Goal: Information Seeking & Learning: Compare options

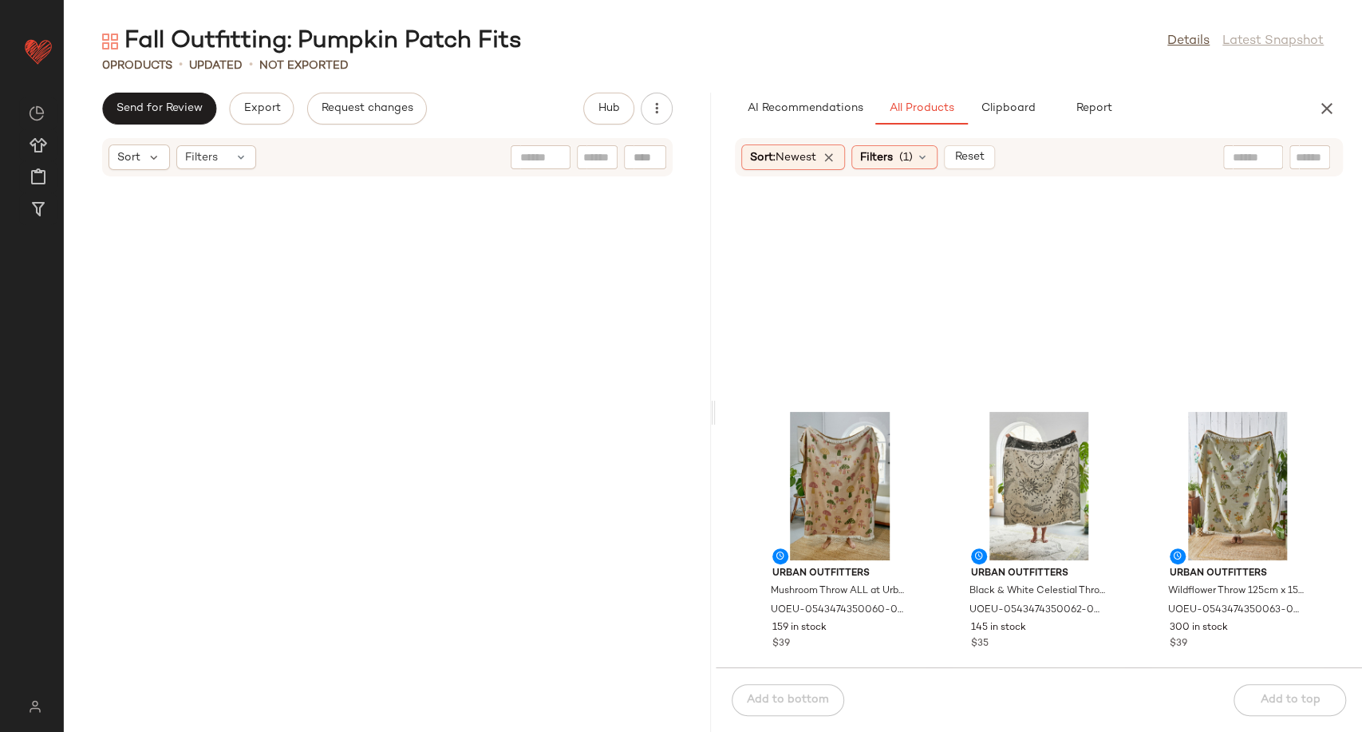
scroll to position [2140, 0]
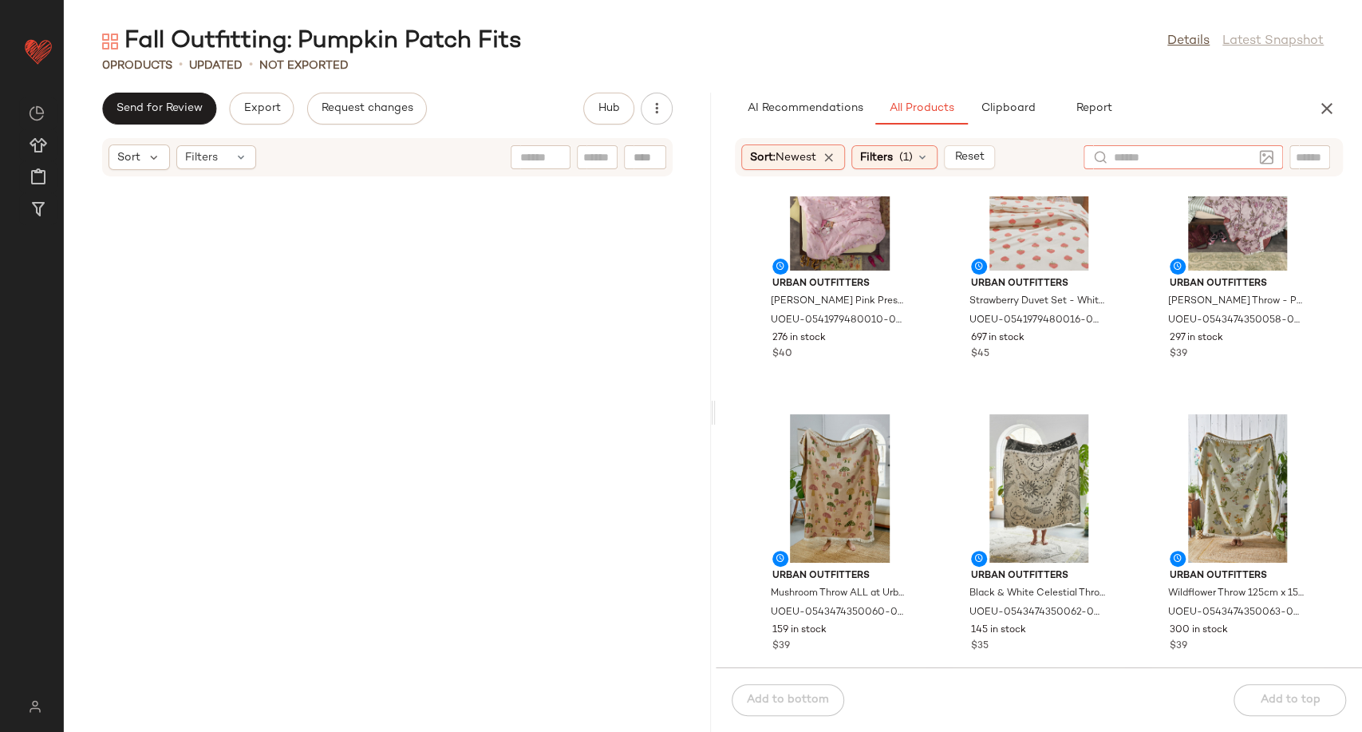
click at [1245, 153] on input "text" at bounding box center [1183, 157] width 139 height 17
click at [911, 160] on span "(1)" at bounding box center [906, 157] width 14 height 17
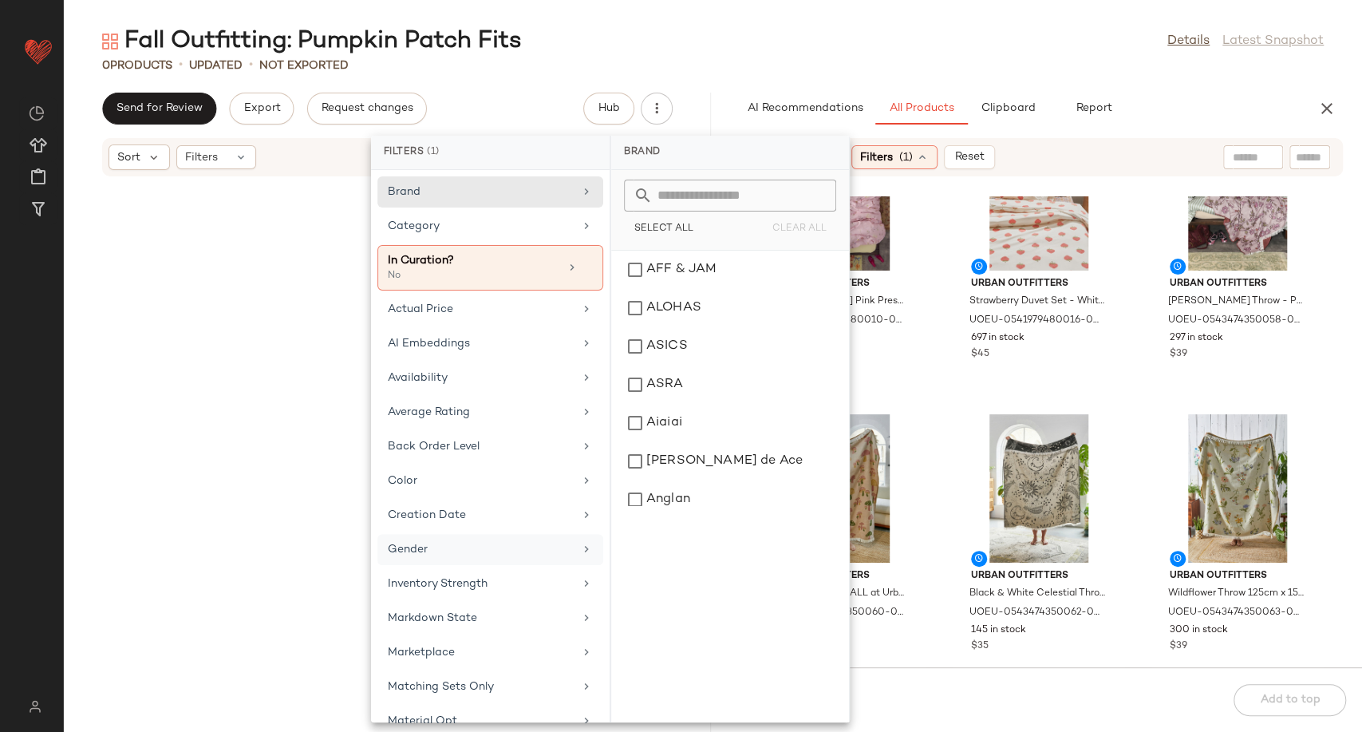
click at [472, 568] on div "Gender" at bounding box center [490, 583] width 226 height 31
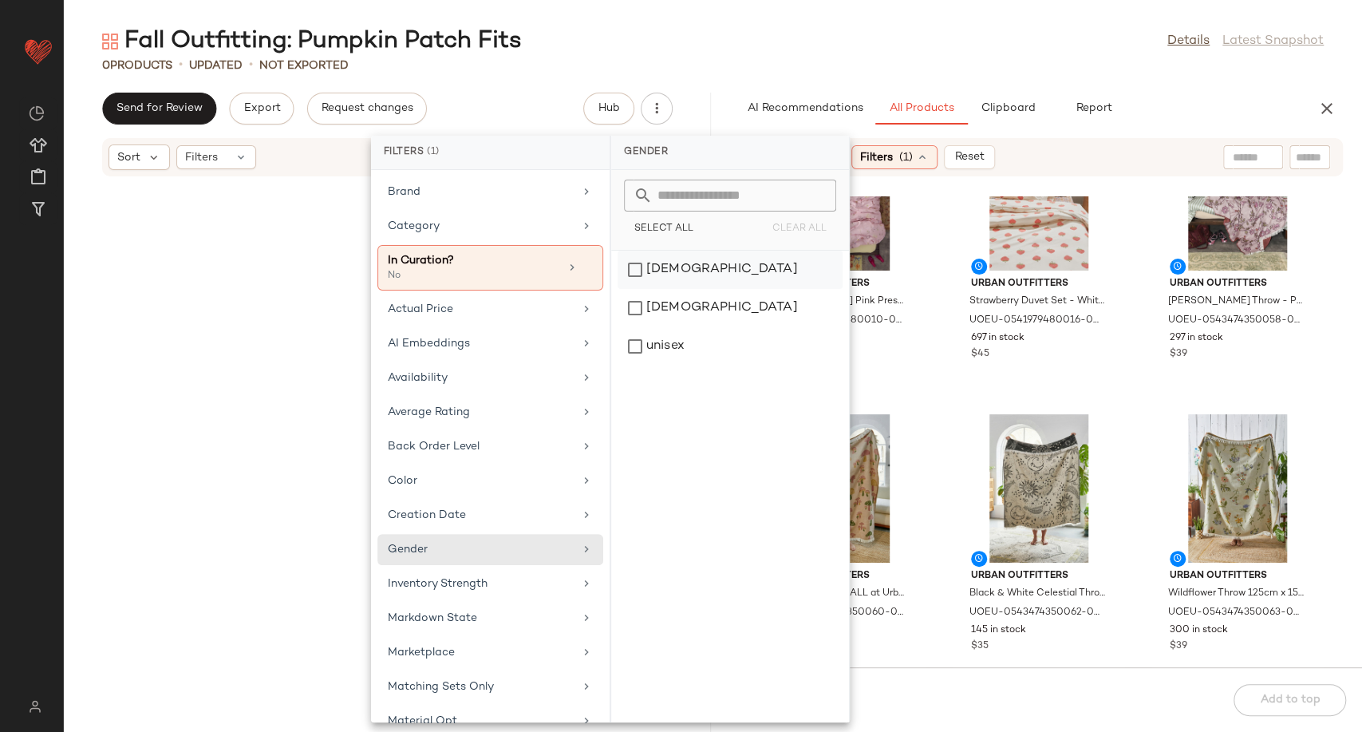
click at [717, 289] on div "[DEMOGRAPHIC_DATA]" at bounding box center [730, 308] width 225 height 38
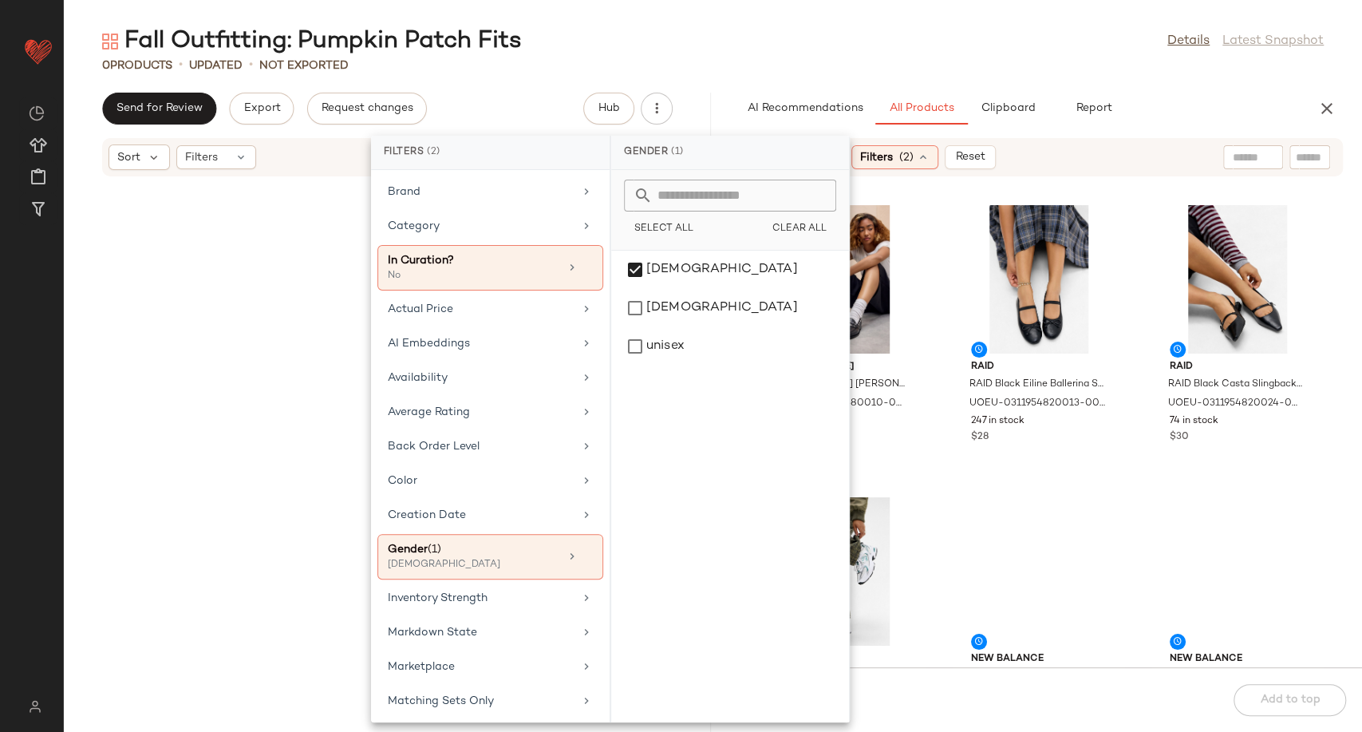
click at [1249, 152] on input "text" at bounding box center [1253, 157] width 41 height 17
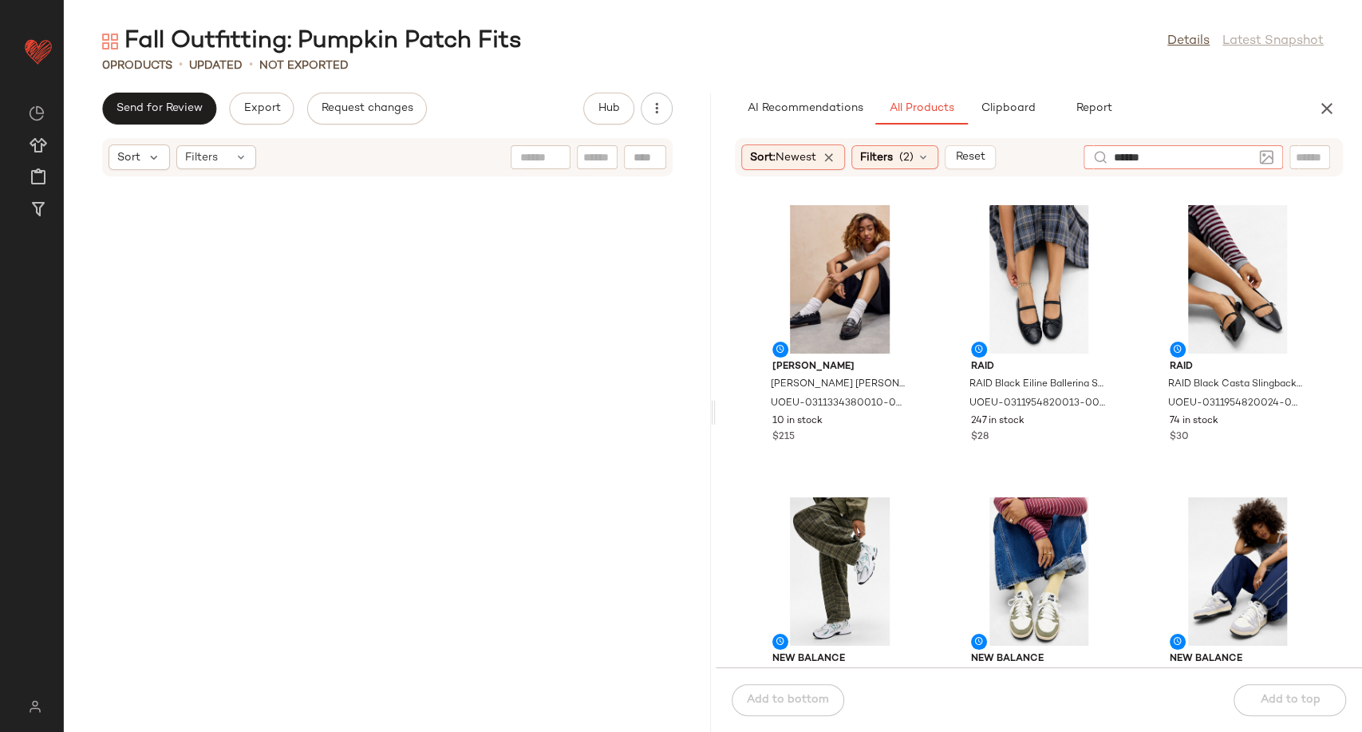
type input "*******"
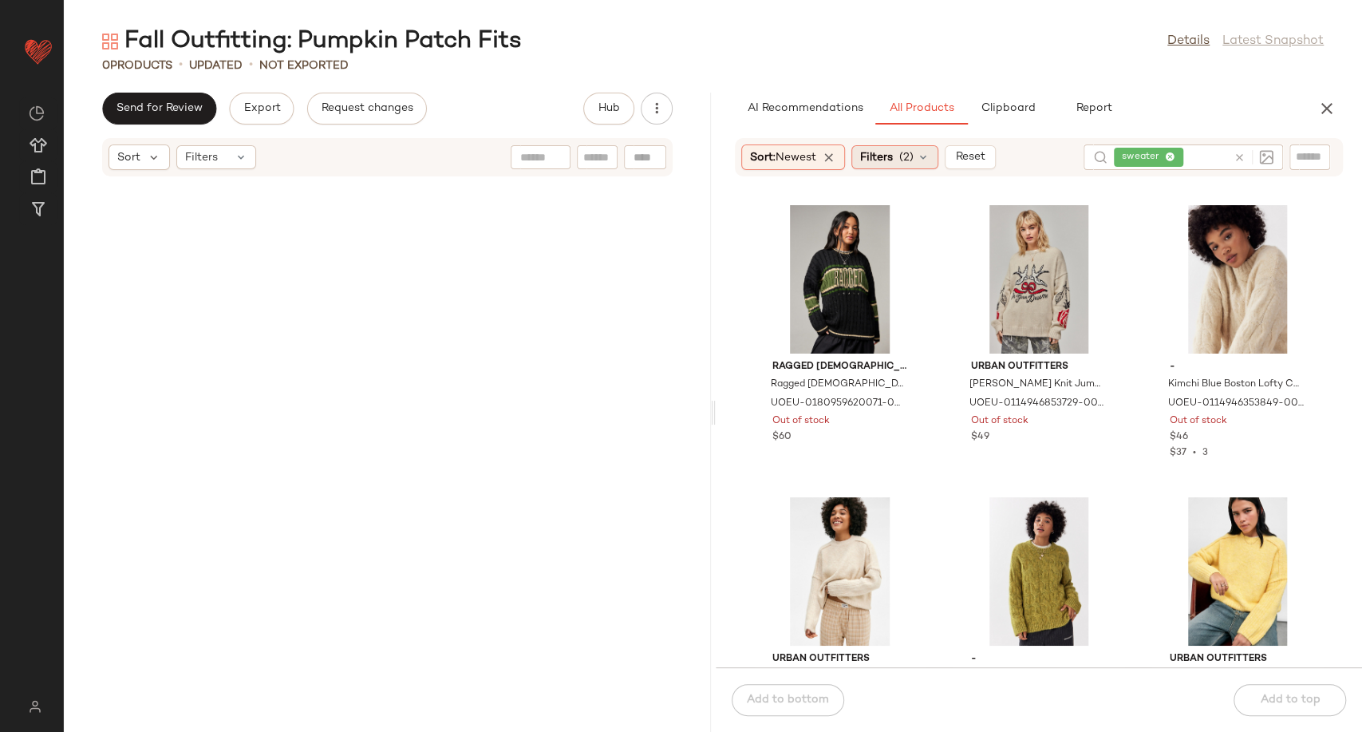
click at [937, 155] on div "Filters (2)" at bounding box center [894, 157] width 87 height 24
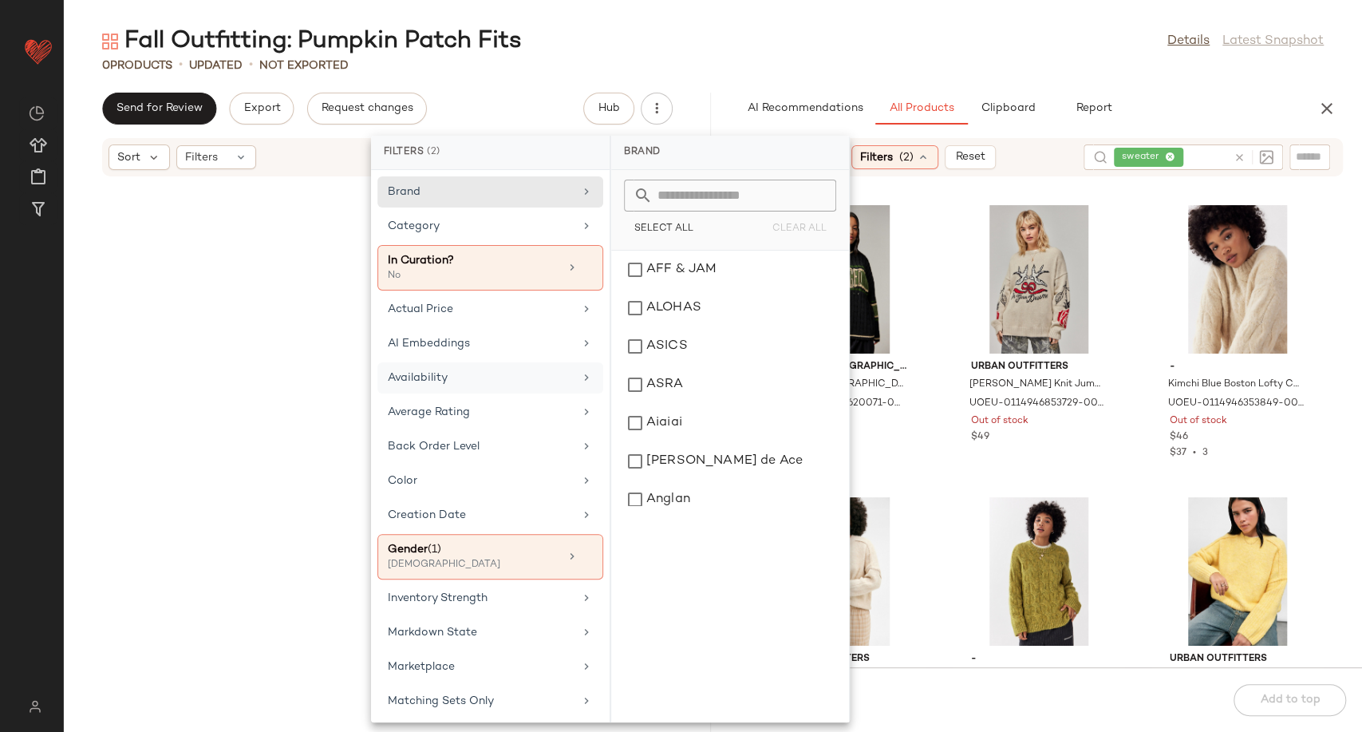
click at [492, 377] on div "Availability" at bounding box center [481, 377] width 186 height 17
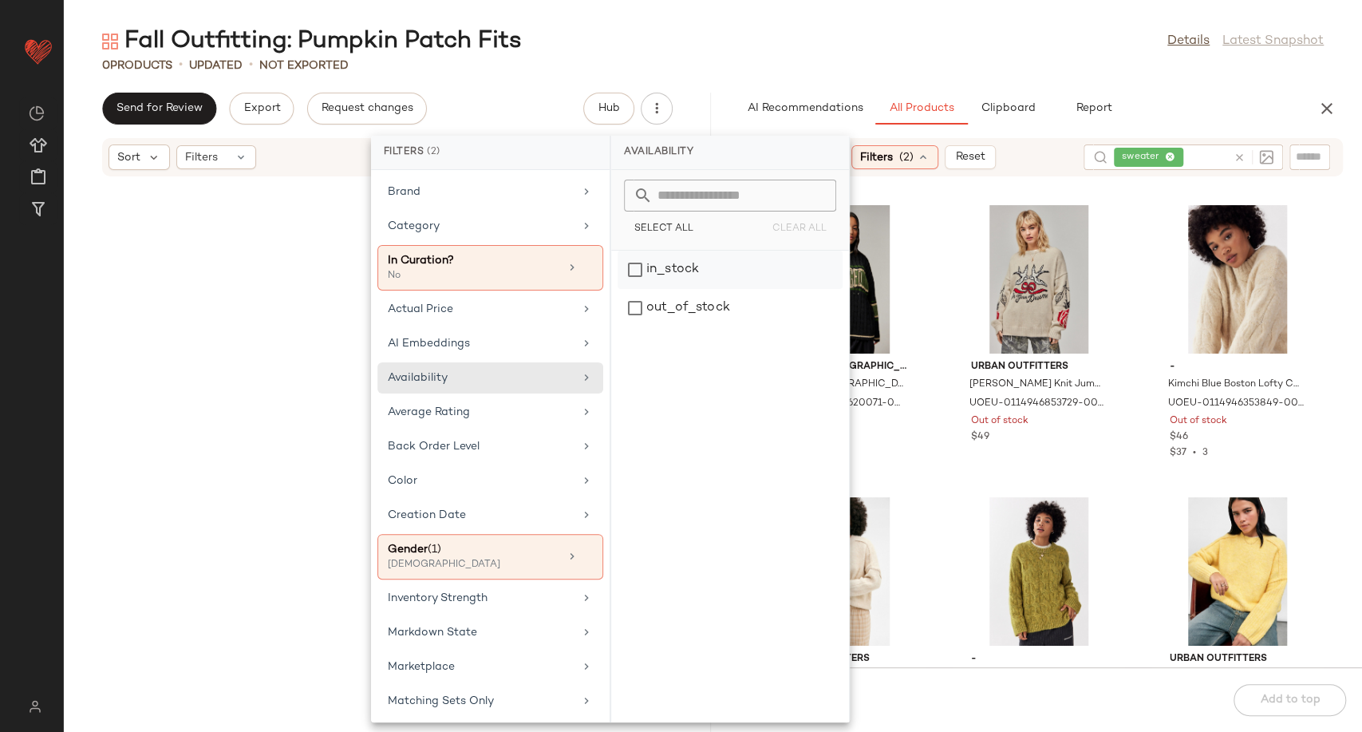
click at [730, 289] on div "in_stock" at bounding box center [730, 308] width 225 height 38
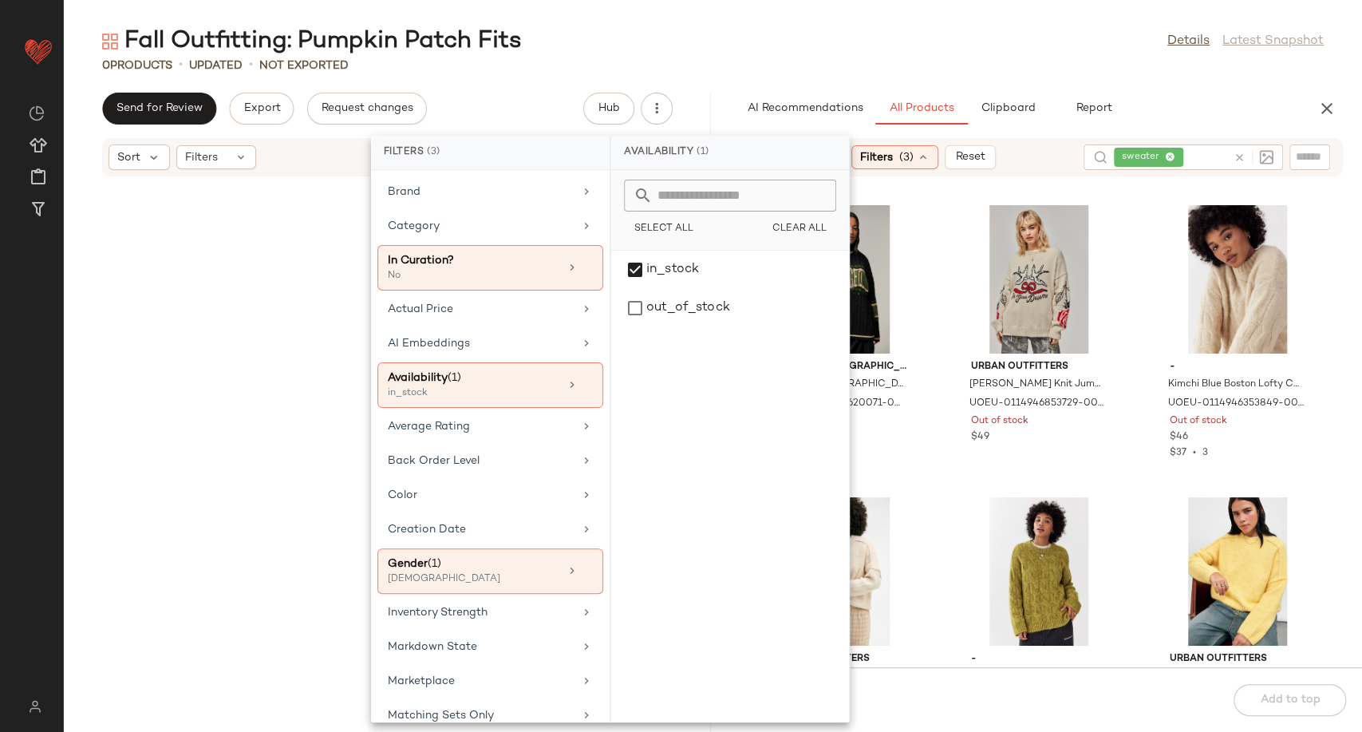
click at [940, 381] on div "Ragged Priest Ragged Priest UO Exclusive Varsity Knit Jumper - Black L at Urban…" at bounding box center [1039, 431] width 647 height 471
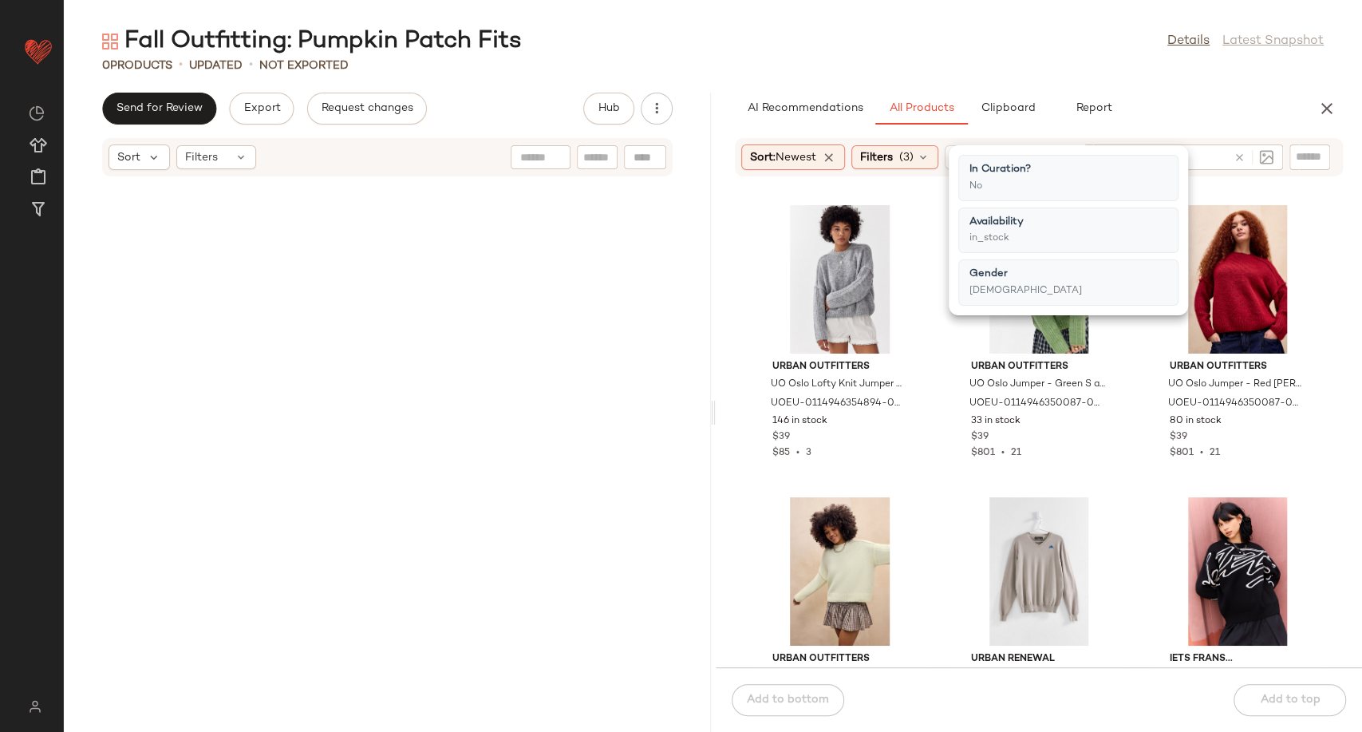
click at [941, 376] on div "Urban Outfitters UO Oslo Lofty Knit Jumper - Grey S at Urban Outfitters UOEU-01…" at bounding box center [1039, 431] width 647 height 471
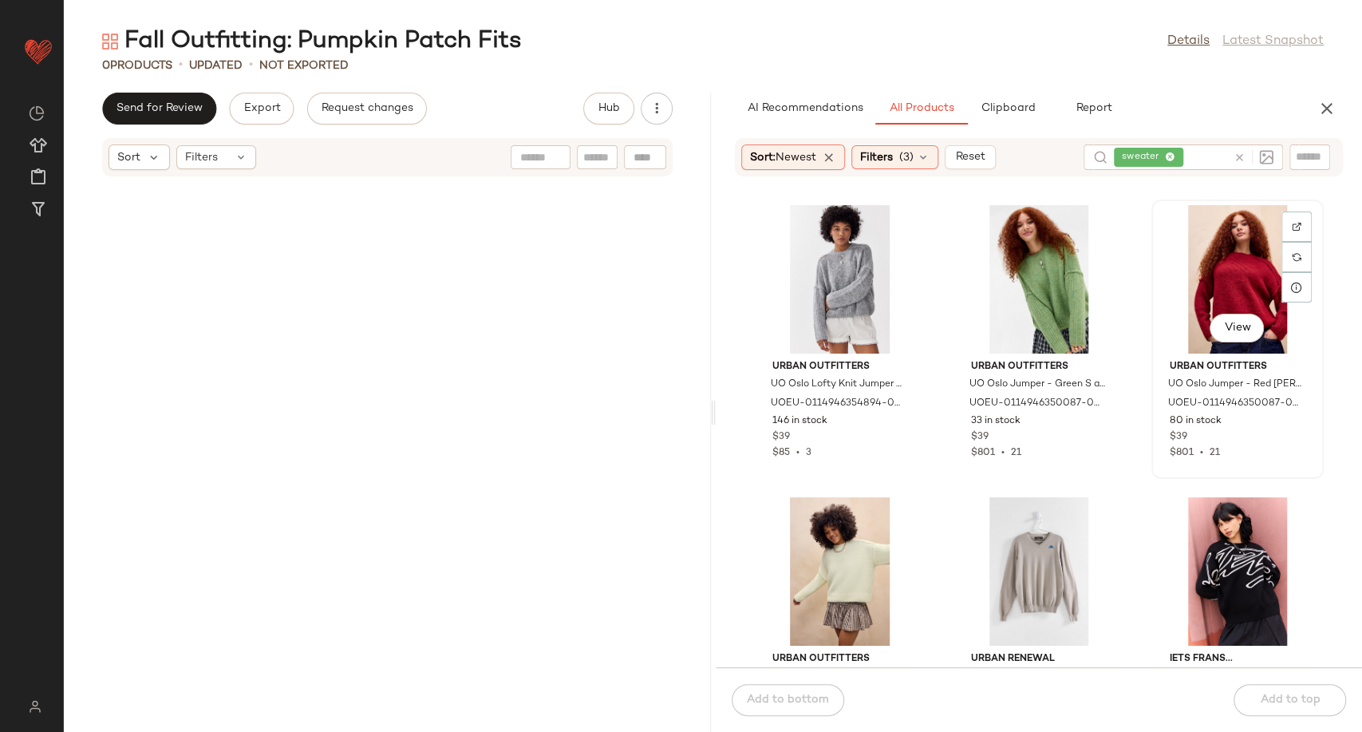
click at [1199, 266] on div "View" at bounding box center [1237, 279] width 161 height 148
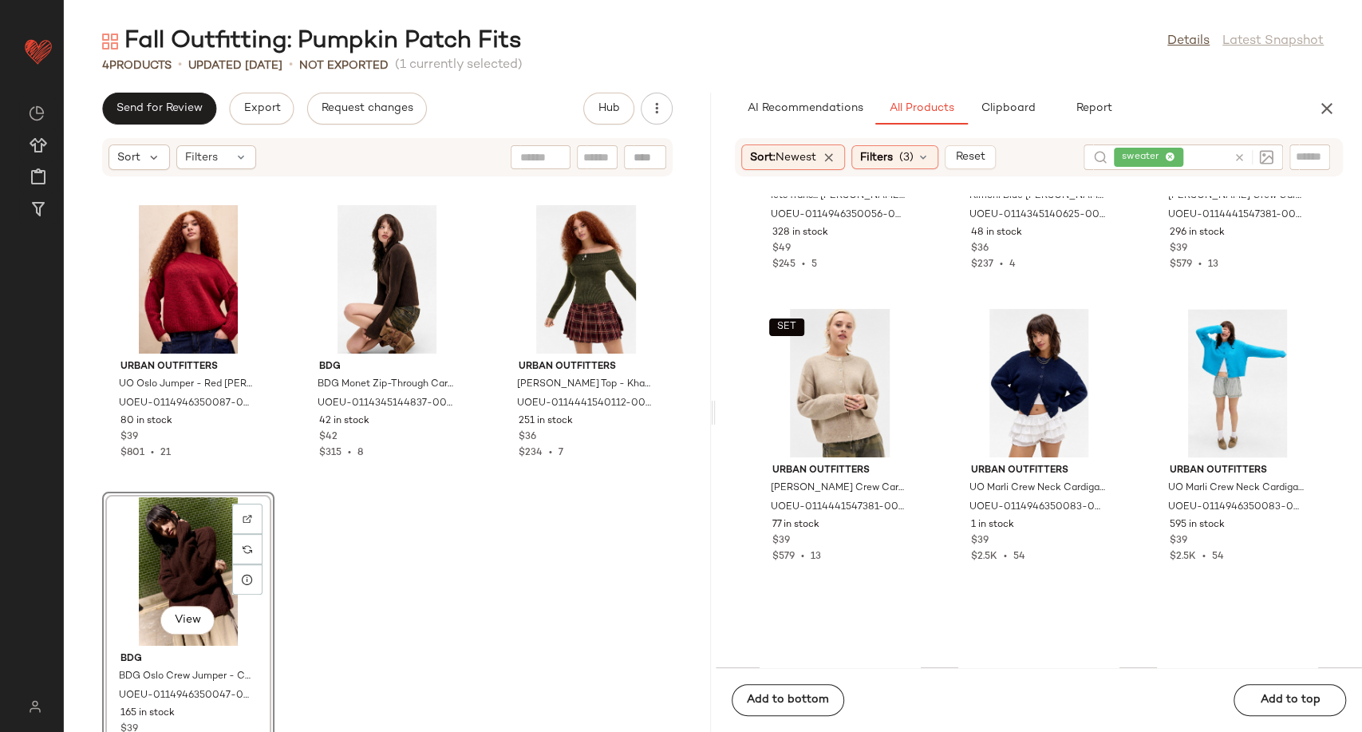
scroll to position [5751, 0]
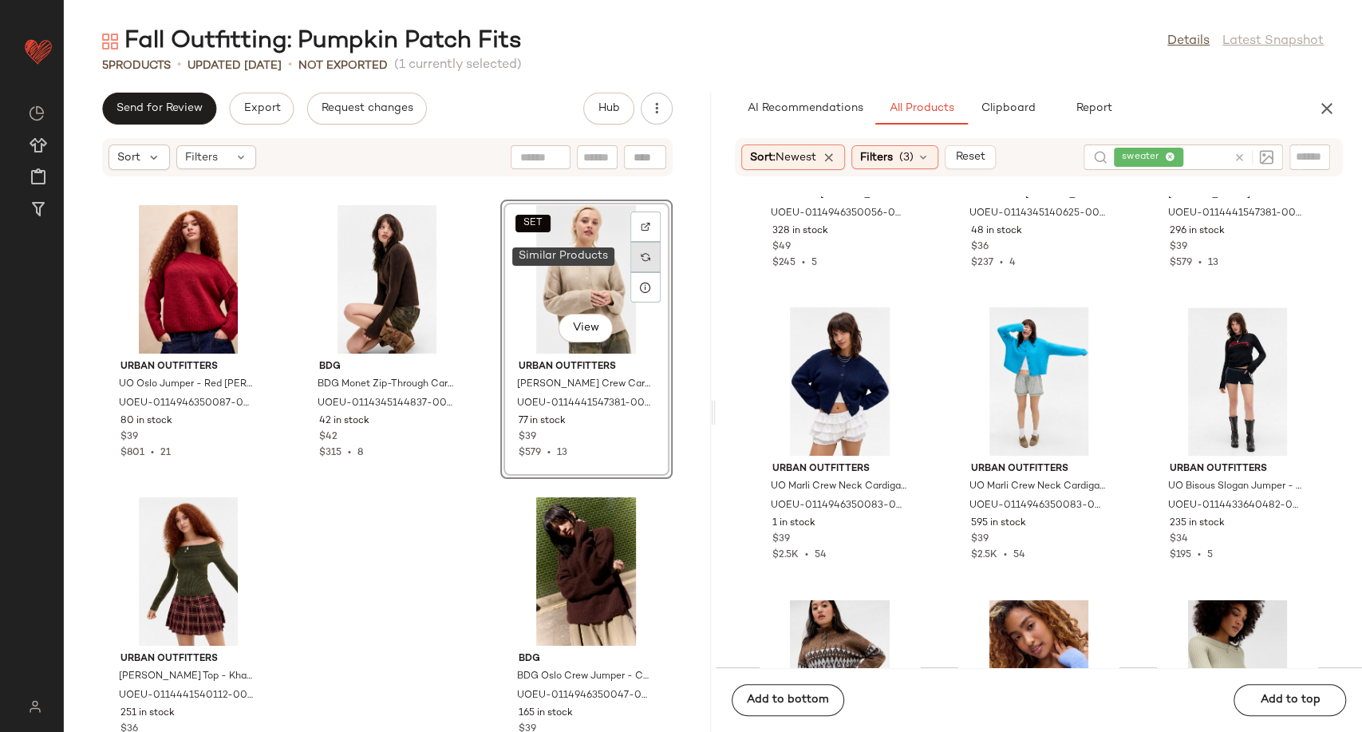
click at [641, 257] on div at bounding box center [645, 257] width 30 height 30
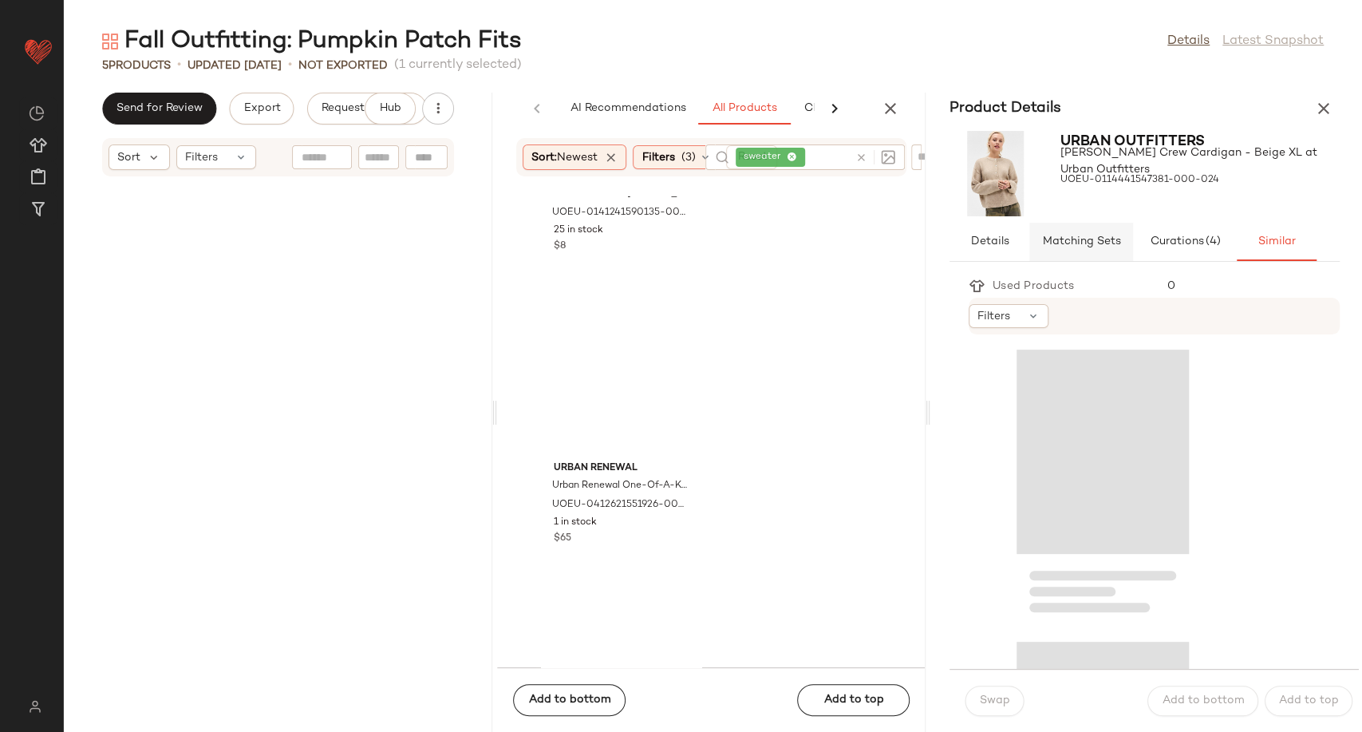
scroll to position [597, 0]
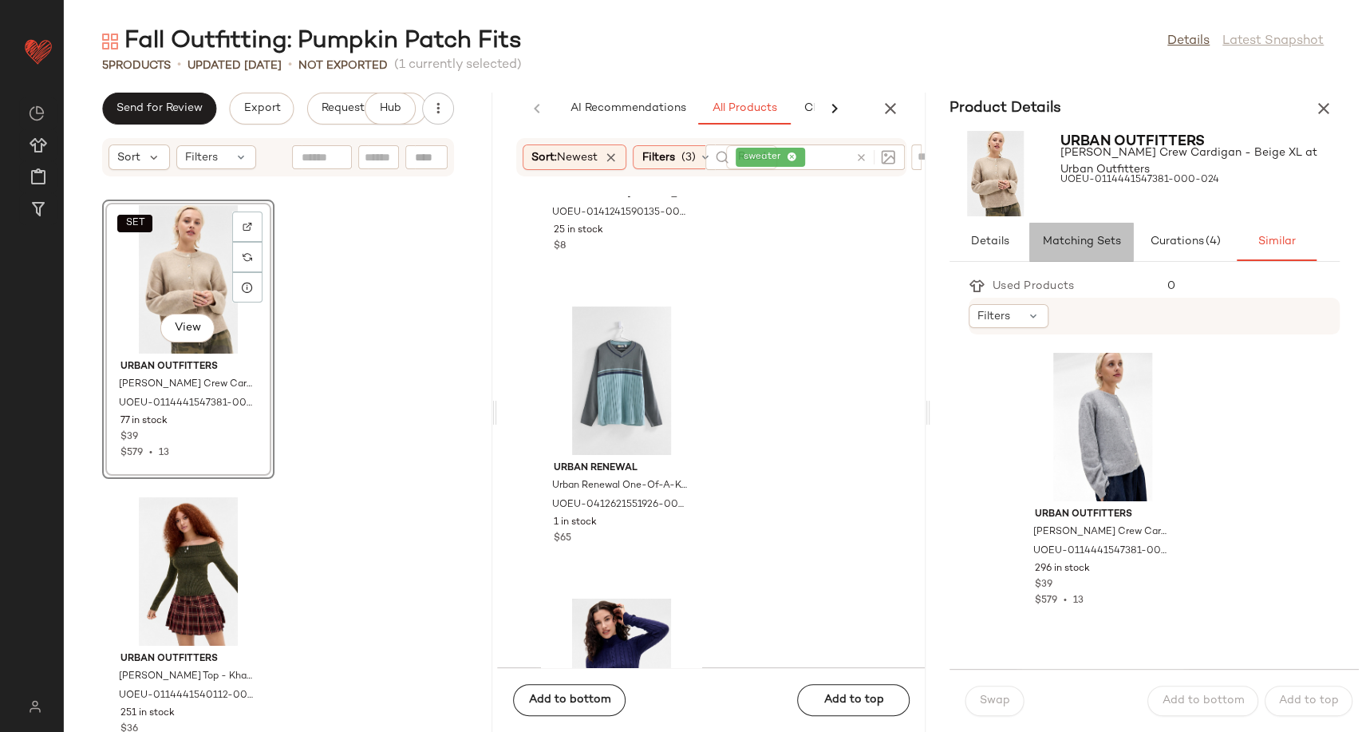
click at [1085, 243] on span "Matching Sets" at bounding box center [1080, 241] width 79 height 13
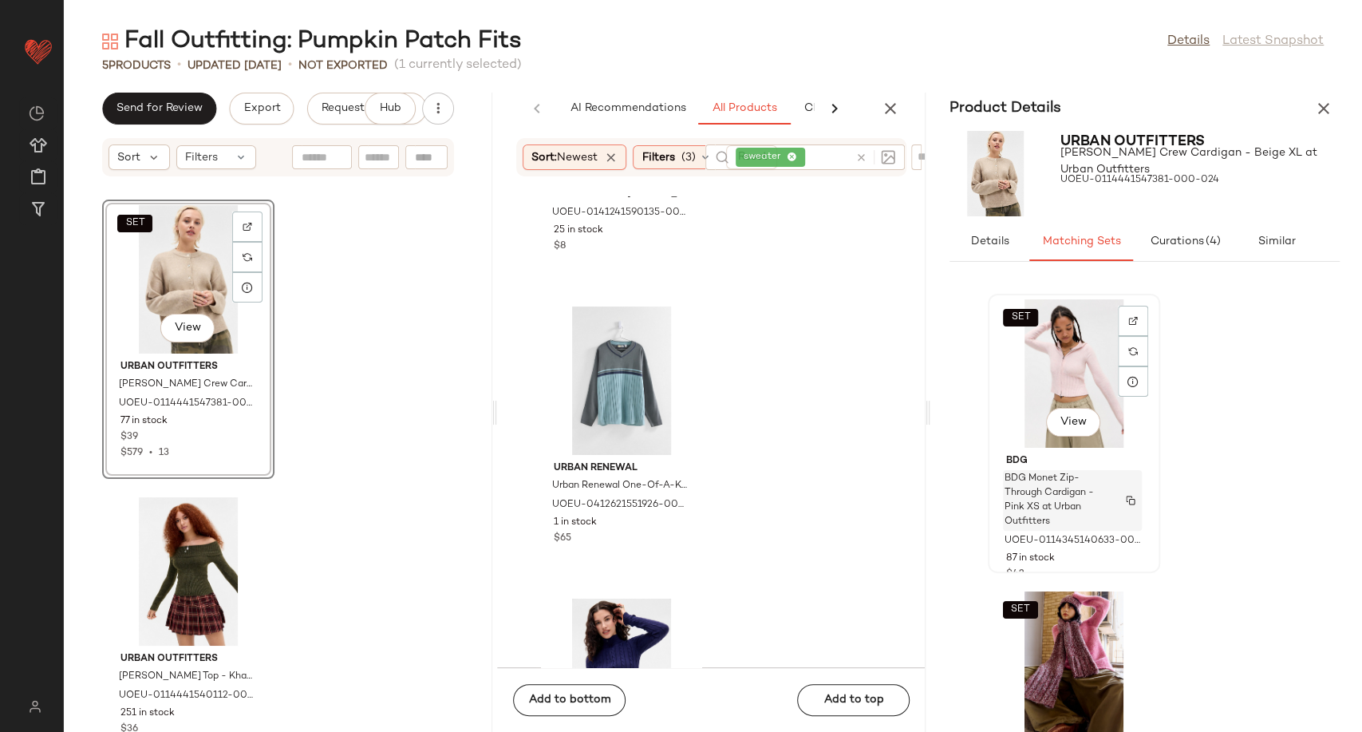
scroll to position [132, 0]
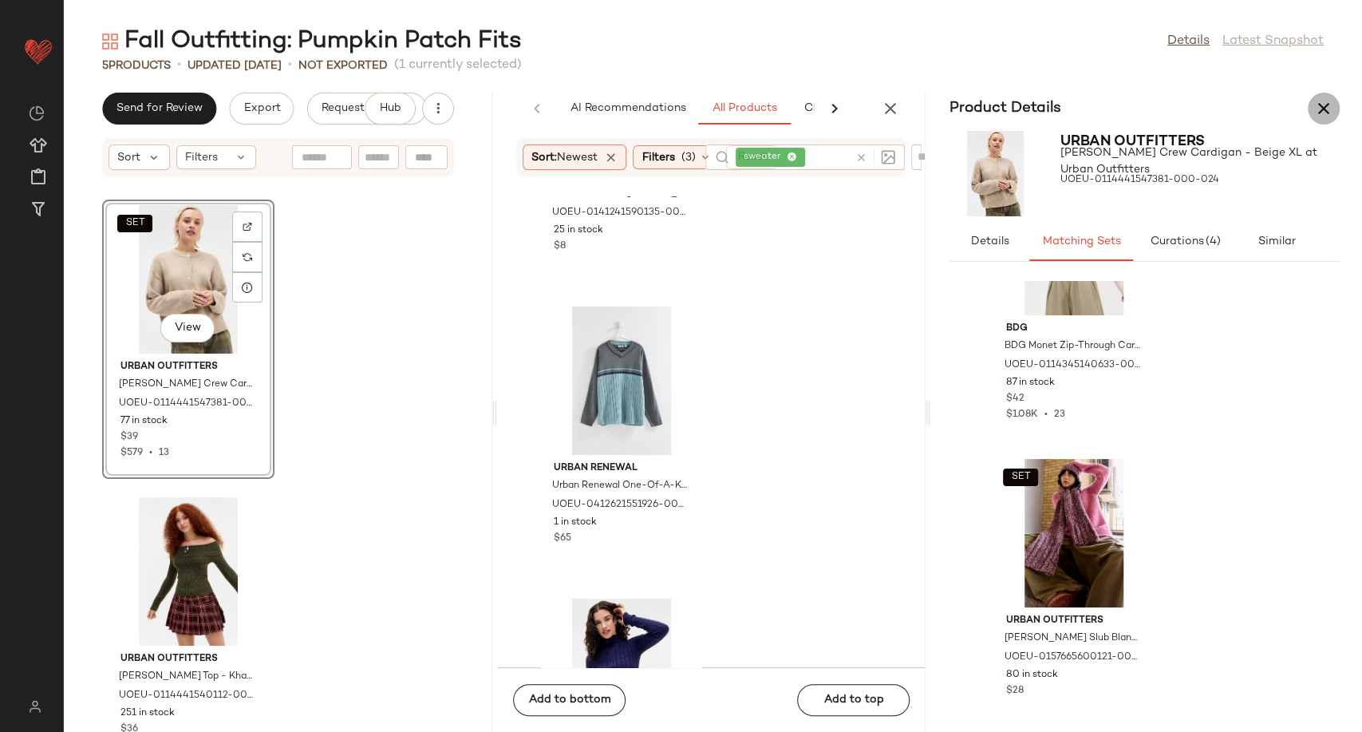
click at [1324, 115] on icon "button" at bounding box center [1323, 108] width 19 height 19
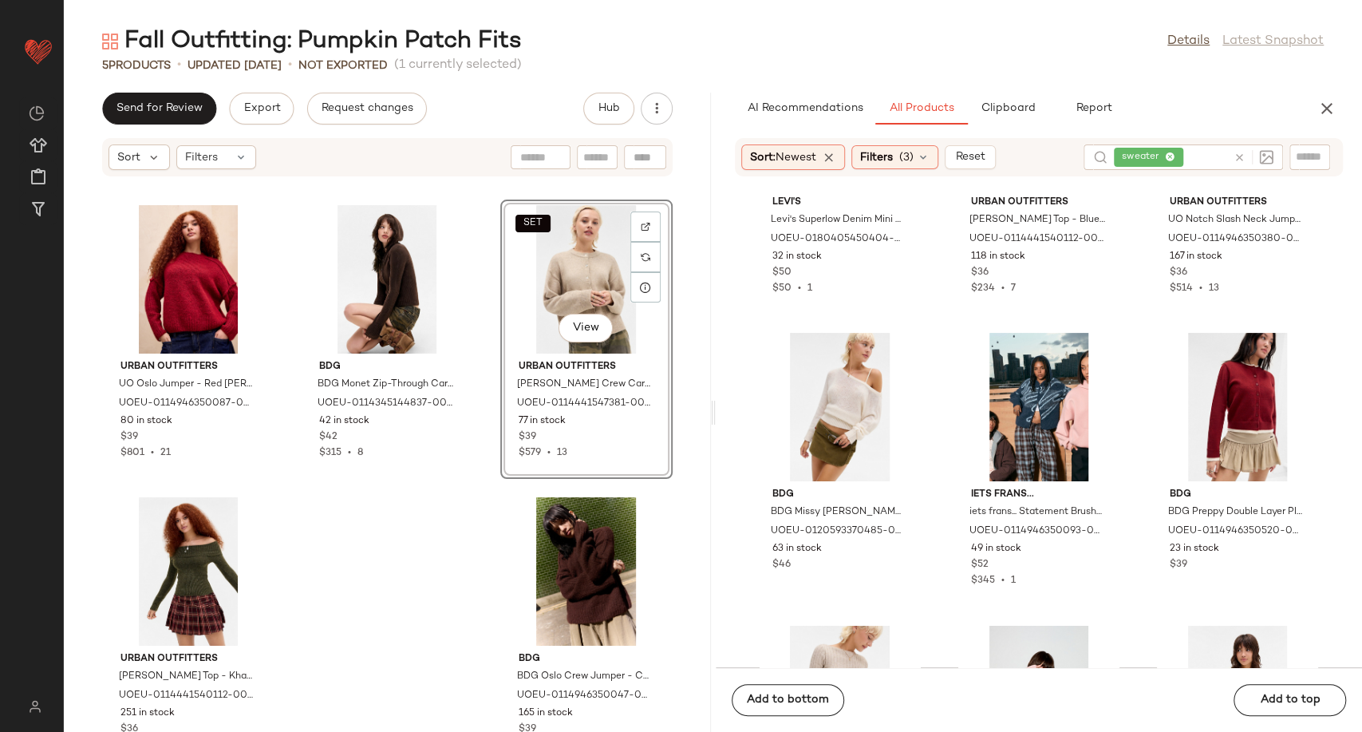
scroll to position [5955, 0]
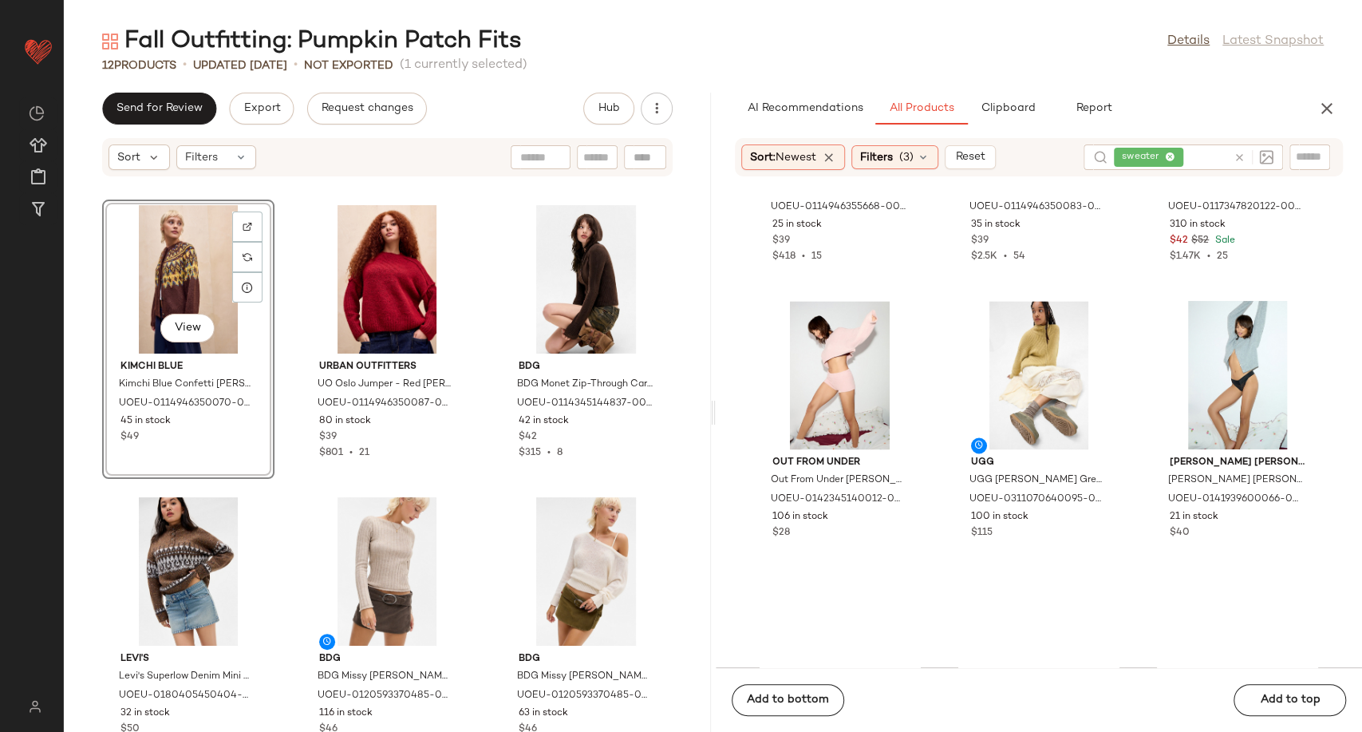
scroll to position [9848, 0]
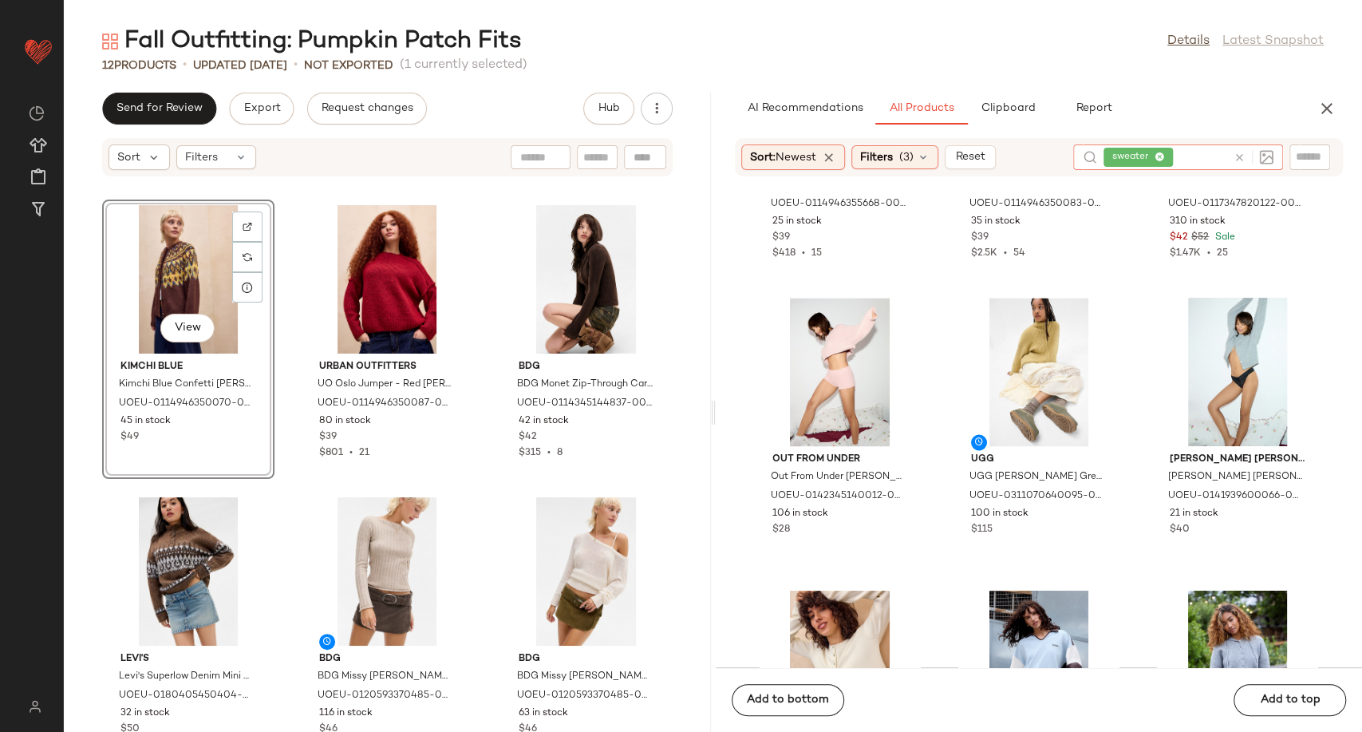
click at [1233, 157] on icon at bounding box center [1239, 158] width 12 height 12
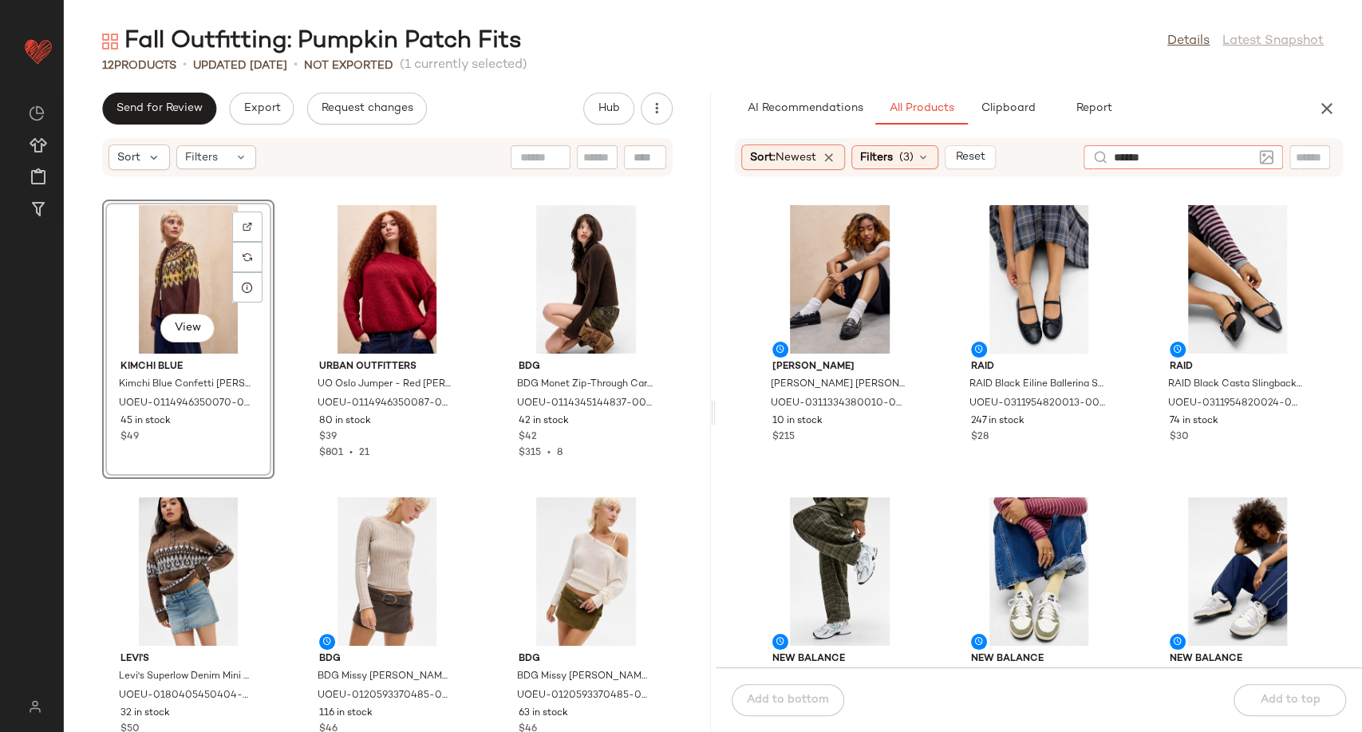
type input "*******"
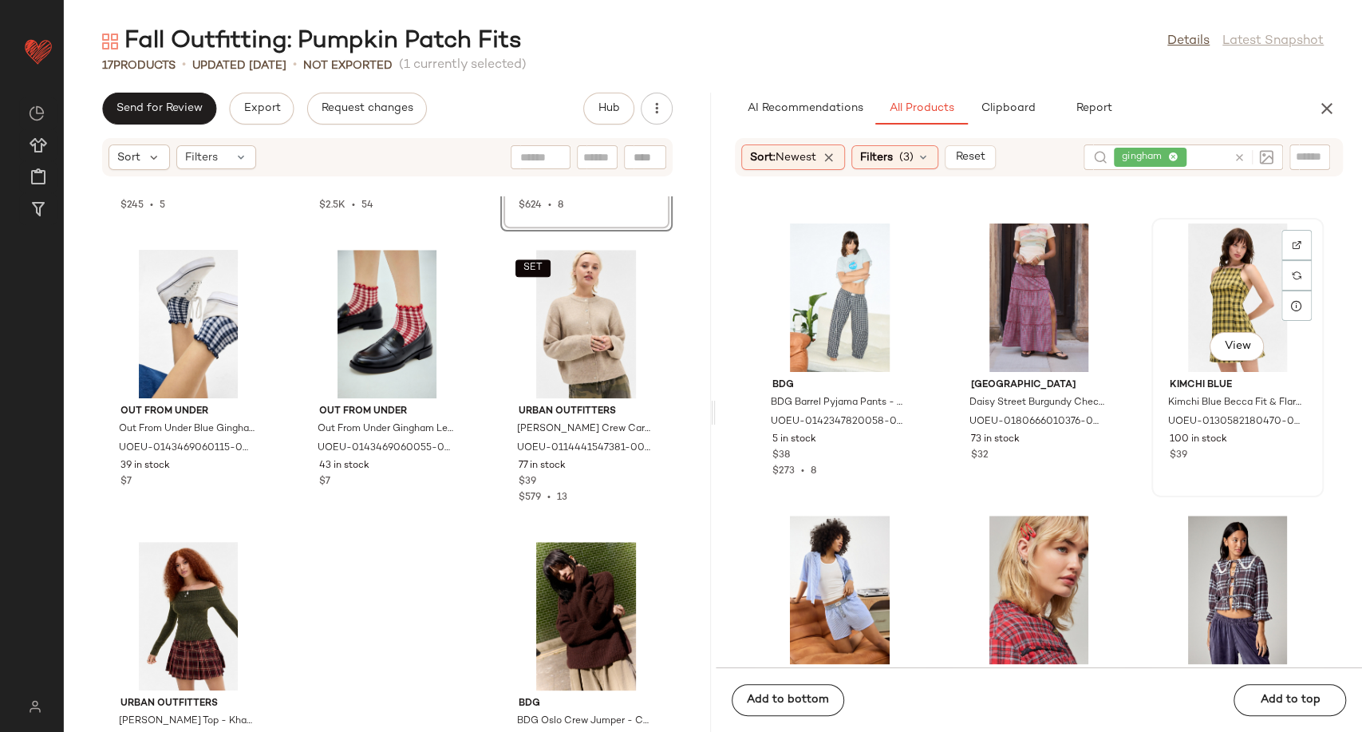
scroll to position [1162, 0]
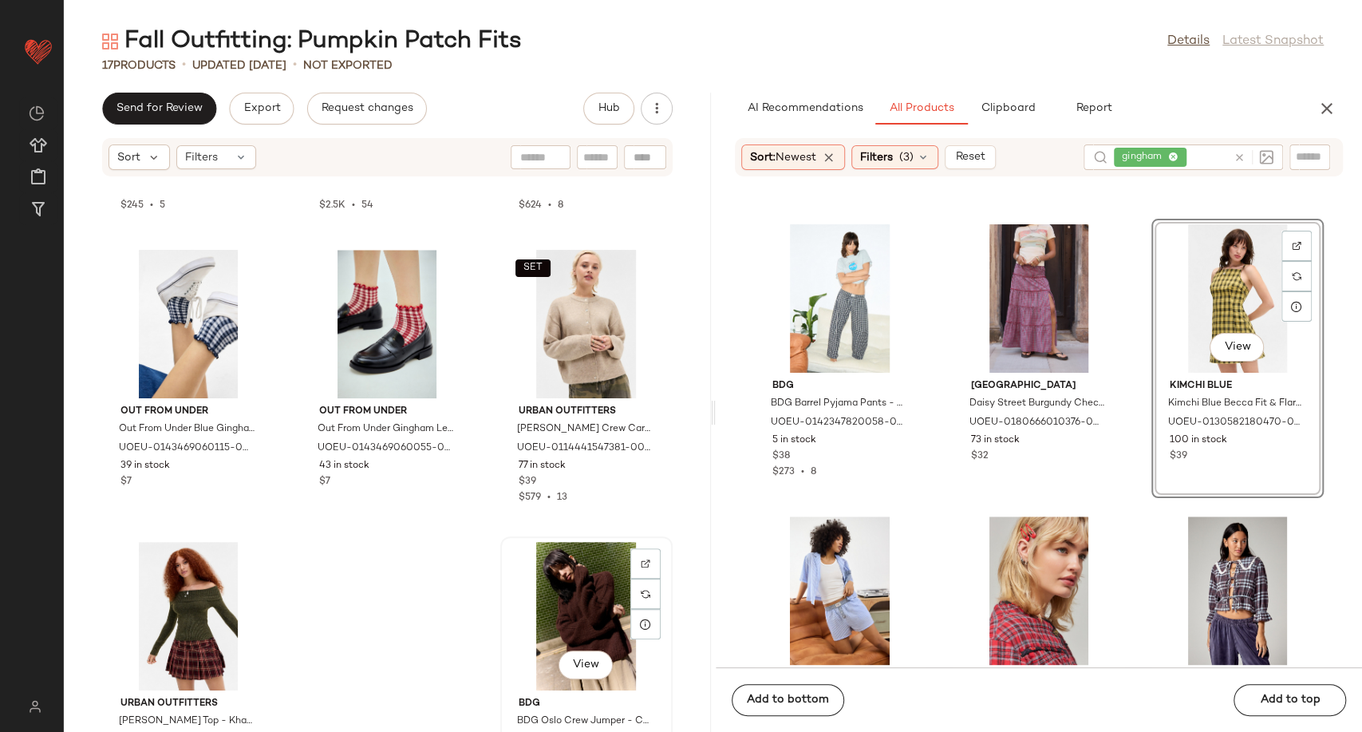
click at [506, 550] on div "View" at bounding box center [586, 616] width 161 height 148
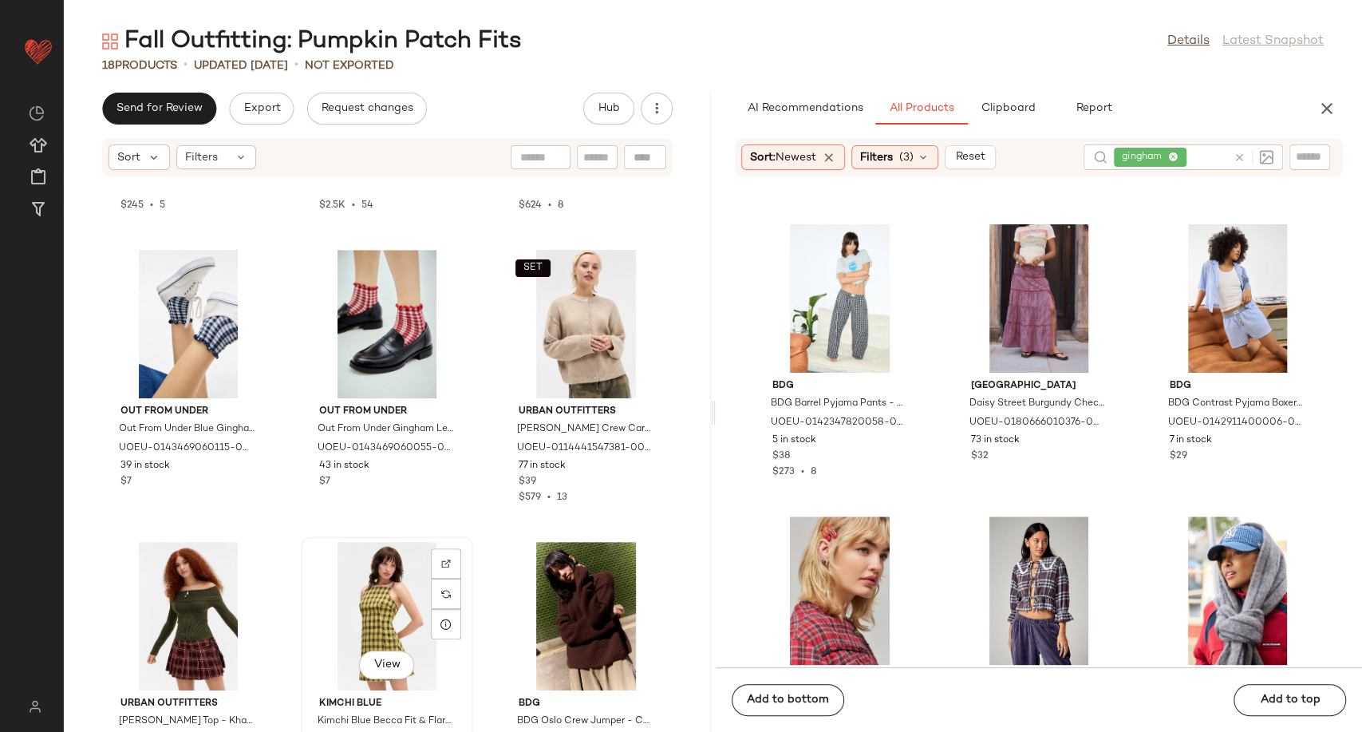
click at [407, 615] on div "View" at bounding box center [386, 616] width 161 height 148
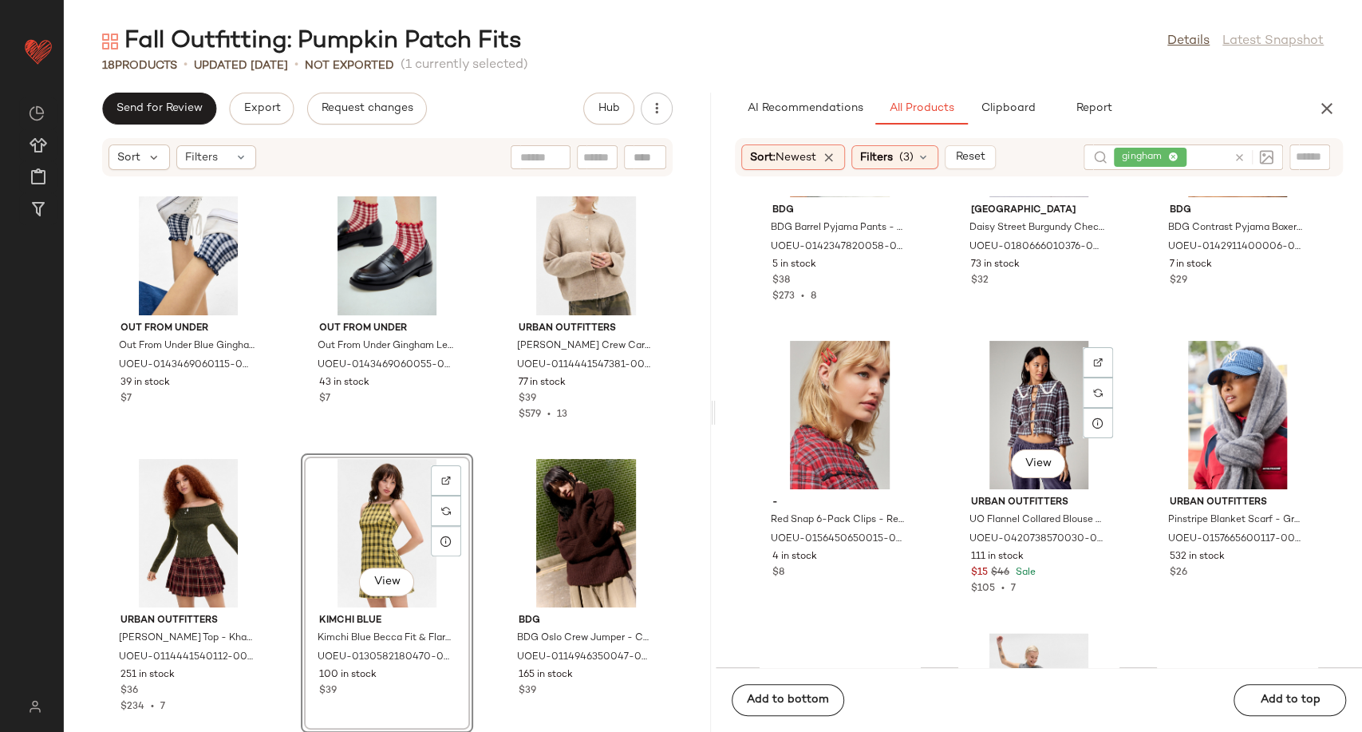
scroll to position [1427, 0]
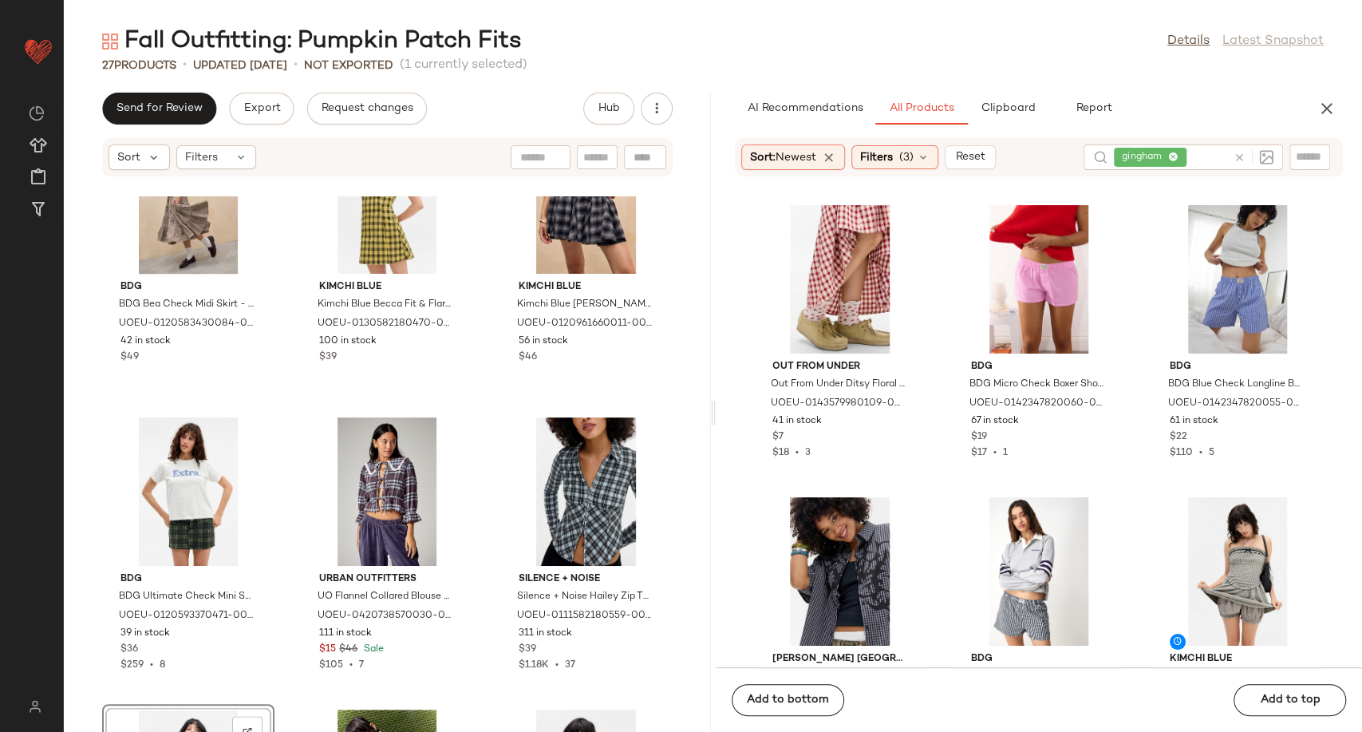
click at [1233, 166] on div at bounding box center [1250, 157] width 46 height 26
click at [1237, 152] on icon at bounding box center [1239, 158] width 12 height 12
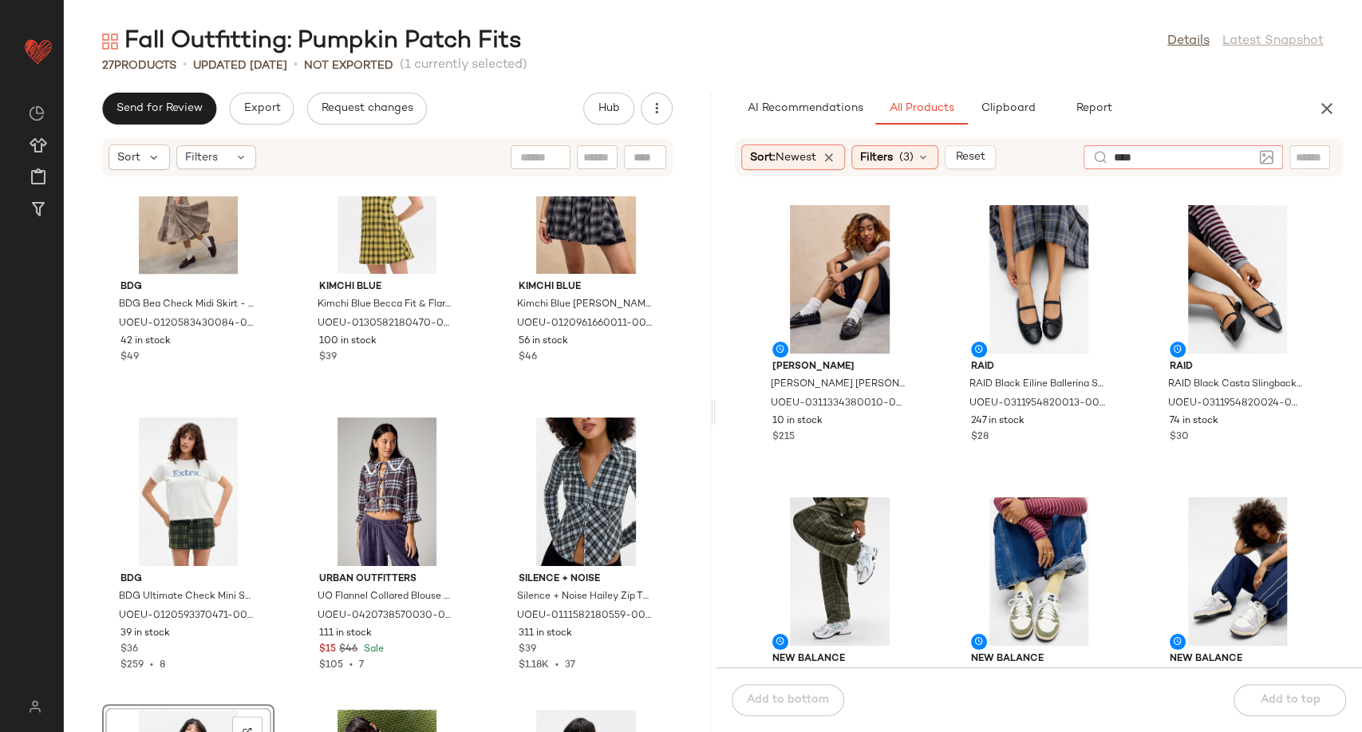
type input "*****"
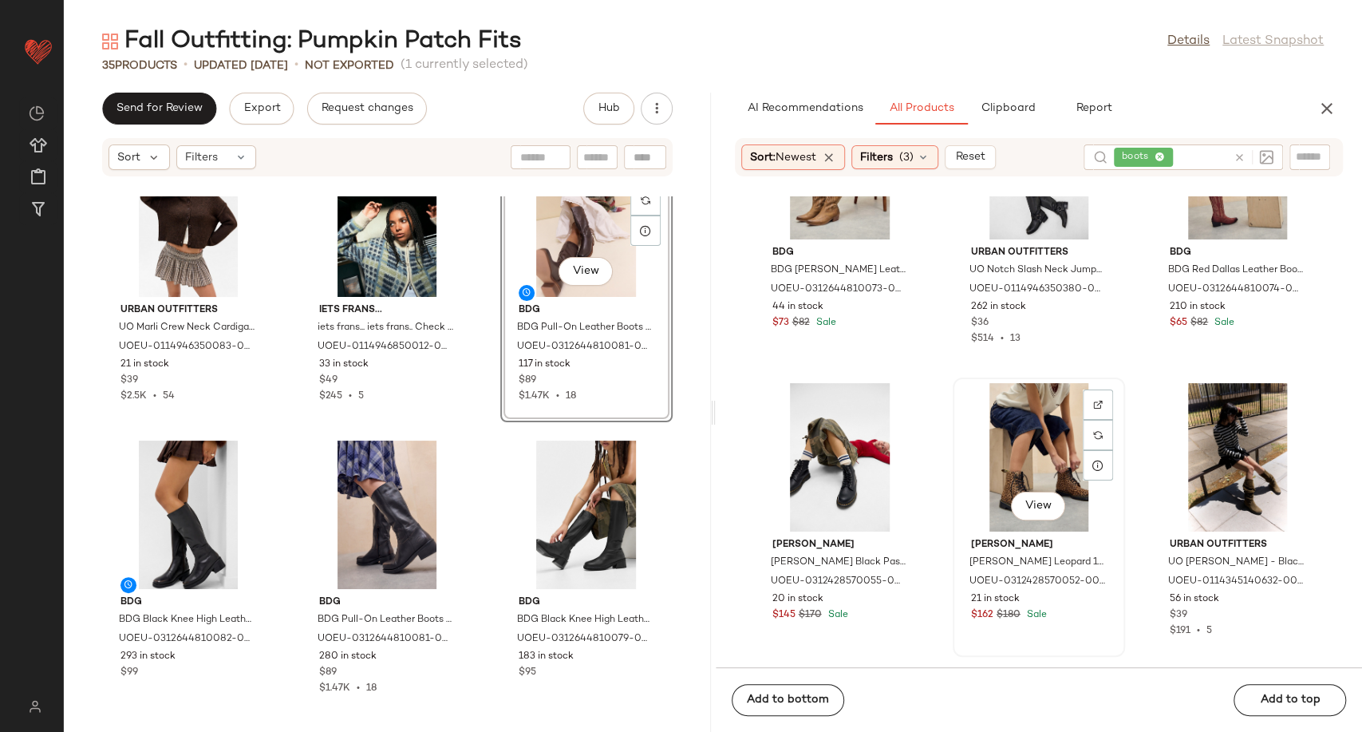
scroll to position [799, 0]
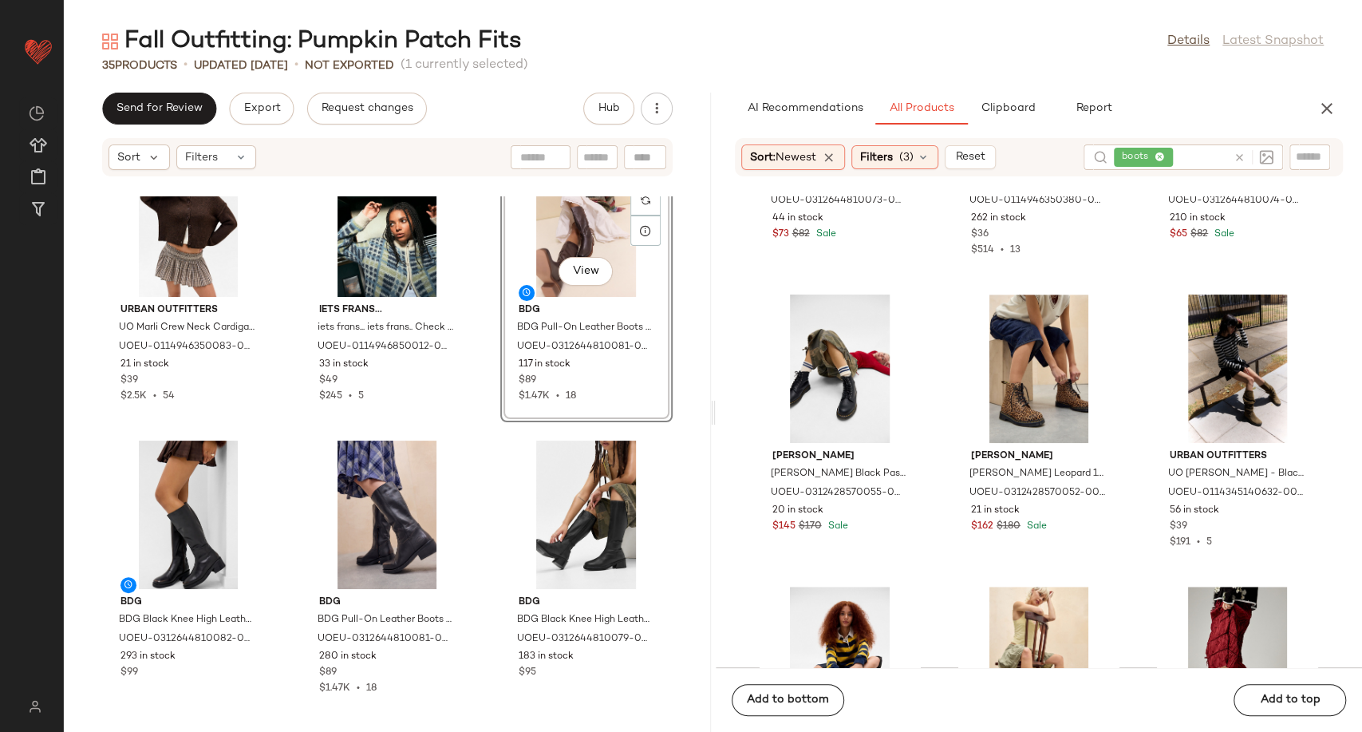
click at [1238, 160] on icon at bounding box center [1239, 158] width 12 height 12
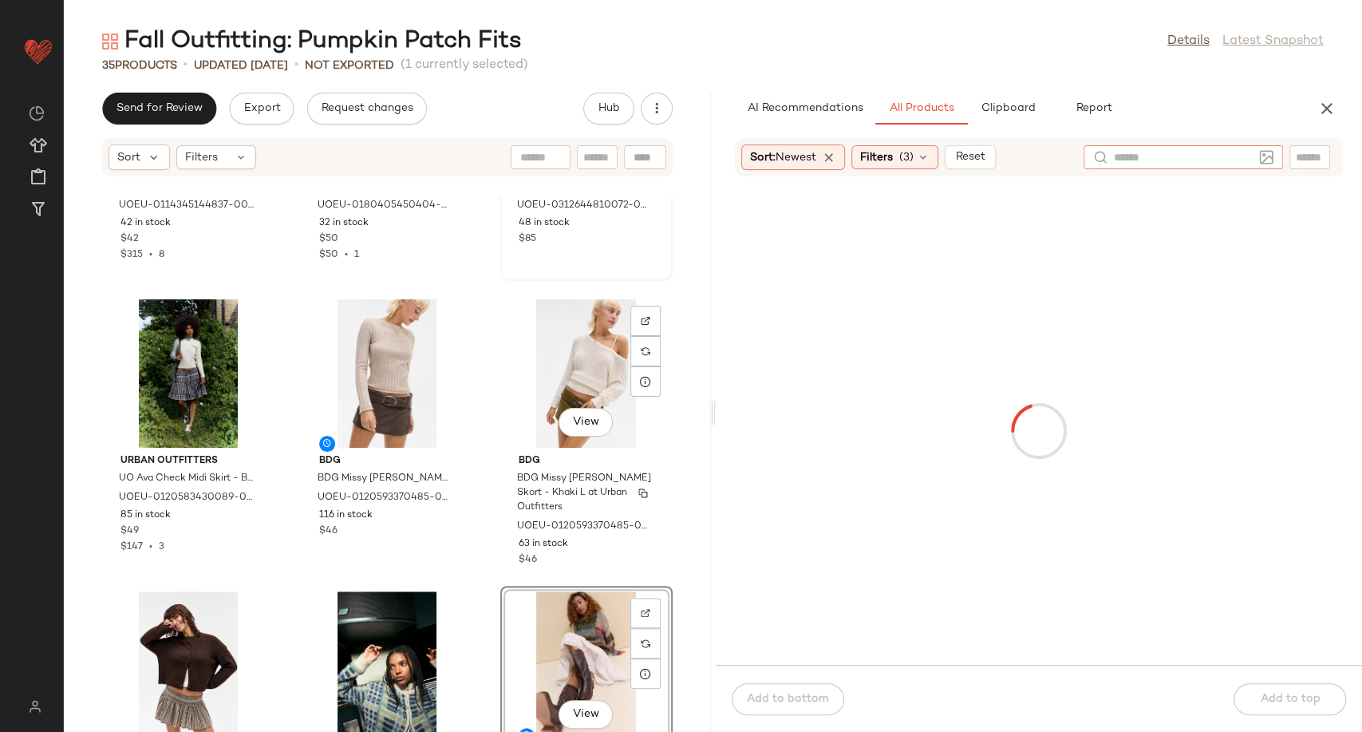
scroll to position [0, 0]
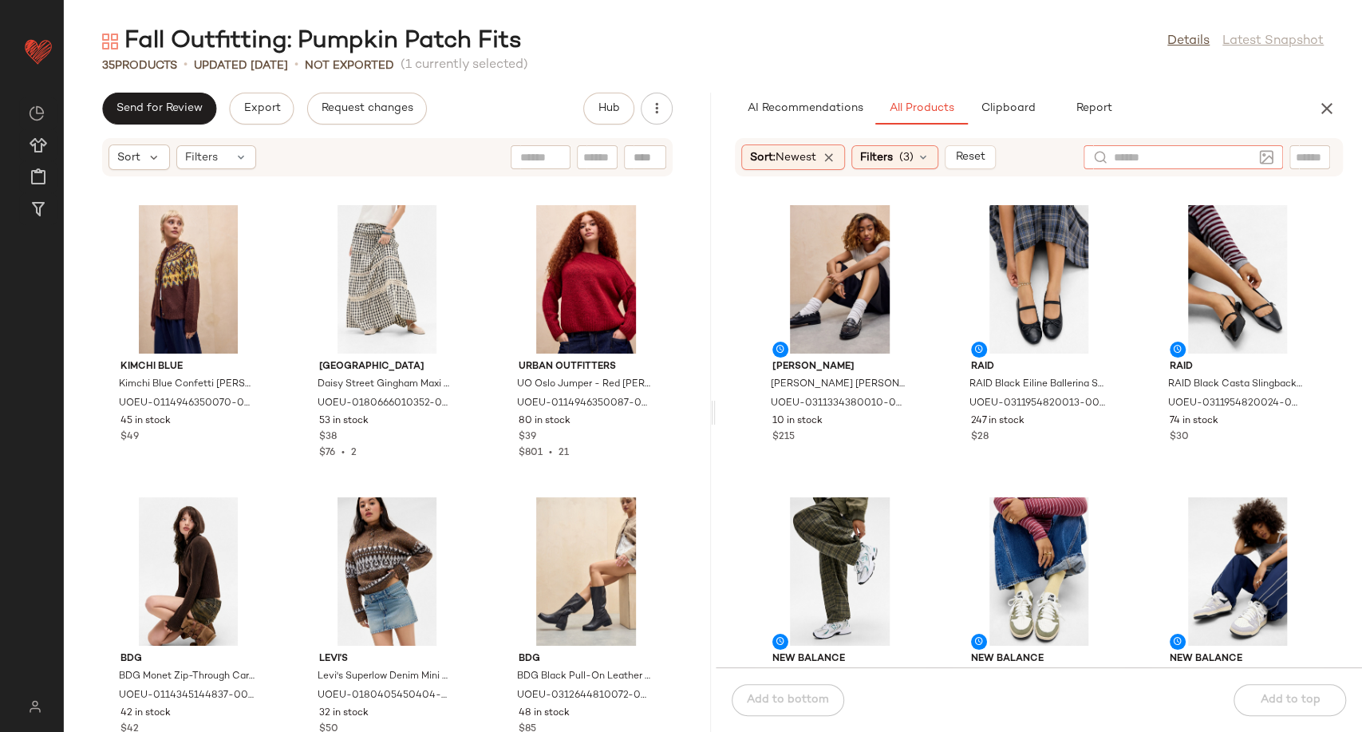
type input "*"
click at [925, 582] on div "View New Balance New Balance White & Green Trainers - White Shoe UK 7 at Urban …" at bounding box center [840, 630] width 172 height 279
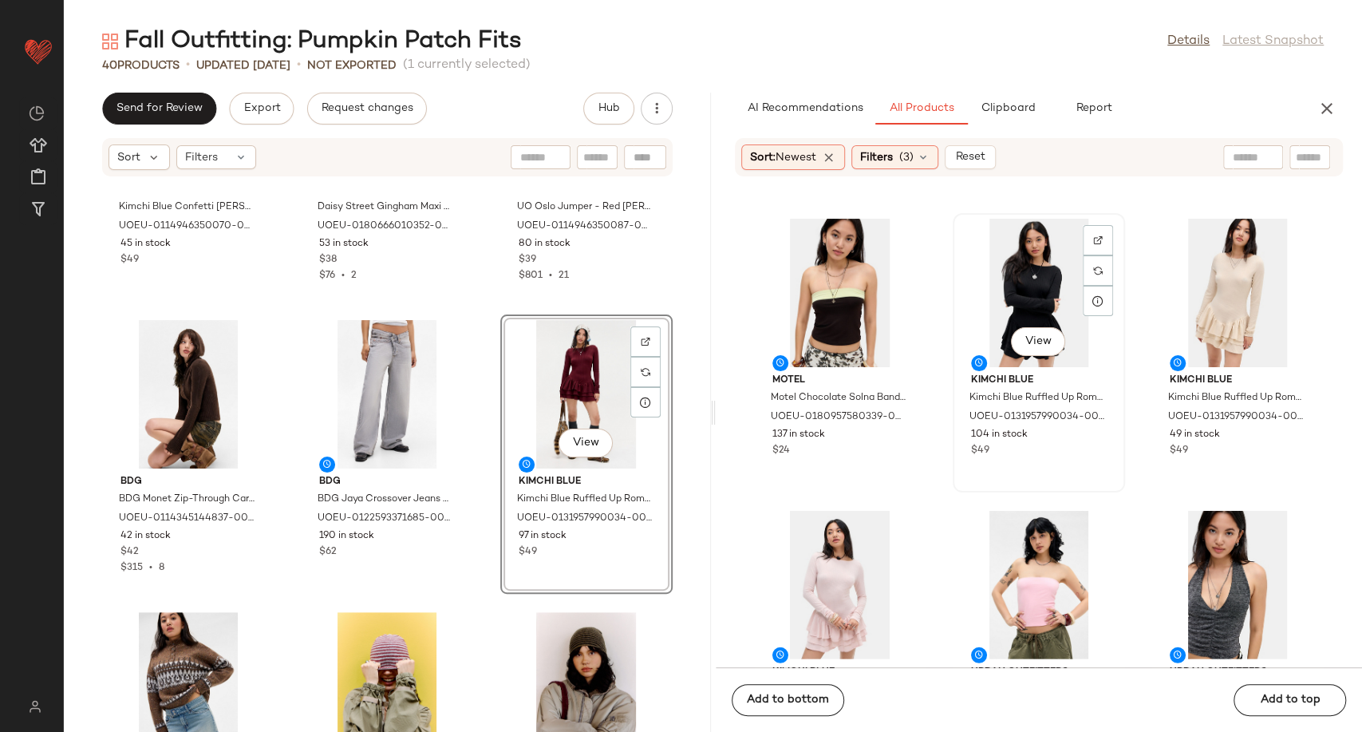
scroll to position [7179, 0]
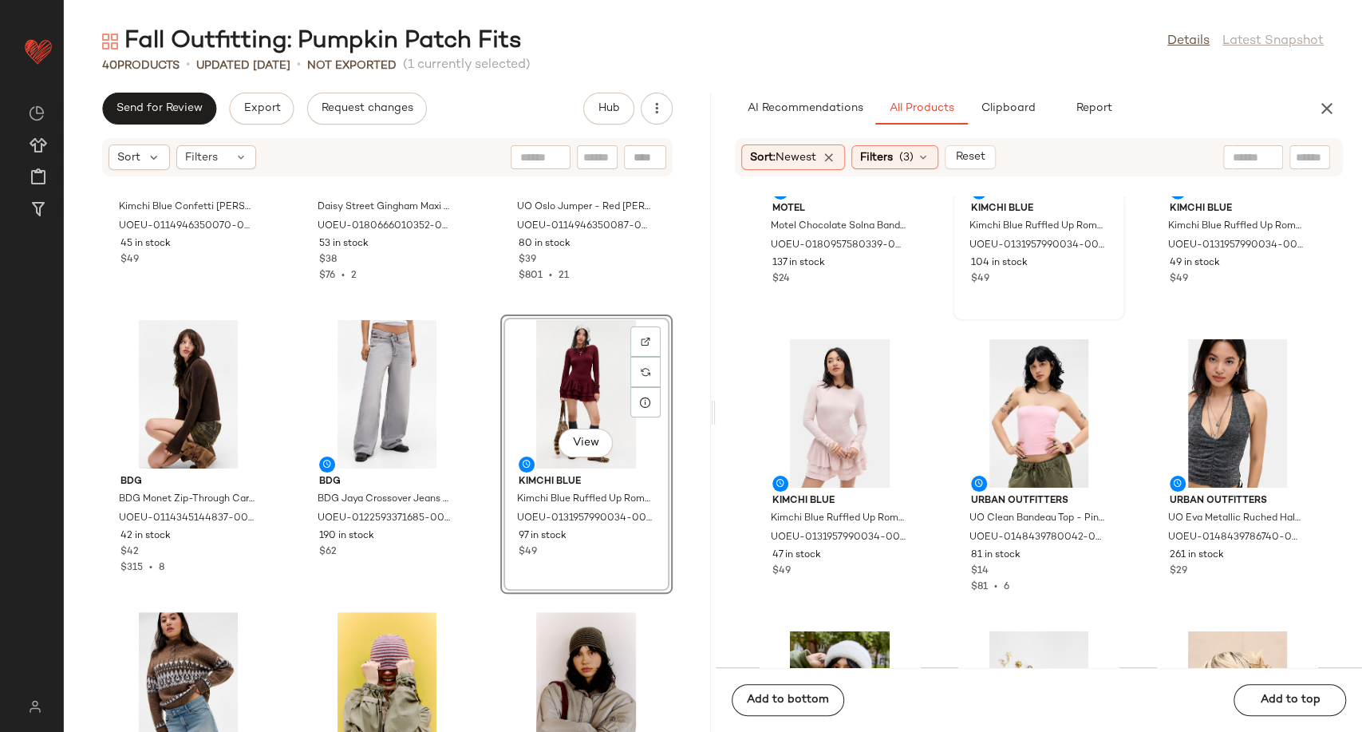
click at [479, 506] on div "Kimchi Blue Kimchi Blue Confetti Fairisle Cardigan - Brown L at Urban Outfitter…" at bounding box center [387, 463] width 647 height 535
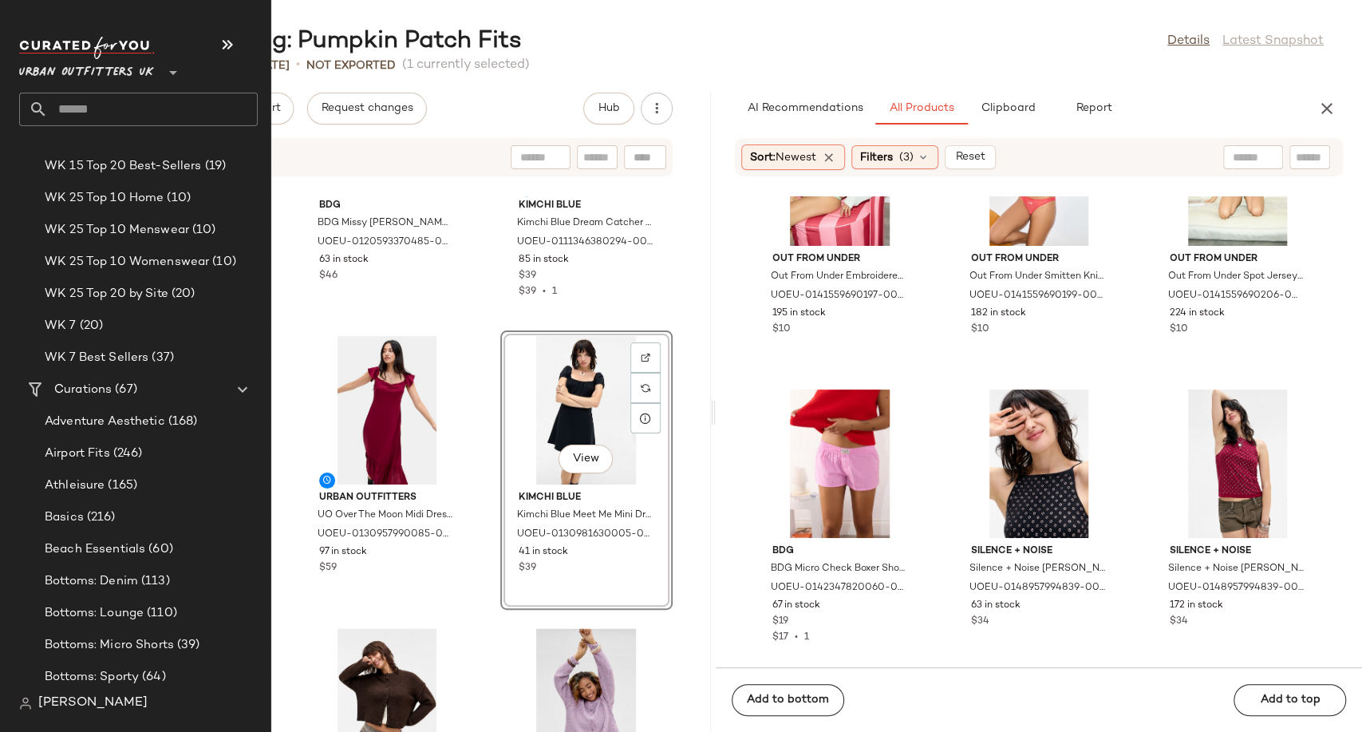
scroll to position [2393, 0]
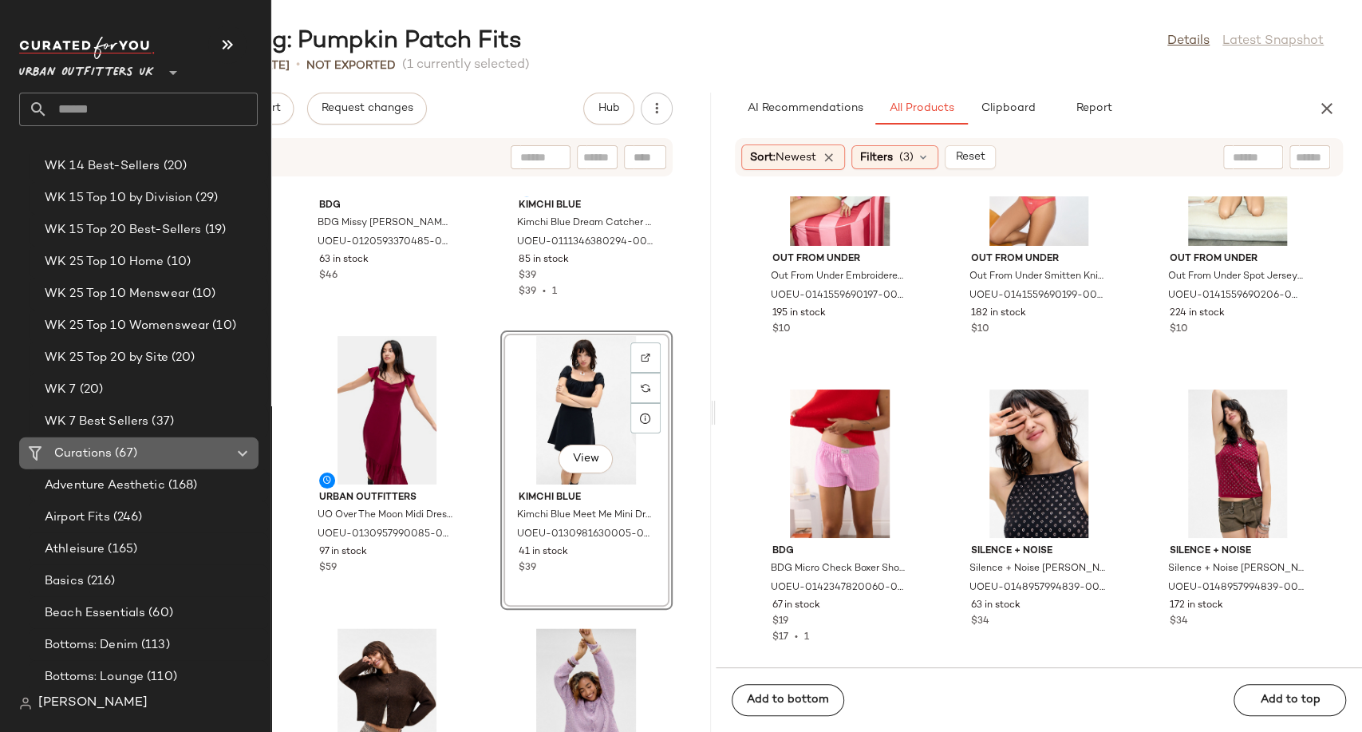
click at [108, 454] on span "Curations" at bounding box center [82, 453] width 57 height 18
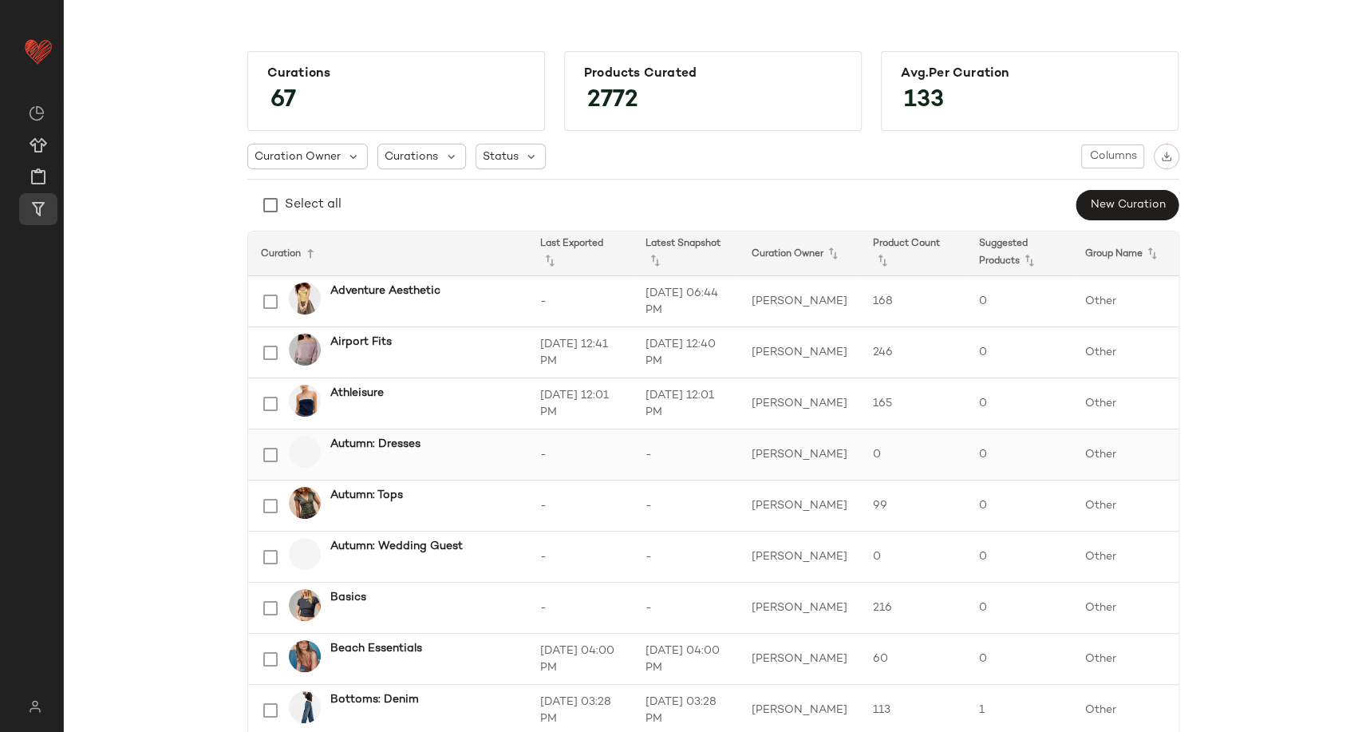
click at [397, 444] on b "Autumn: Dresses" at bounding box center [375, 444] width 90 height 17
click at [374, 443] on b "Autumn: Dresses" at bounding box center [375, 444] width 90 height 17
click at [367, 448] on b "Autumn: Dresses" at bounding box center [375, 444] width 90 height 17
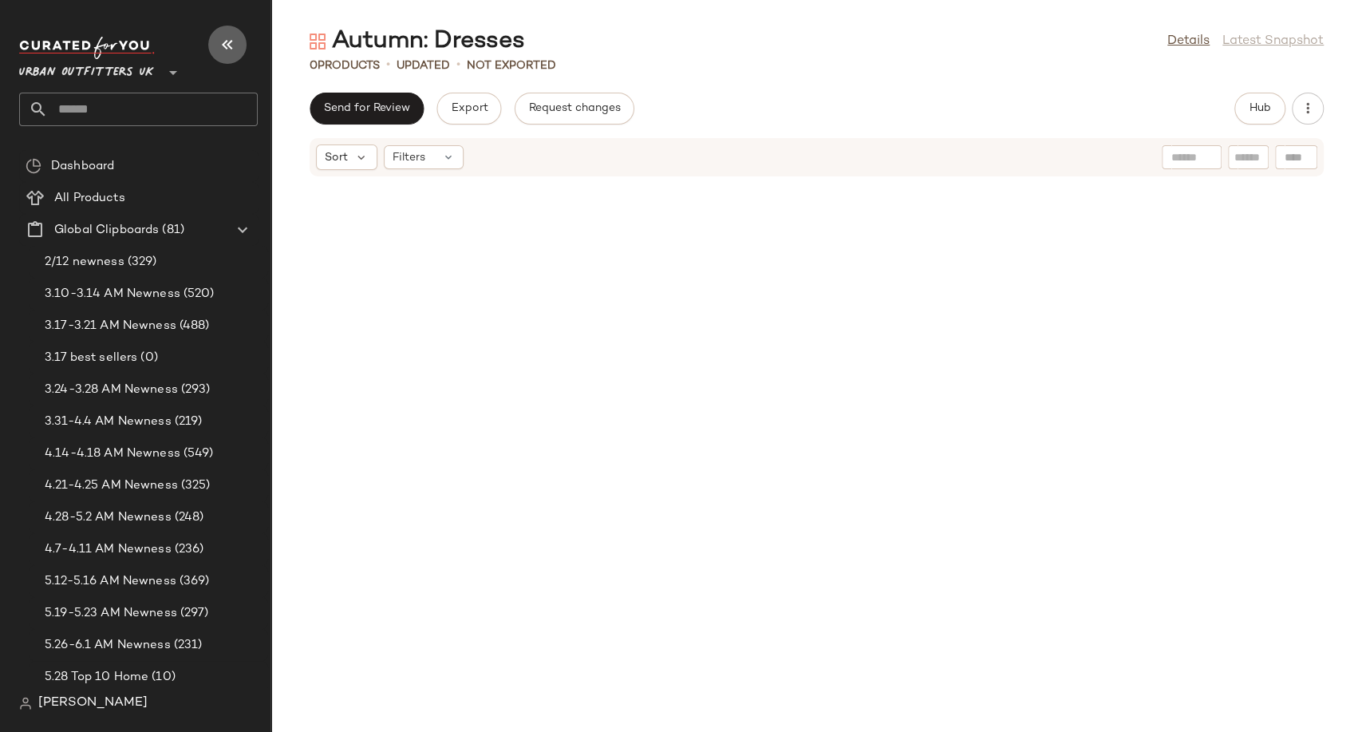
click at [225, 43] on icon "button" at bounding box center [227, 44] width 19 height 19
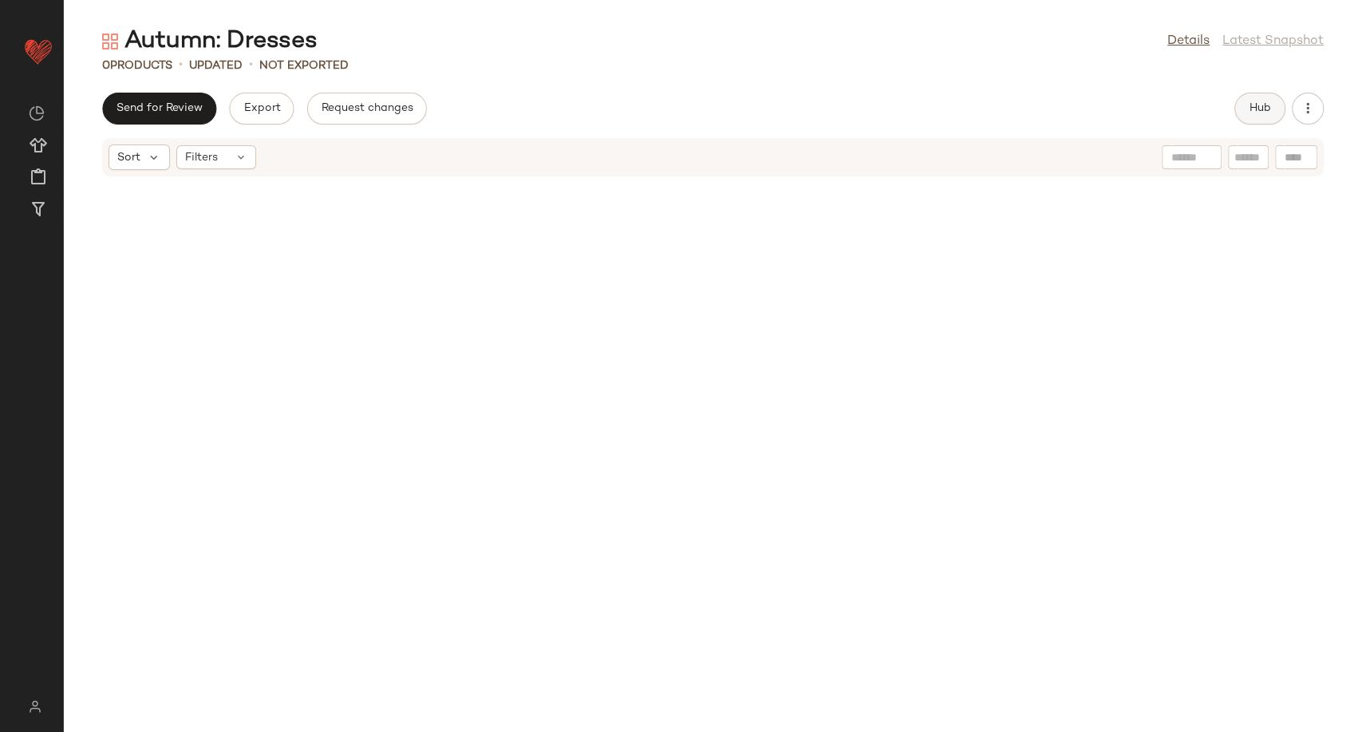
click at [1251, 112] on span "Hub" at bounding box center [1260, 108] width 22 height 13
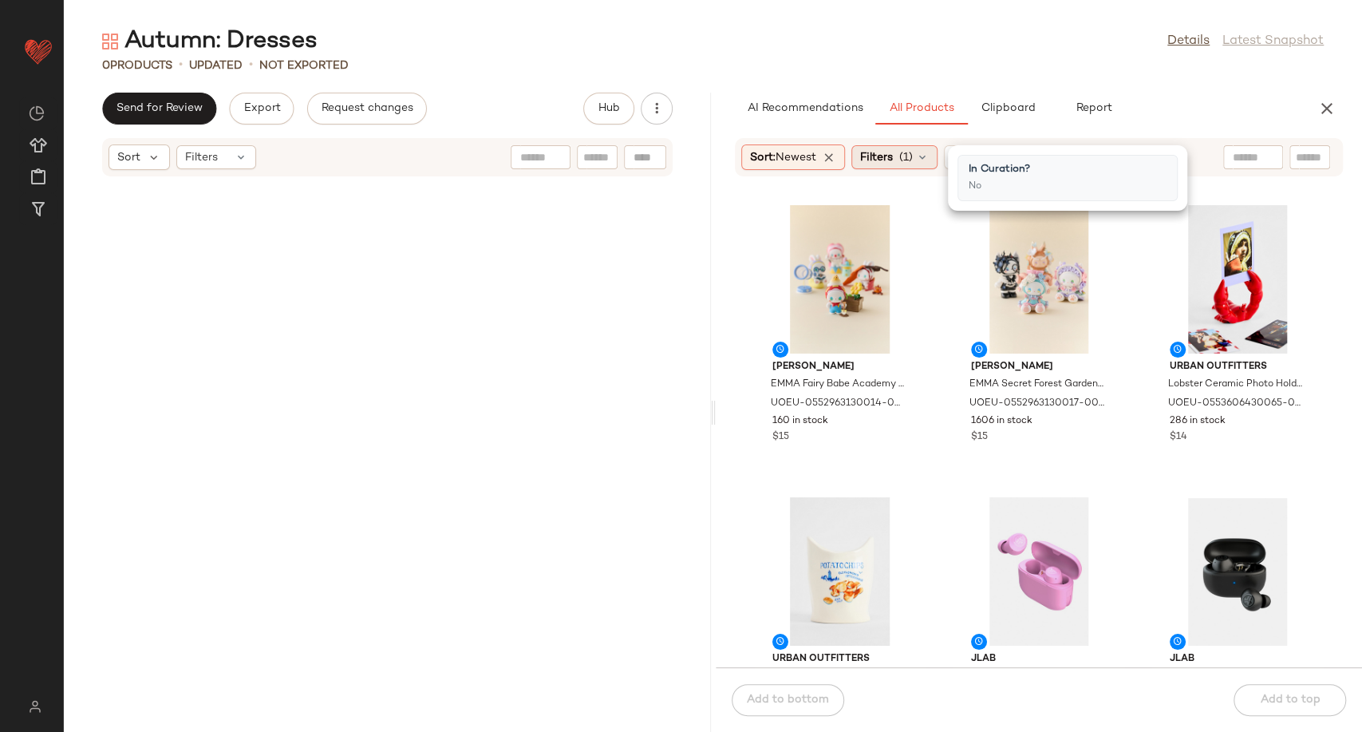
click at [929, 161] on icon at bounding box center [922, 157] width 13 height 13
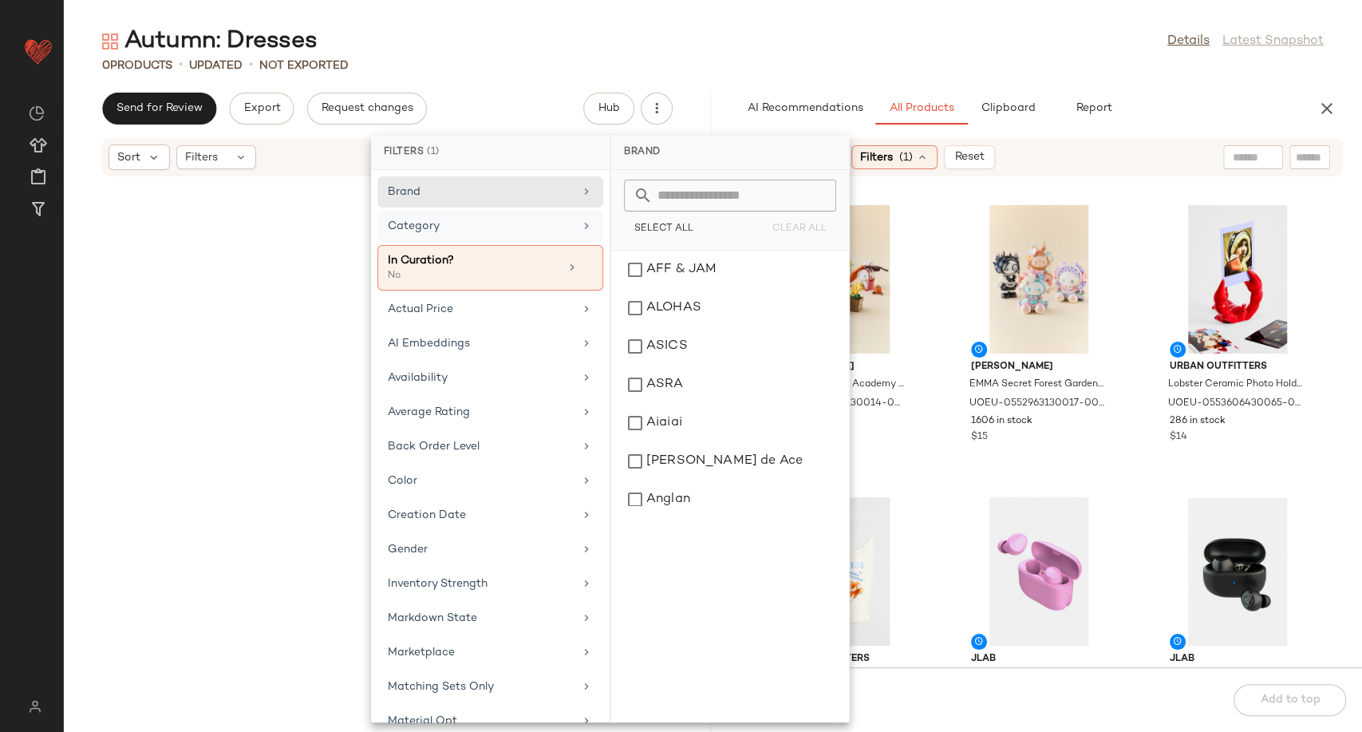
click at [488, 219] on div "Category" at bounding box center [481, 226] width 186 height 17
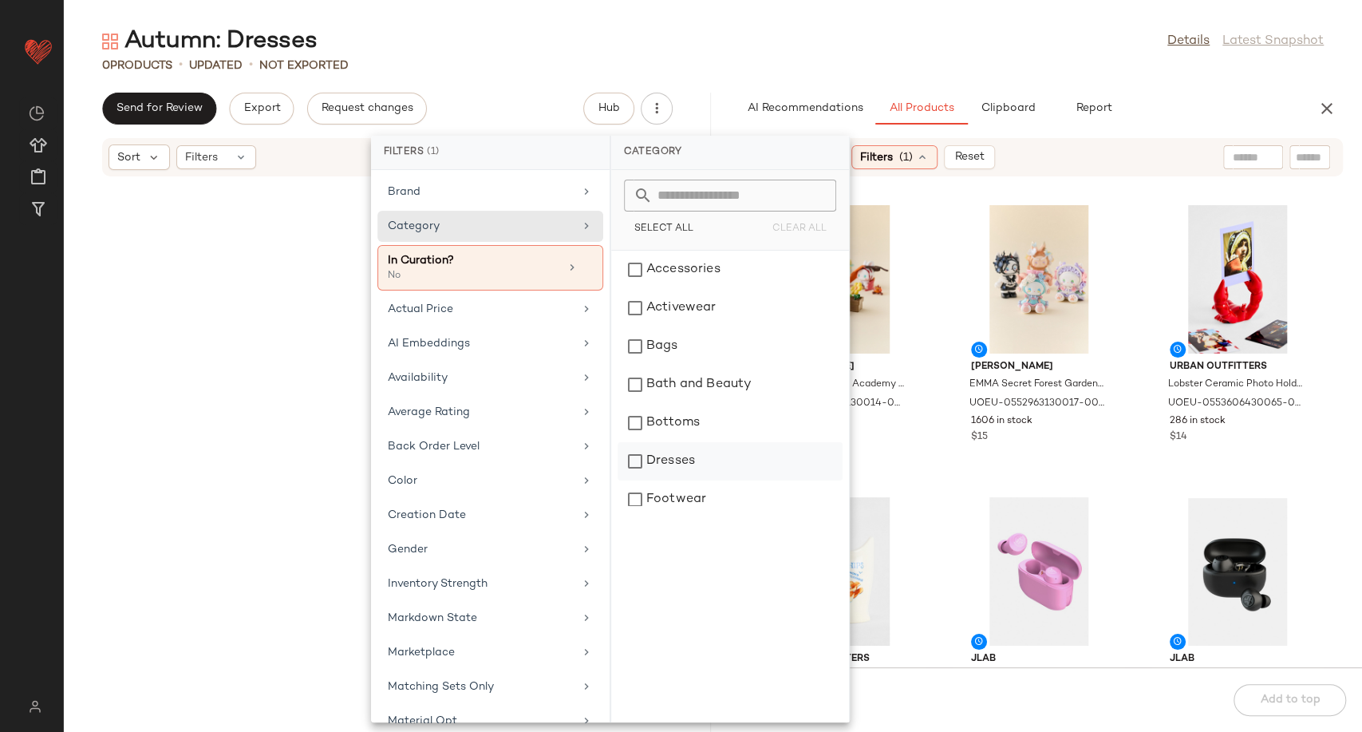
click at [689, 468] on div "Dresses" at bounding box center [730, 461] width 225 height 38
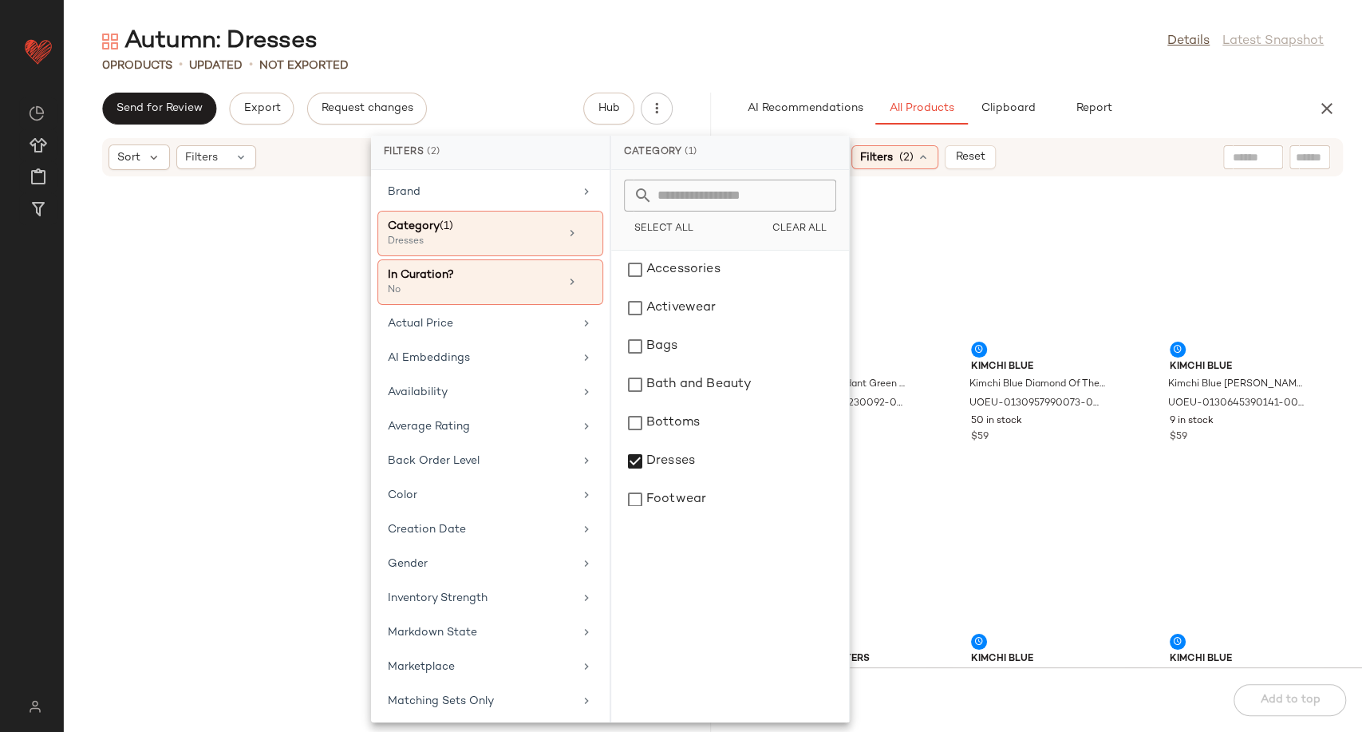
click at [932, 452] on div "Kiss The Sky Kiss The Sky Verdant Green Slip Dress - Green M at Urban Outfitter…" at bounding box center [1039, 431] width 647 height 471
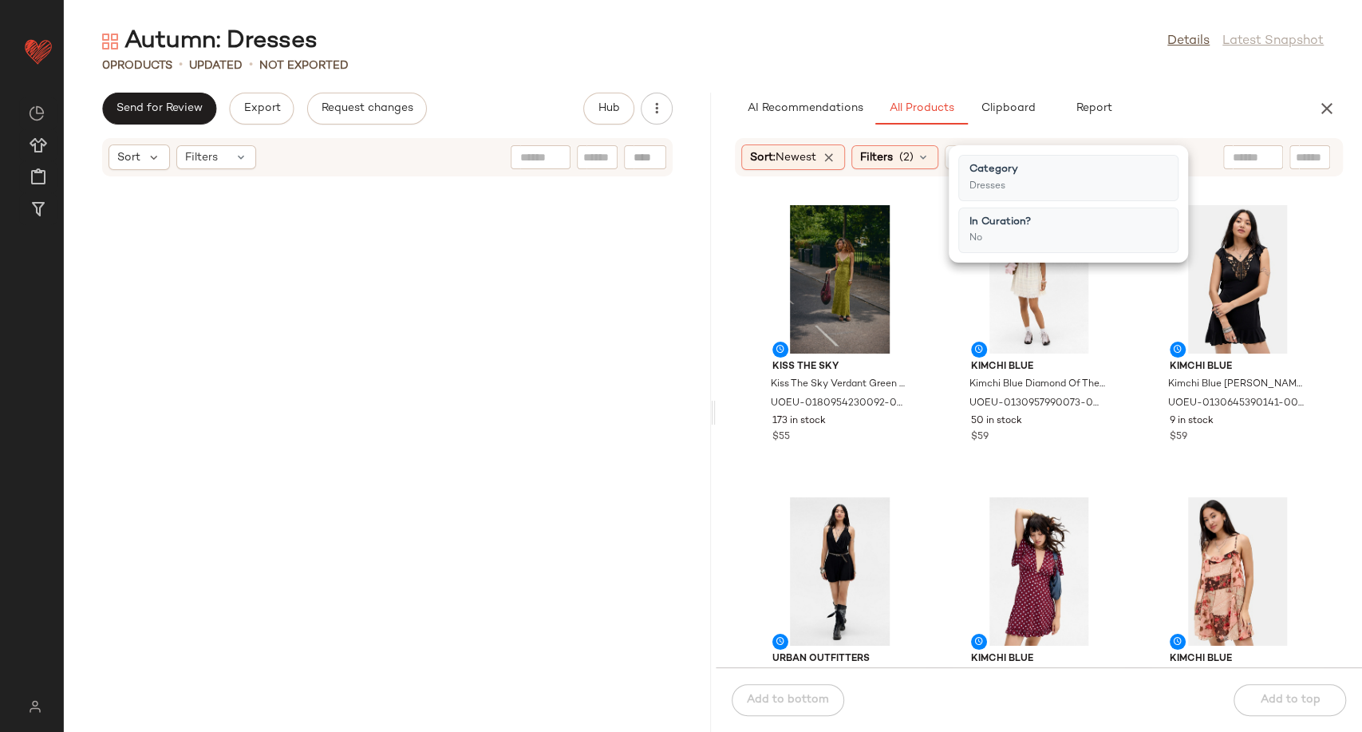
click at [934, 432] on div "Kiss The Sky Kiss The Sky Verdant Green Slip Dress - Green M at Urban Outfitter…" at bounding box center [1039, 431] width 647 height 471
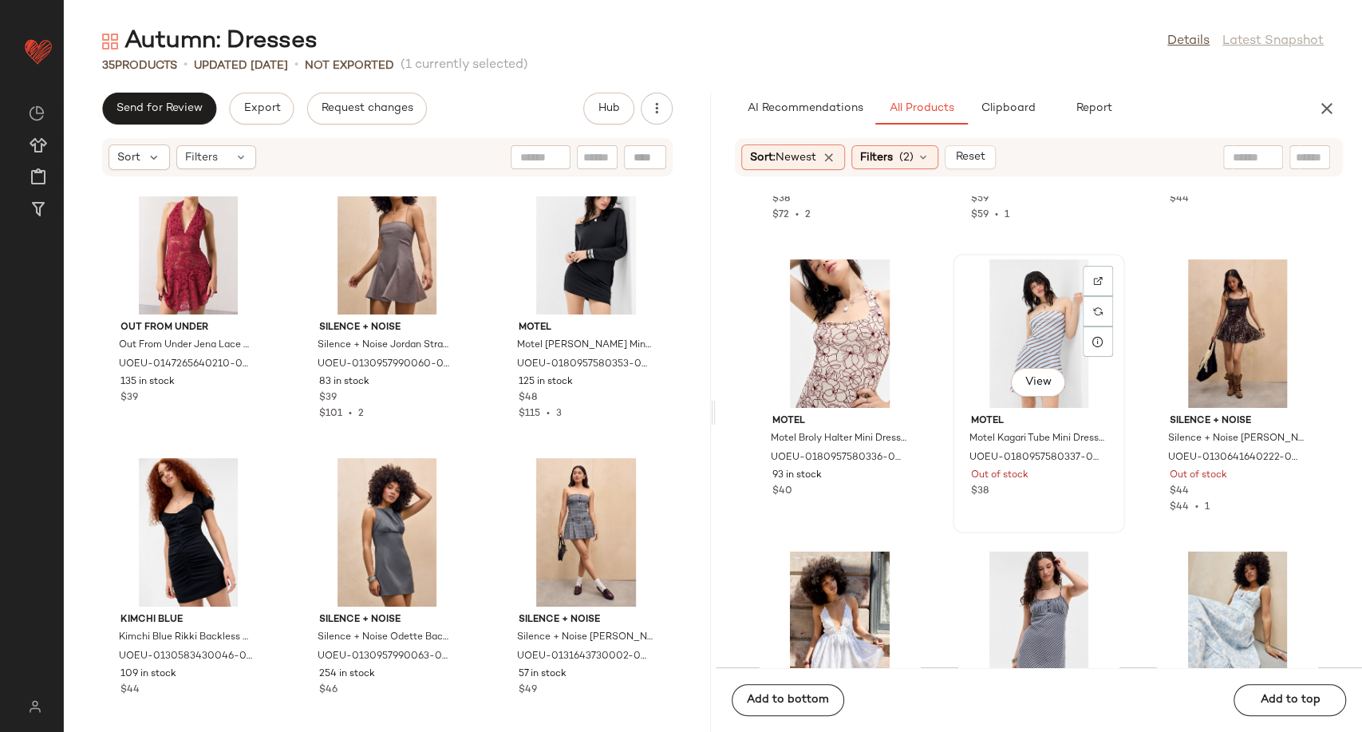
scroll to position [6382, 0]
click at [929, 156] on icon at bounding box center [923, 157] width 13 height 13
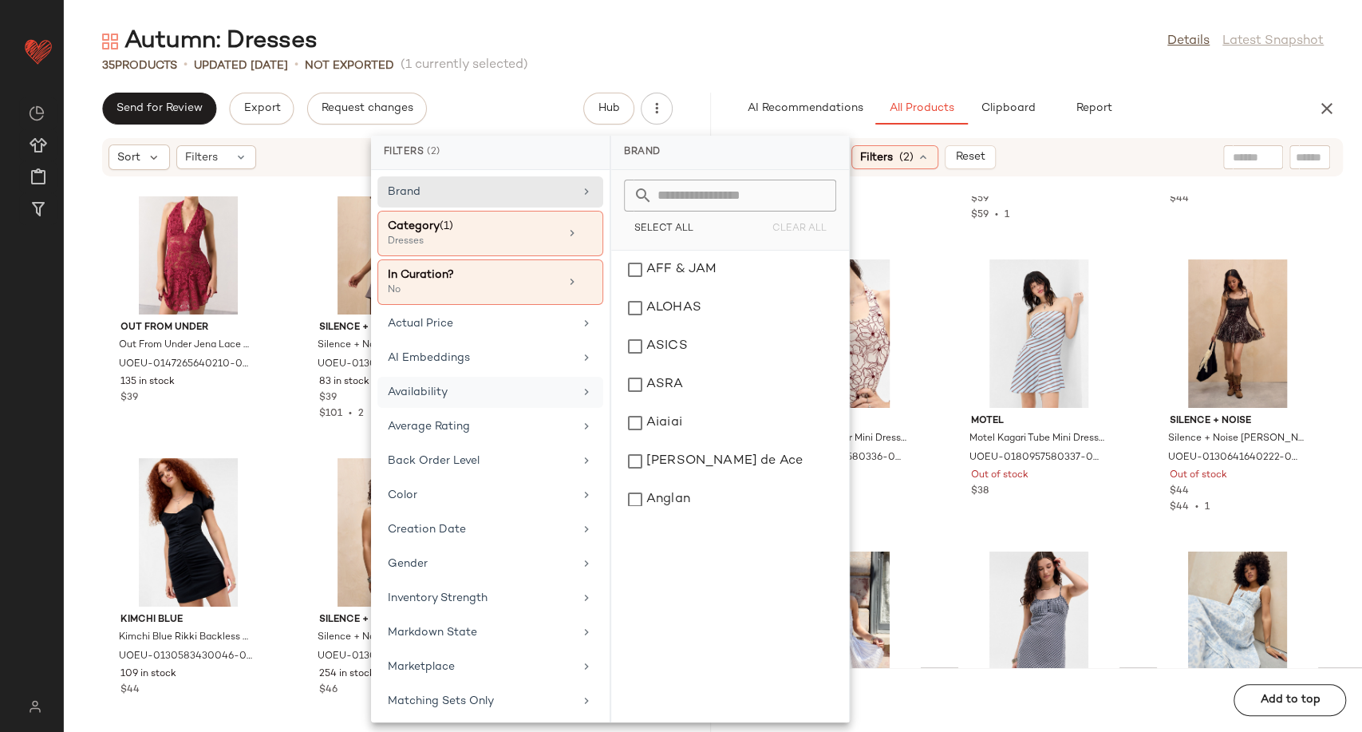
click at [487, 411] on div "Availability" at bounding box center [490, 426] width 226 height 31
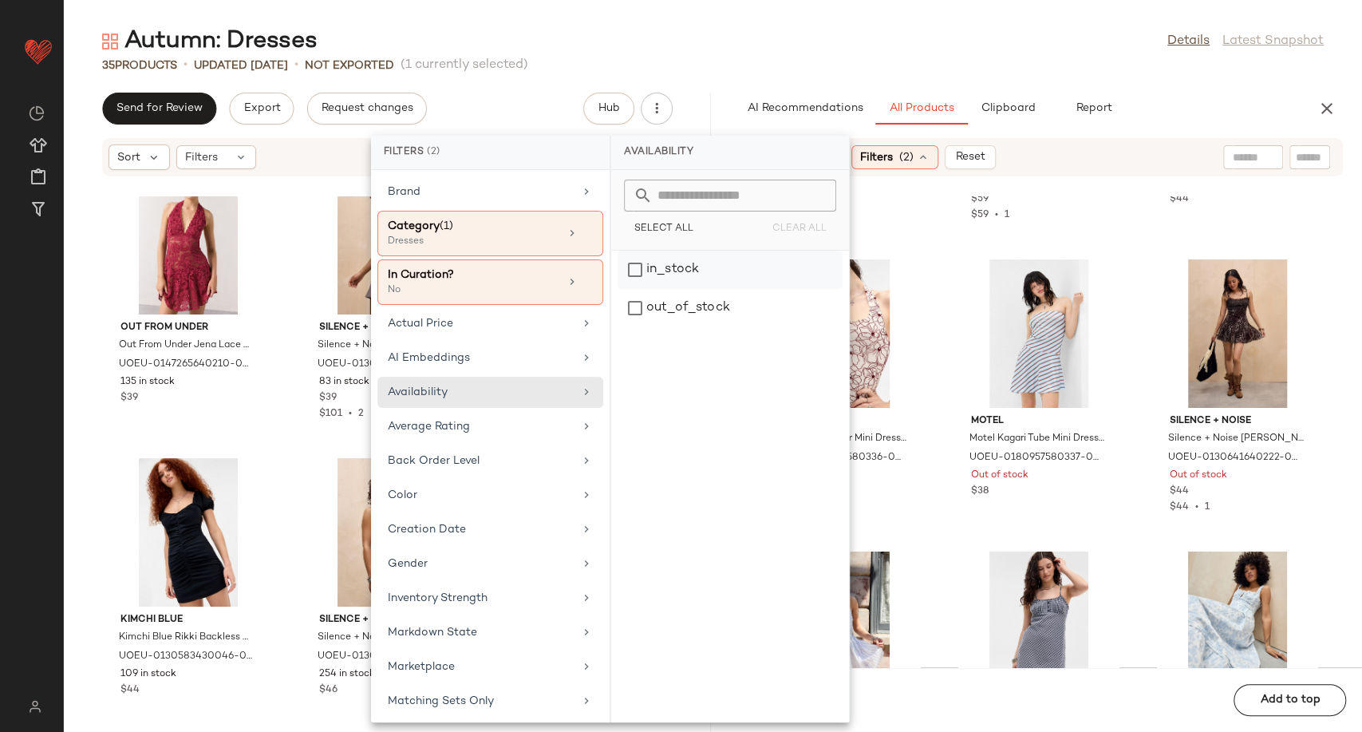
click at [685, 289] on div "in_stock" at bounding box center [730, 308] width 225 height 38
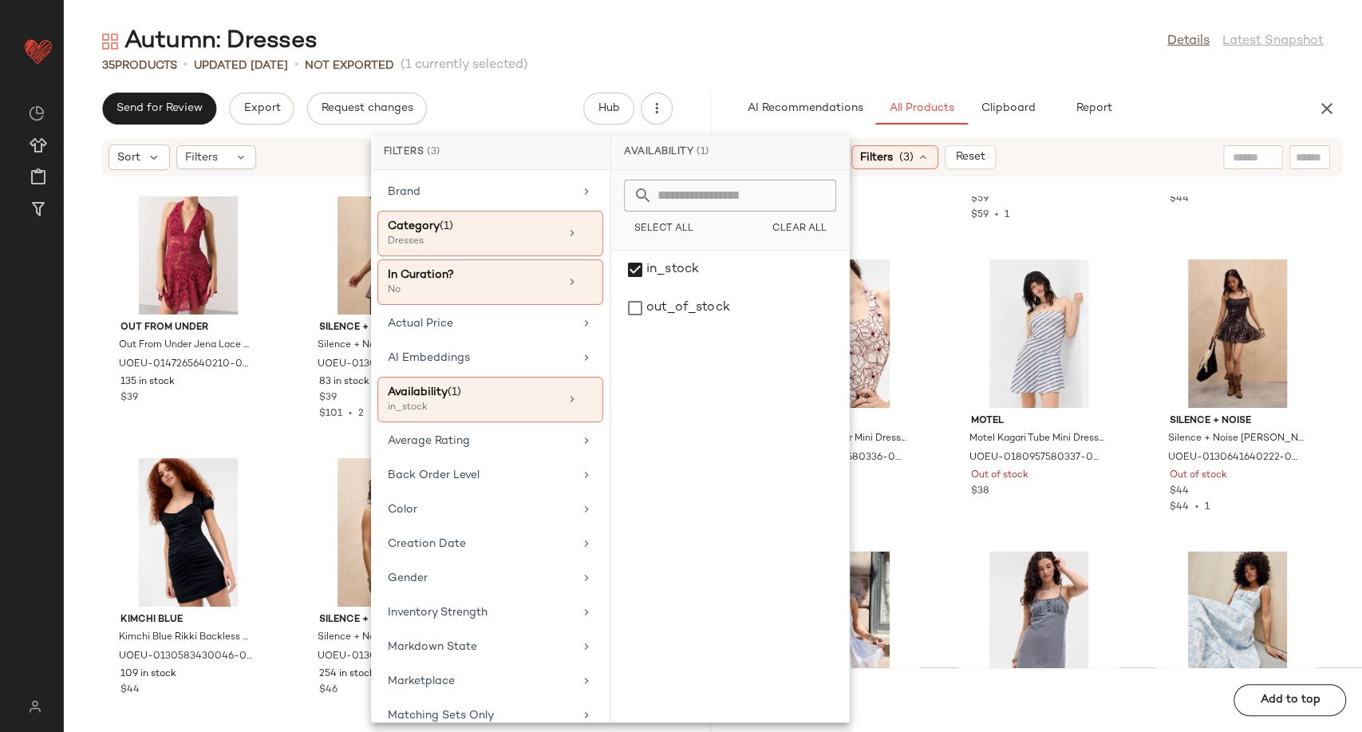
click at [939, 444] on div "Motel Motel Luscian Spot Plunge Neck Mini dress - Navy S at Urban Outfitters UO…" at bounding box center [1039, 431] width 647 height 471
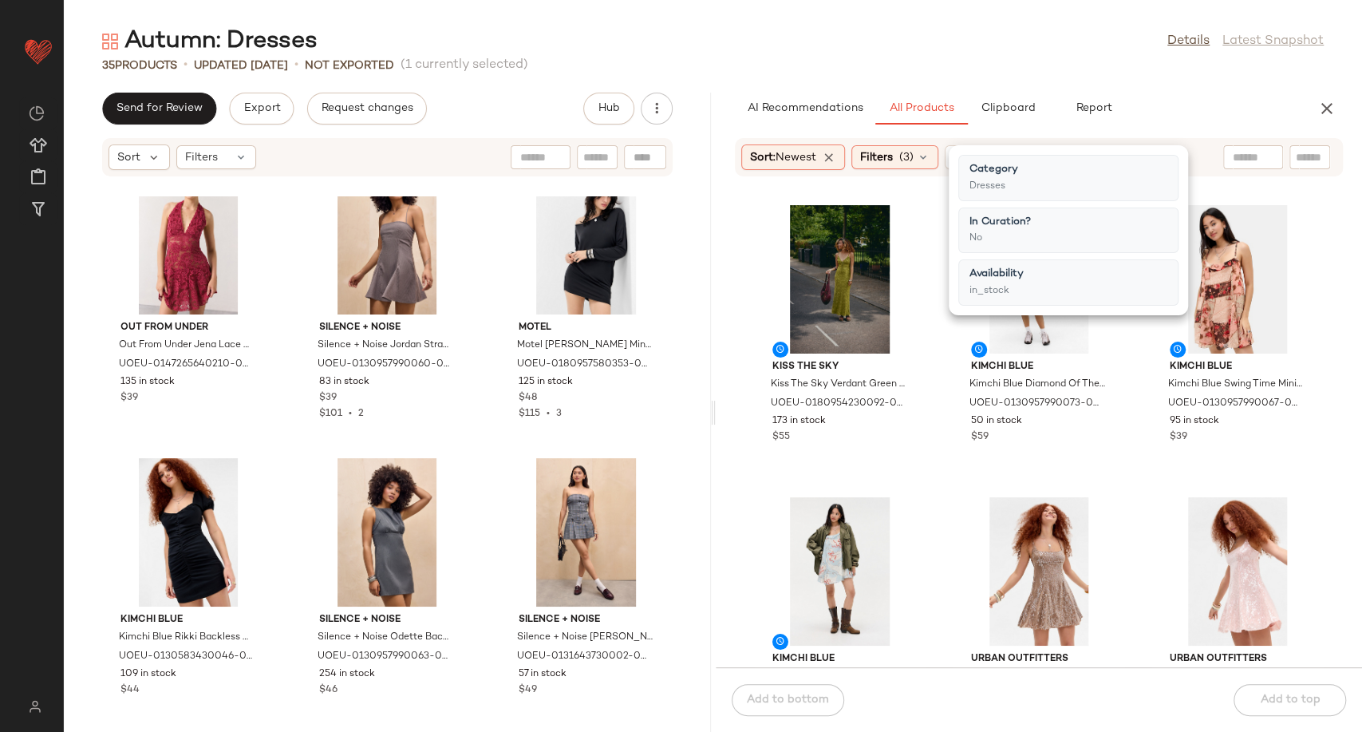
click at [939, 444] on div "Kiss The Sky Kiss The Sky Verdant Green Slip Dress - Green M at Urban Outfitter…" at bounding box center [1039, 431] width 647 height 471
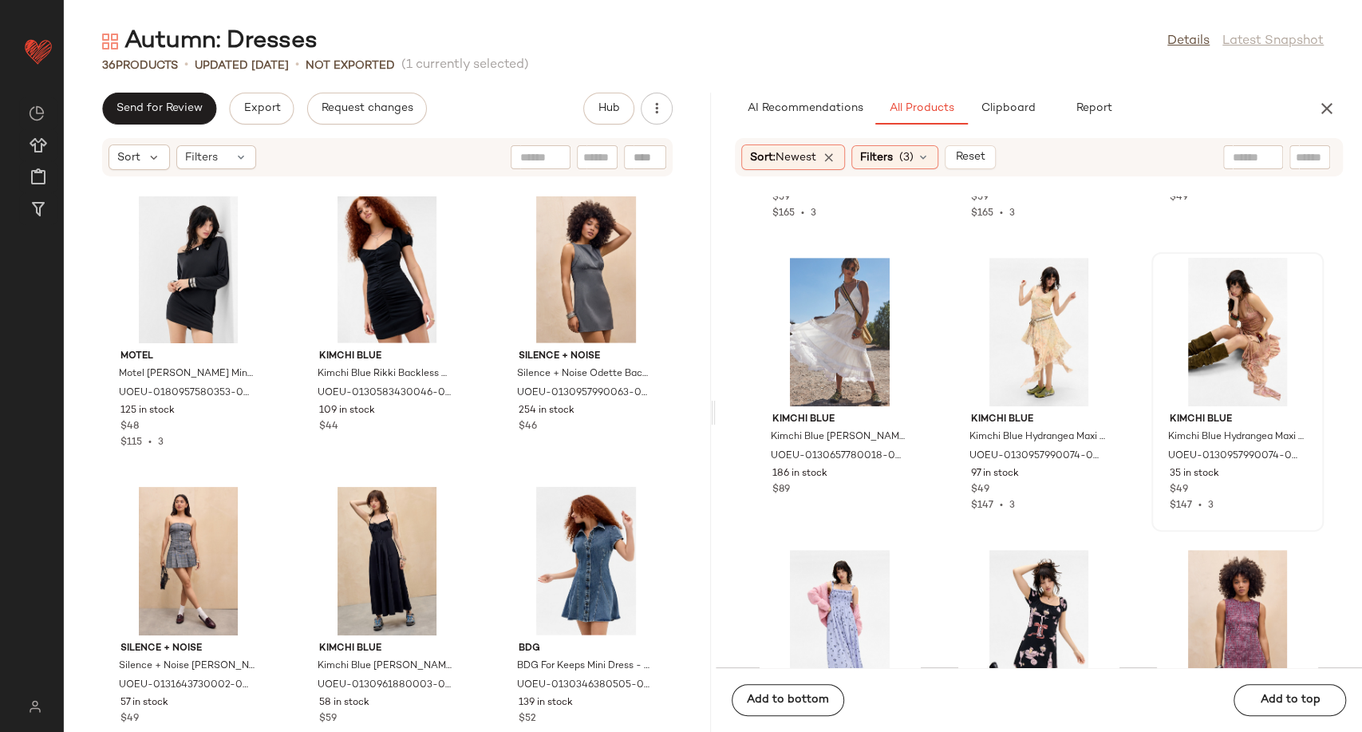
scroll to position [2946, 0]
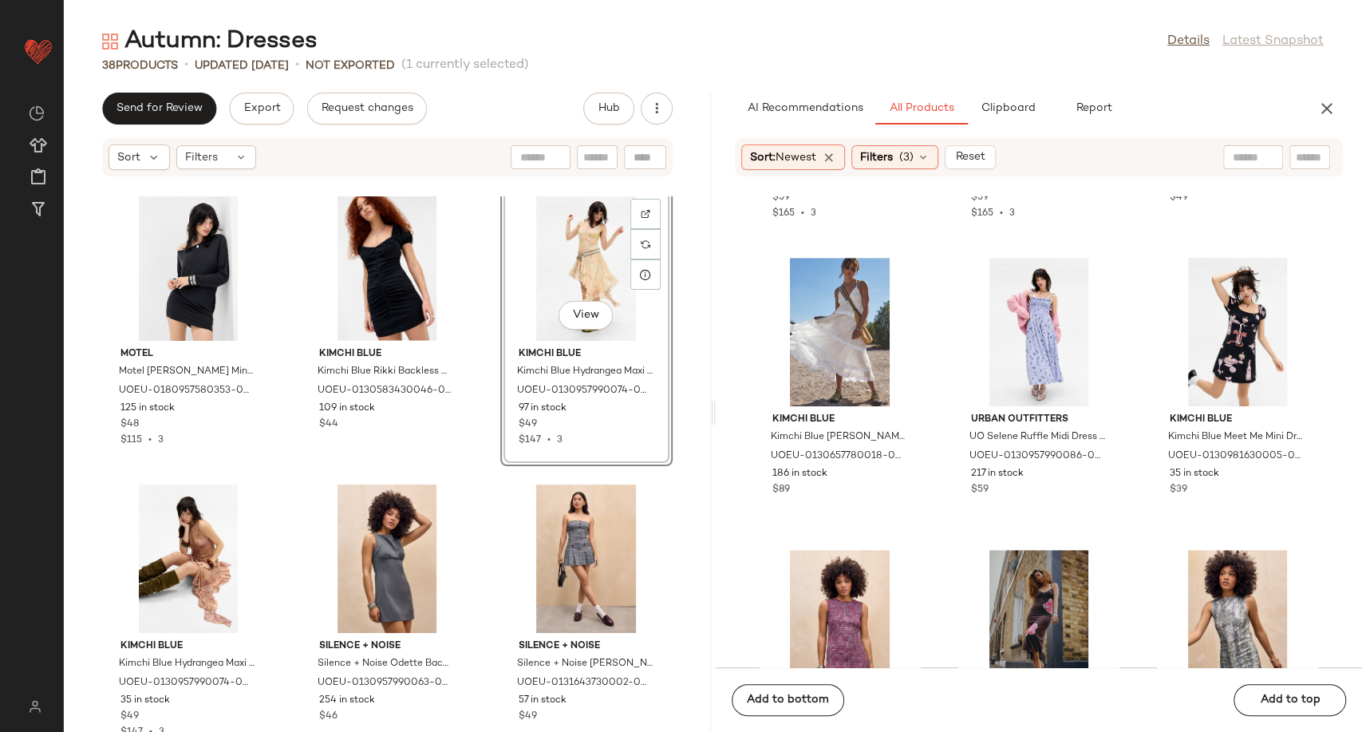
click at [576, 270] on div "View" at bounding box center [586, 266] width 161 height 148
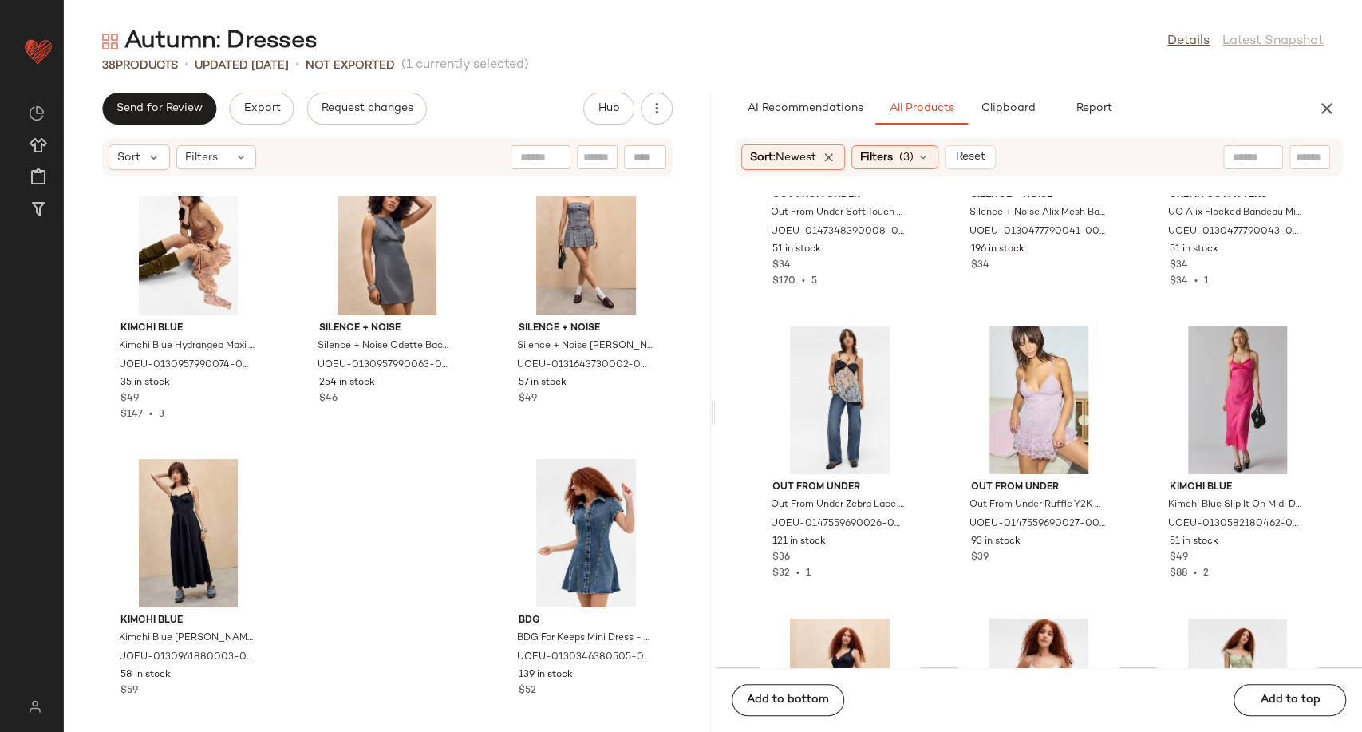
scroll to position [2495, 0]
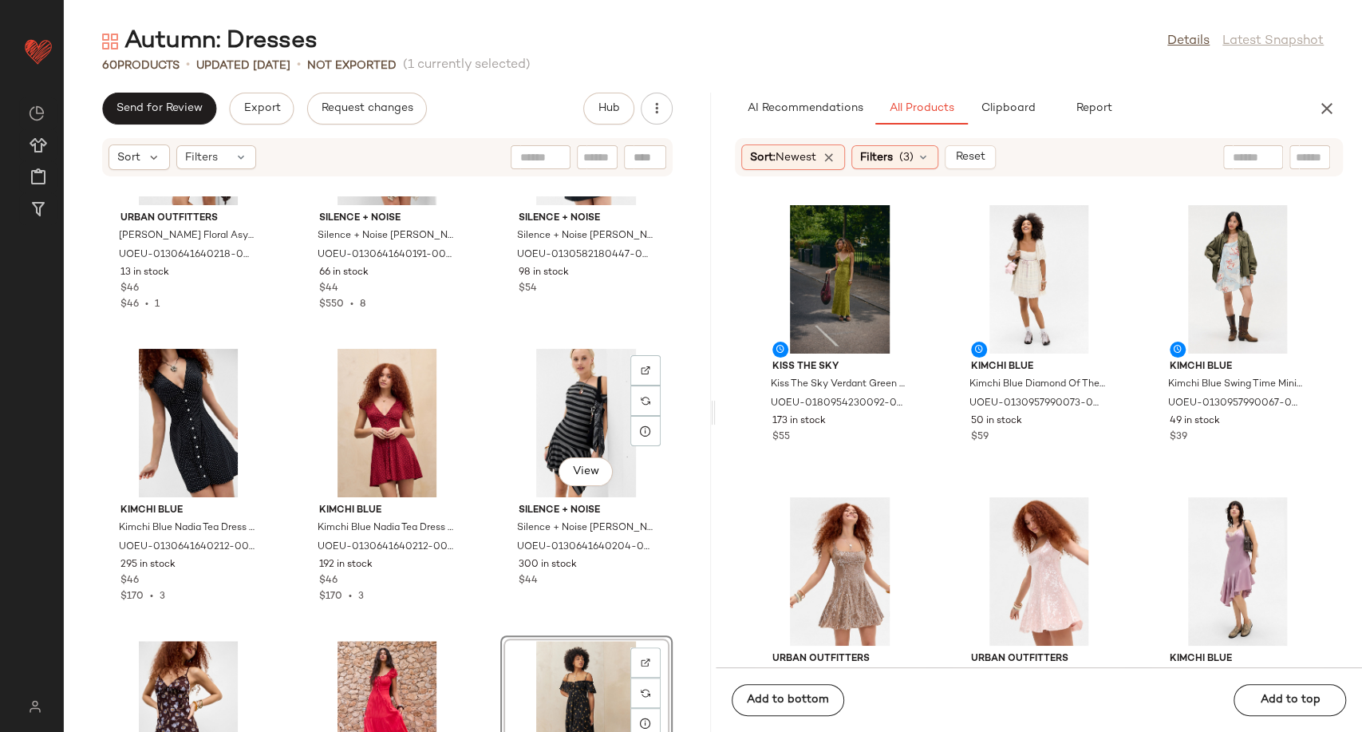
scroll to position [4723, 0]
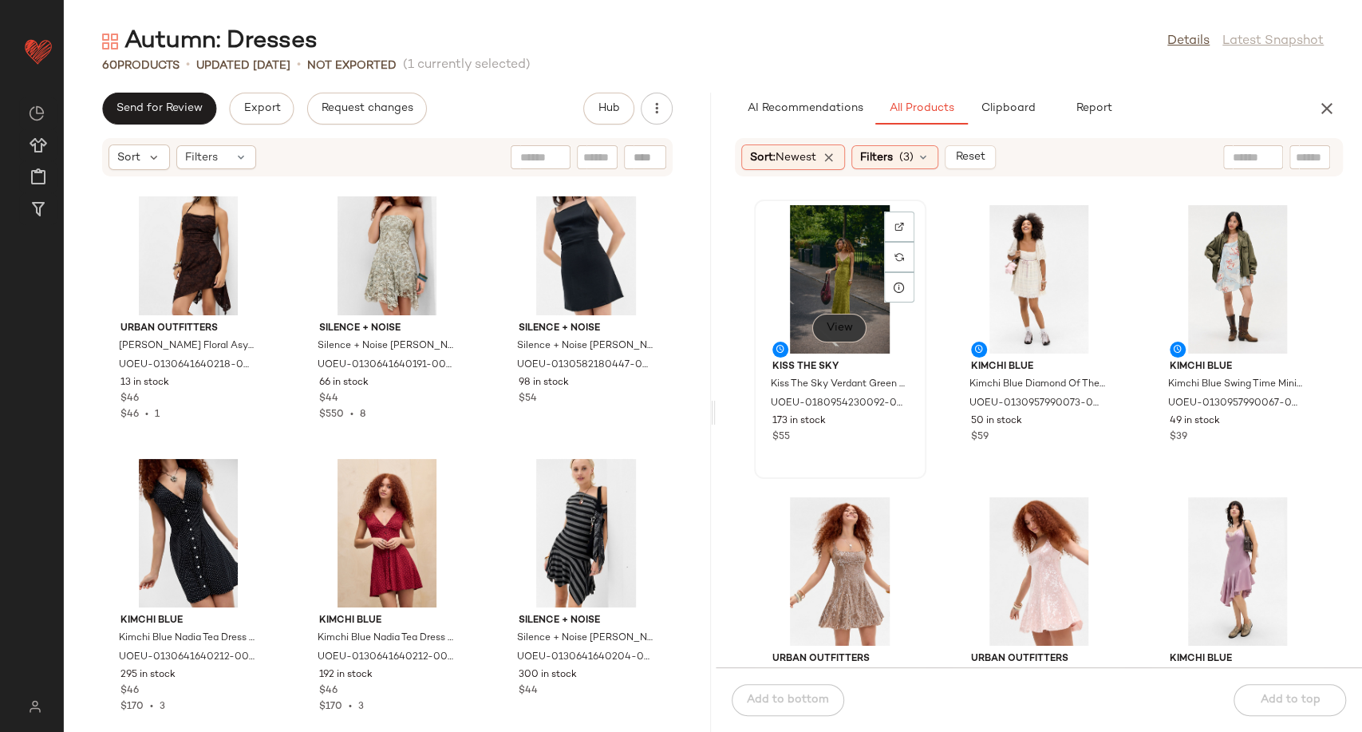
click at [842, 329] on span "View" at bounding box center [839, 328] width 27 height 13
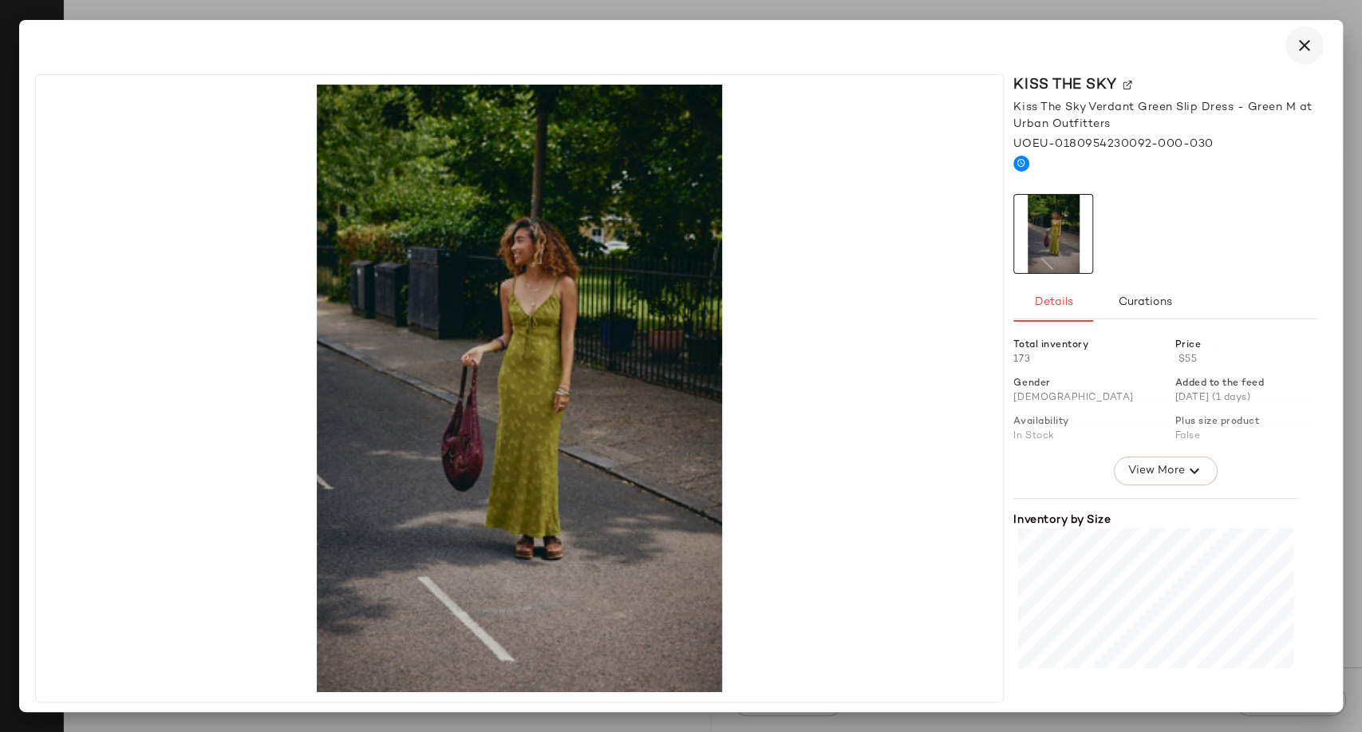
click at [1307, 49] on icon "button" at bounding box center [1304, 45] width 19 height 19
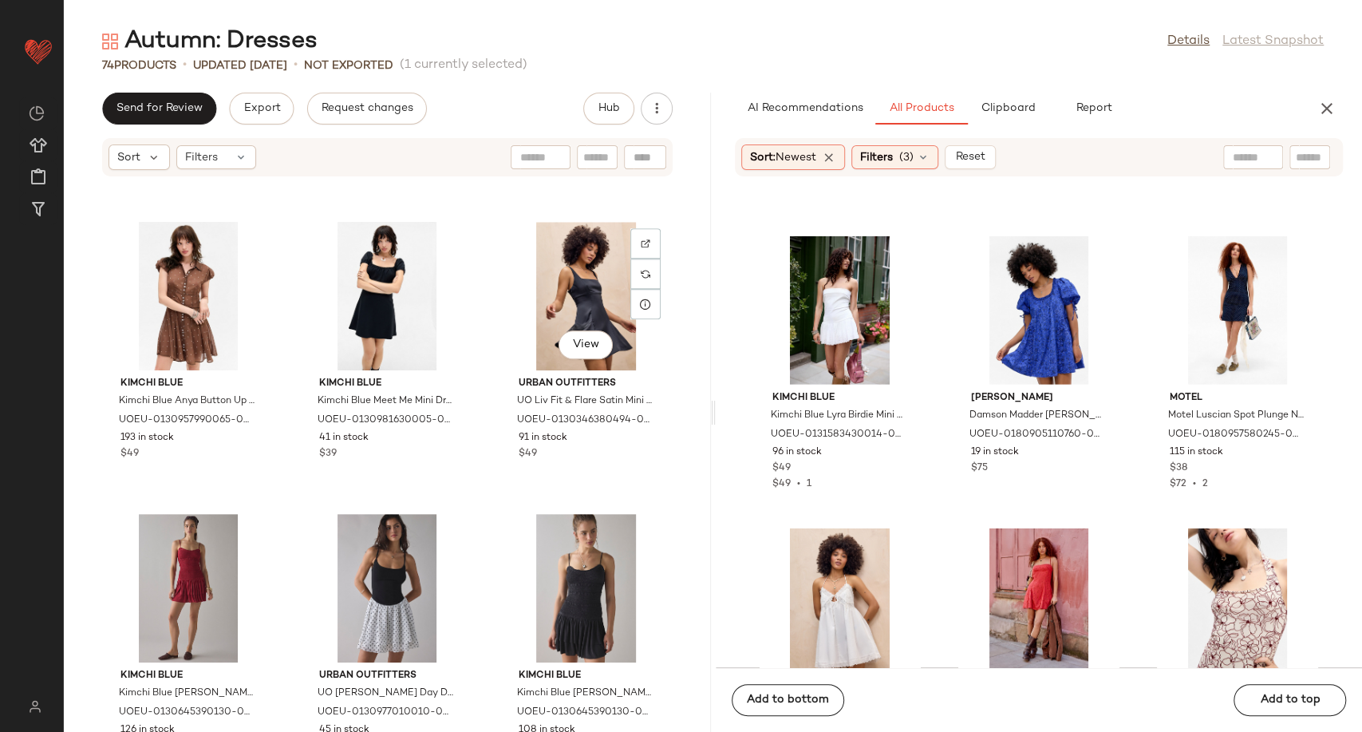
scroll to position [1165, 0]
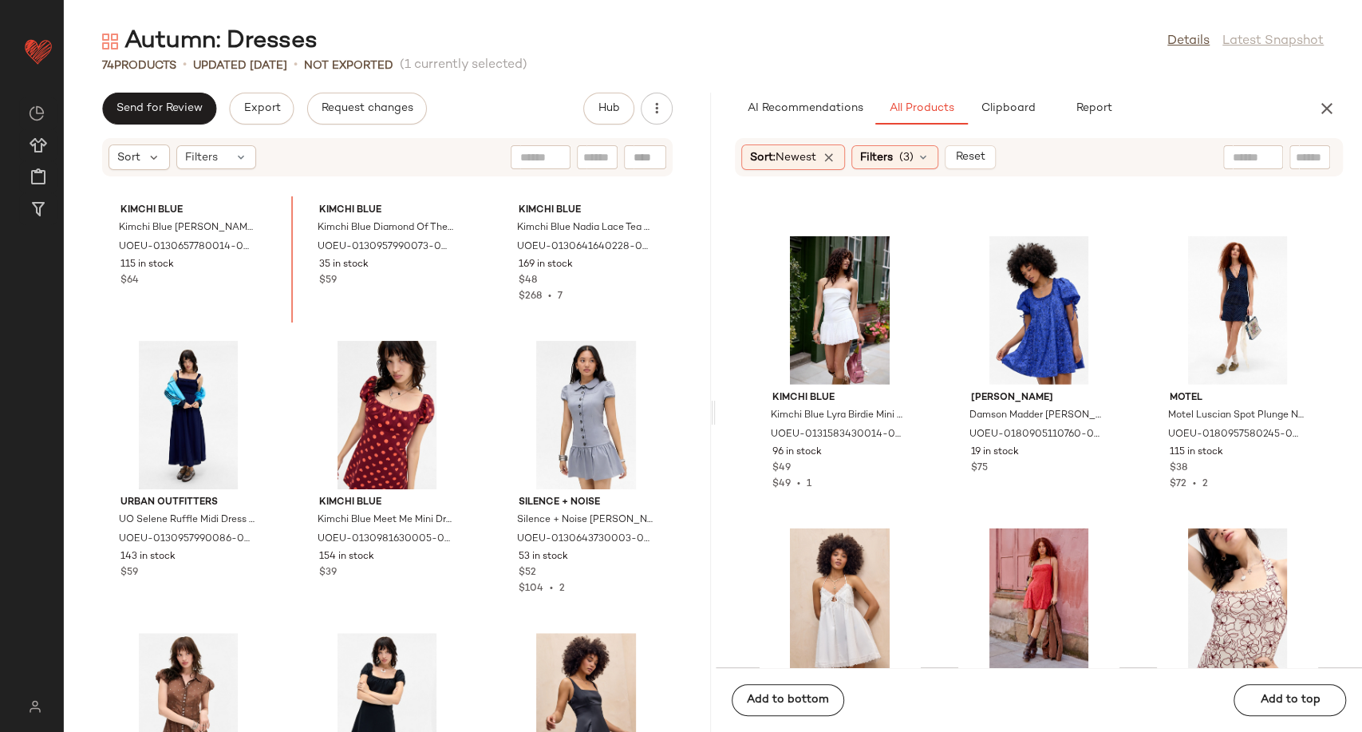
scroll to position [742, 0]
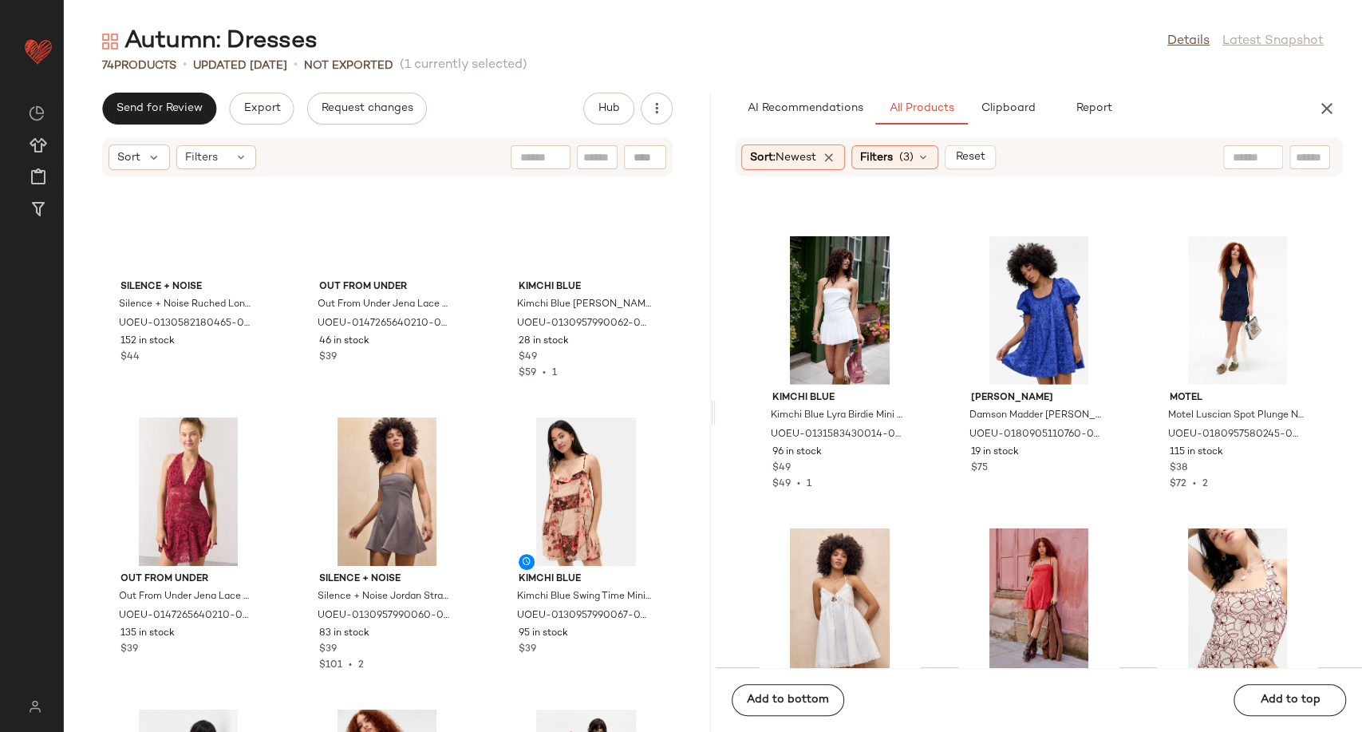
scroll to position [2426, 0]
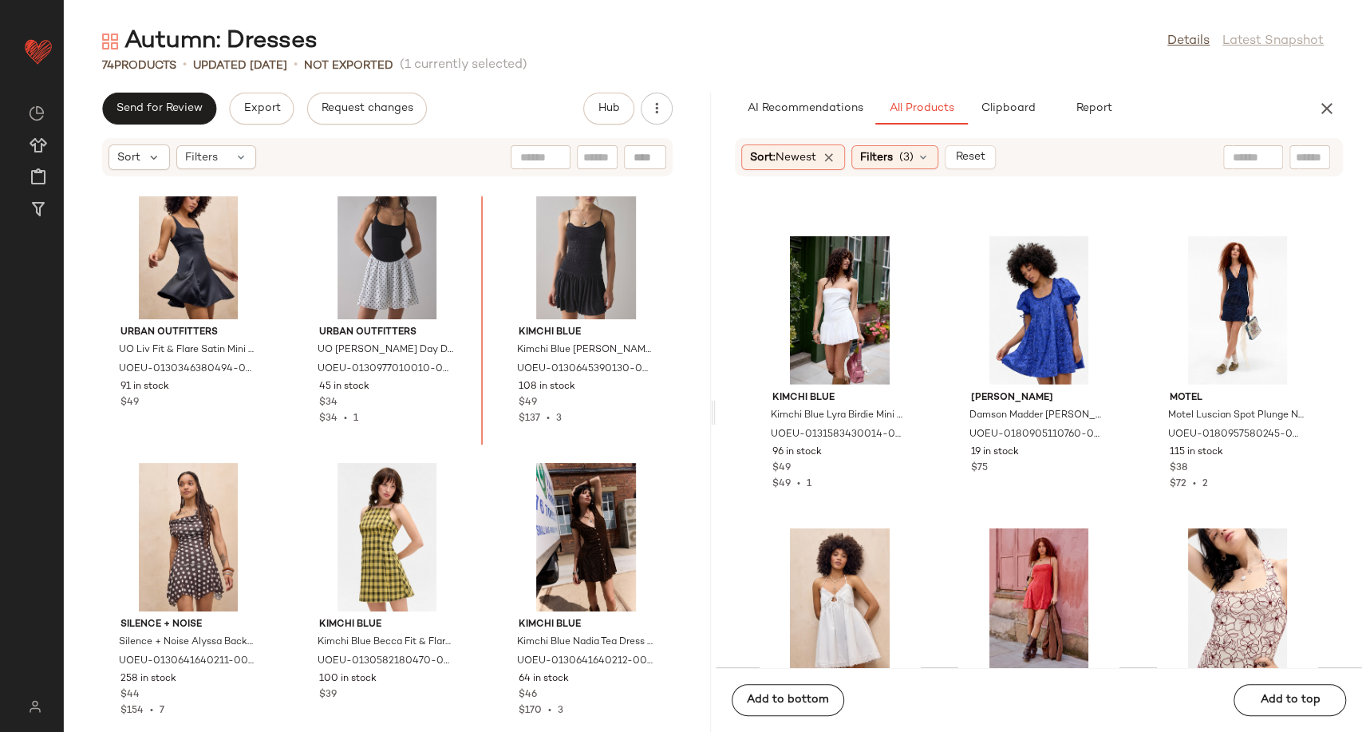
scroll to position [1501, 0]
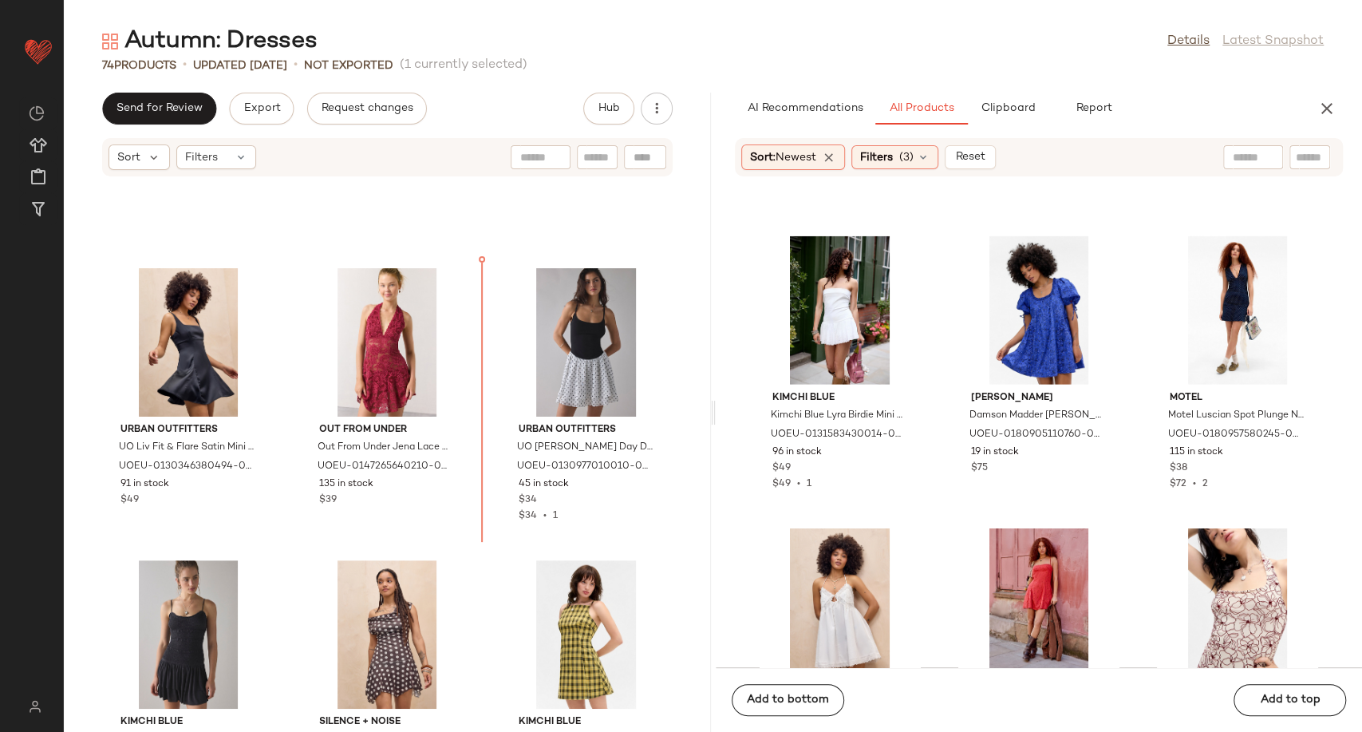
scroll to position [1398, 0]
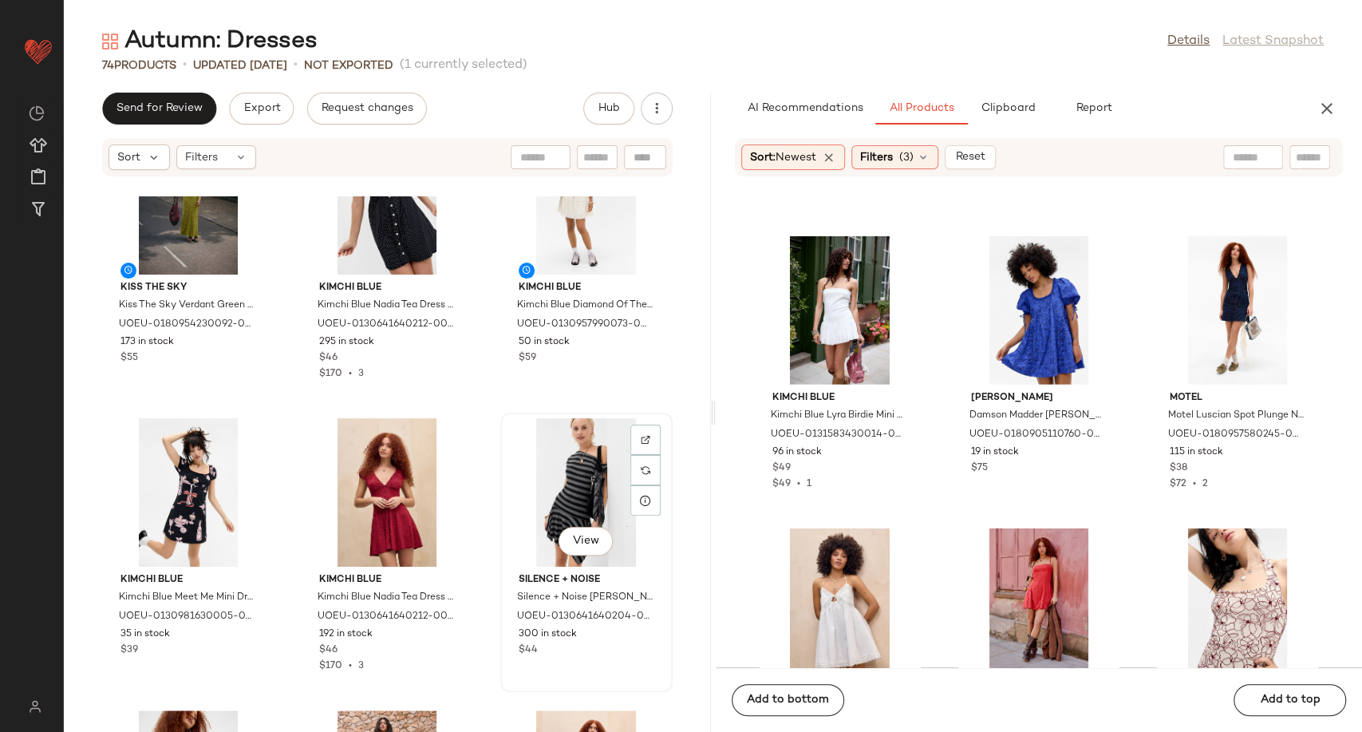
scroll to position [5209, 0]
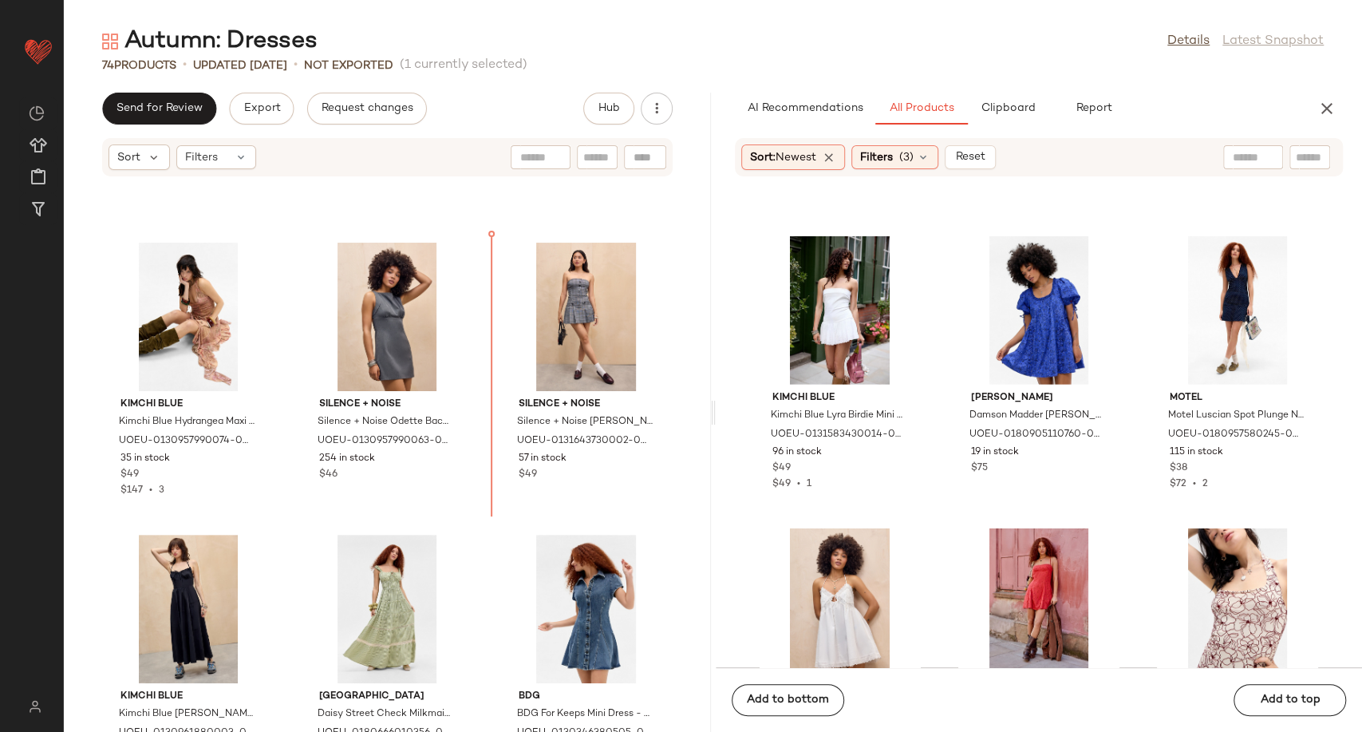
scroll to position [3091, 0]
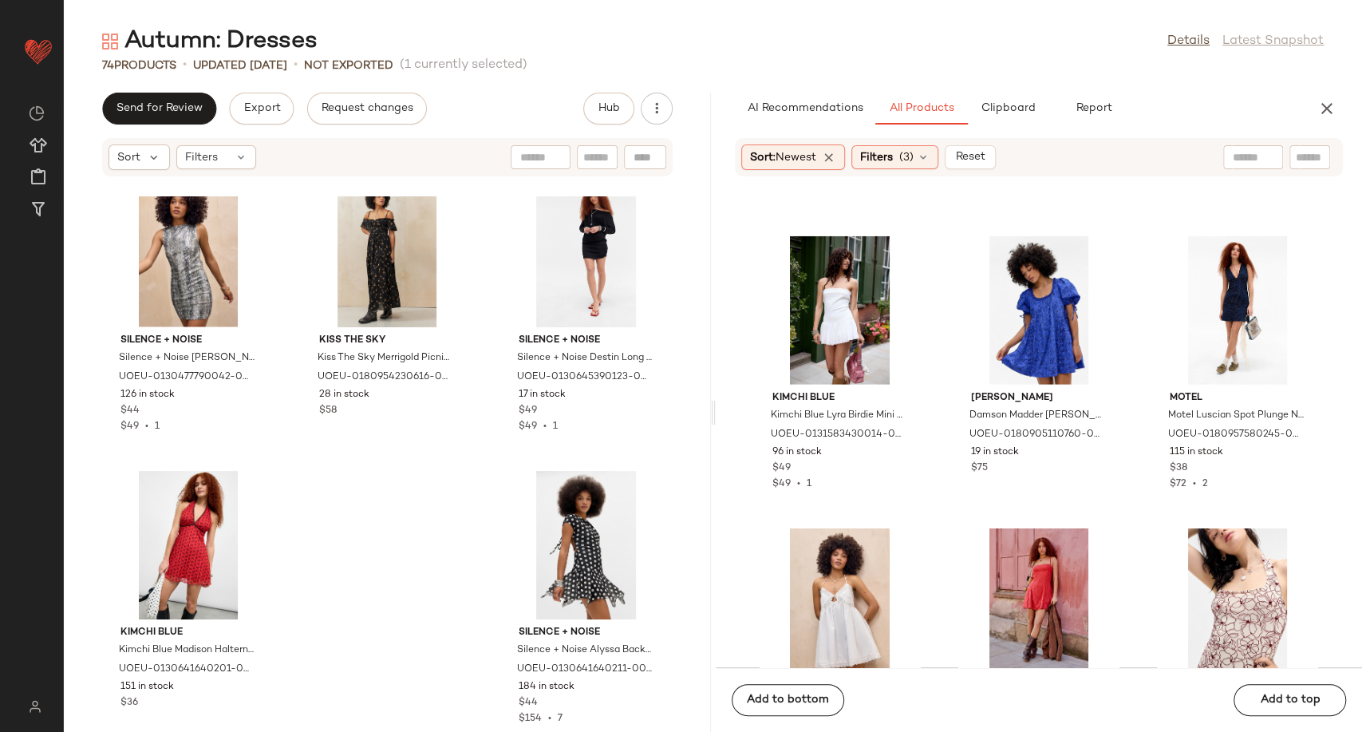
scroll to position [6767, 0]
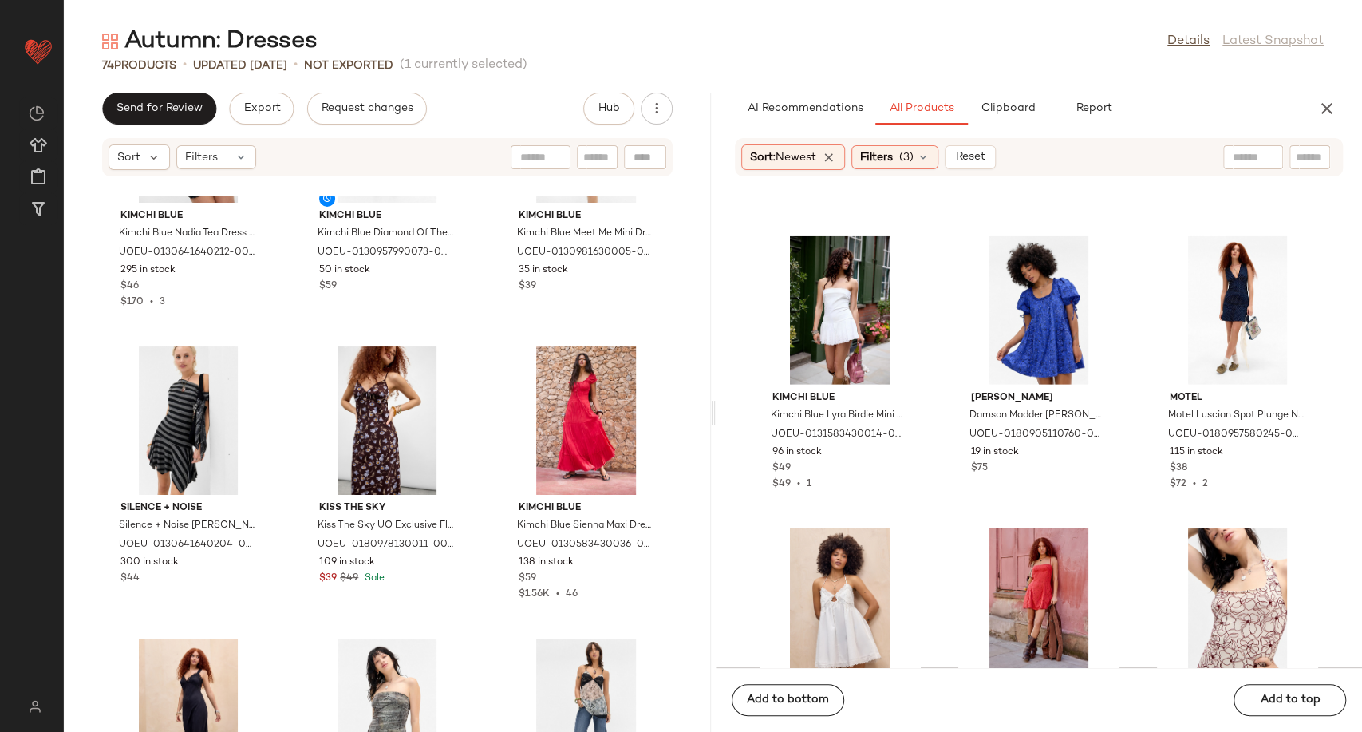
scroll to position [5308, 0]
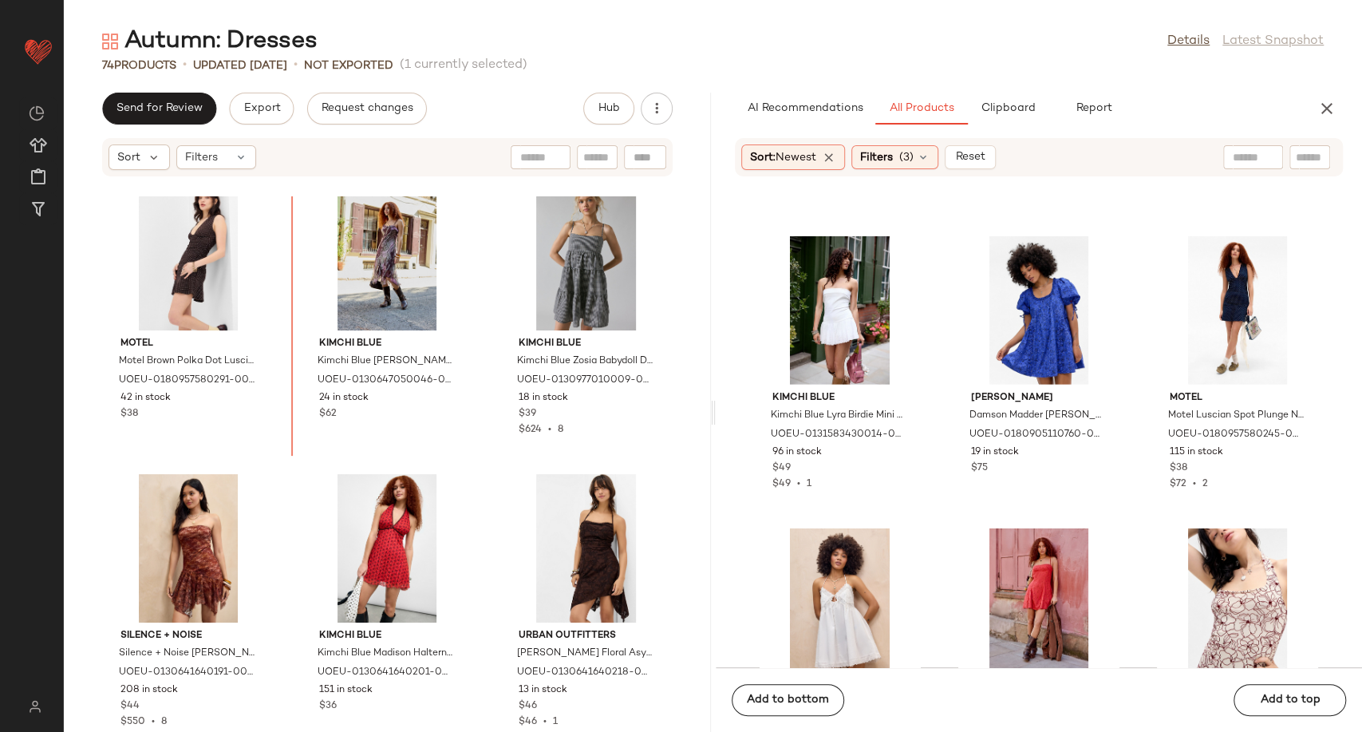
scroll to position [4405, 0]
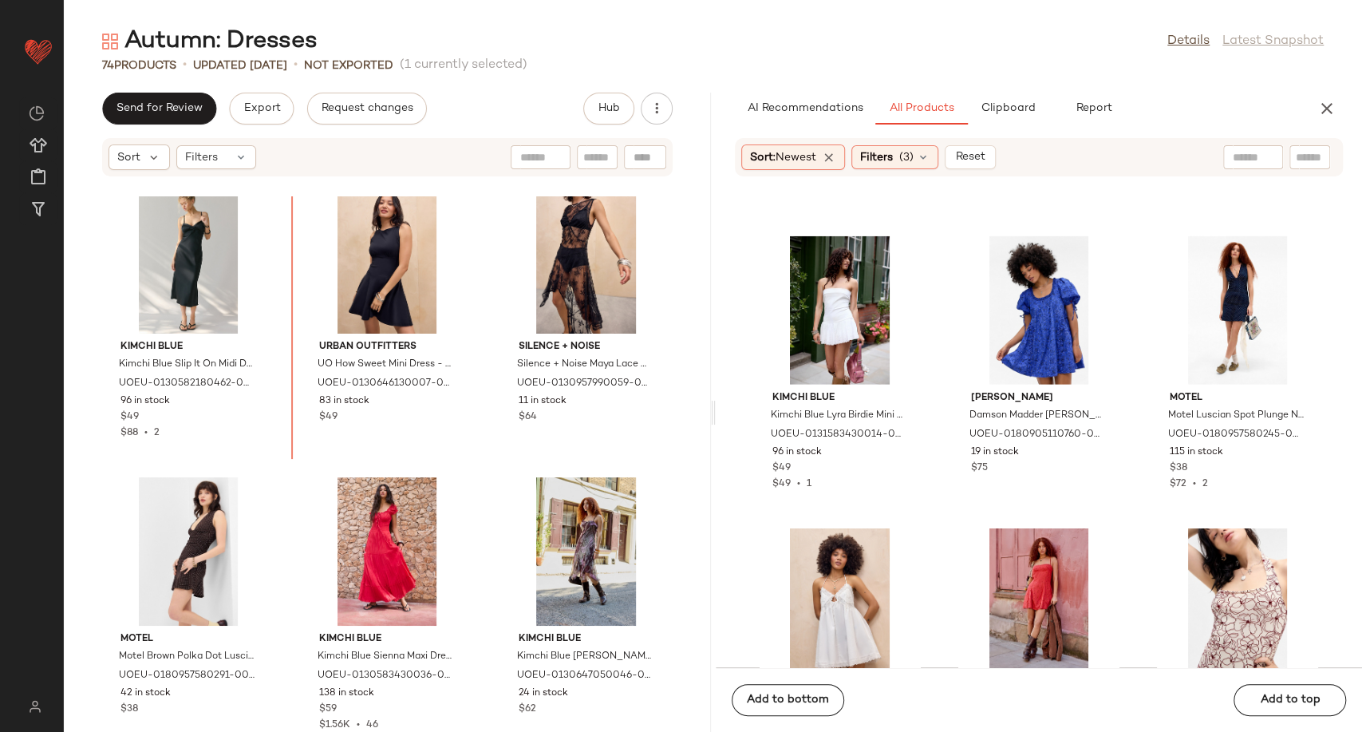
scroll to position [4021, 0]
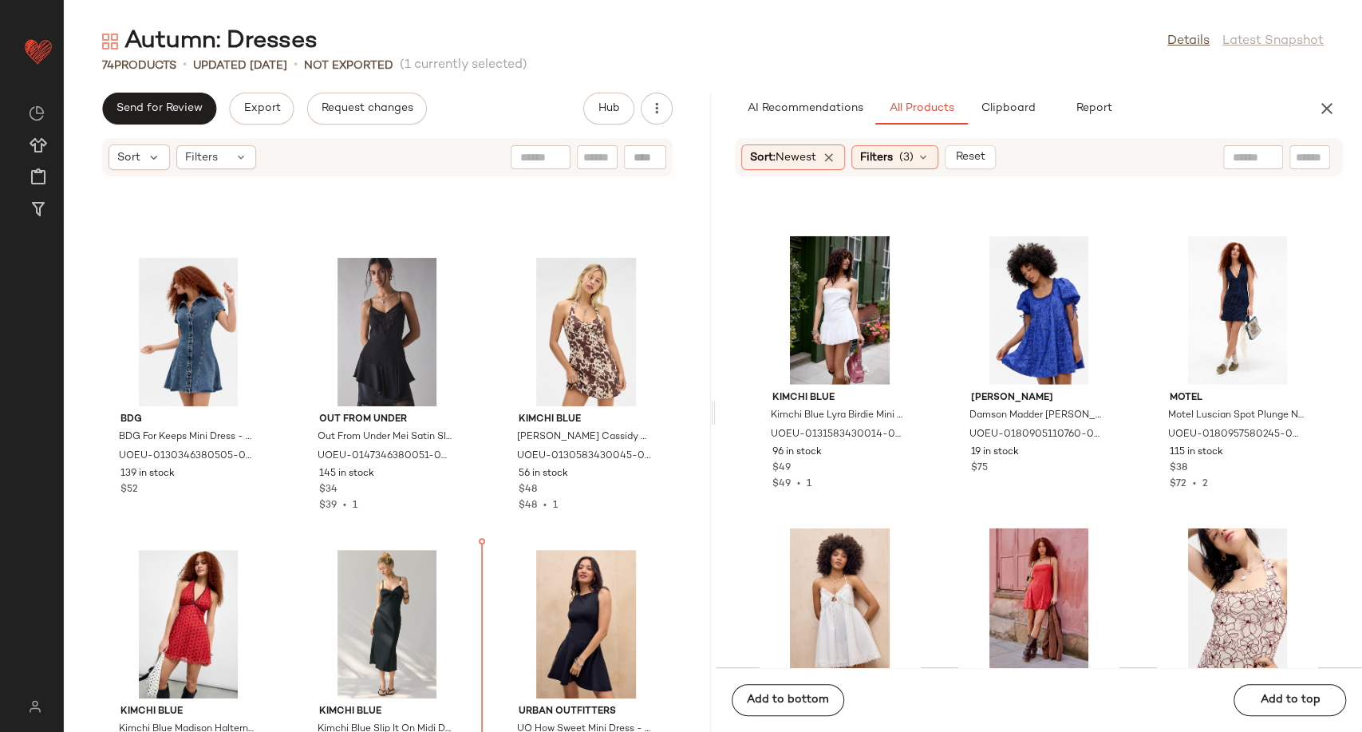
scroll to position [3756, 0]
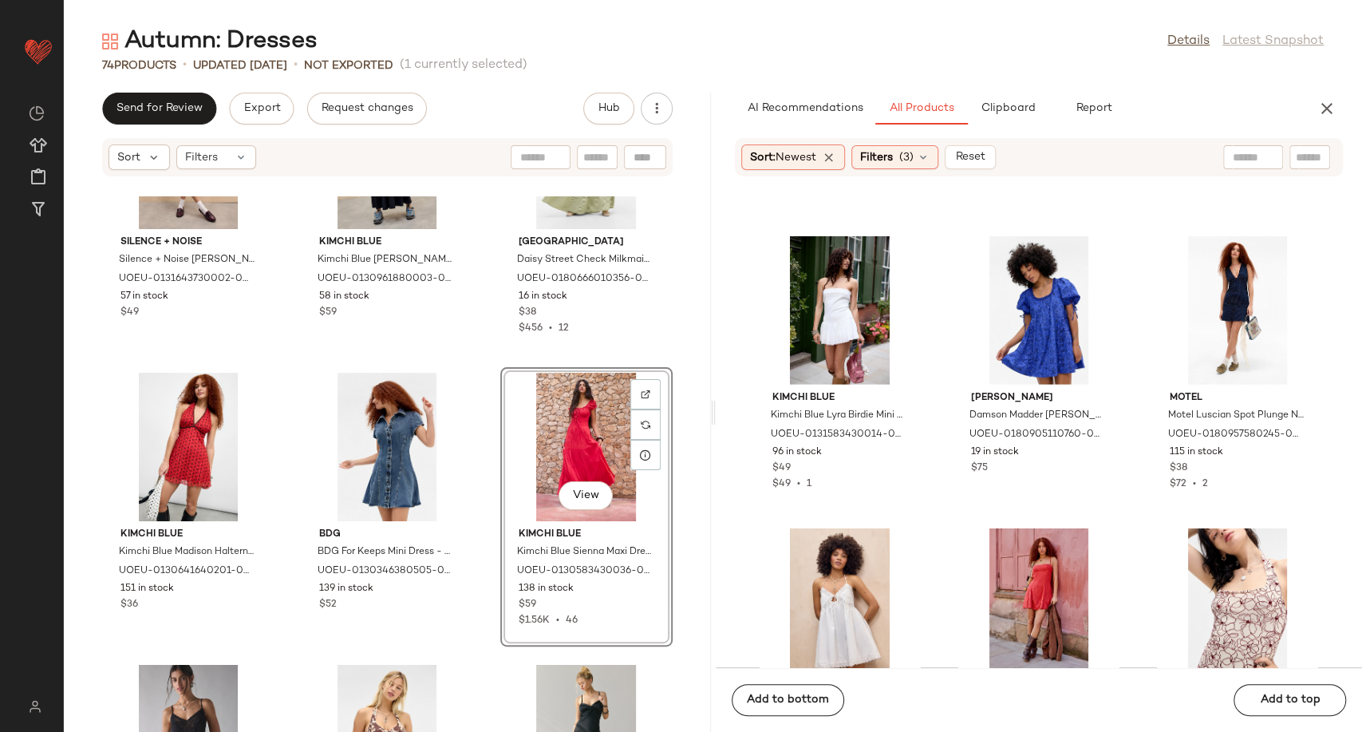
scroll to position [3402, 0]
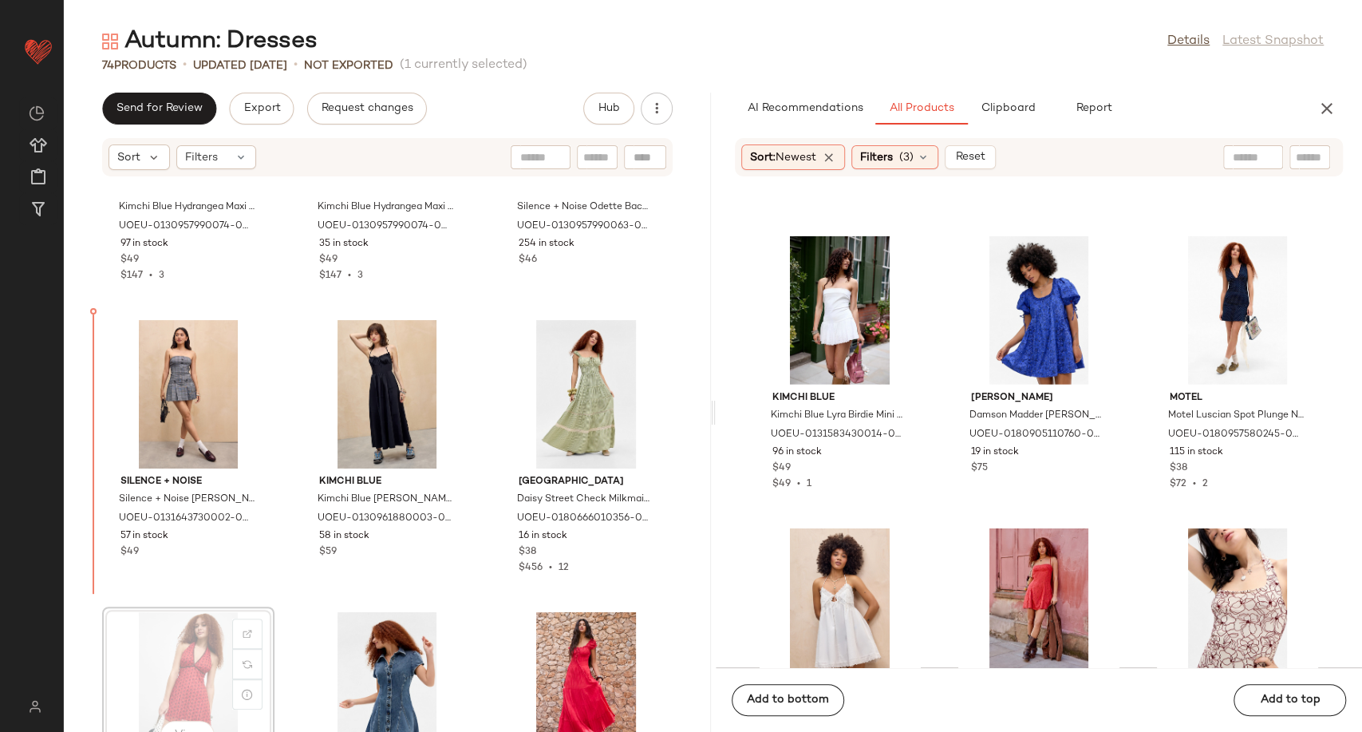
scroll to position [3404, 0]
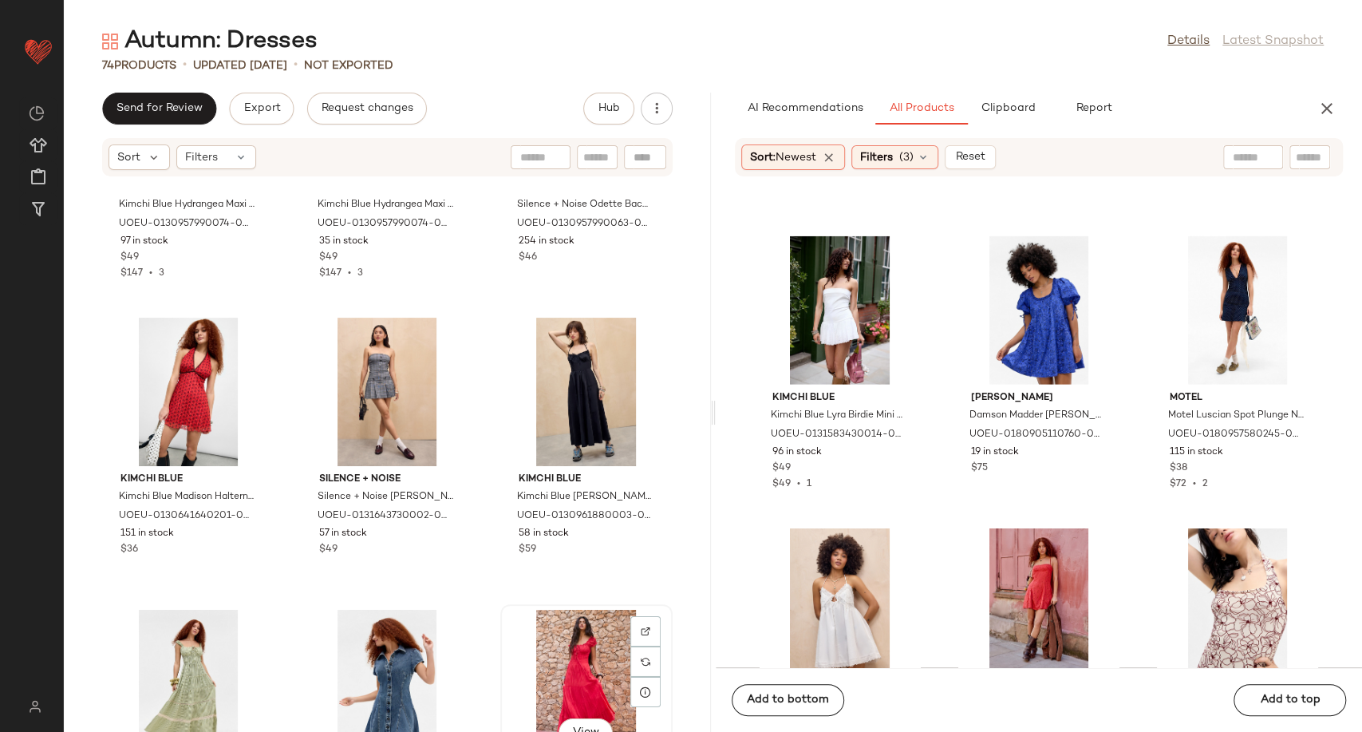
scroll to position [3407, 0]
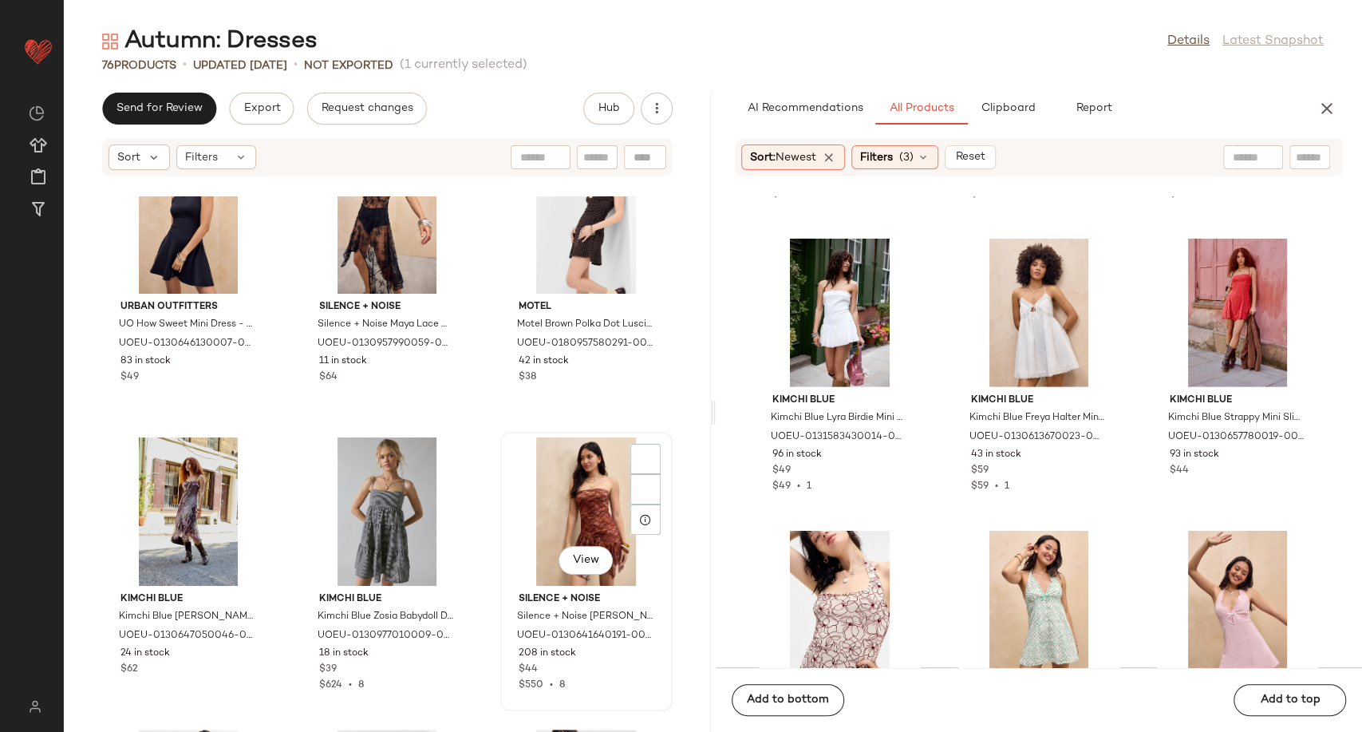
scroll to position [4462, 0]
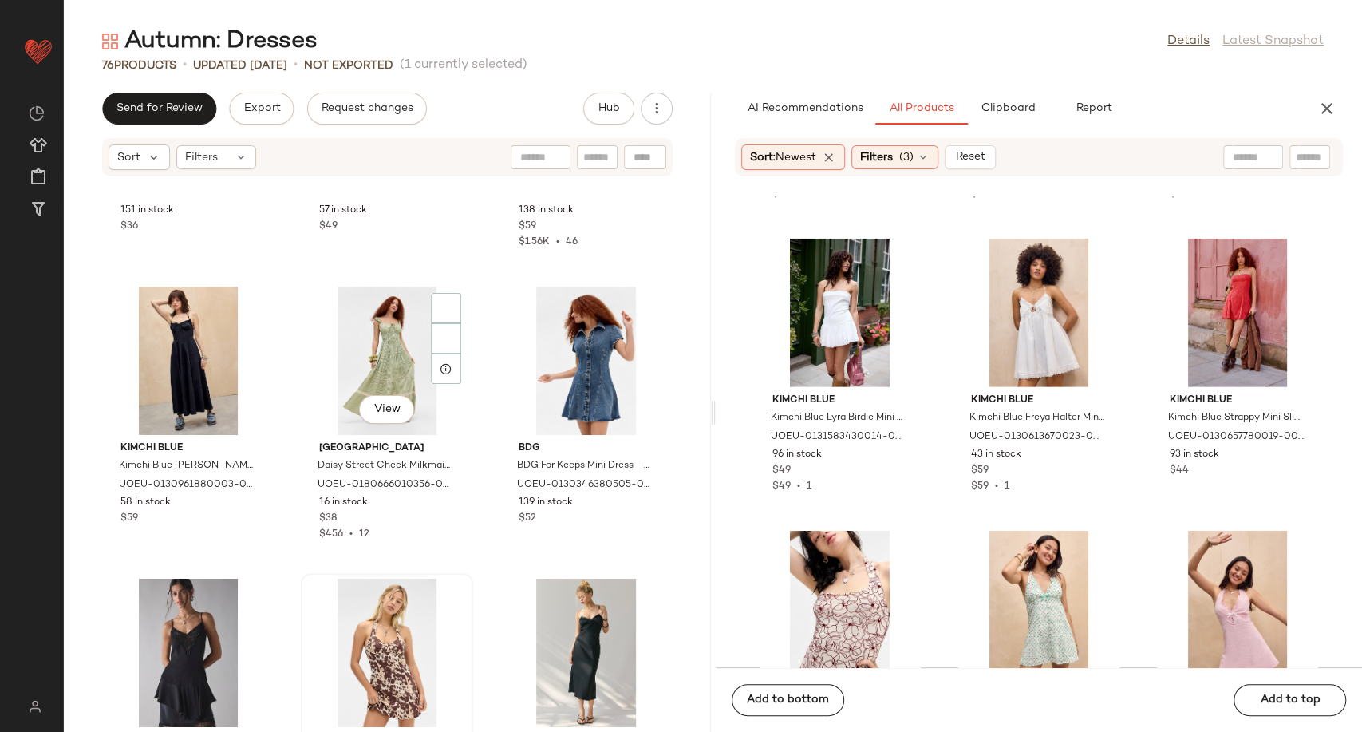
scroll to position [3487, 0]
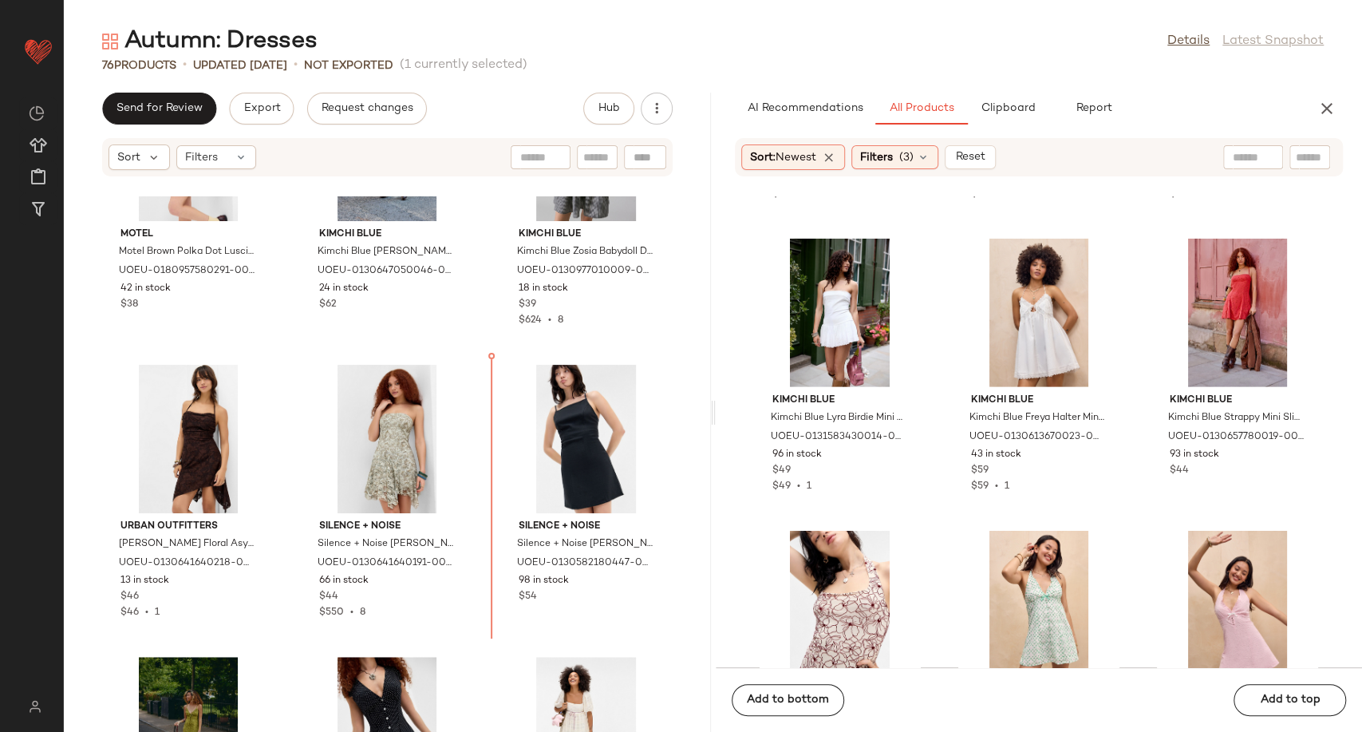
scroll to position [4832, 0]
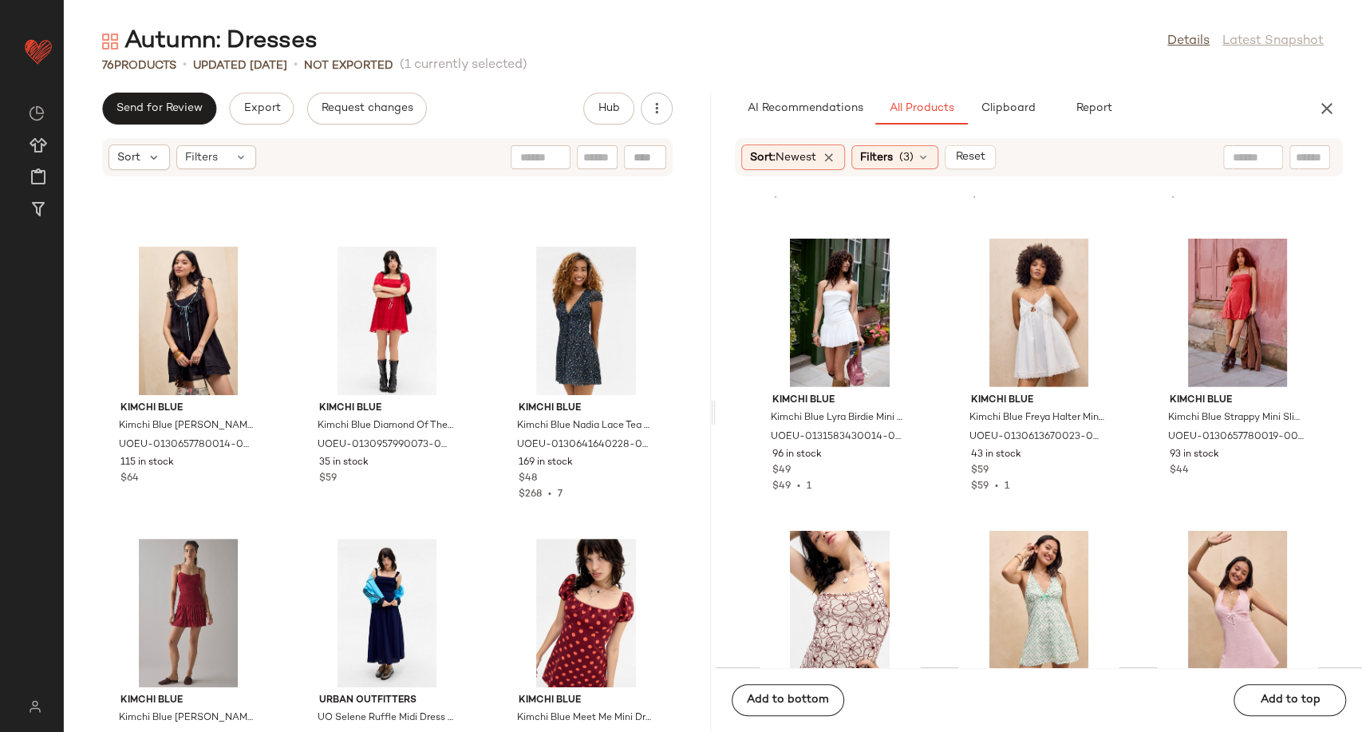
scroll to position [544, 0]
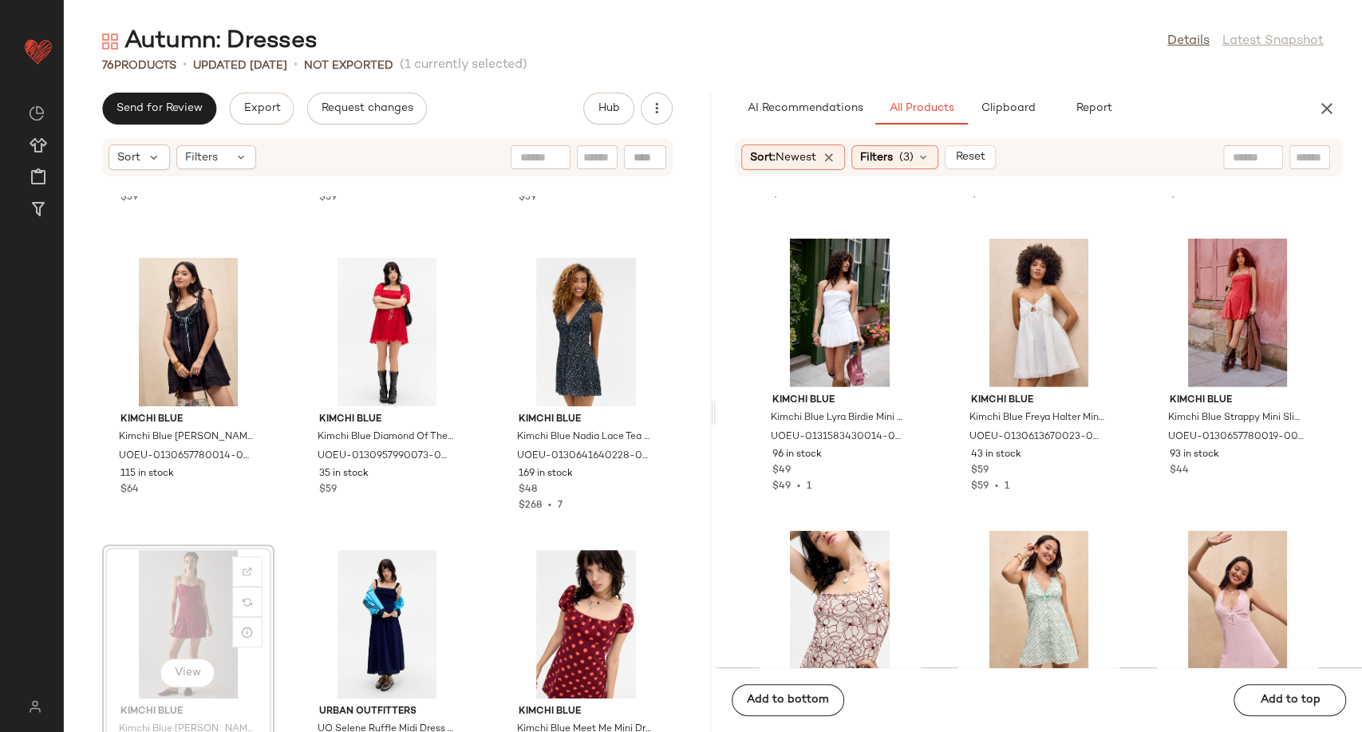
scroll to position [545, 0]
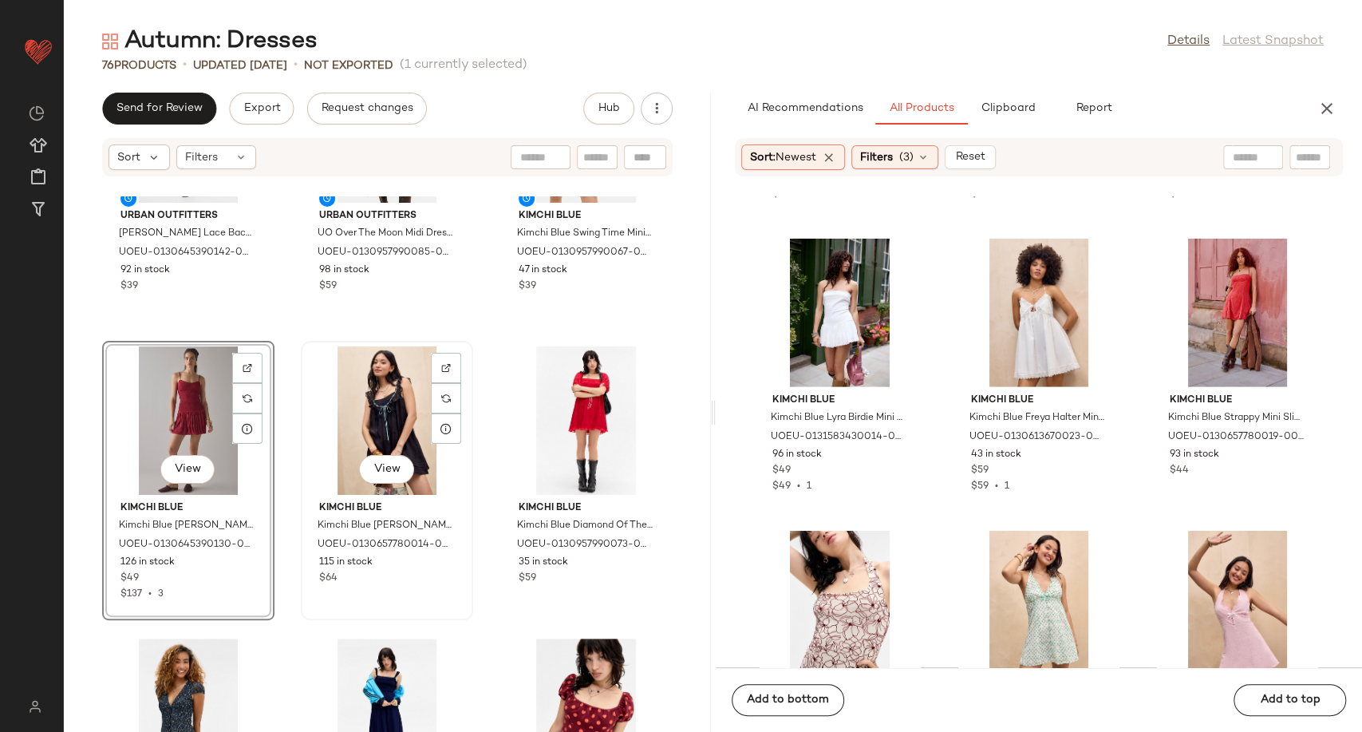
scroll to position [721, 0]
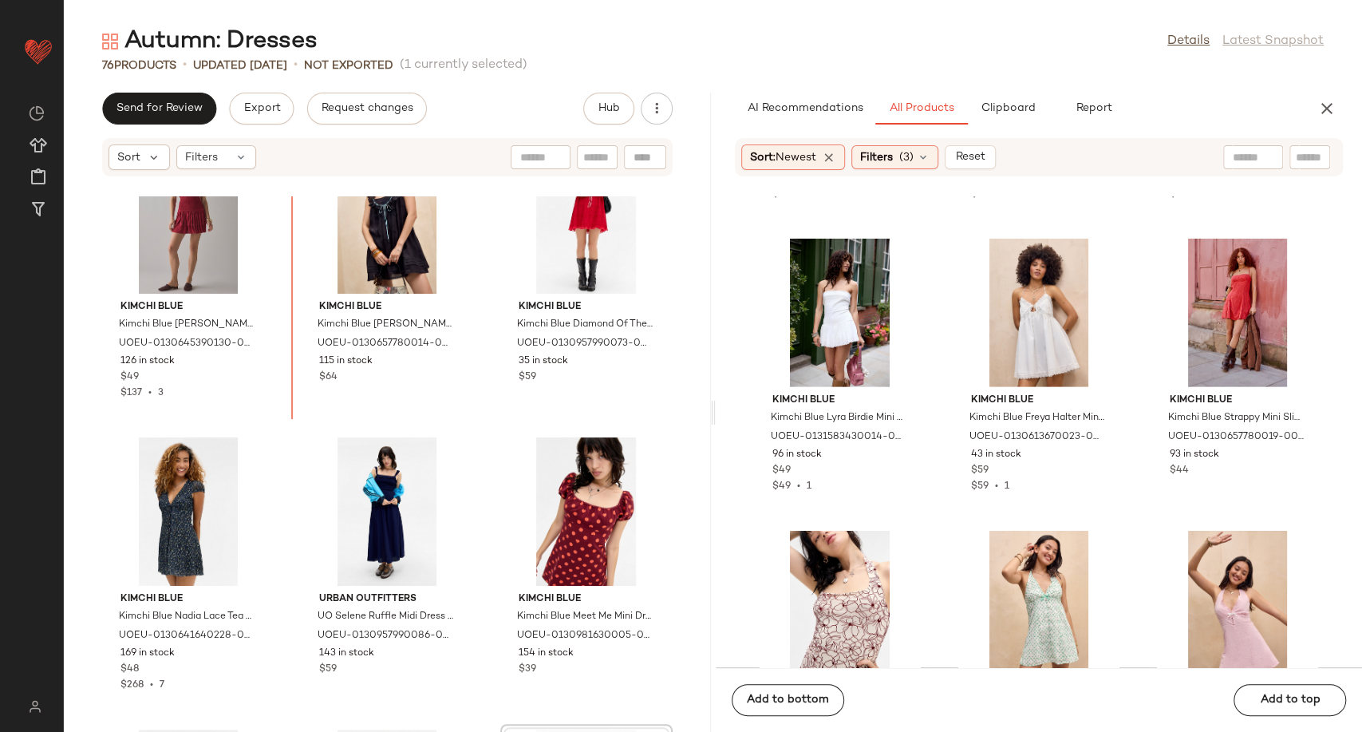
scroll to position [633, 0]
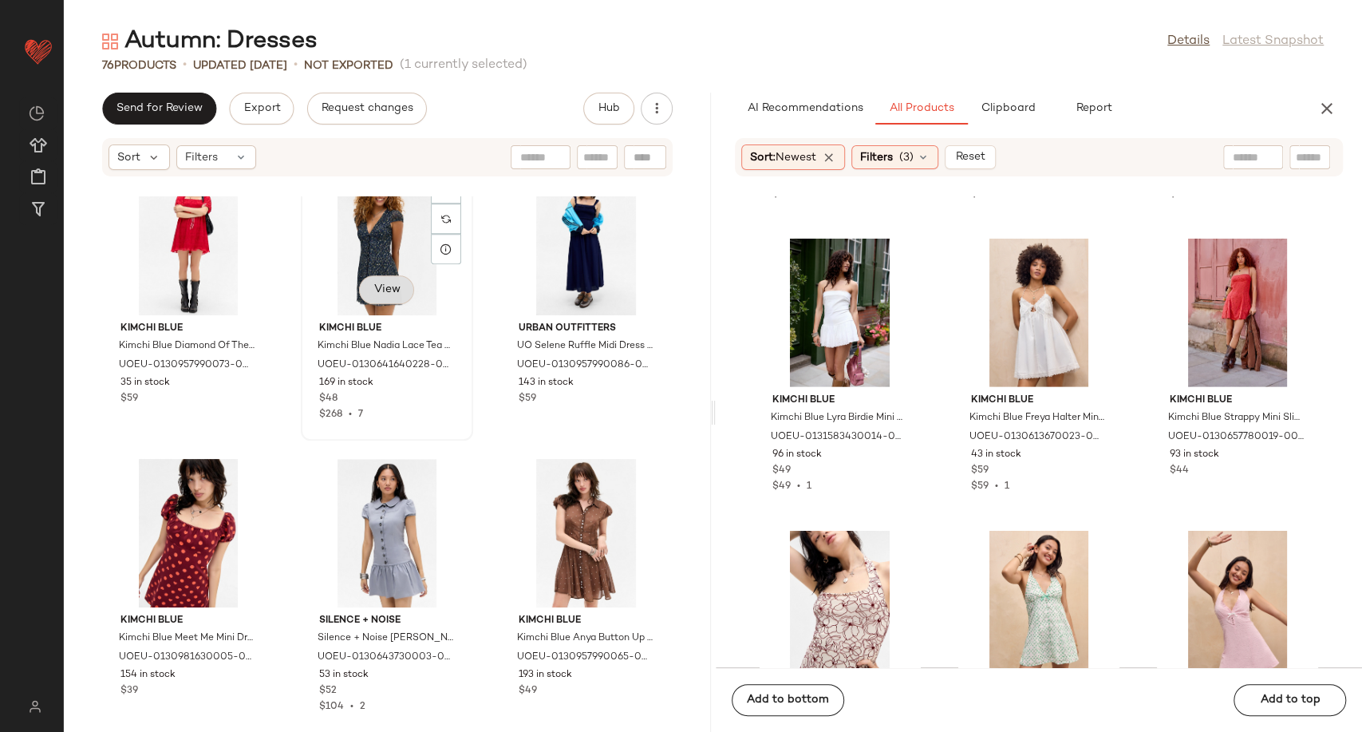
scroll to position [1076, 0]
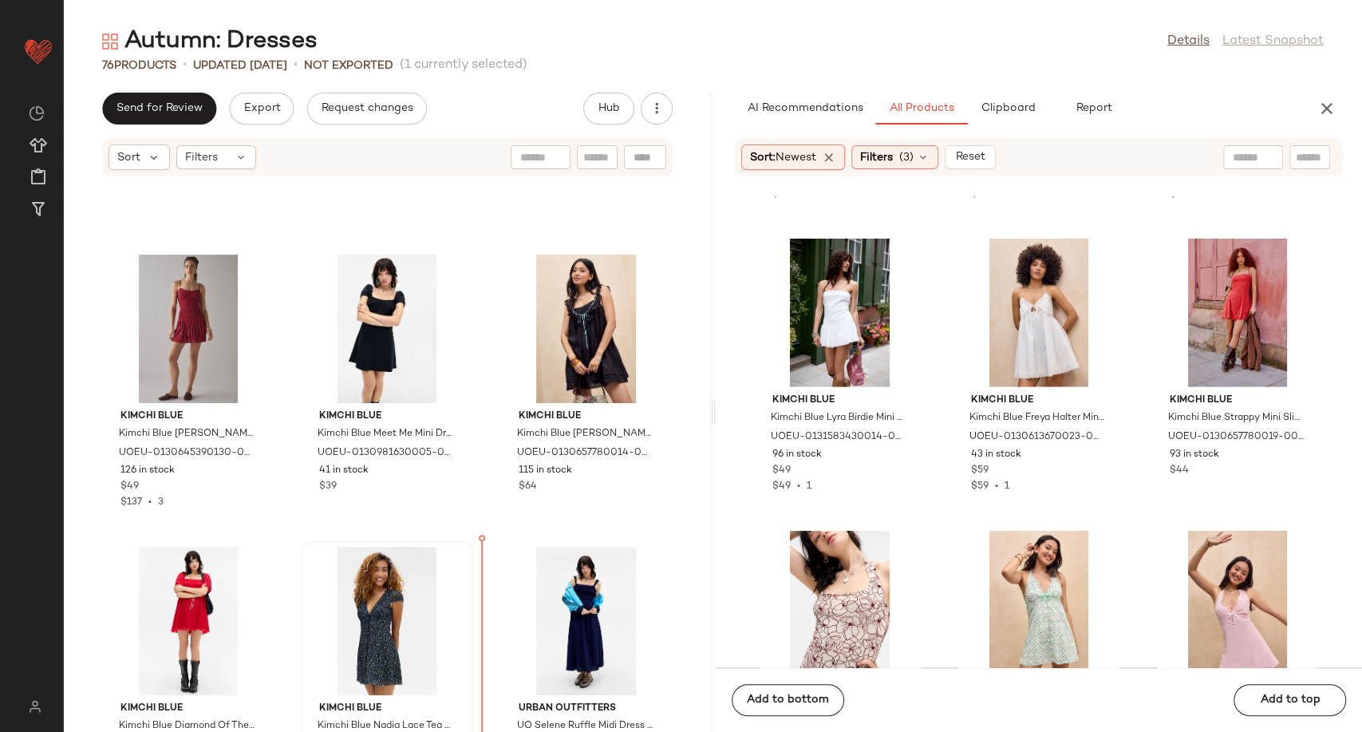
scroll to position [496, 0]
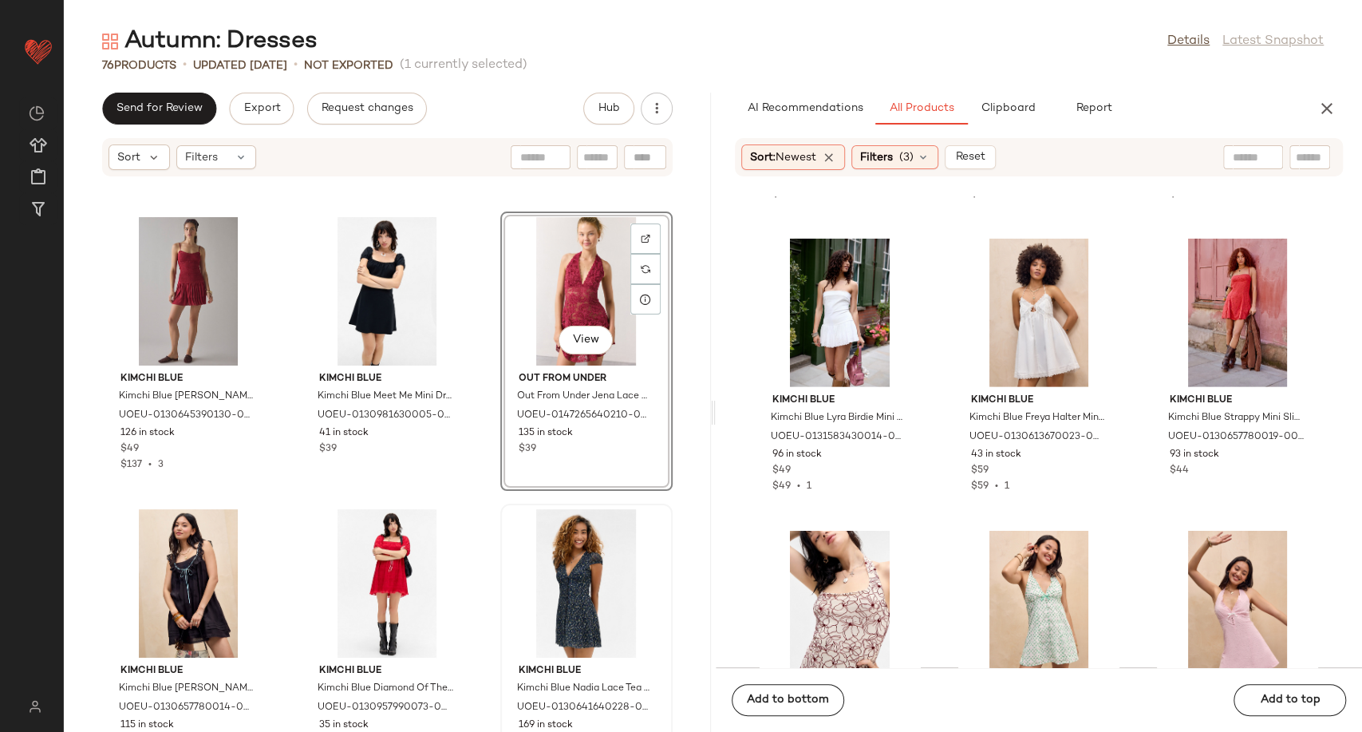
scroll to position [850, 0]
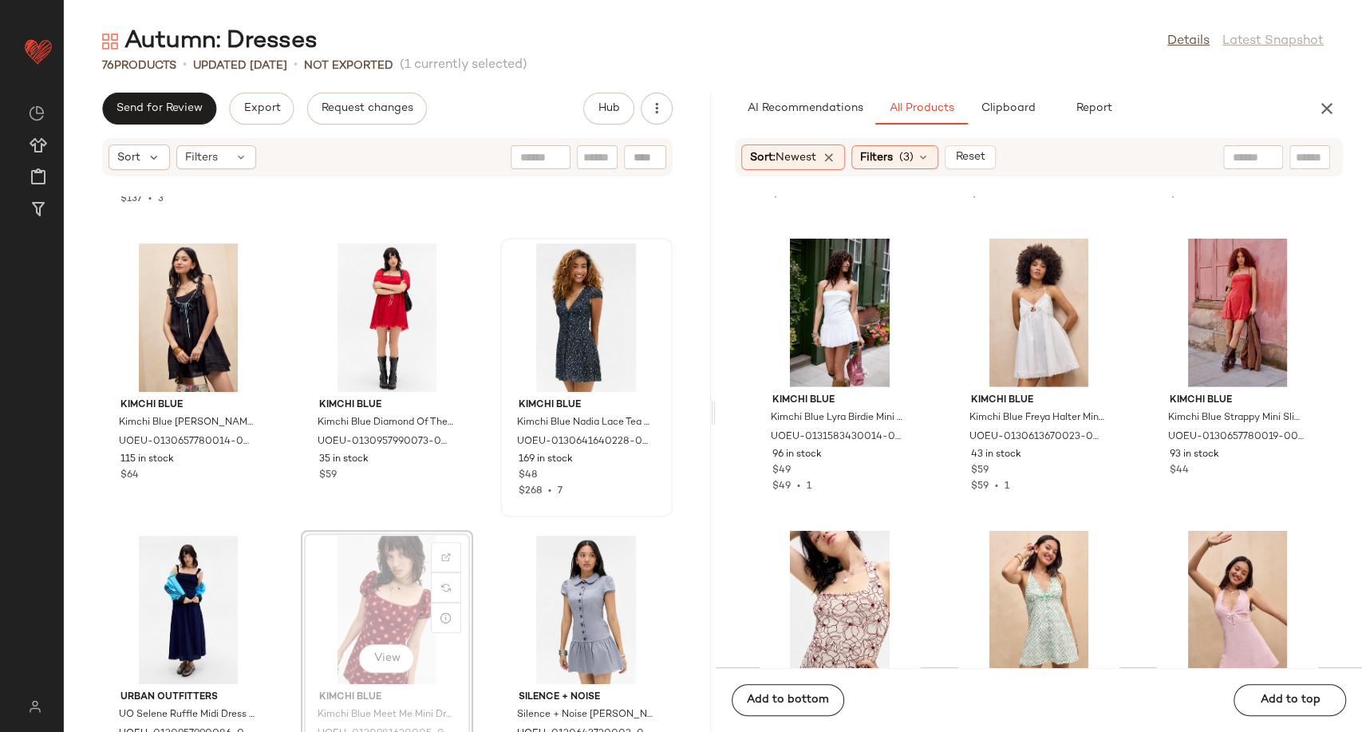
scroll to position [852, 0]
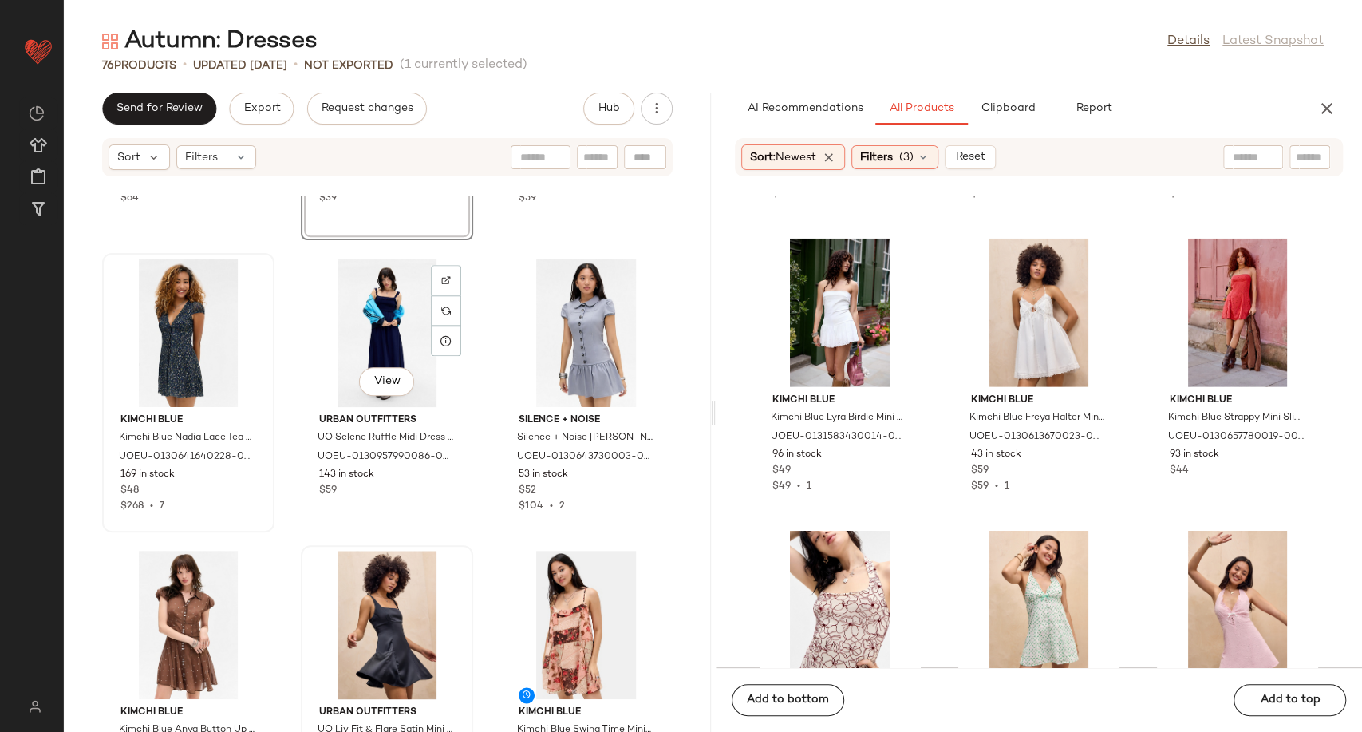
scroll to position [1206, 0]
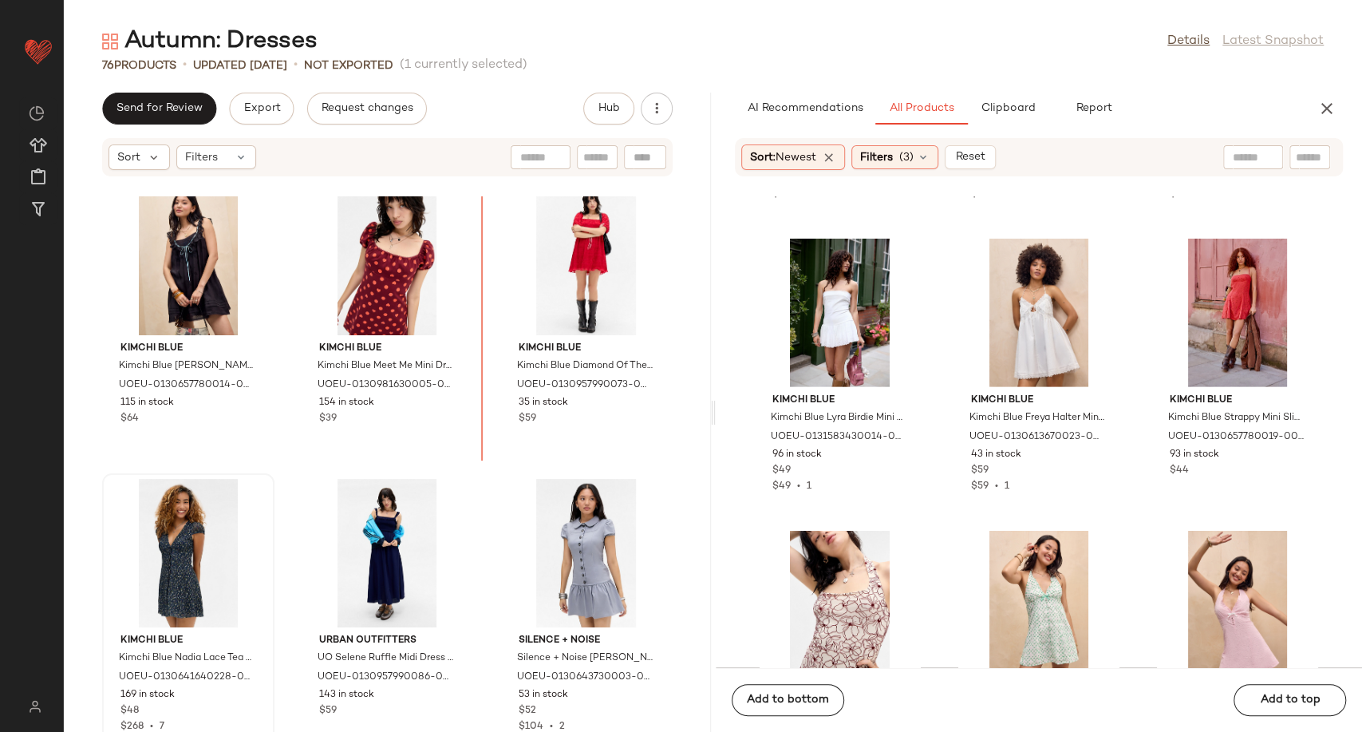
scroll to position [901, 0]
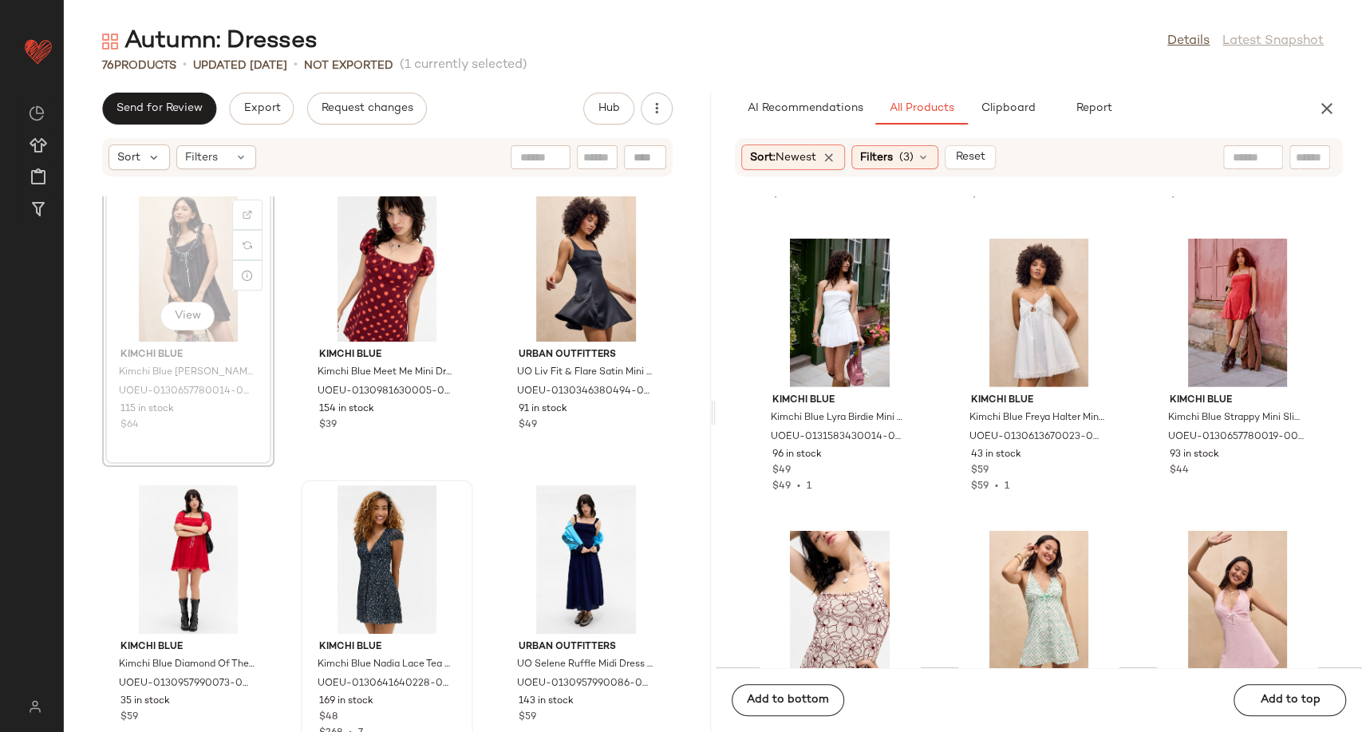
scroll to position [898, 0]
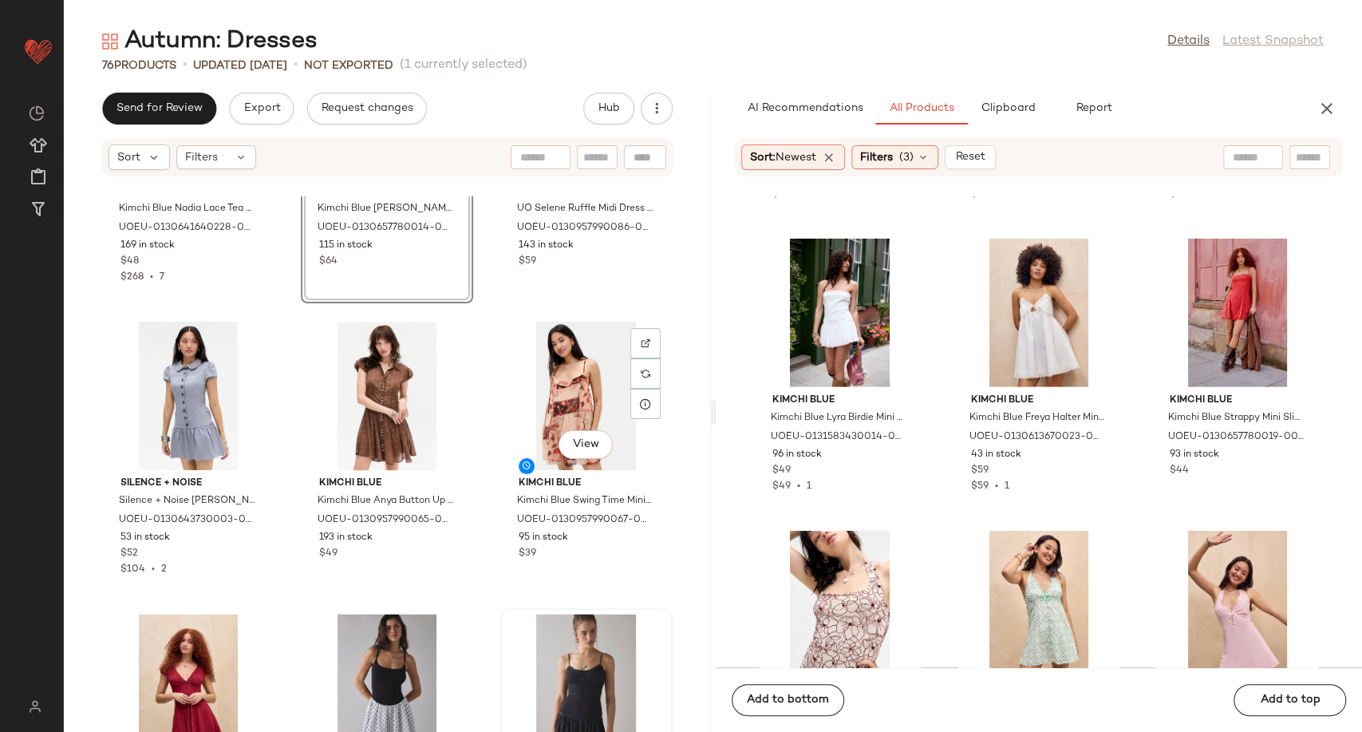
scroll to position [1164, 0]
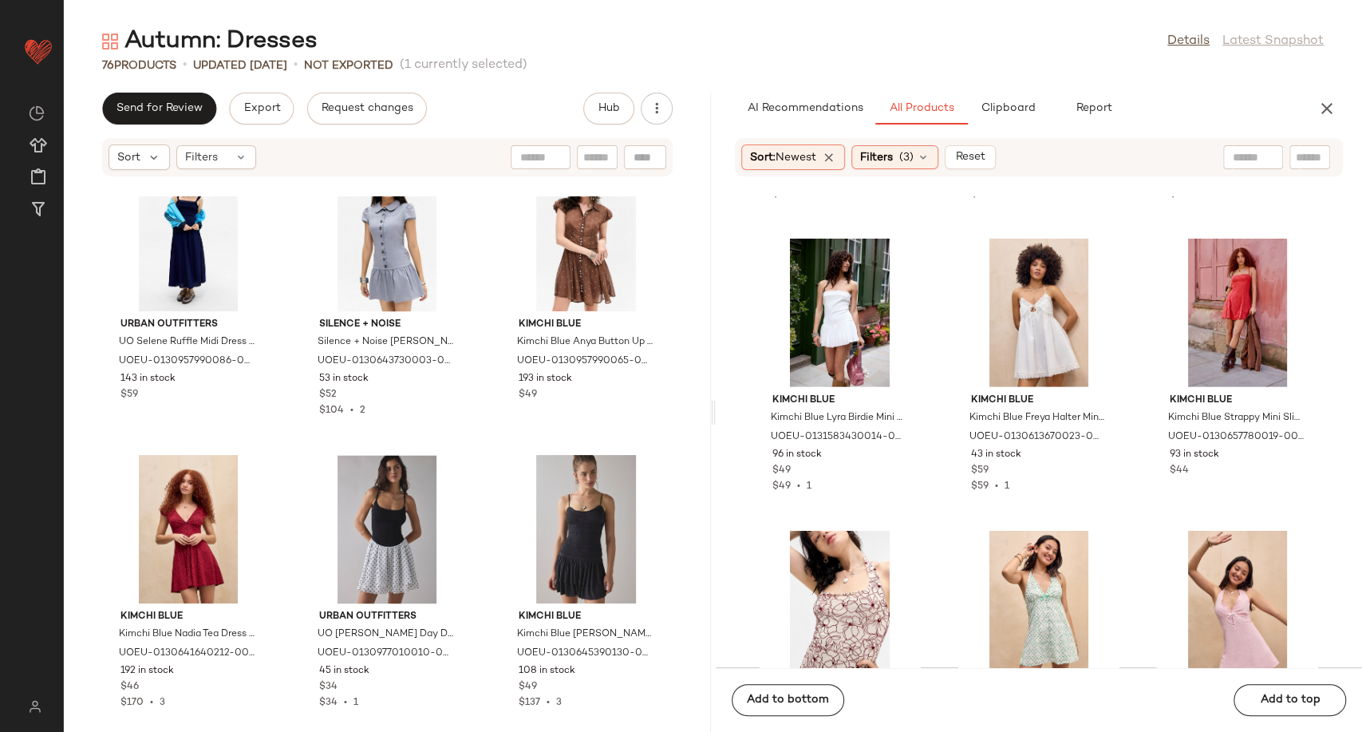
scroll to position [1519, 0]
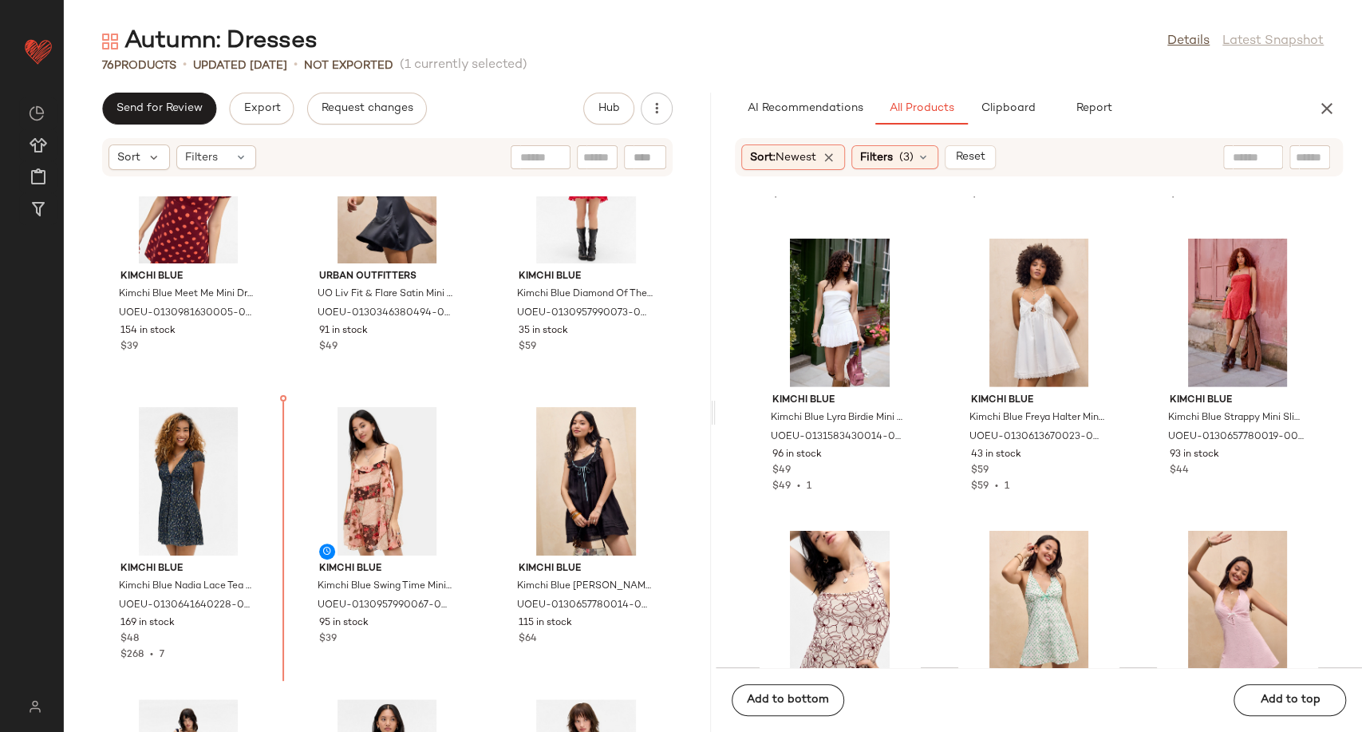
scroll to position [981, 0]
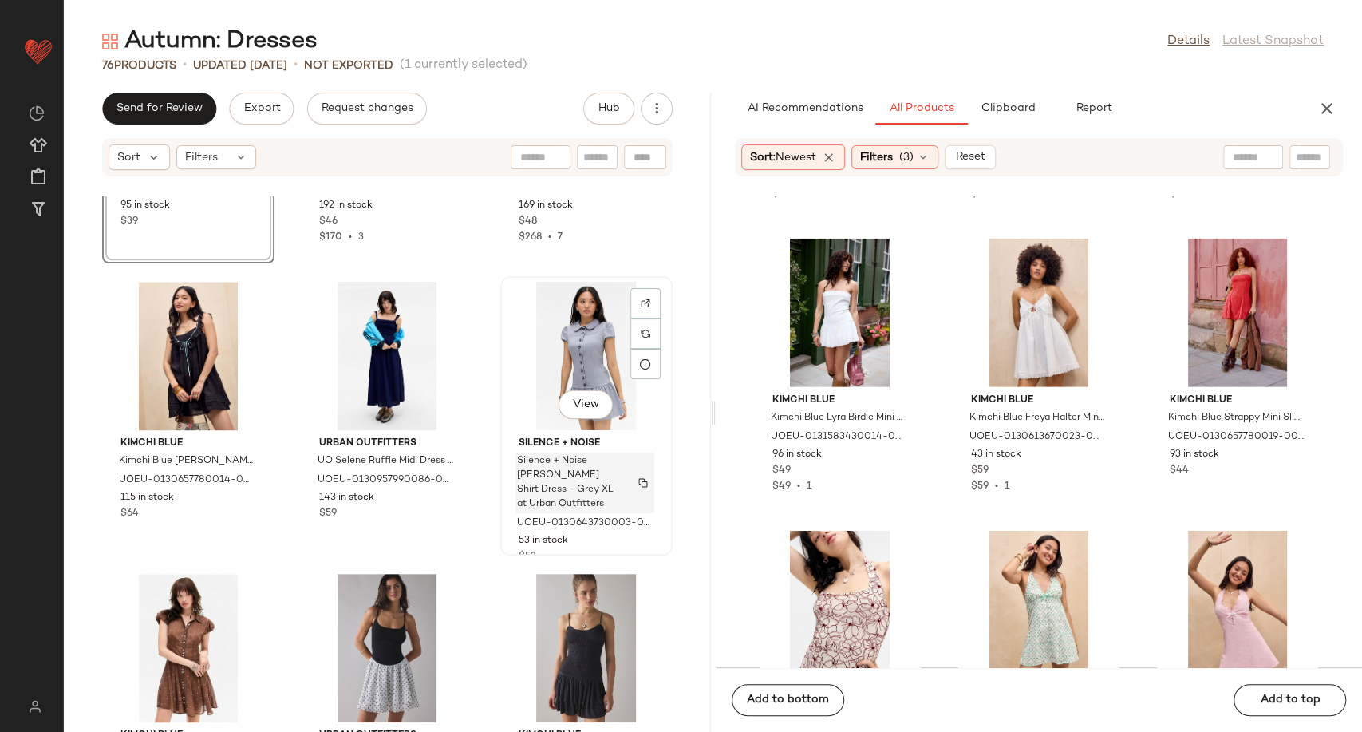
scroll to position [1423, 0]
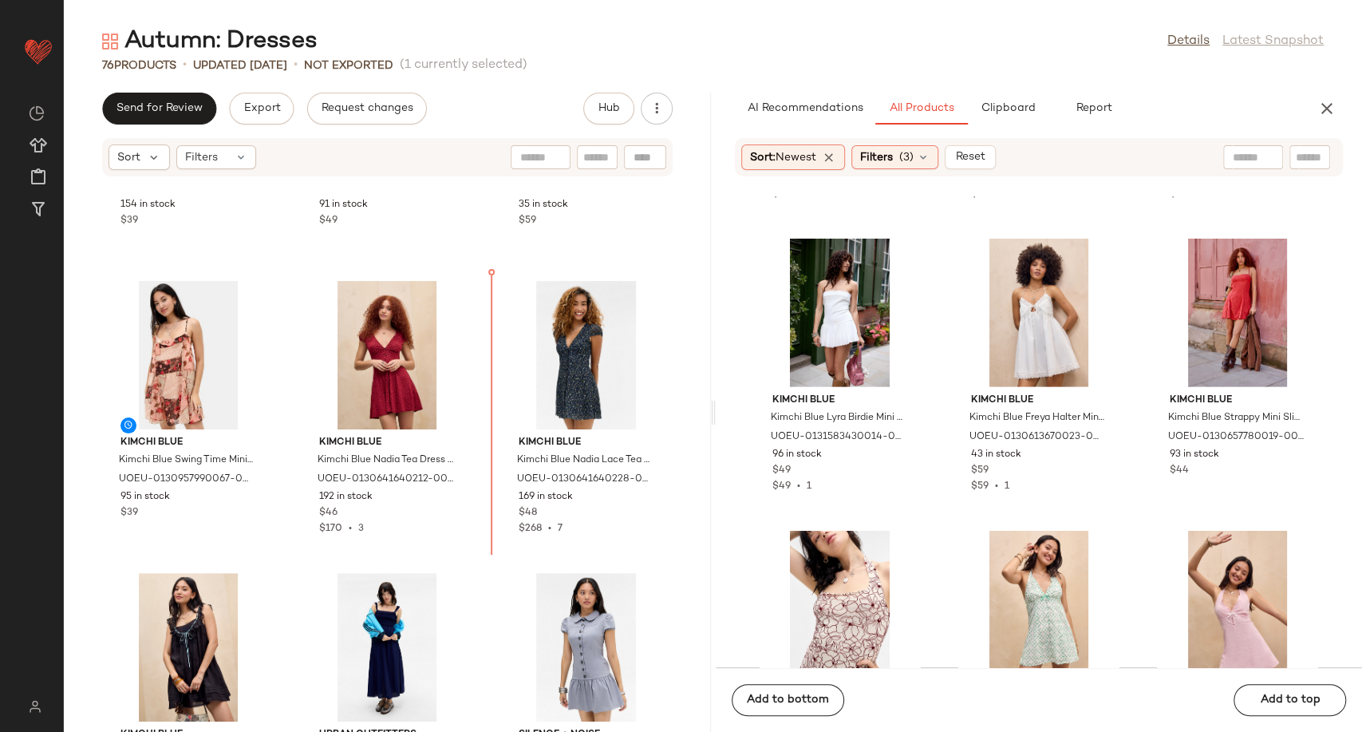
scroll to position [1105, 0]
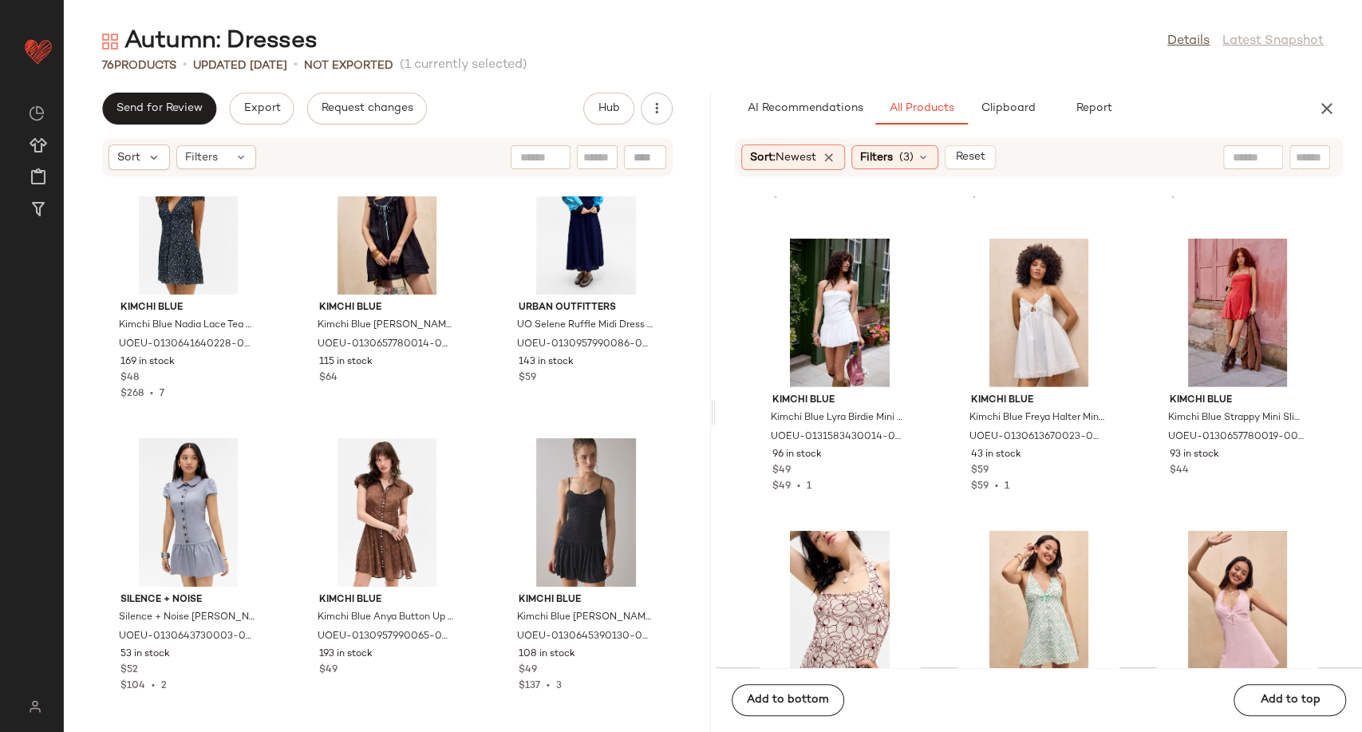
scroll to position [1637, 0]
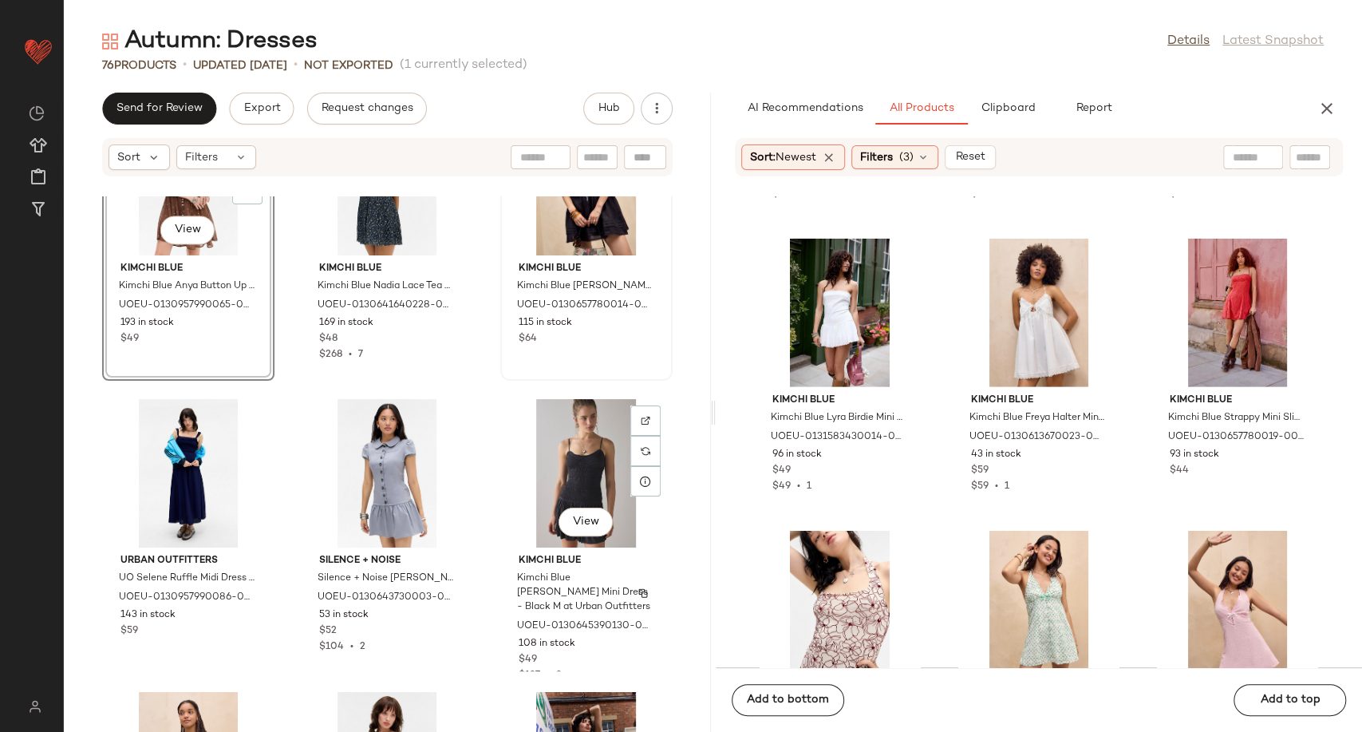
scroll to position [1482, 0]
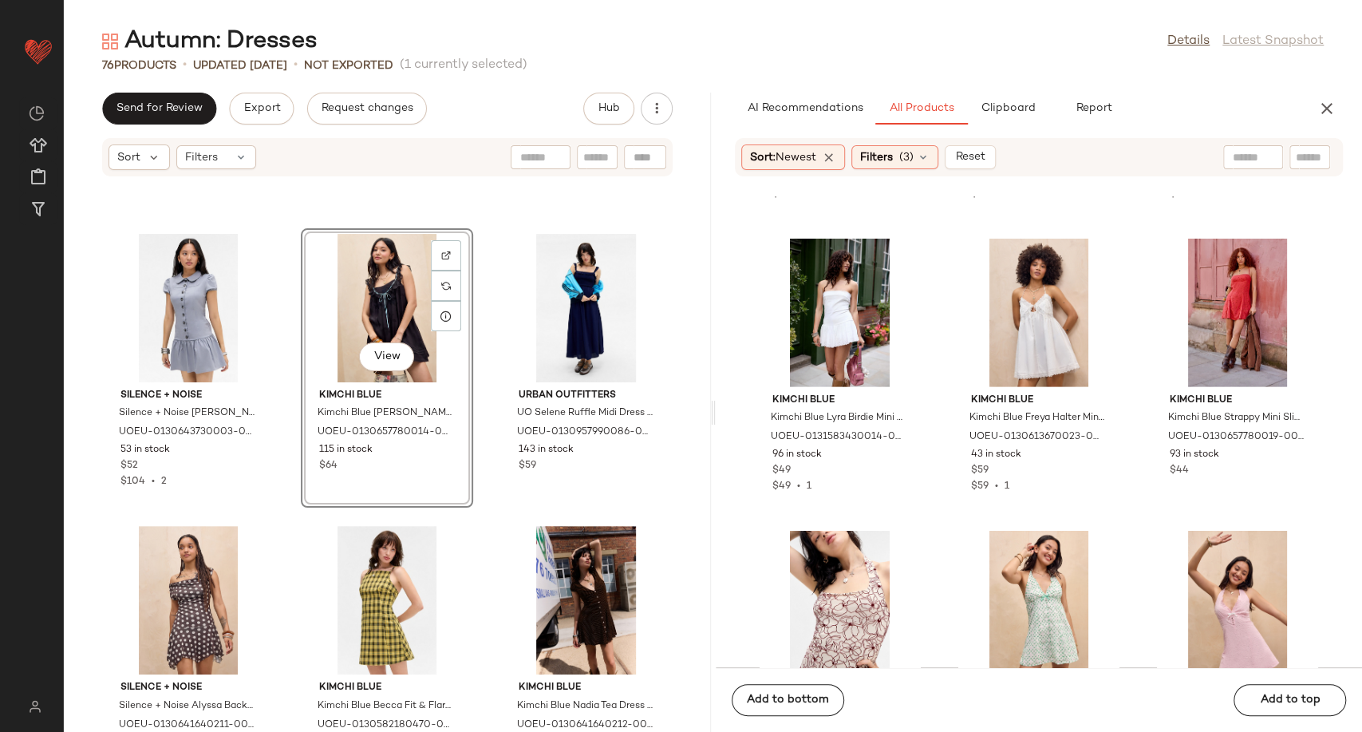
scroll to position [1749, 0]
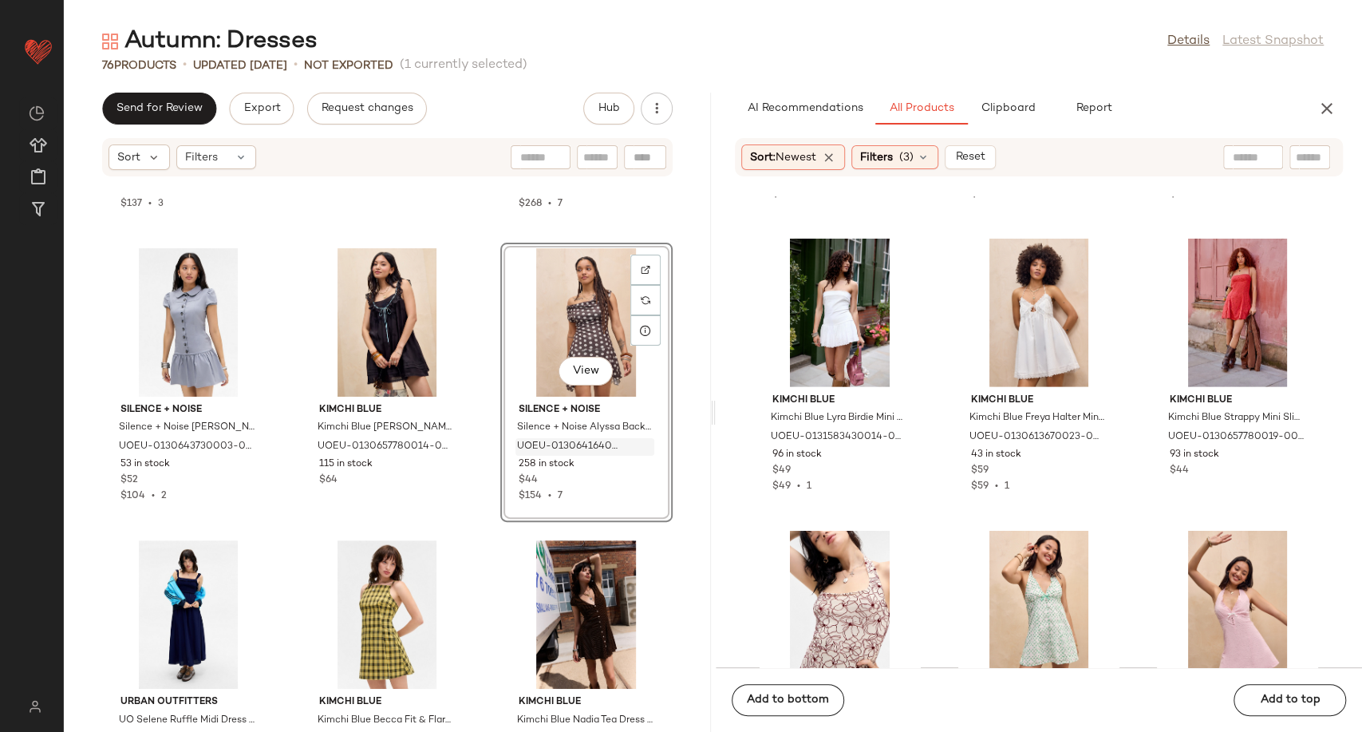
scroll to position [1749, 0]
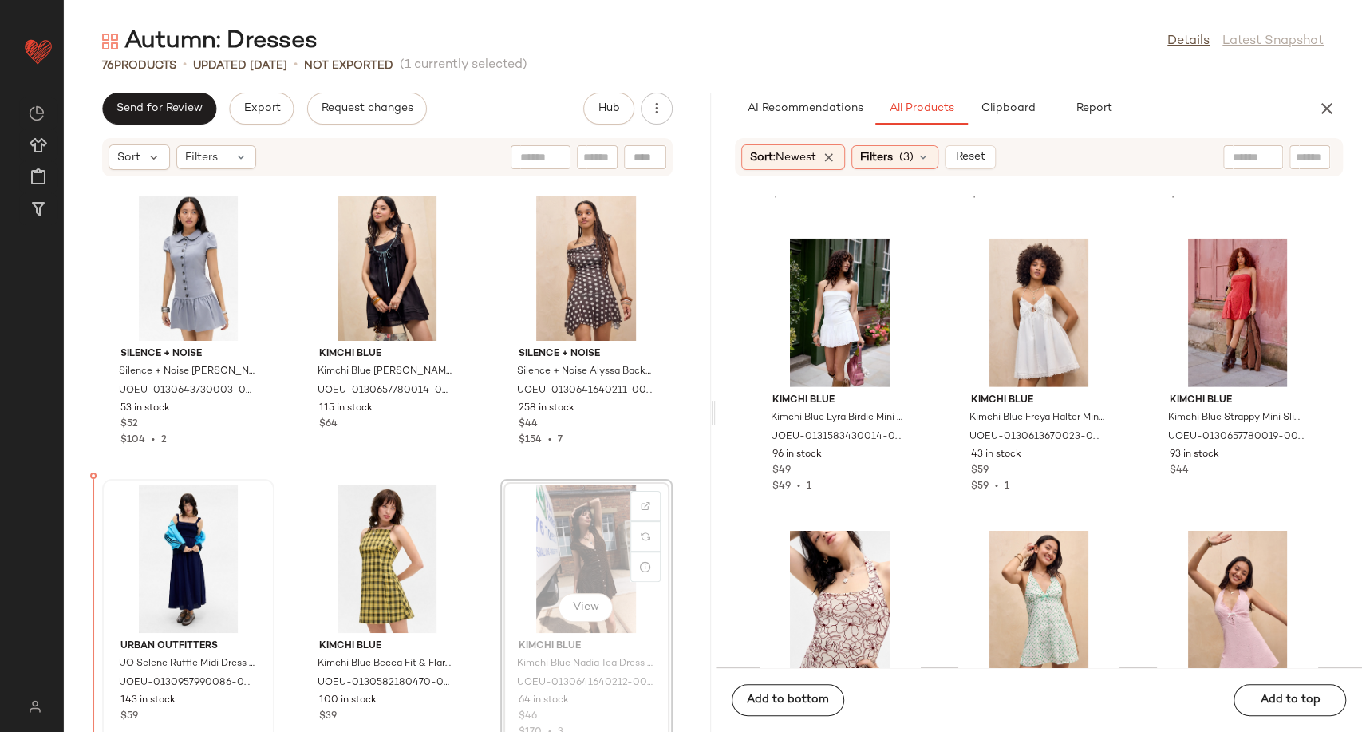
scroll to position [1792, 0]
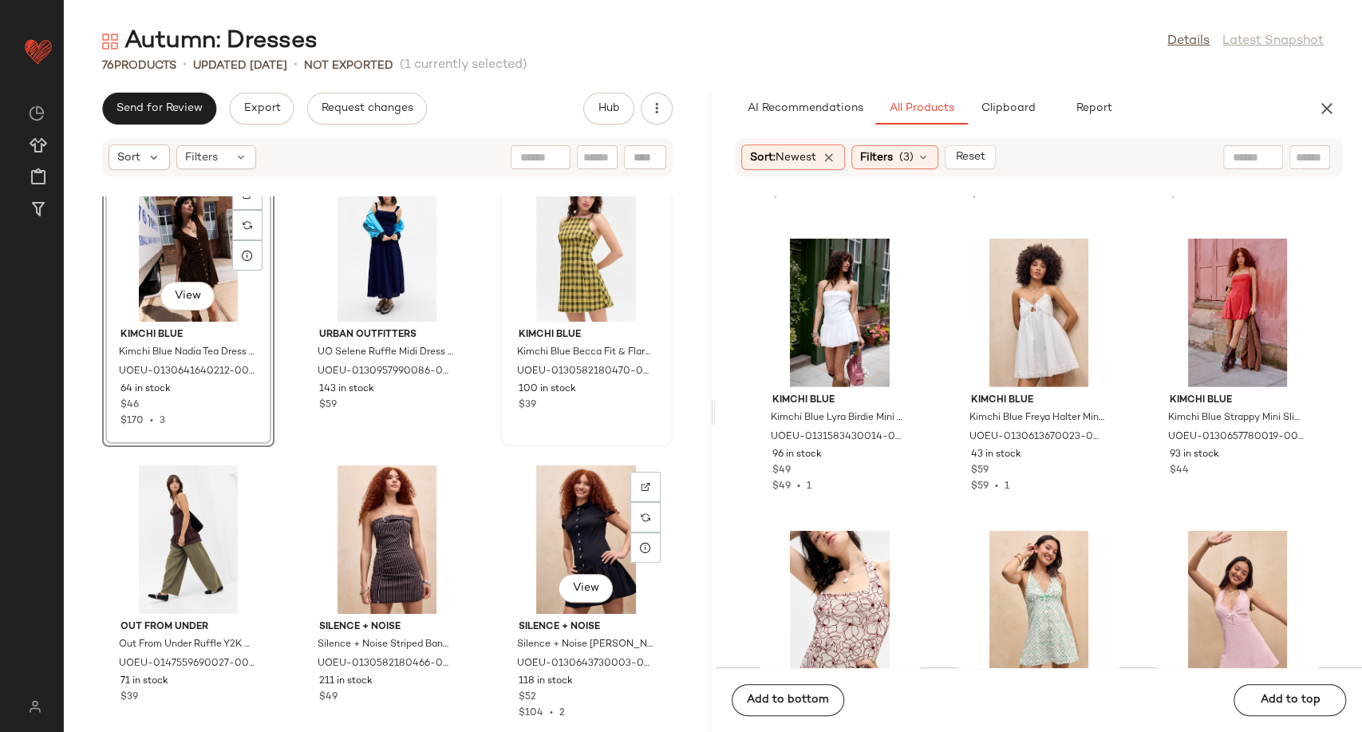
scroll to position [2058, 0]
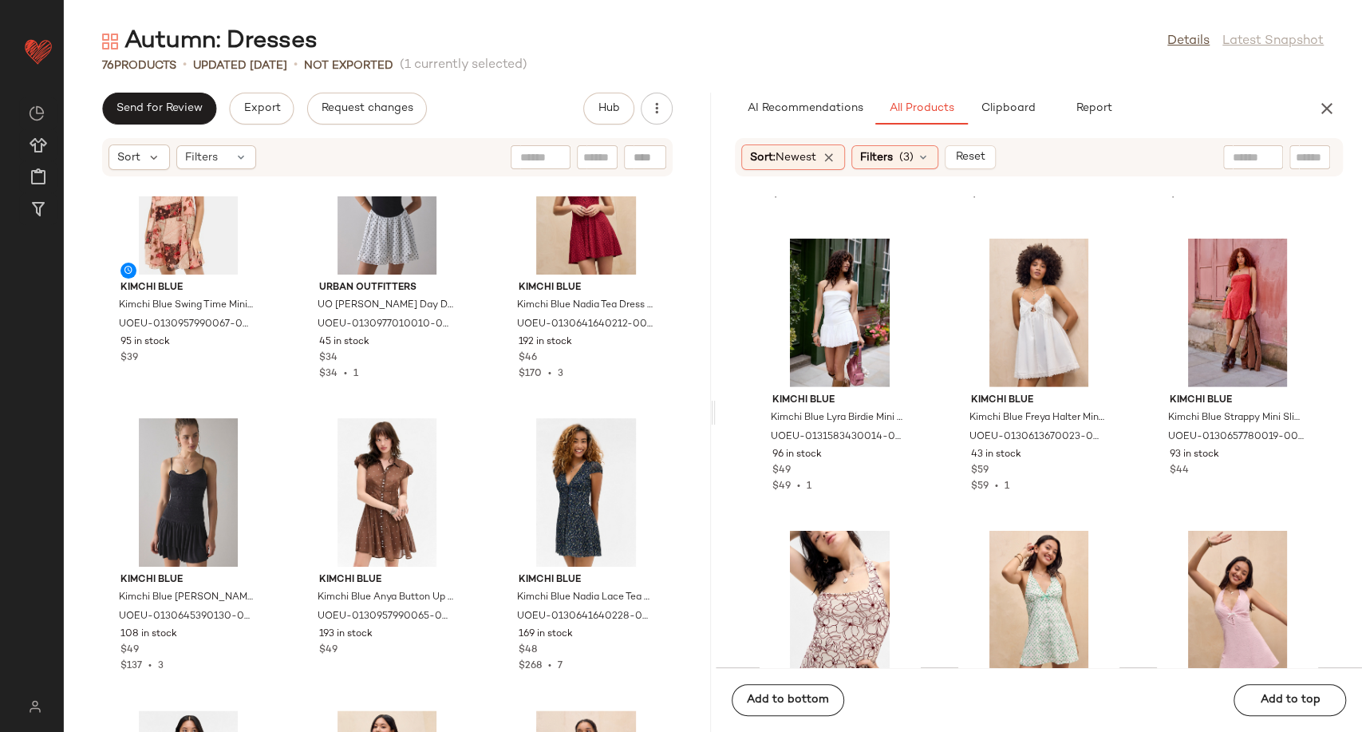
scroll to position [1437, 0]
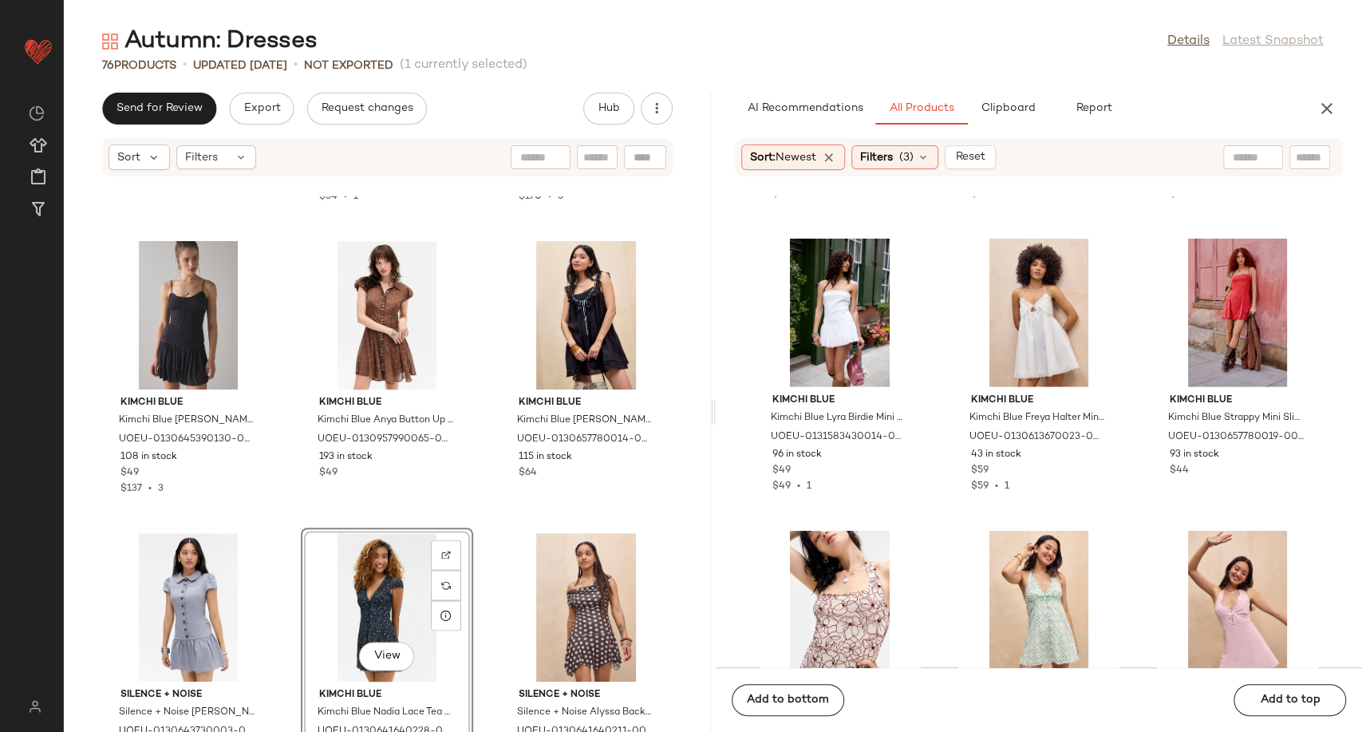
click at [479, 618] on div "Kimchi Blue Kimchi Blue Swing Time Mini Dress M at Urban Outfitters UOEU-013095…" at bounding box center [387, 463] width 647 height 535
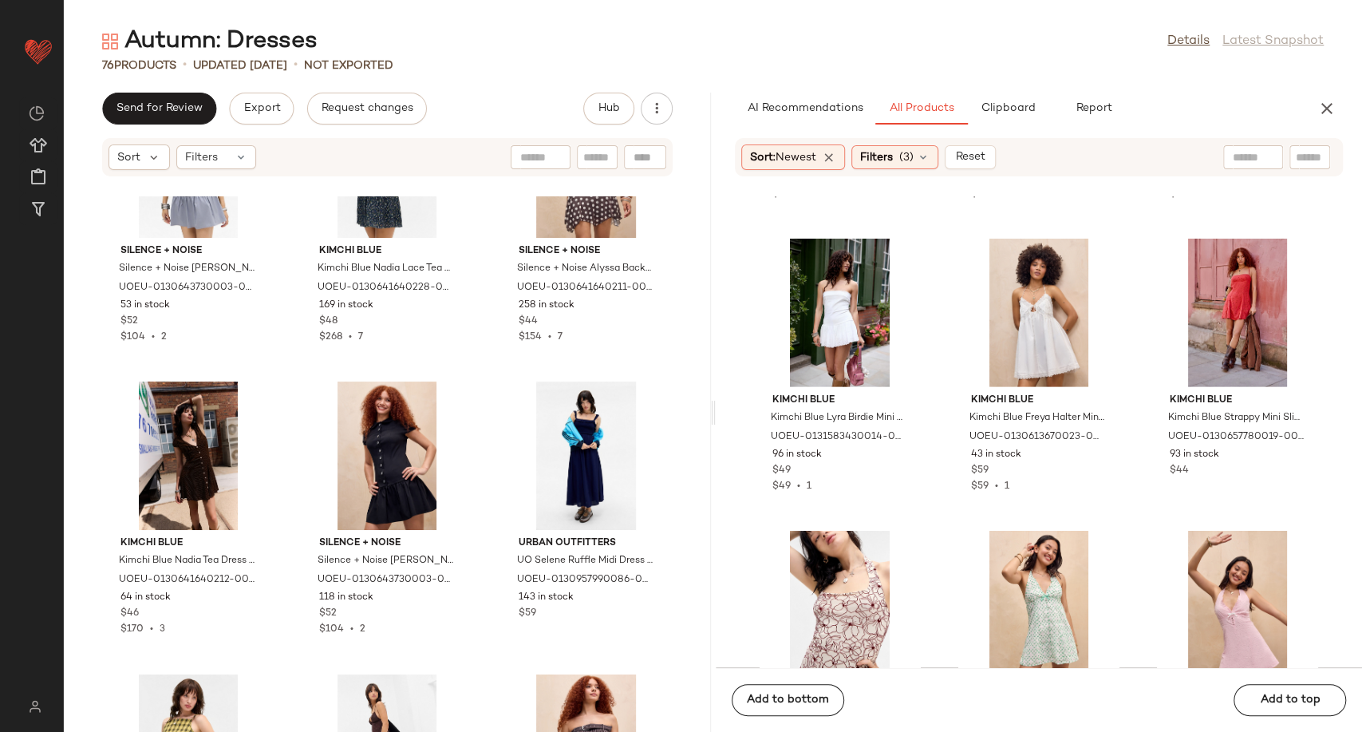
scroll to position [2058, 0]
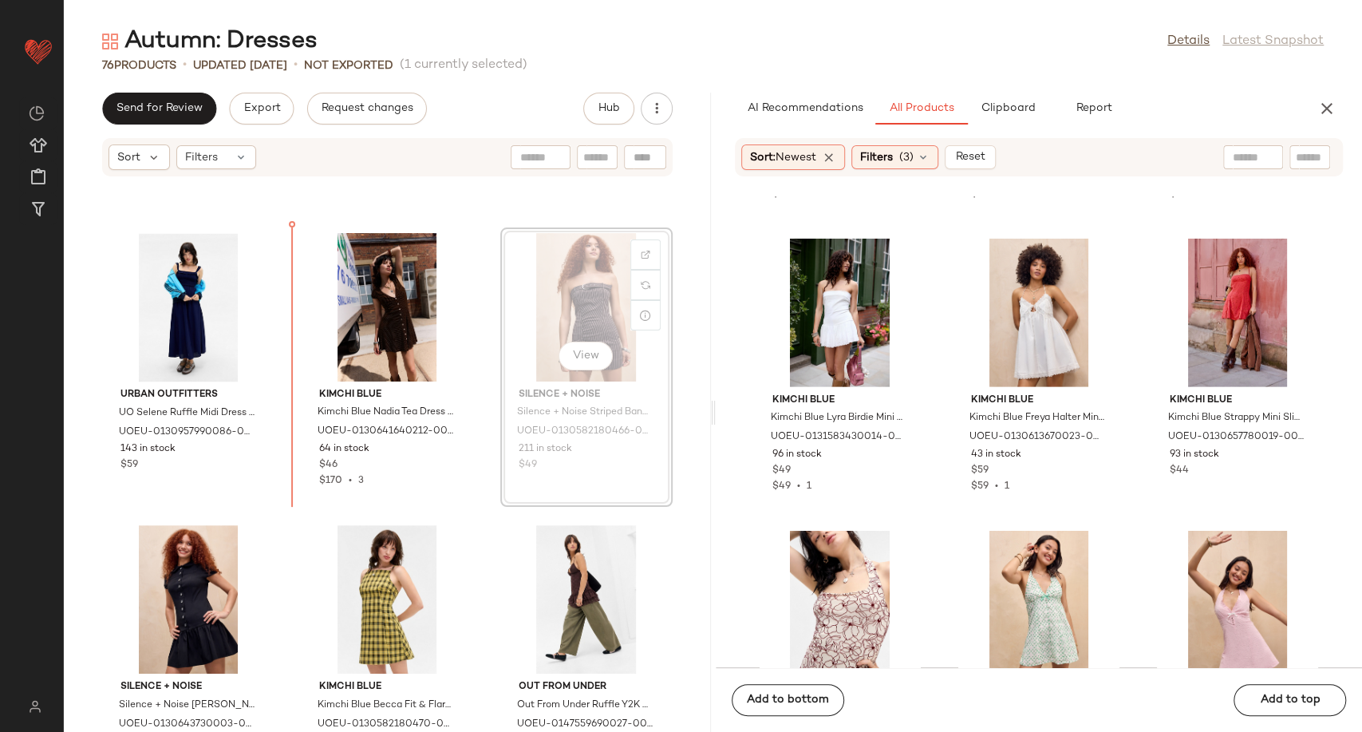
scroll to position [2001, 0]
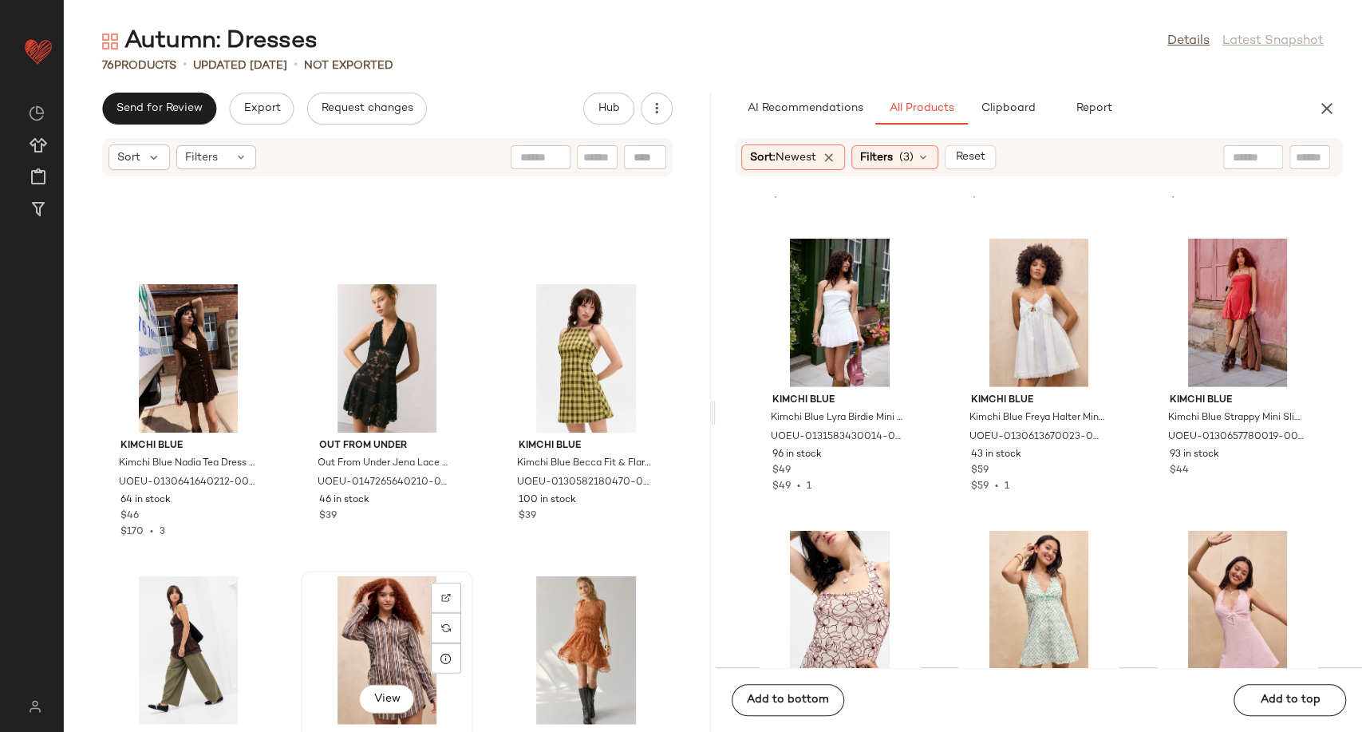
scroll to position [2272, 0]
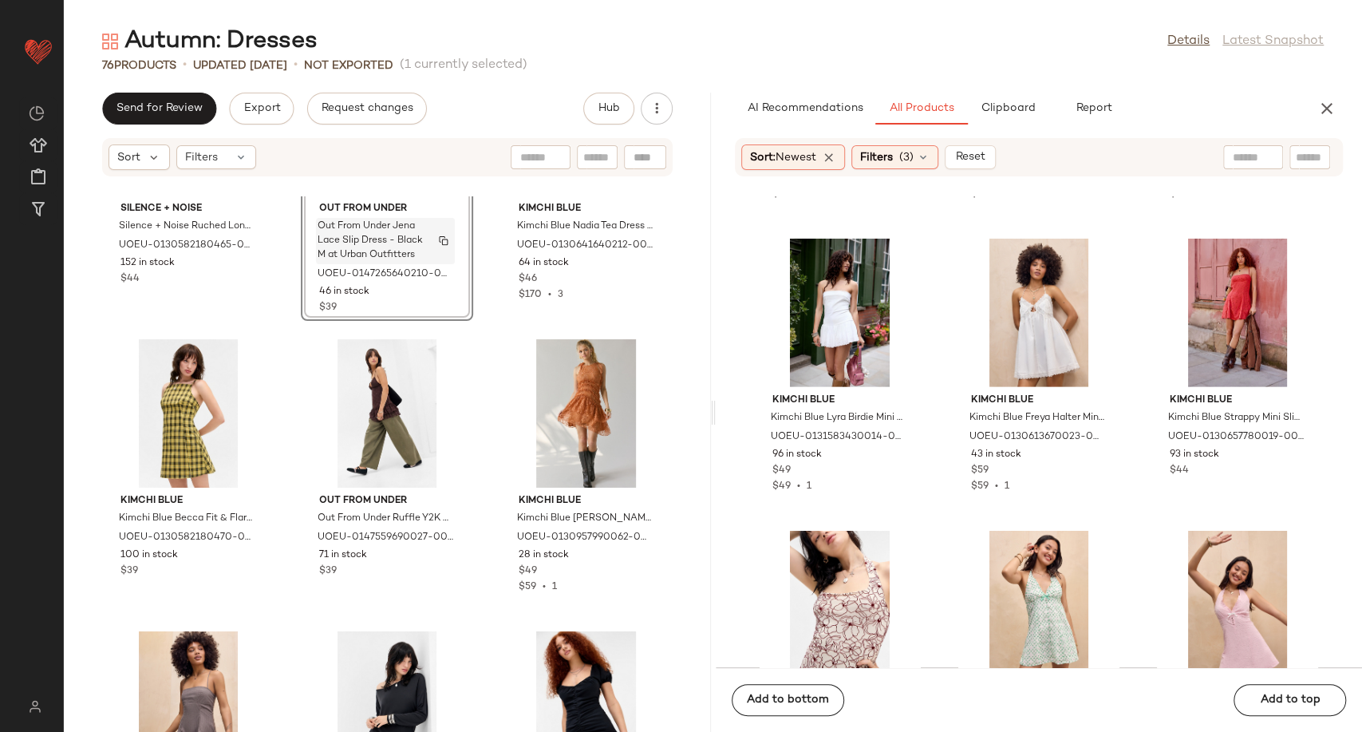
scroll to position [2539, 0]
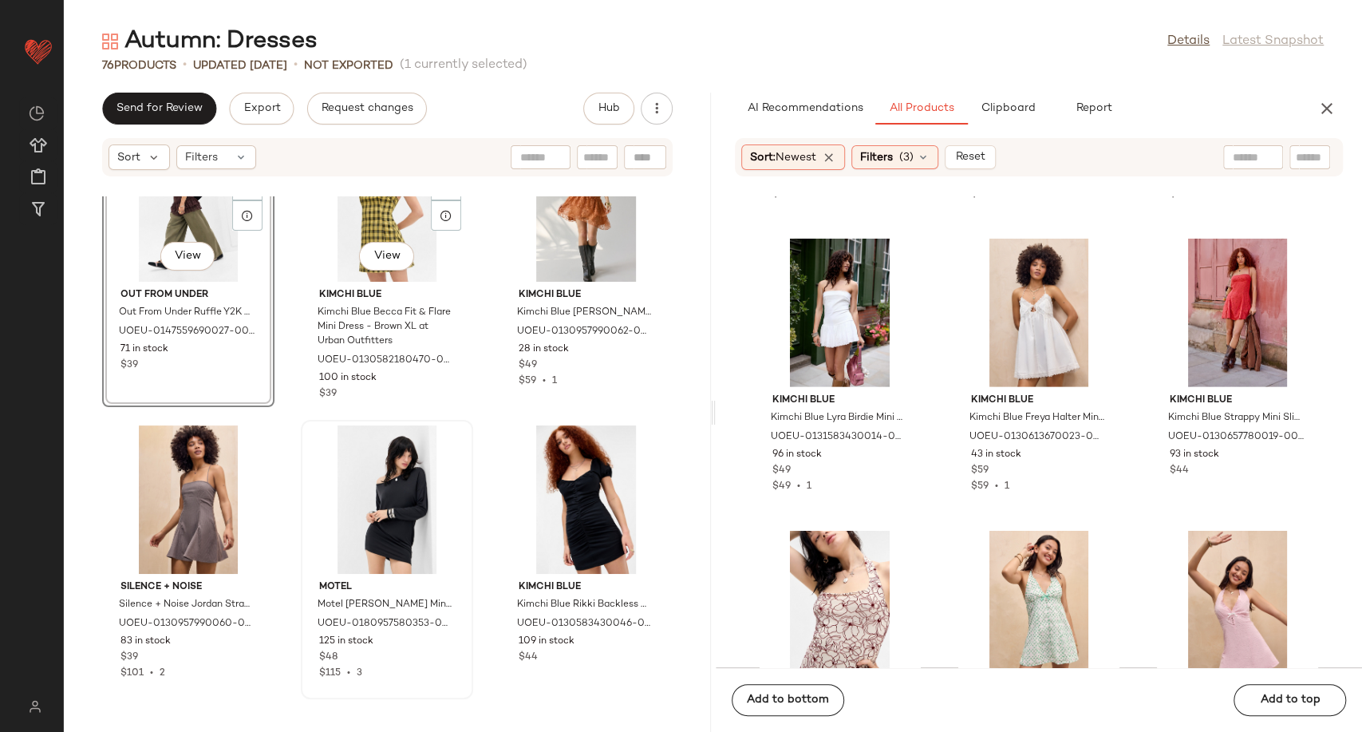
scroll to position [2716, 0]
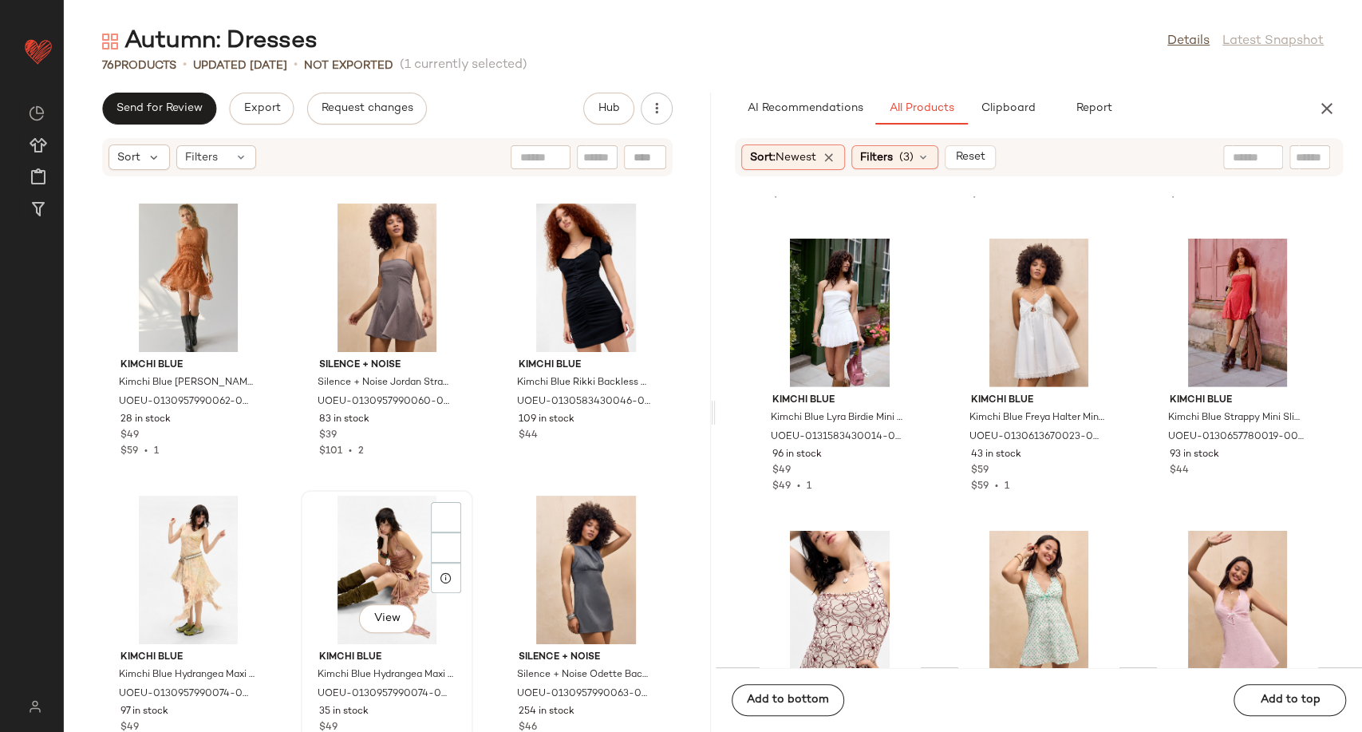
scroll to position [2981, 0]
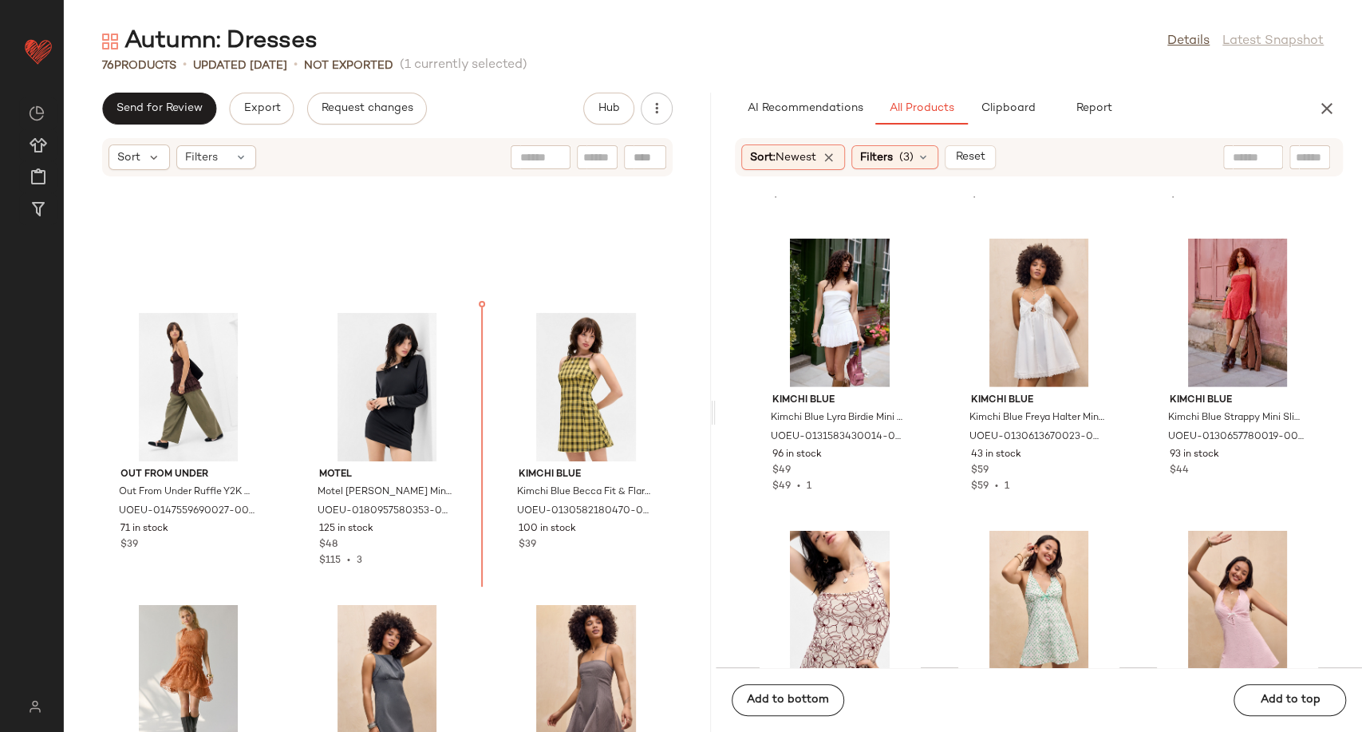
scroll to position [2526, 0]
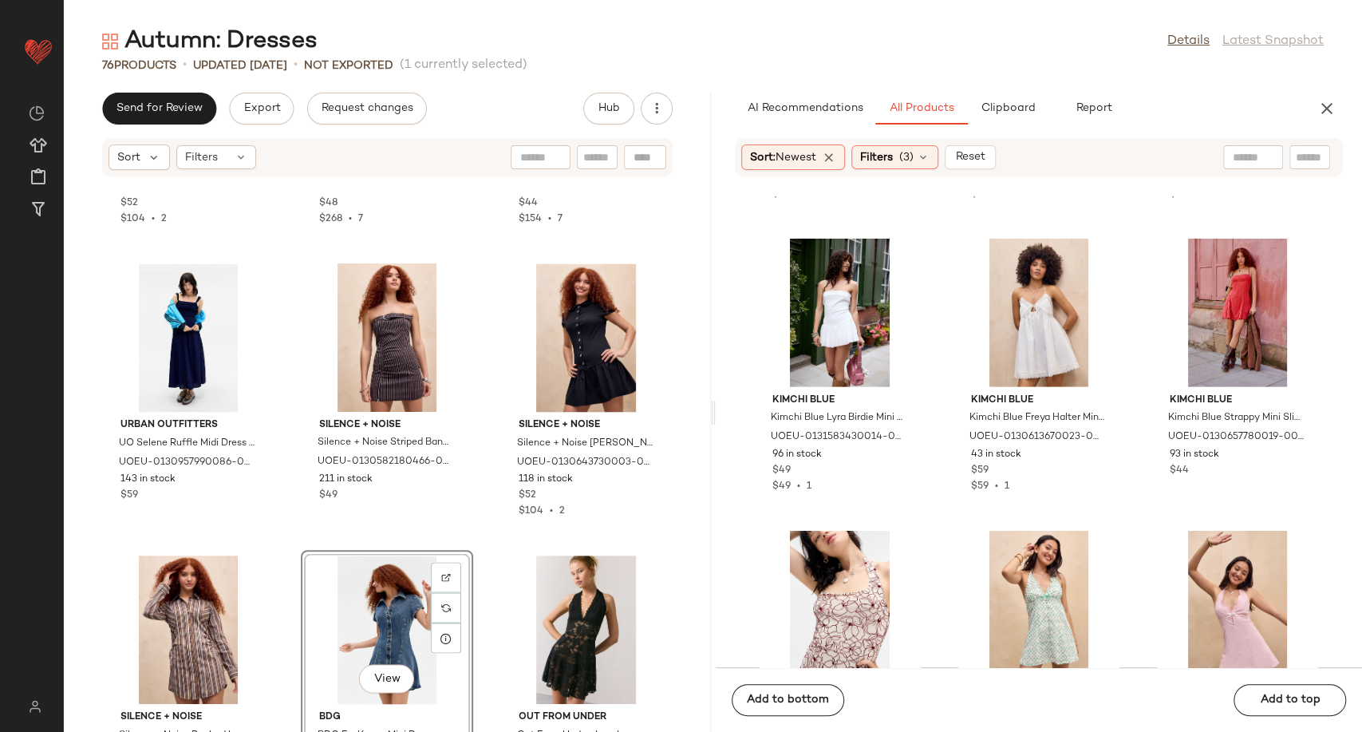
scroll to position [2097, 0]
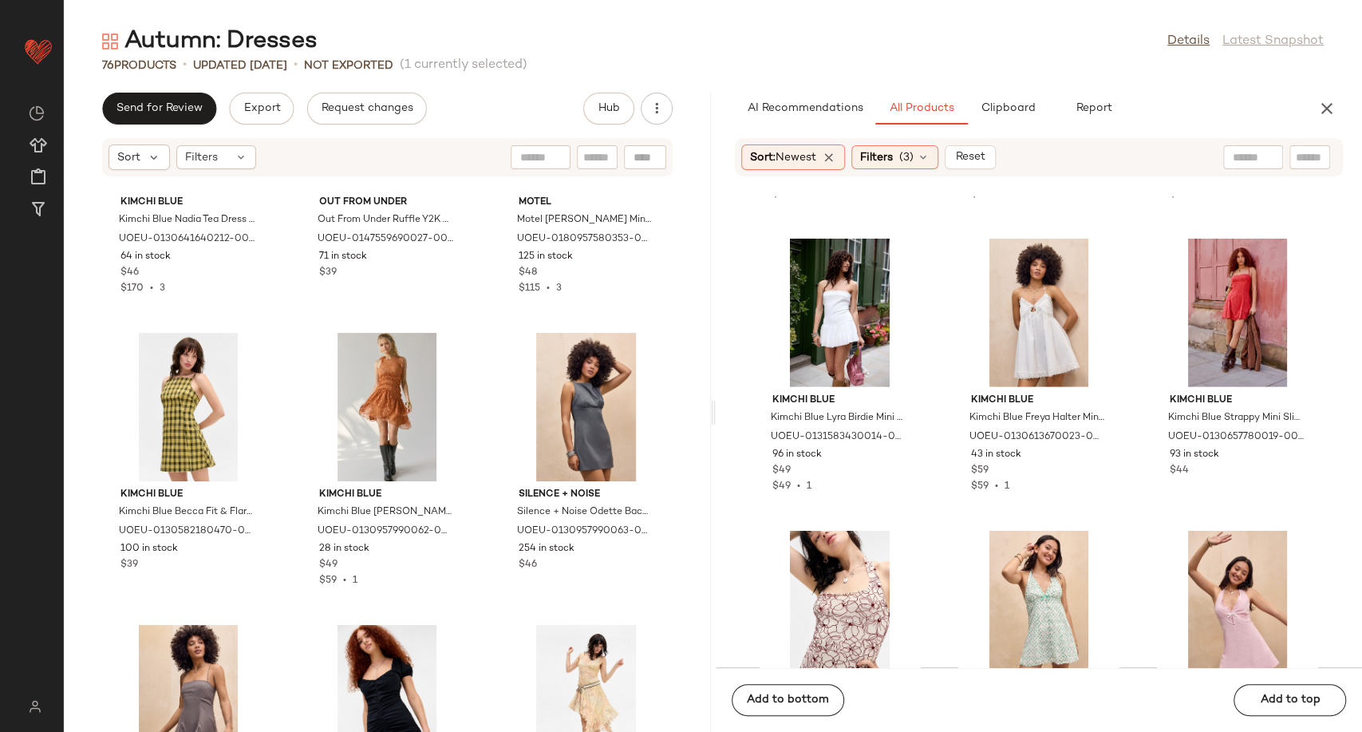
scroll to position [2806, 0]
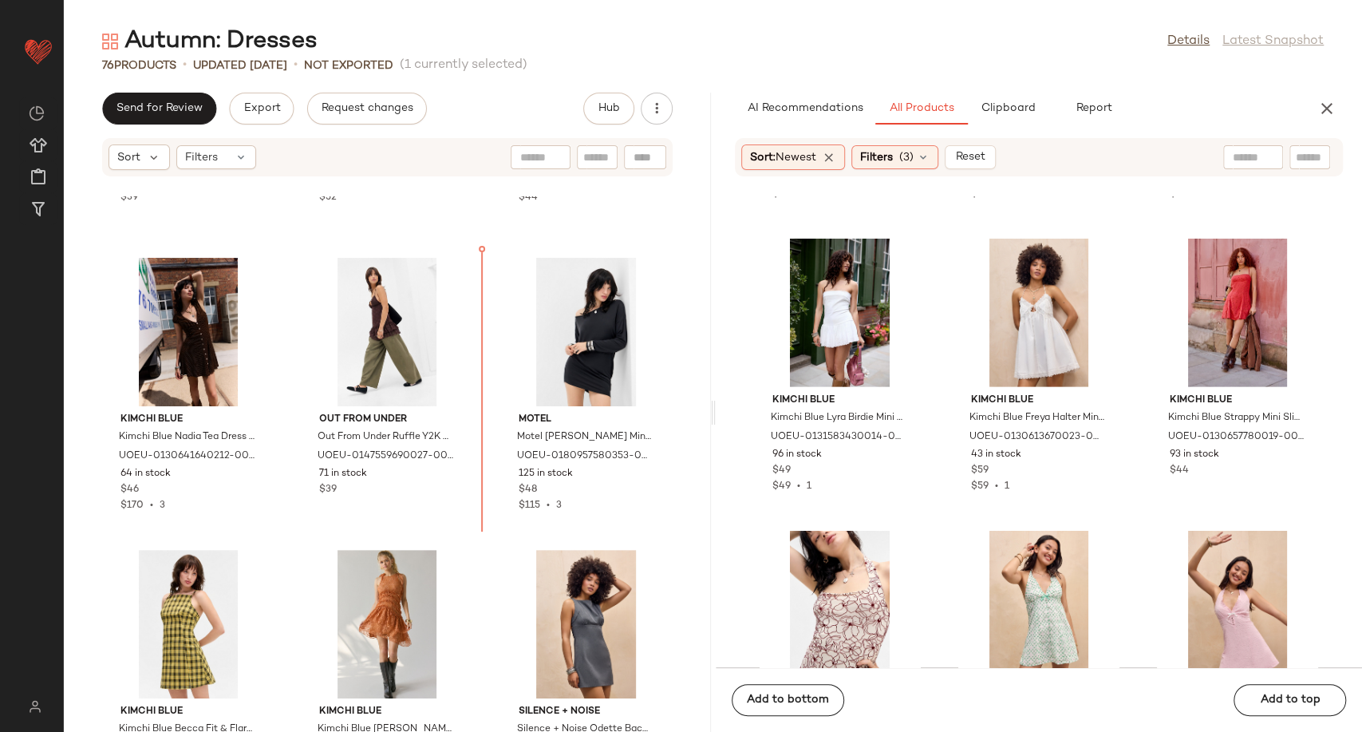
scroll to position [2488, 0]
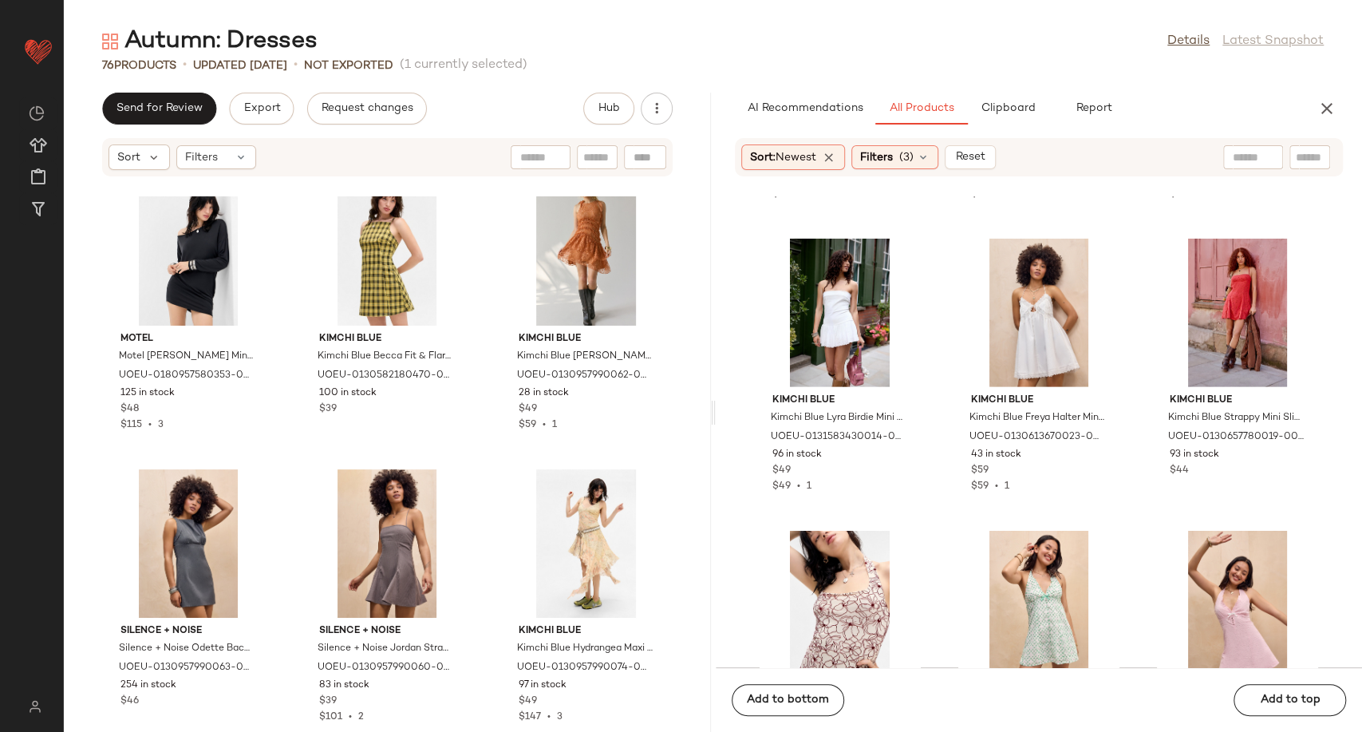
scroll to position [2931, 0]
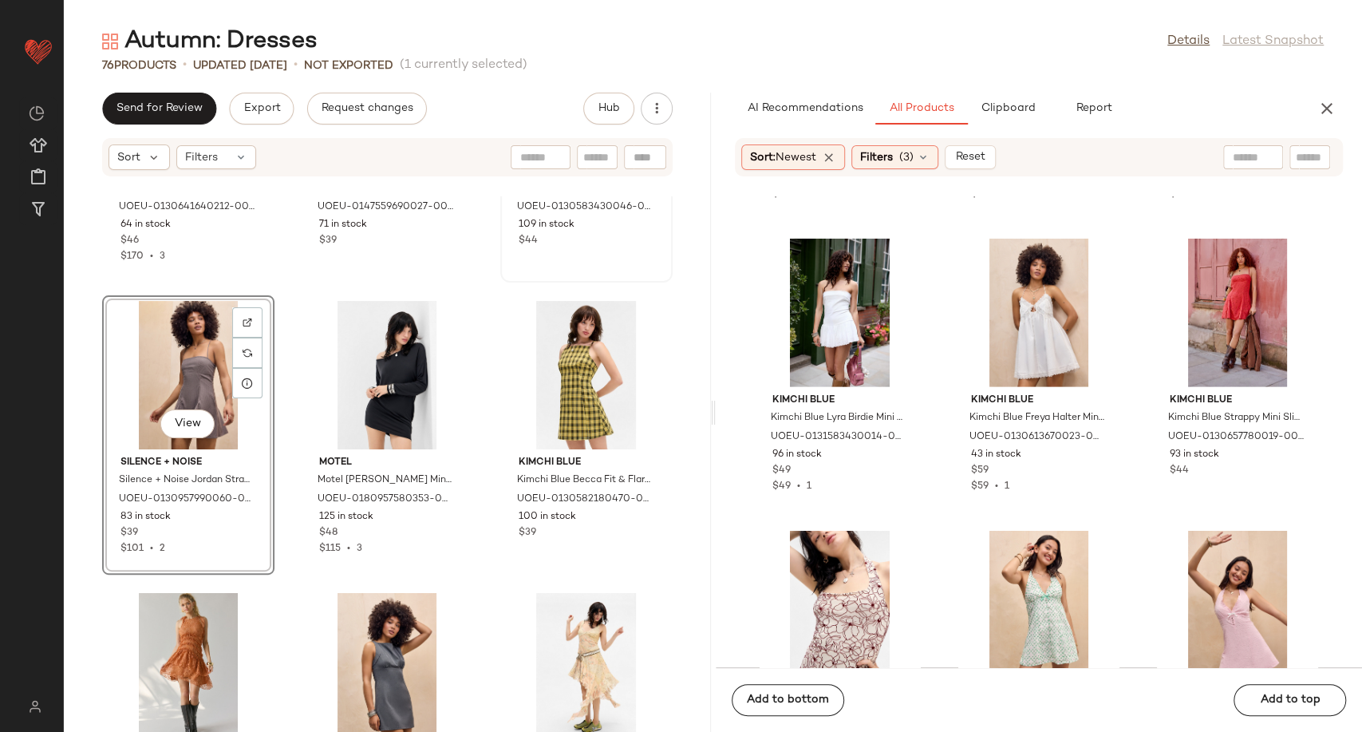
scroll to position [2931, 0]
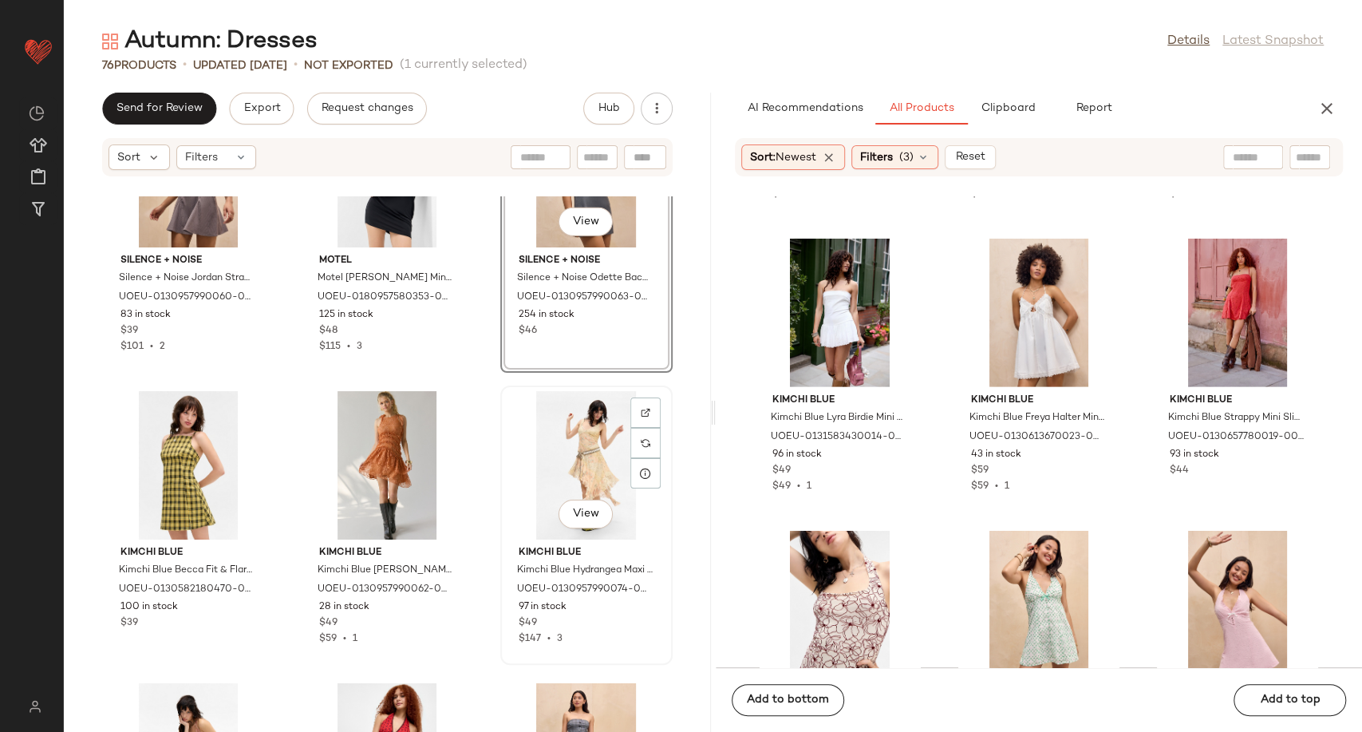
scroll to position [3198, 0]
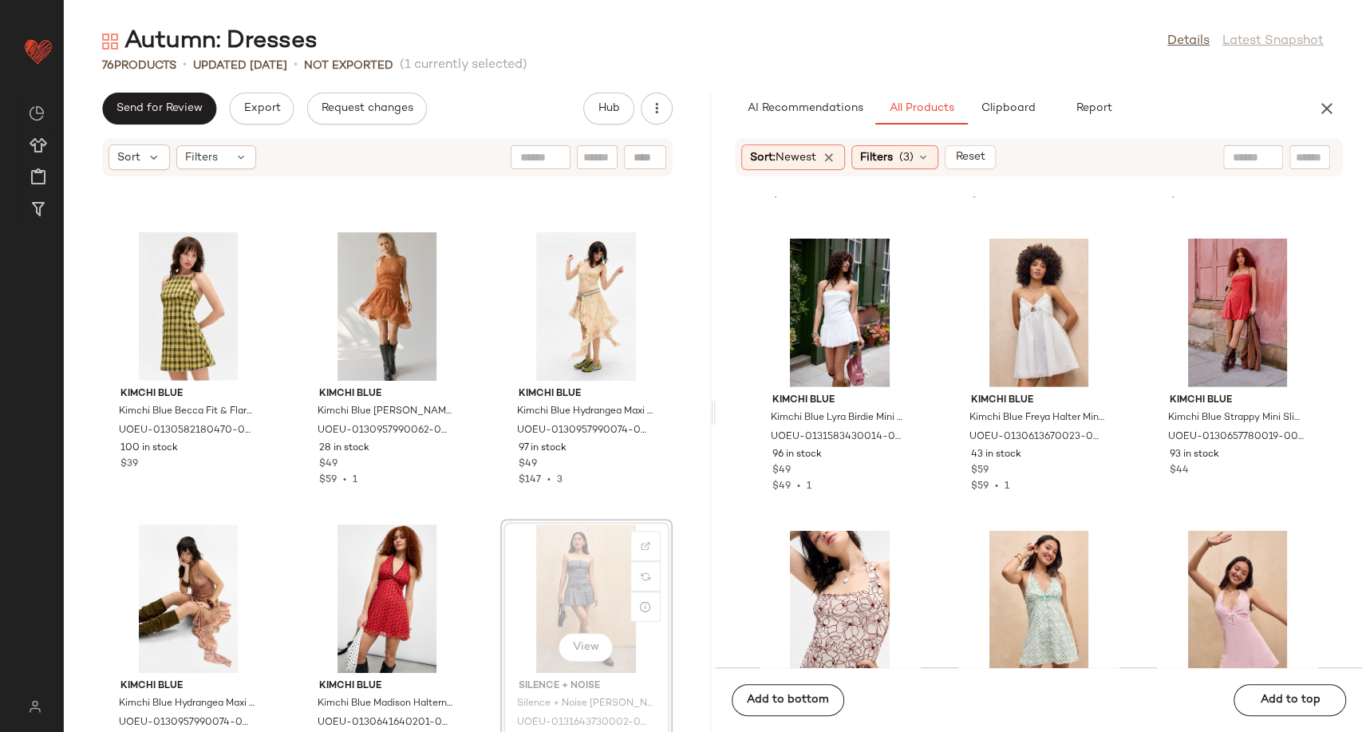
scroll to position [3198, 0]
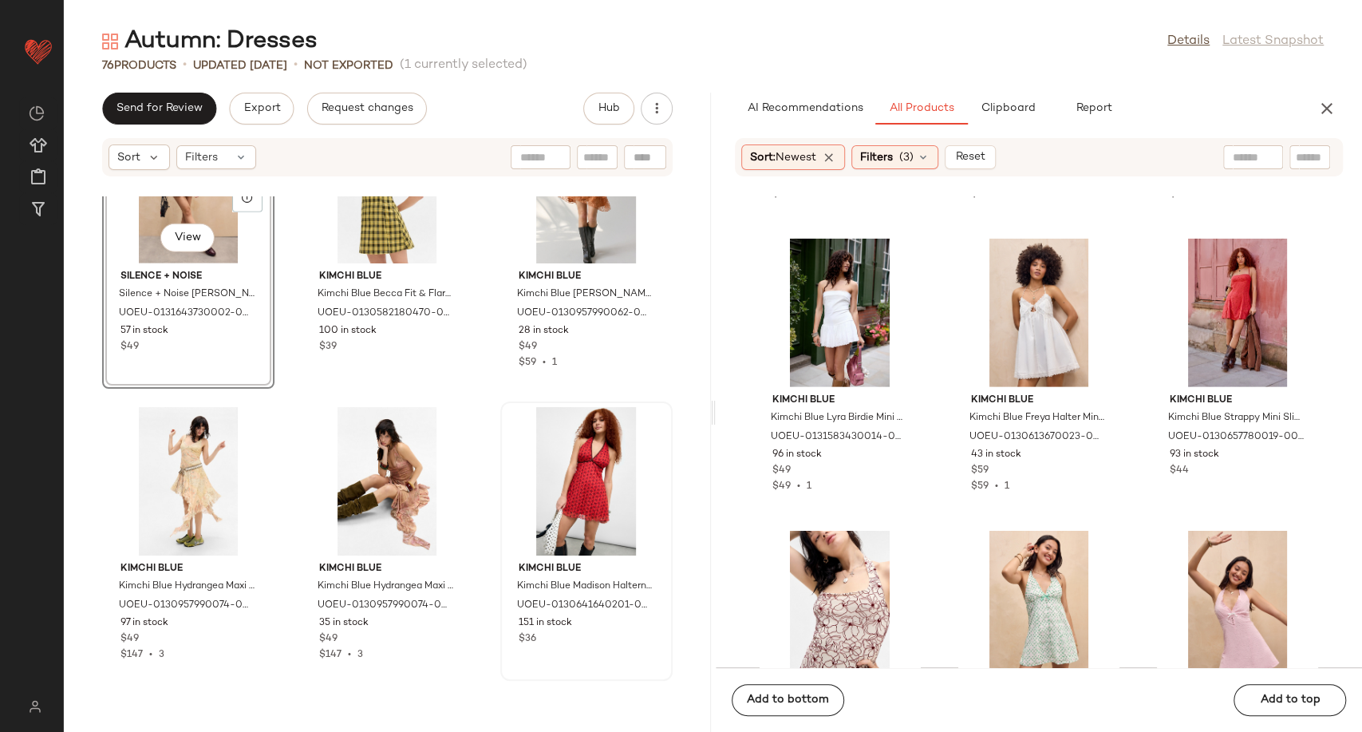
scroll to position [3464, 0]
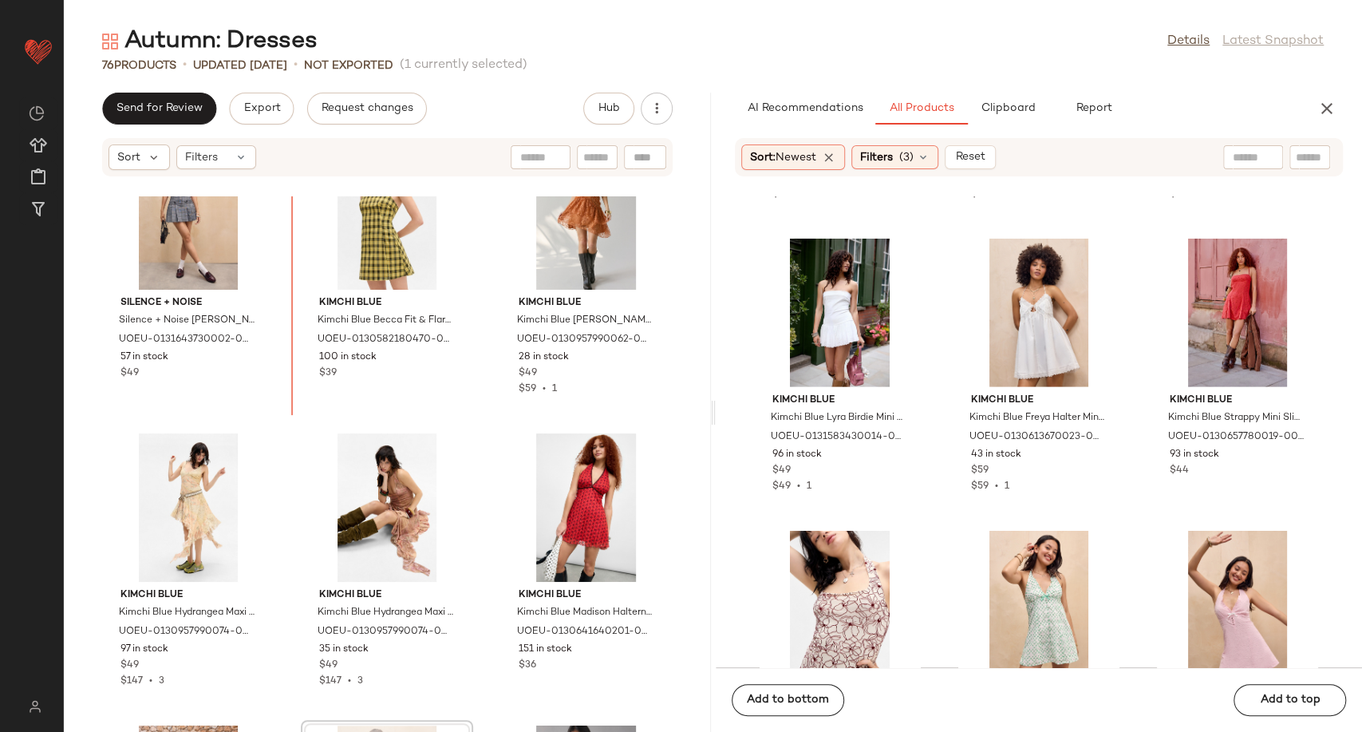
scroll to position [3256, 0]
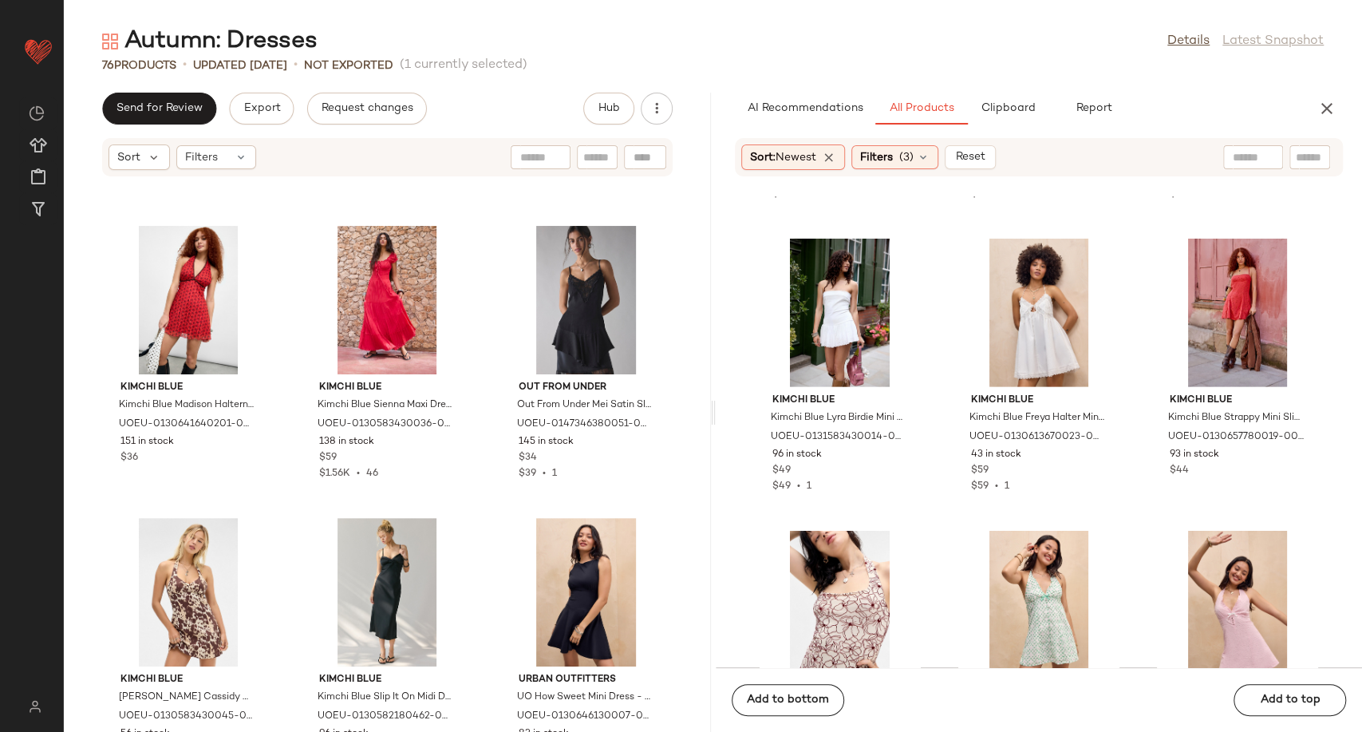
scroll to position [4232, 0]
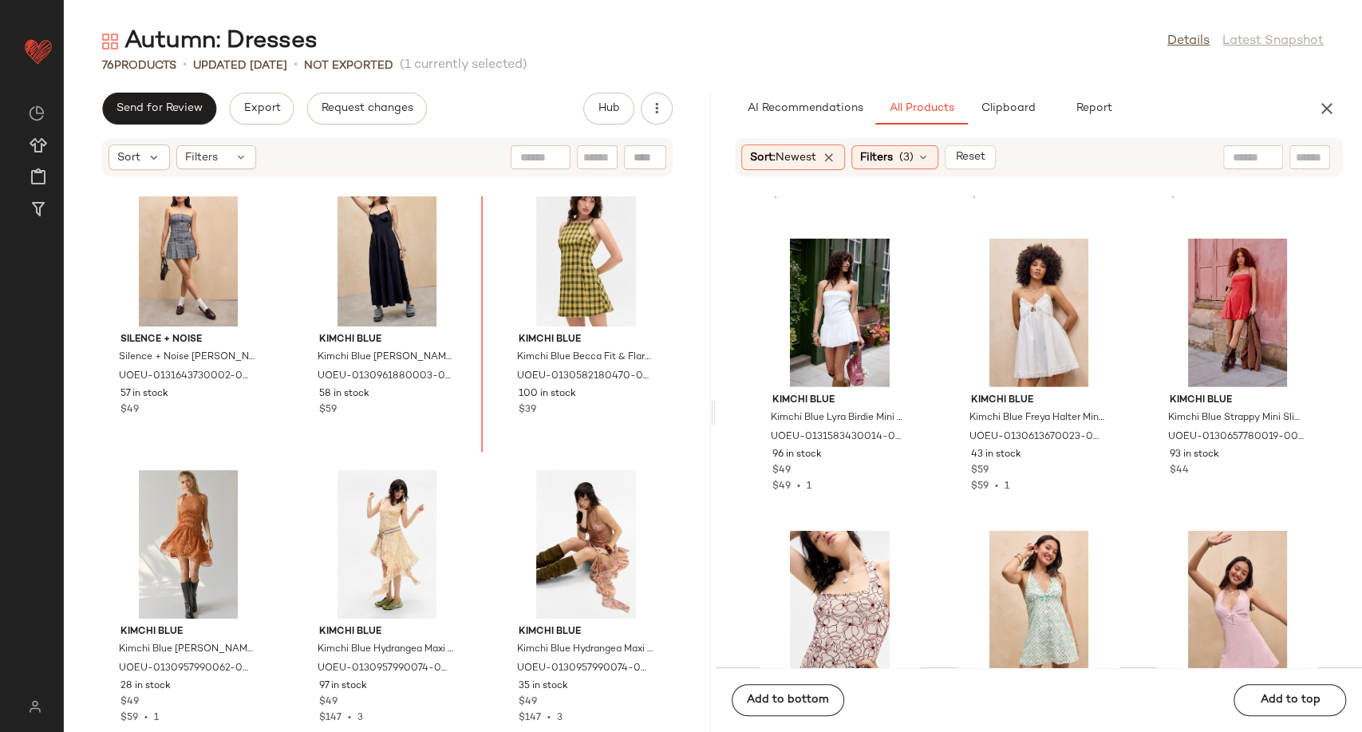
scroll to position [3210, 0]
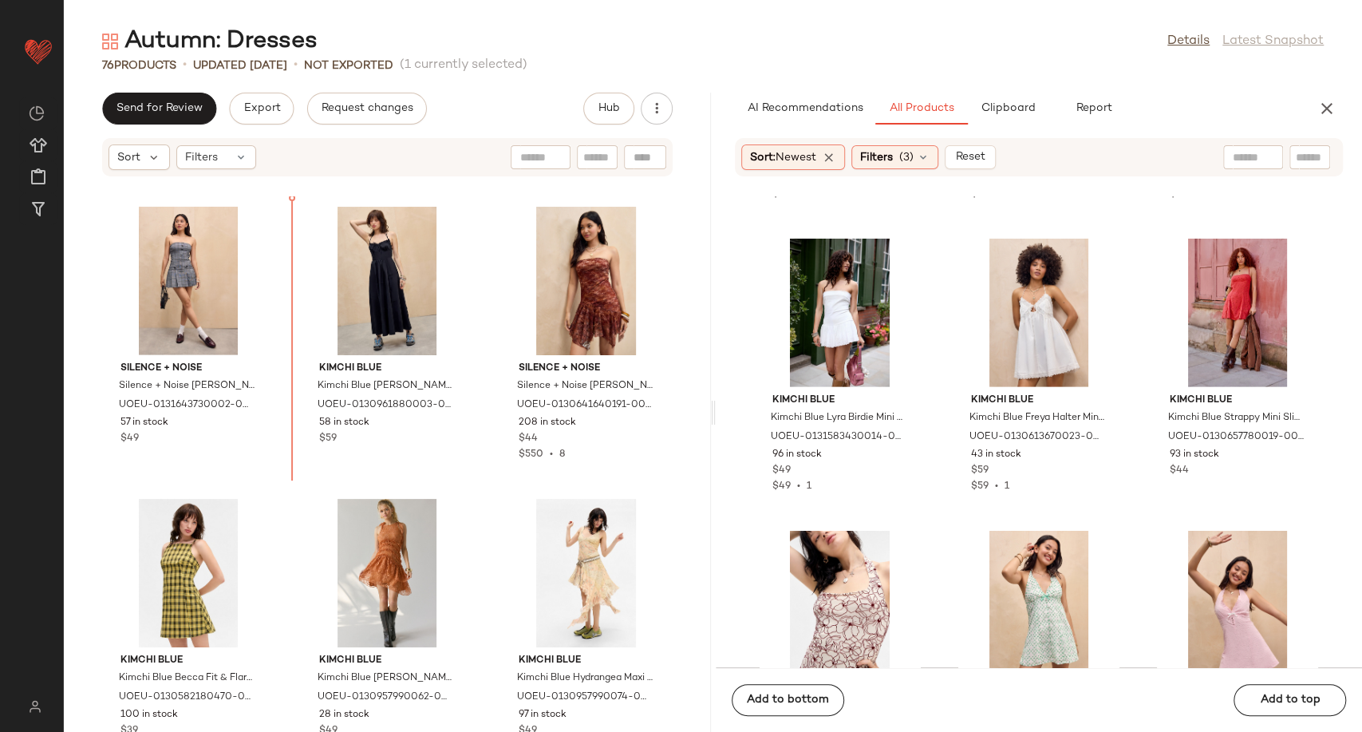
scroll to position [3103, 0]
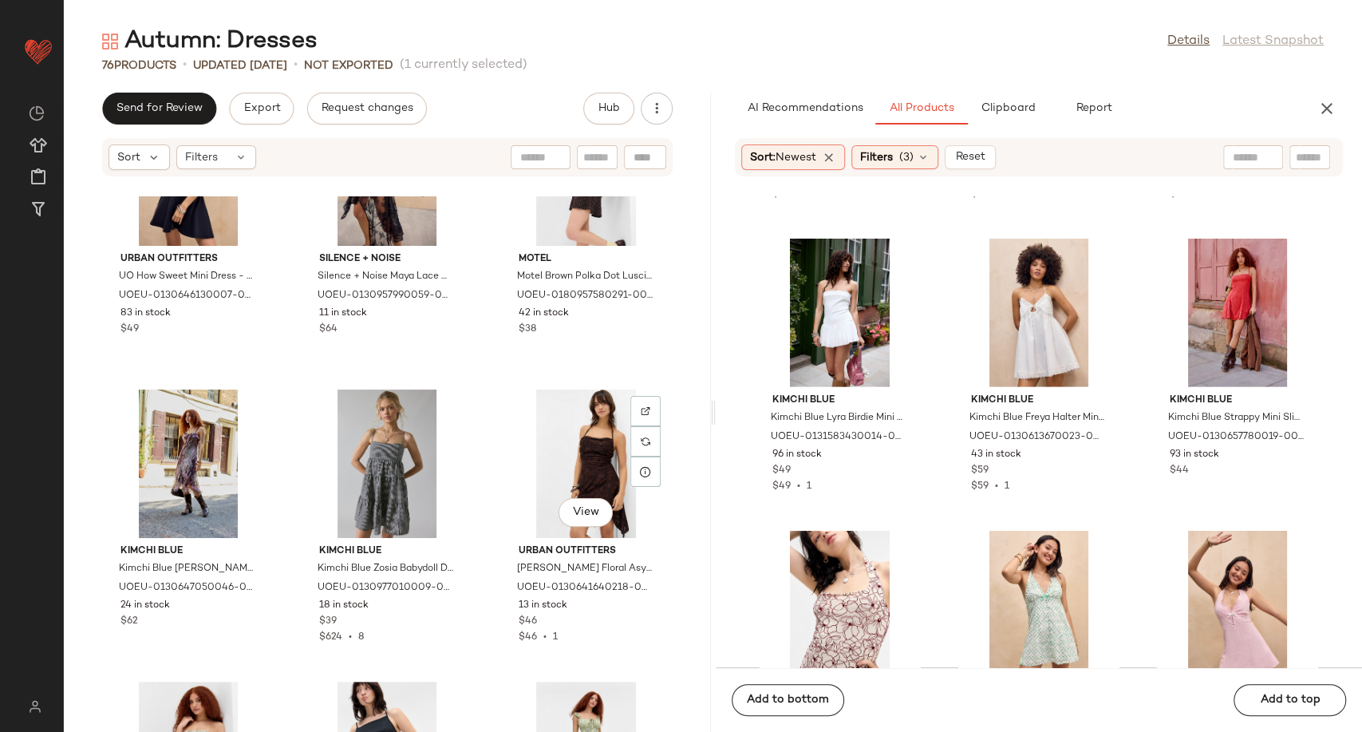
scroll to position [4521, 0]
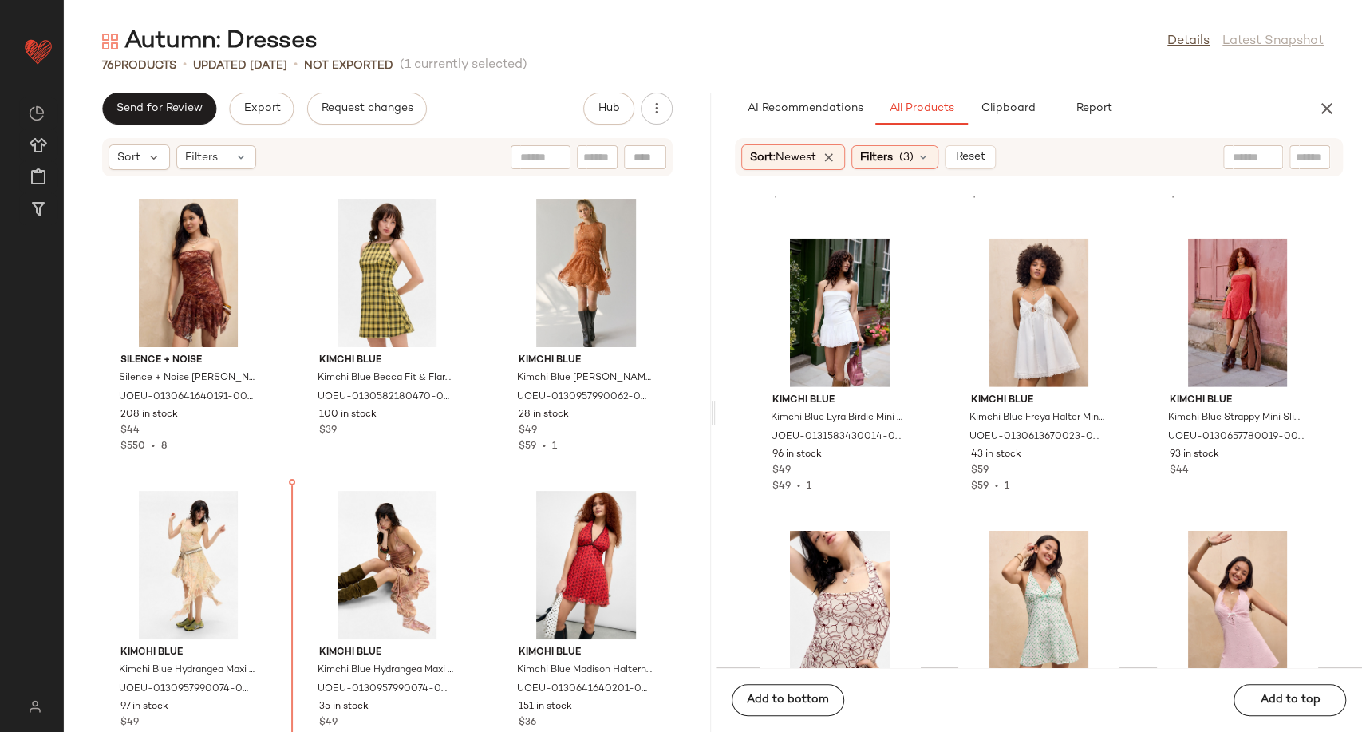
scroll to position [3478, 0]
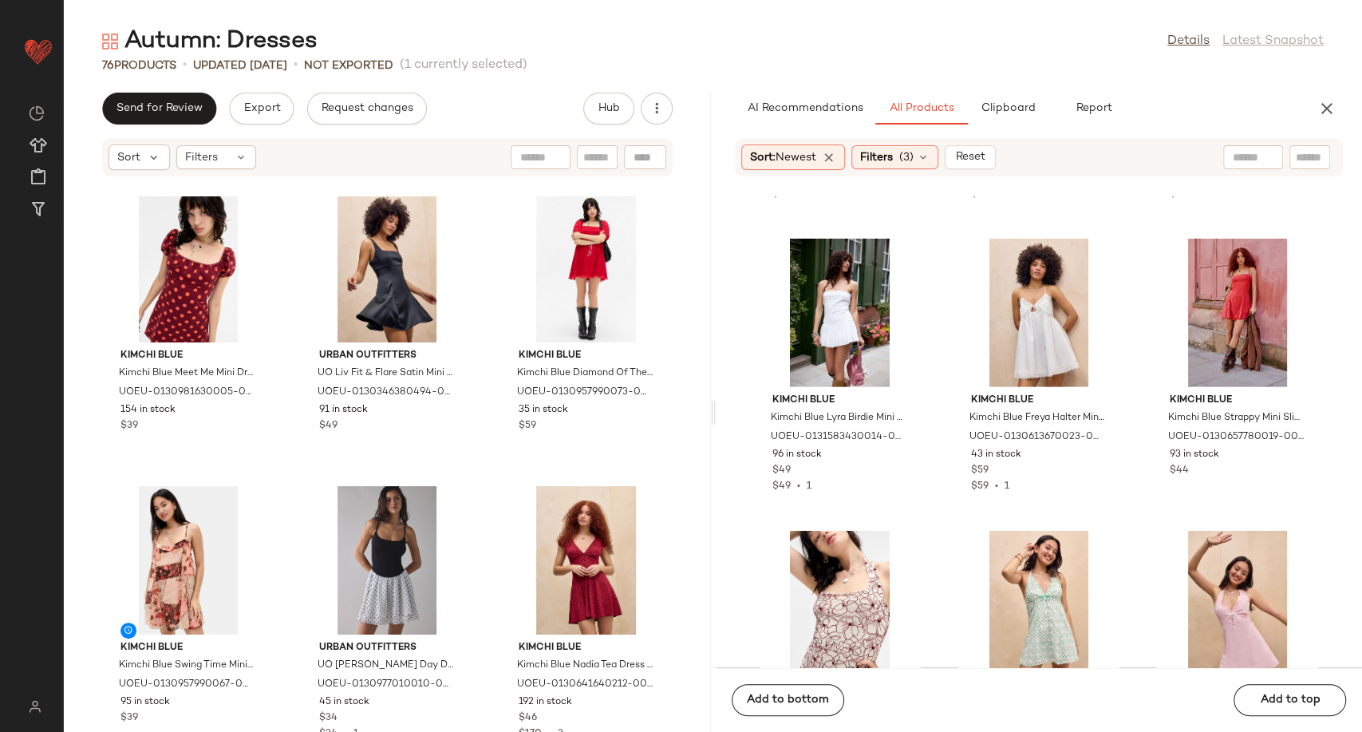
scroll to position [899, 0]
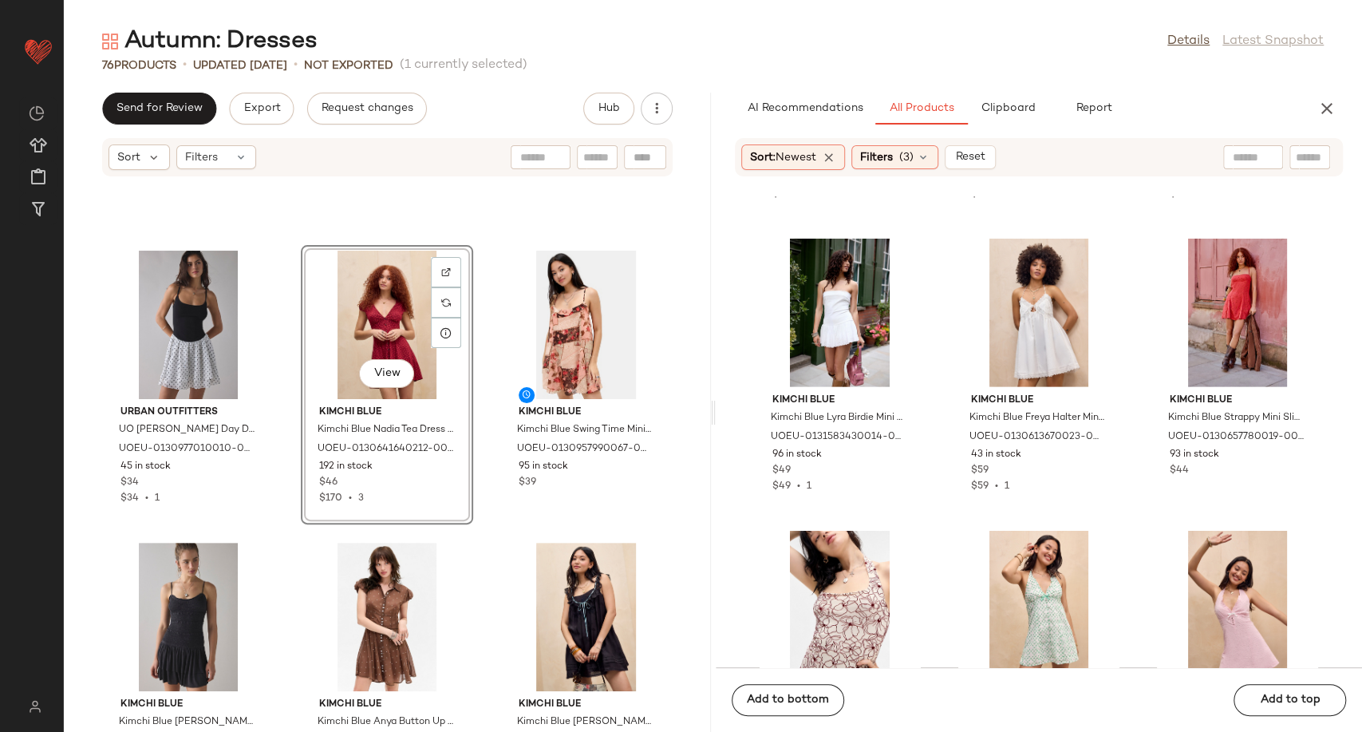
scroll to position [1165, 0]
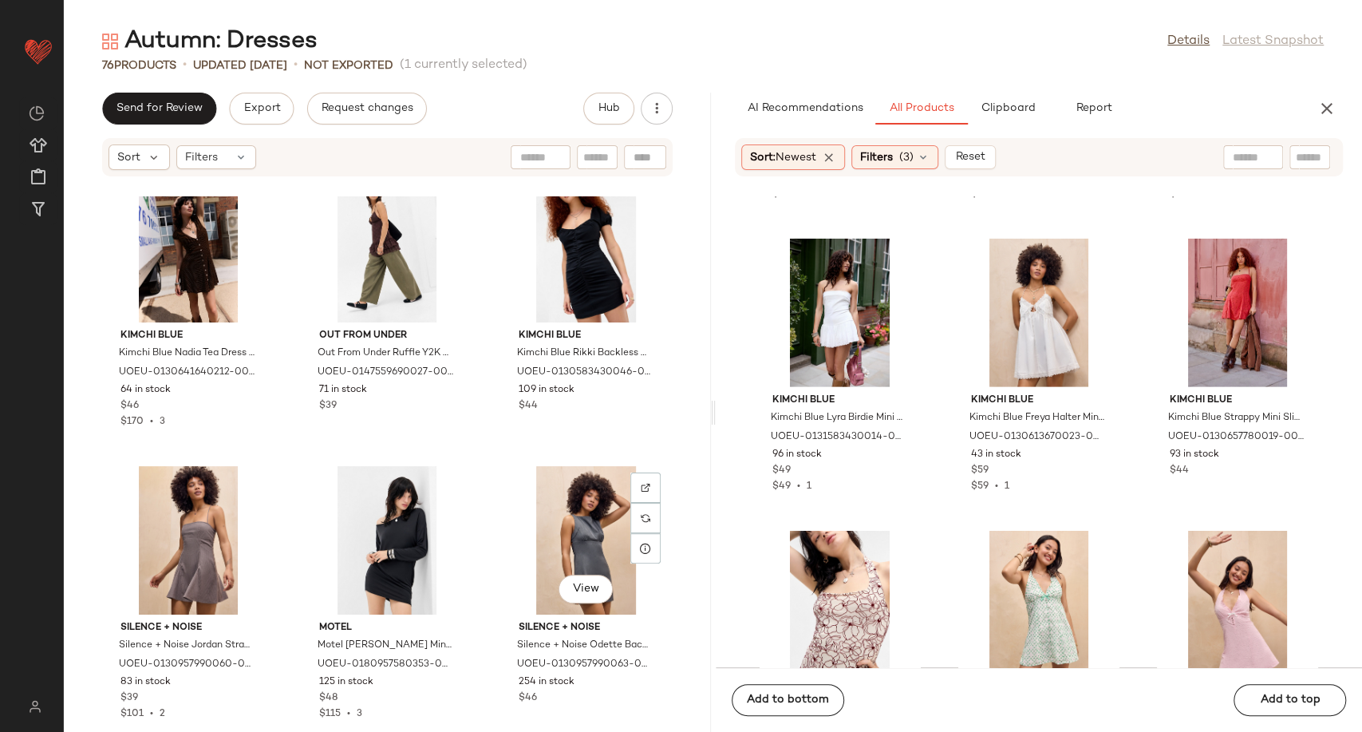
scroll to position [3204, 0]
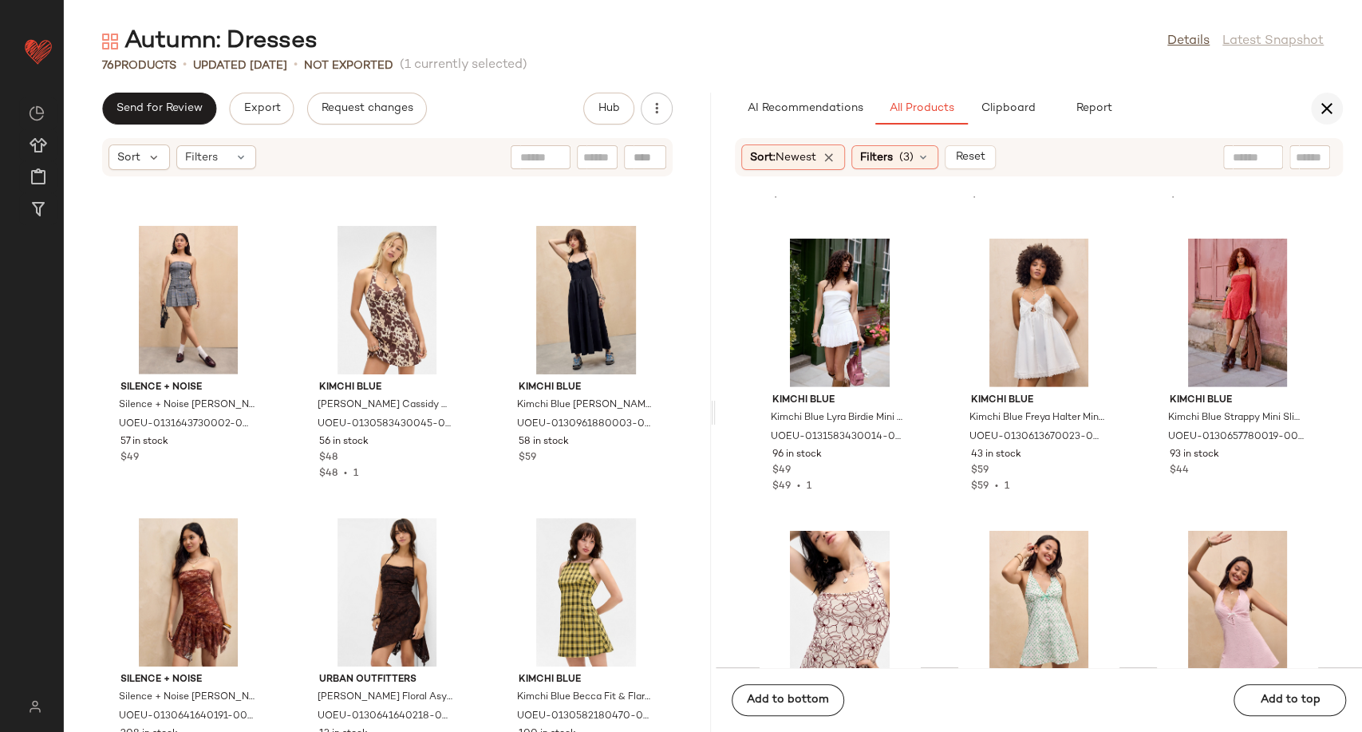
click at [1331, 105] on icon "button" at bounding box center [1326, 108] width 19 height 19
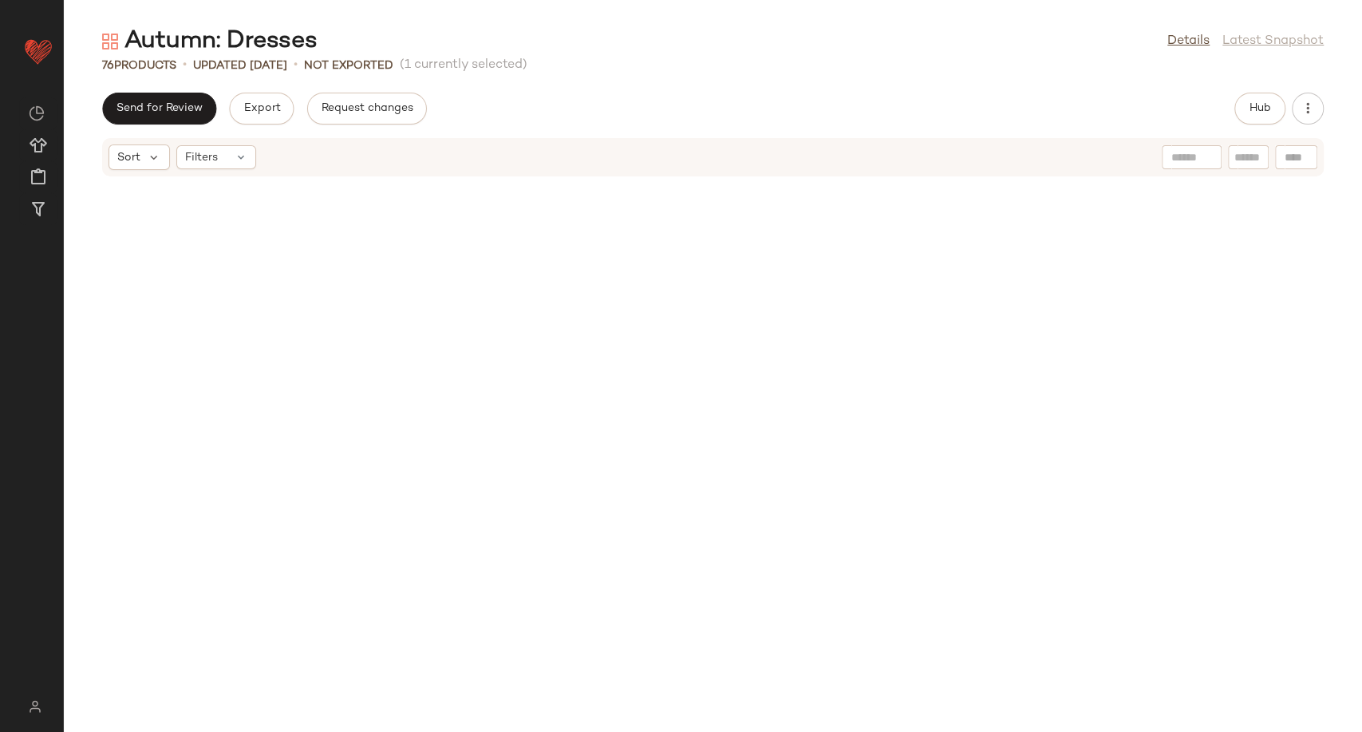
scroll to position [1460, 0]
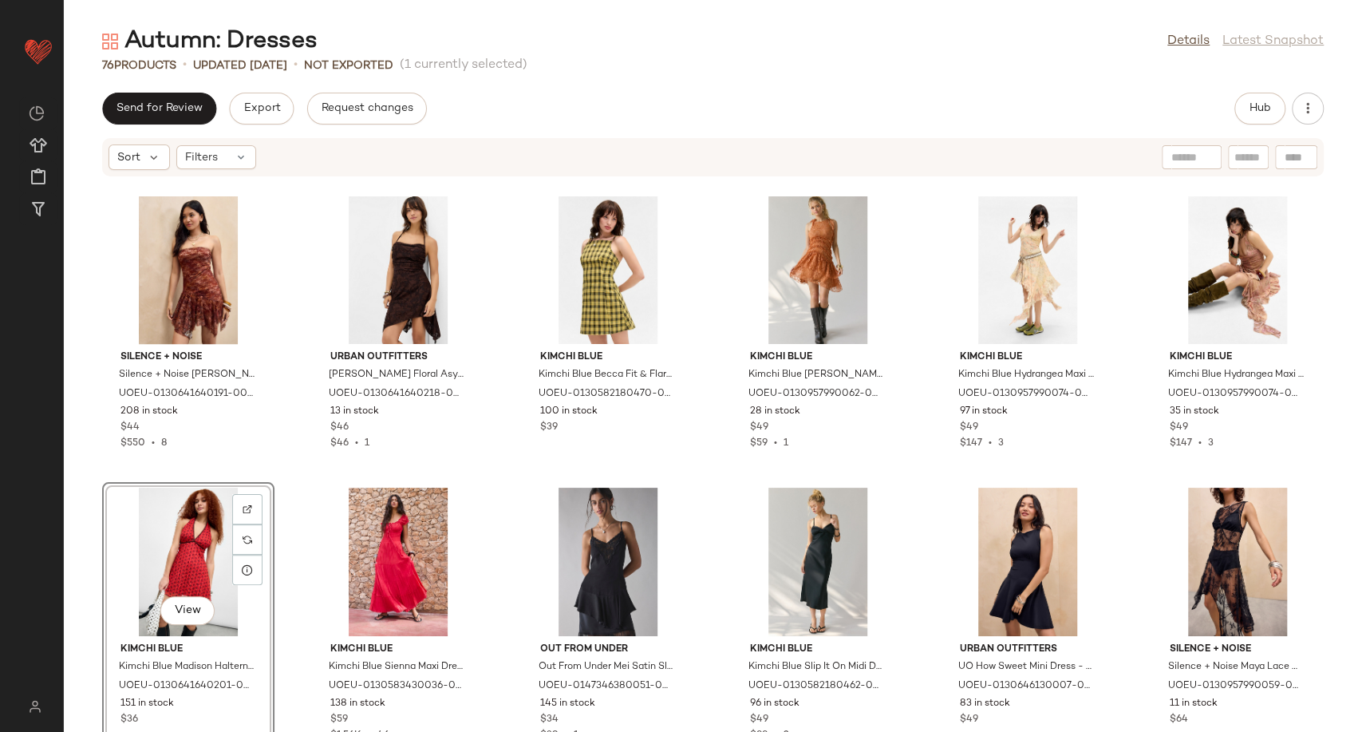
scroll to position [1860, 0]
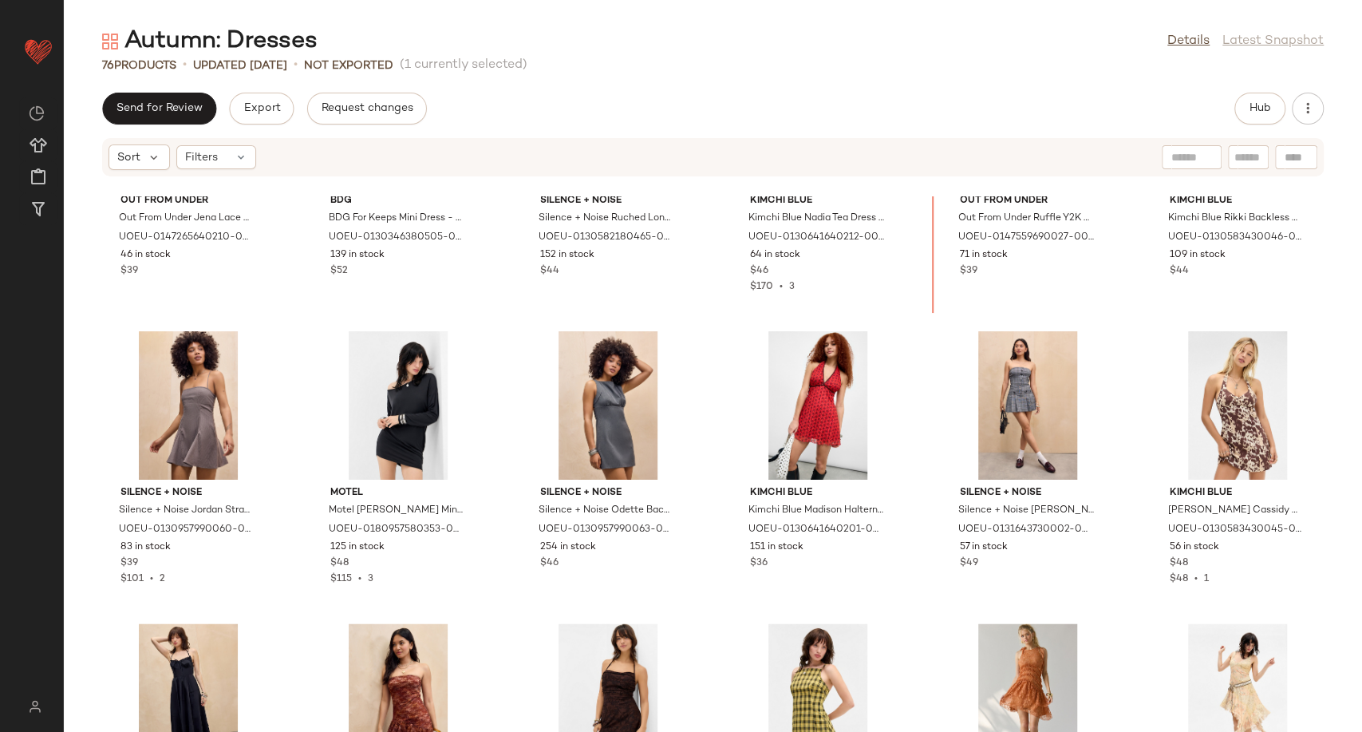
scroll to position [1341, 0]
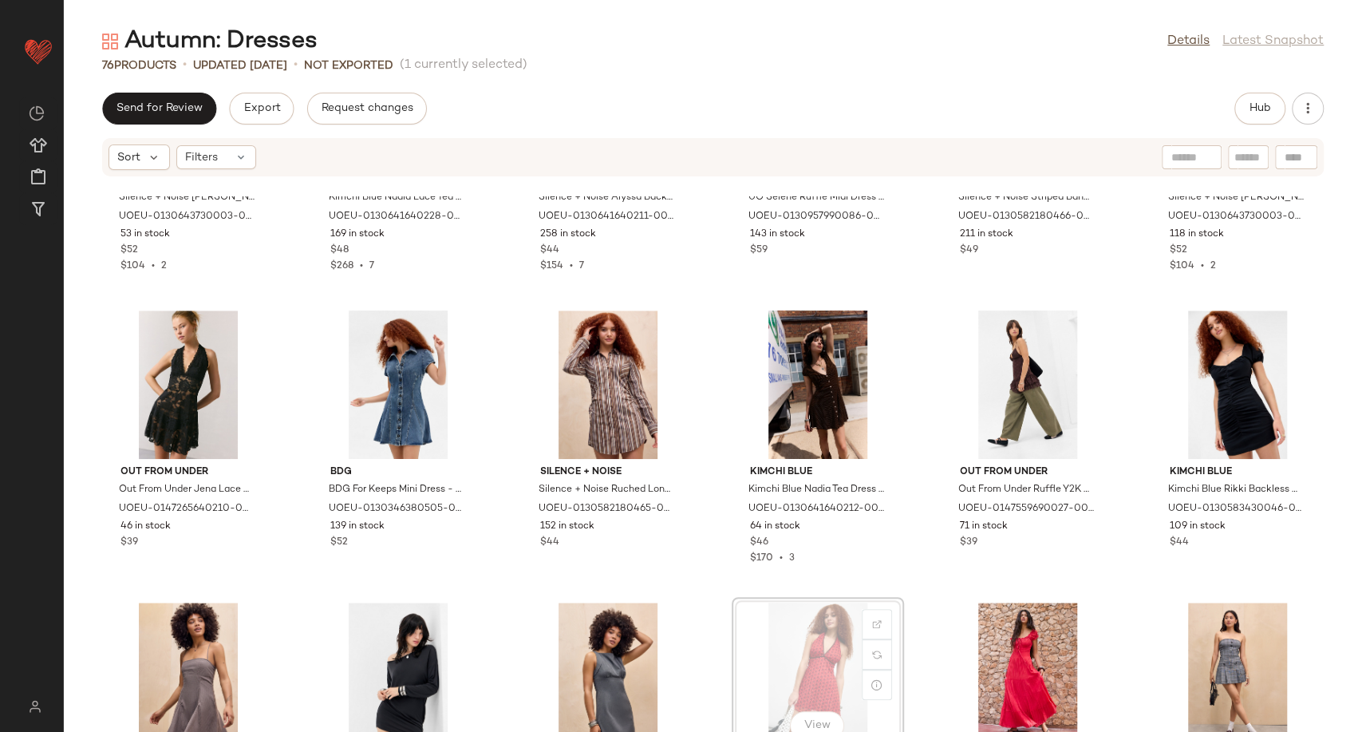
scroll to position [1079, 0]
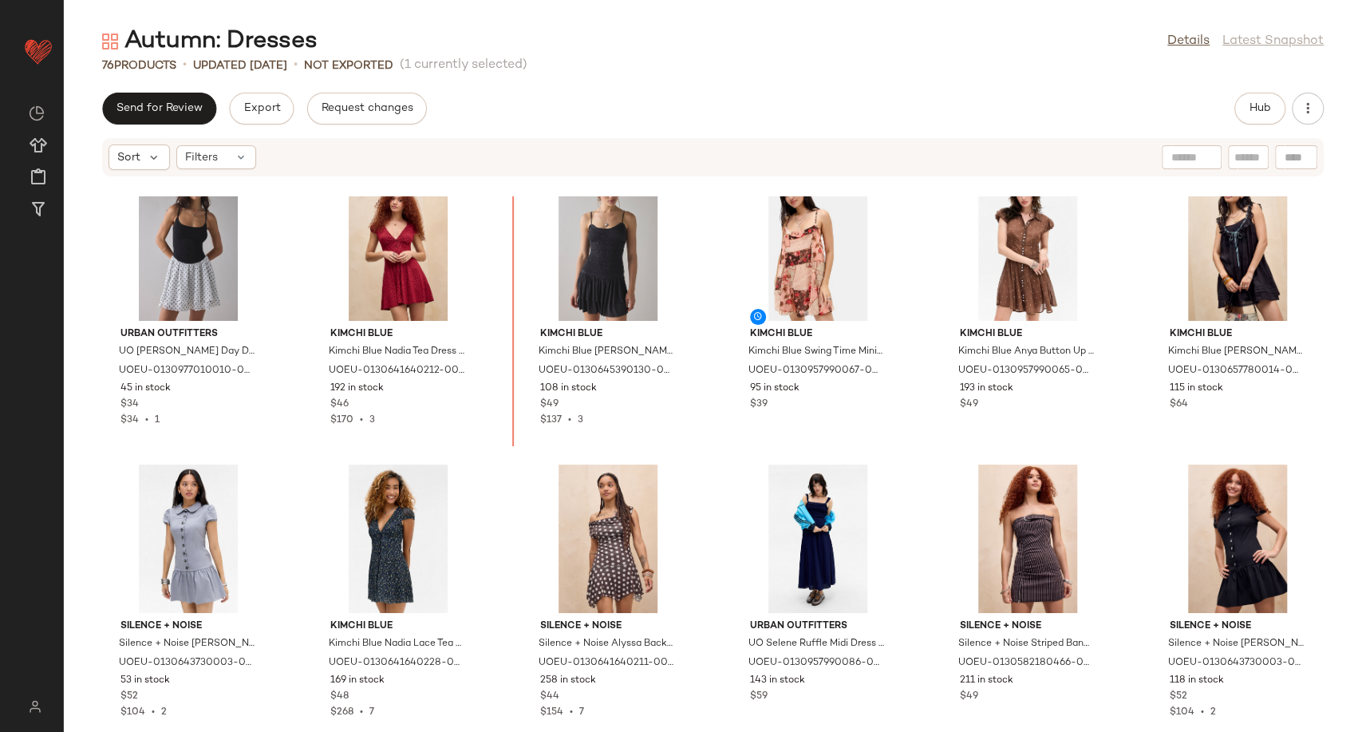
scroll to position [564, 0]
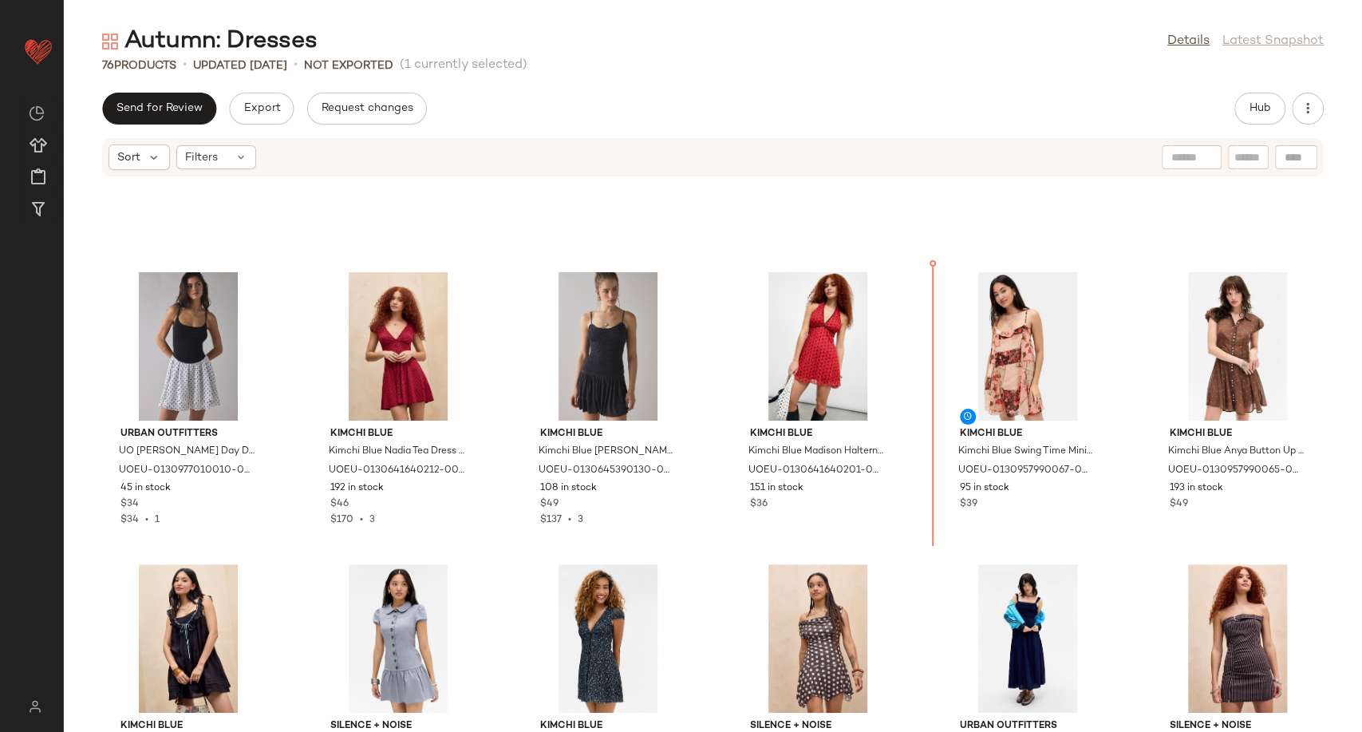
scroll to position [523, 0]
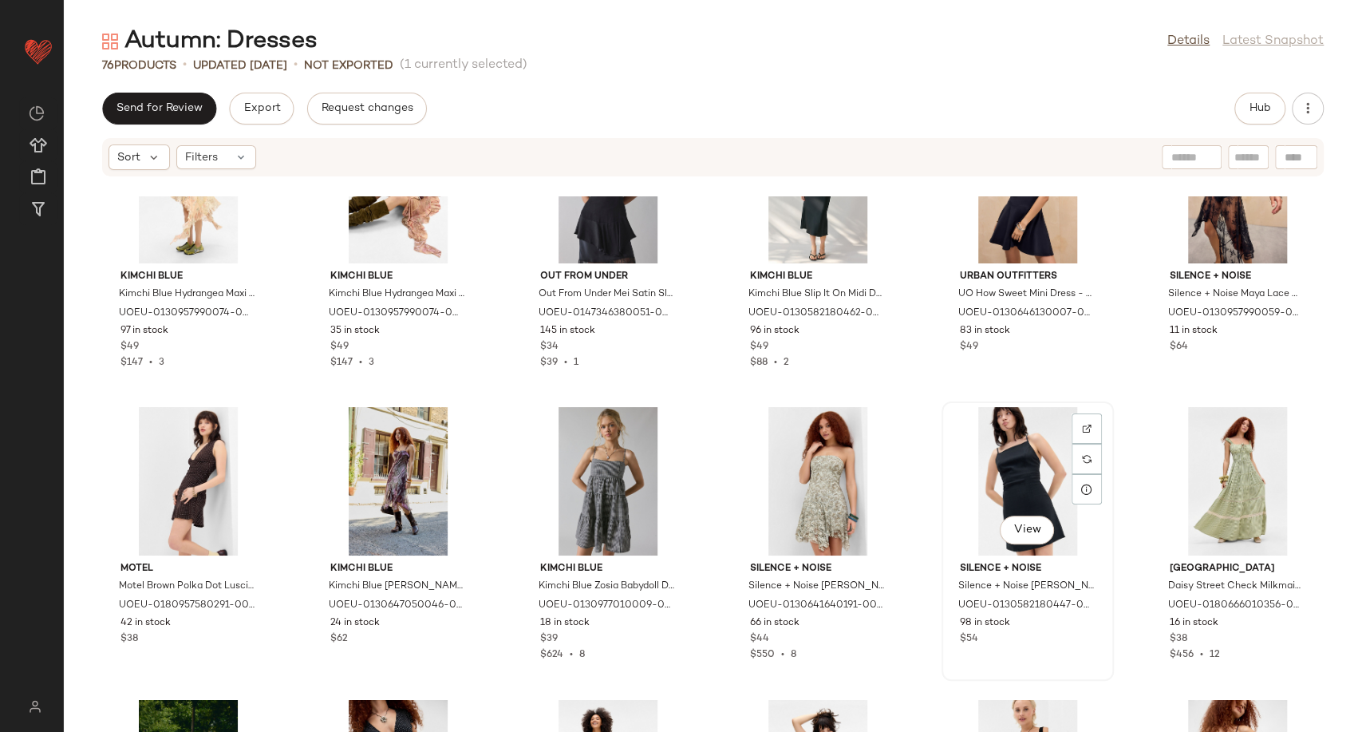
scroll to position [1941, 0]
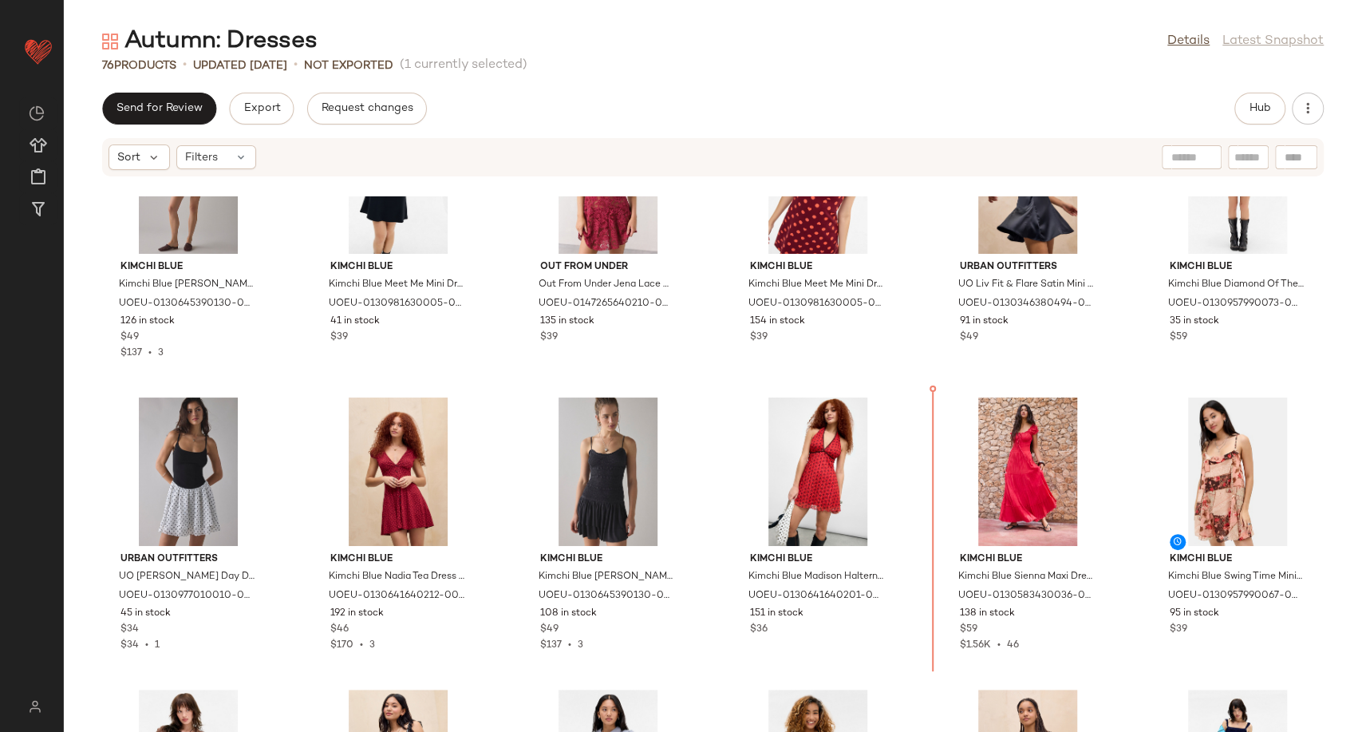
scroll to position [407, 0]
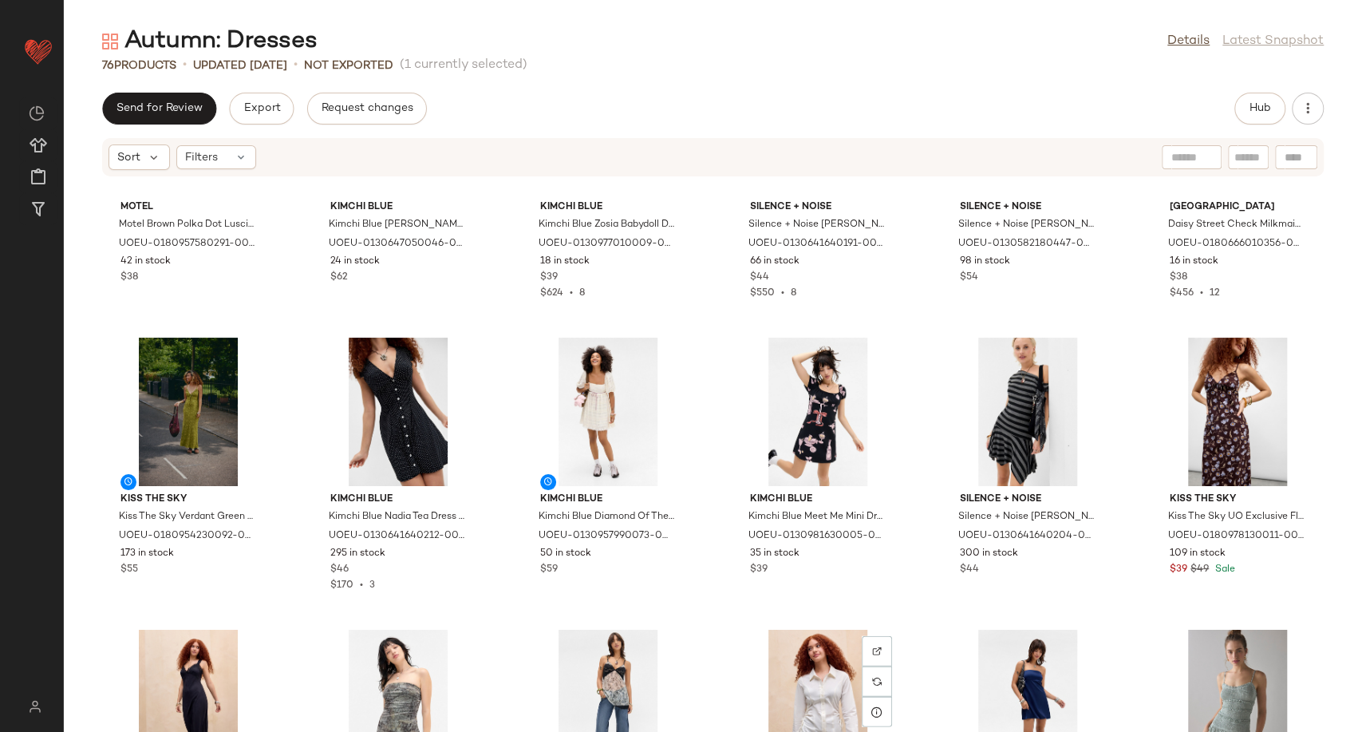
scroll to position [2623, 0]
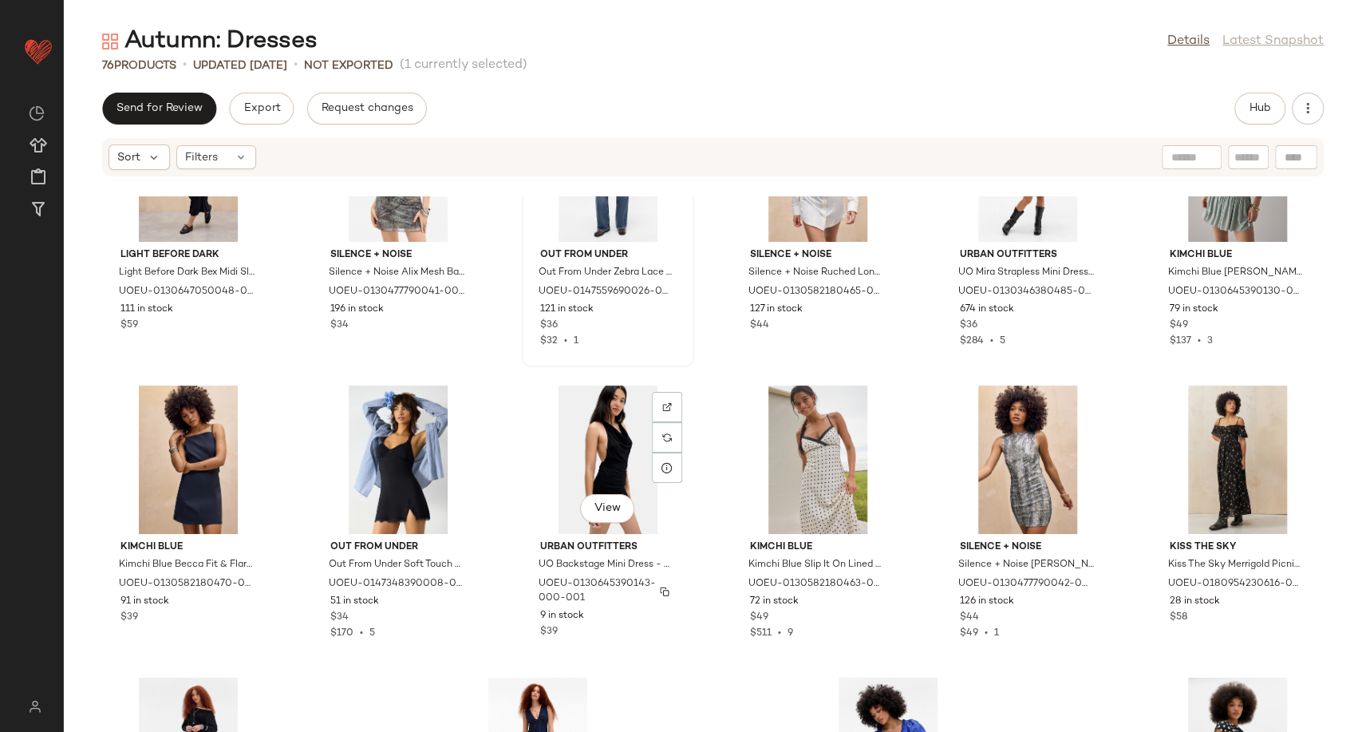
scroll to position [3133, 0]
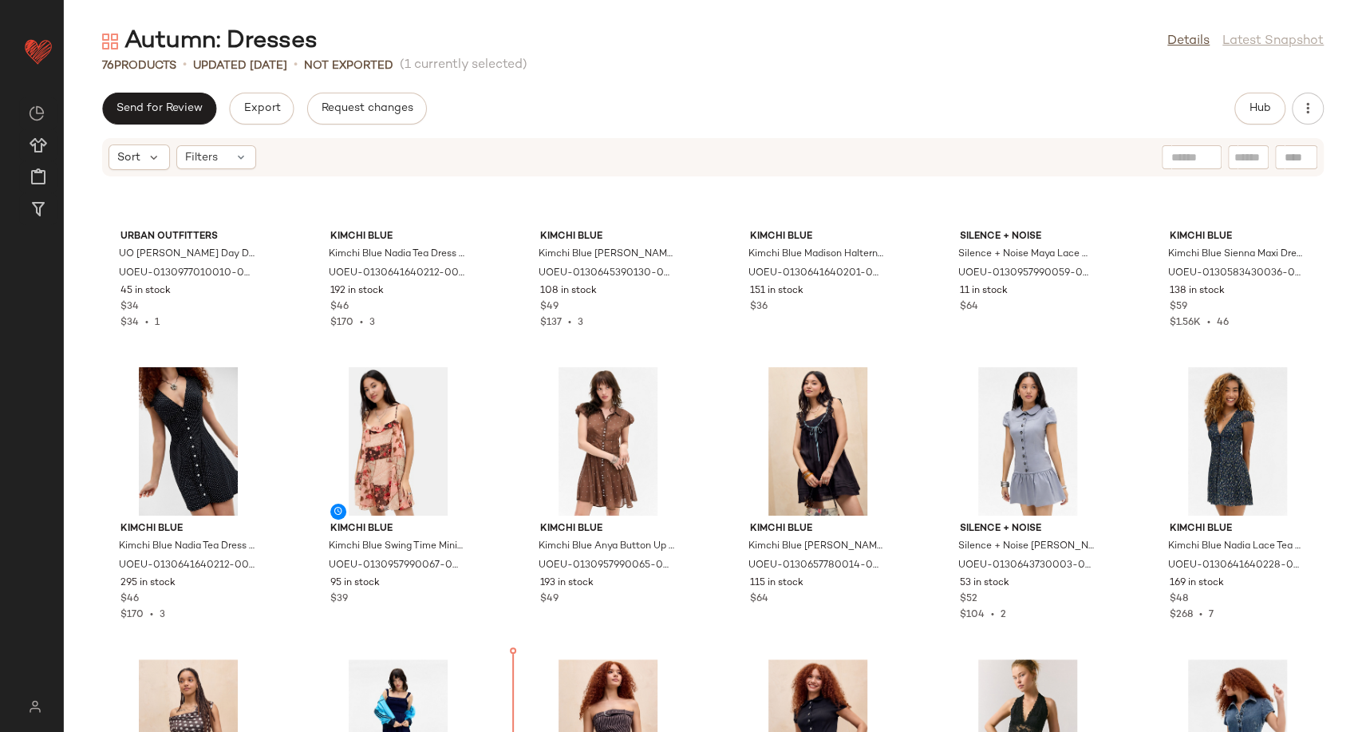
scroll to position [687, 0]
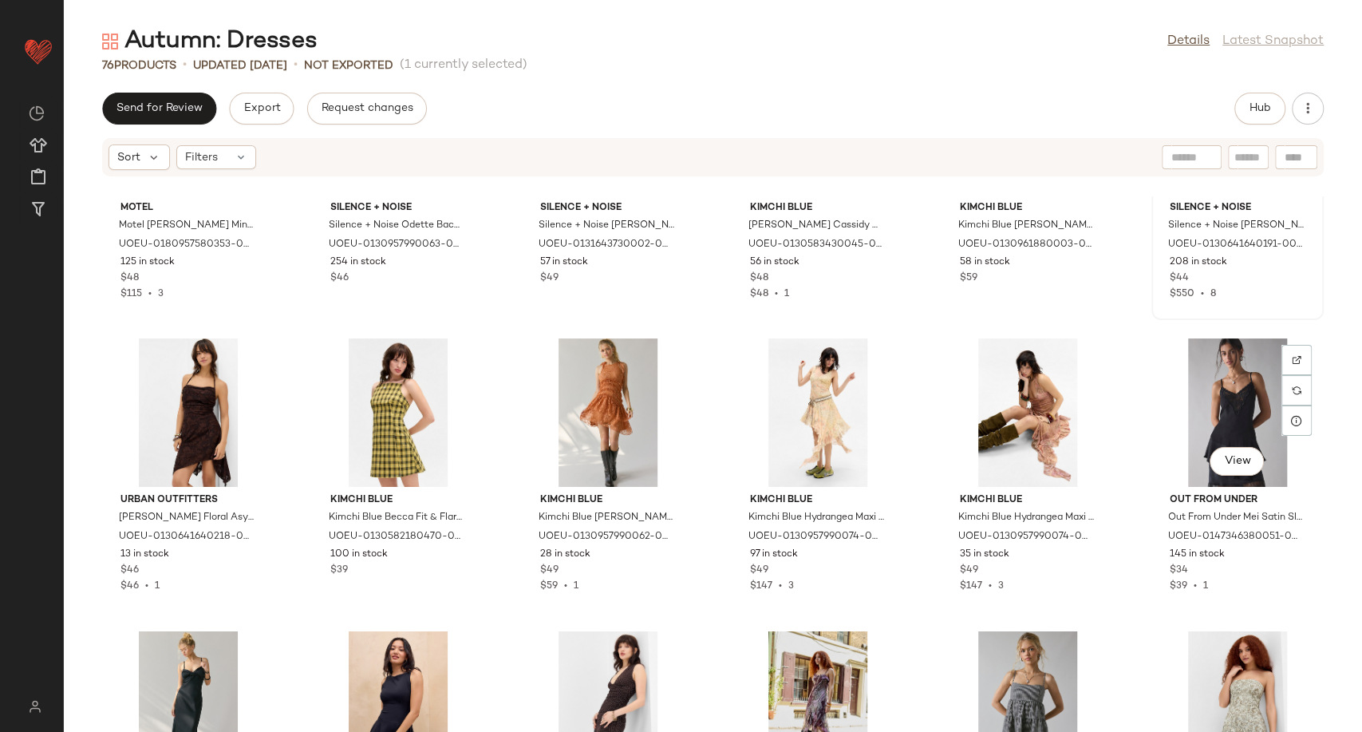
scroll to position [1928, 0]
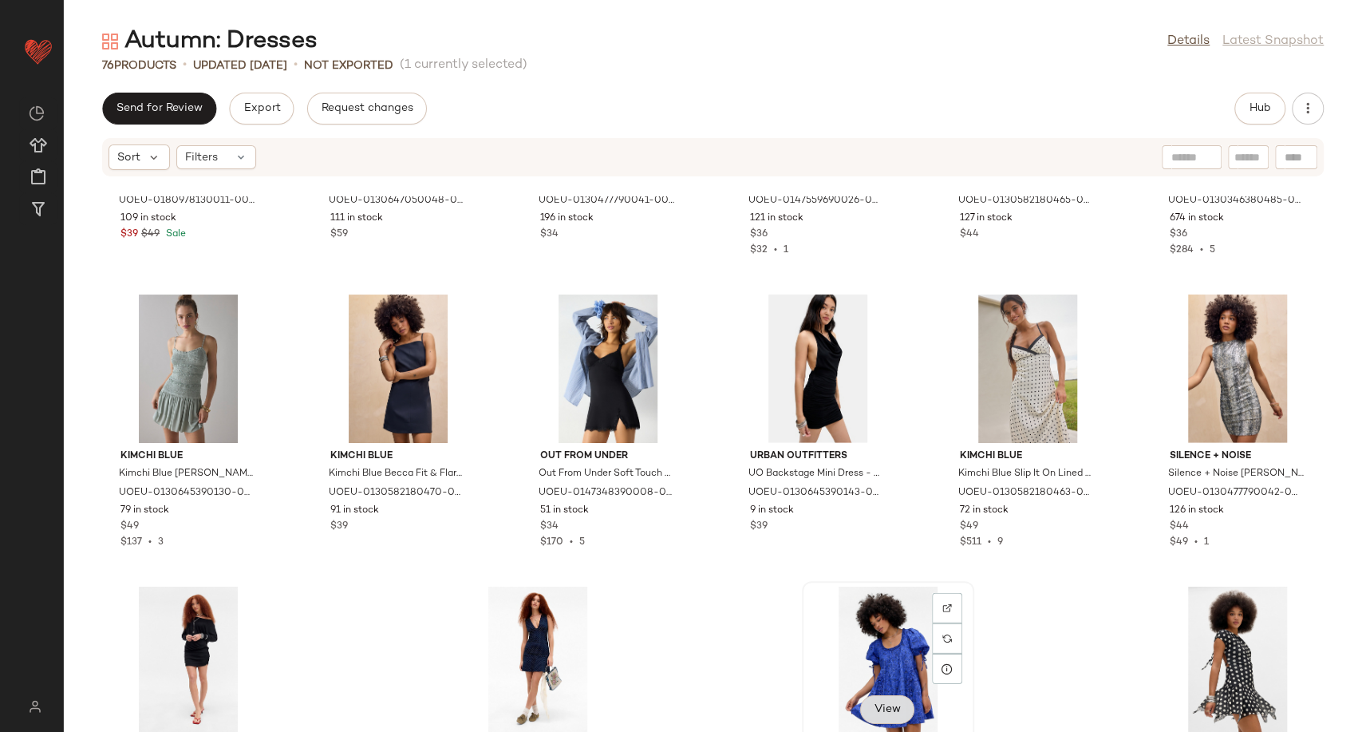
scroll to position [3263, 0]
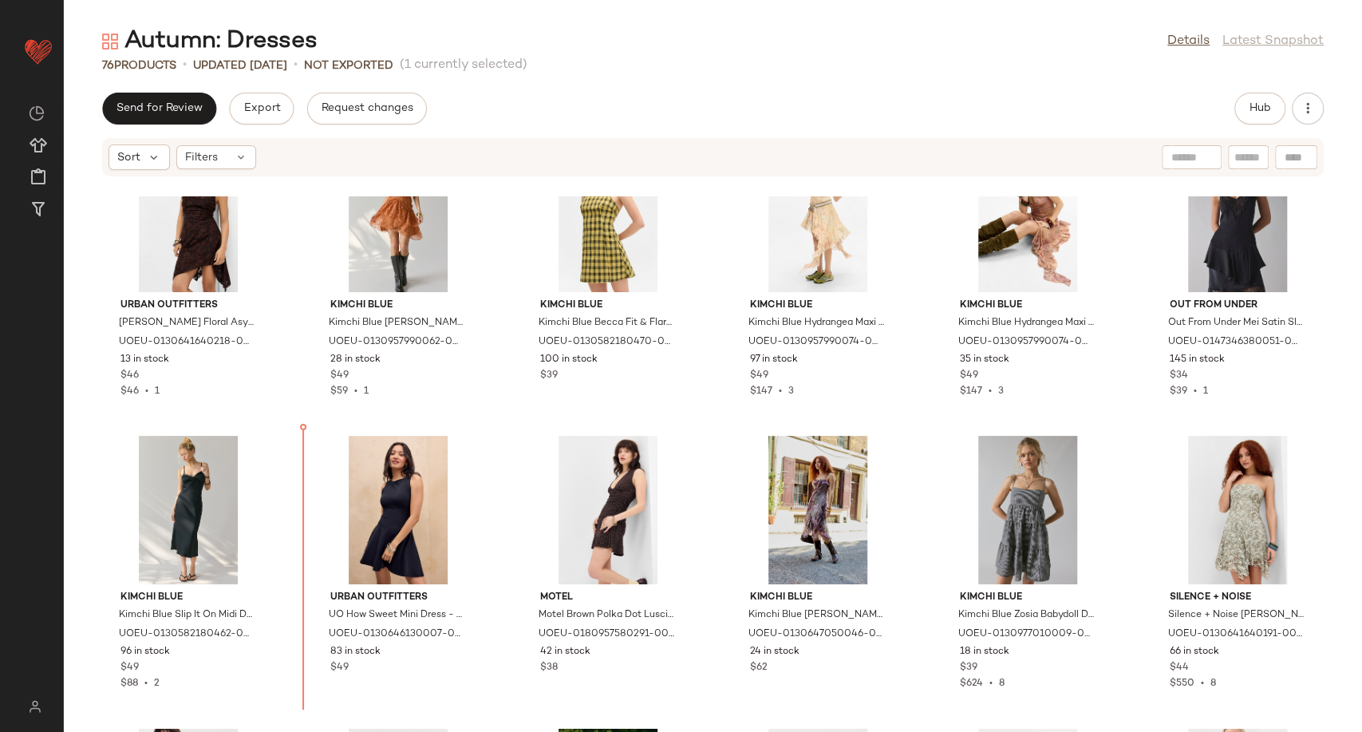
scroll to position [2120, 0]
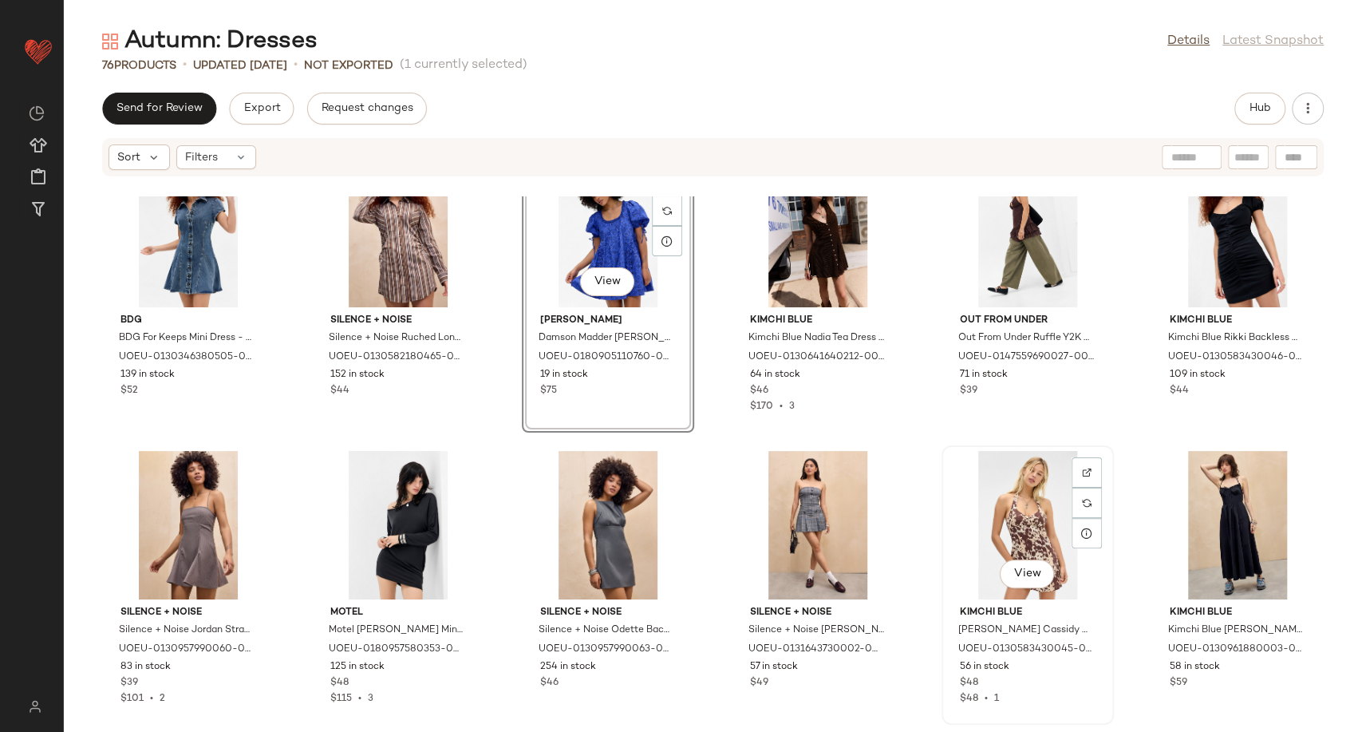
scroll to position [1342, 0]
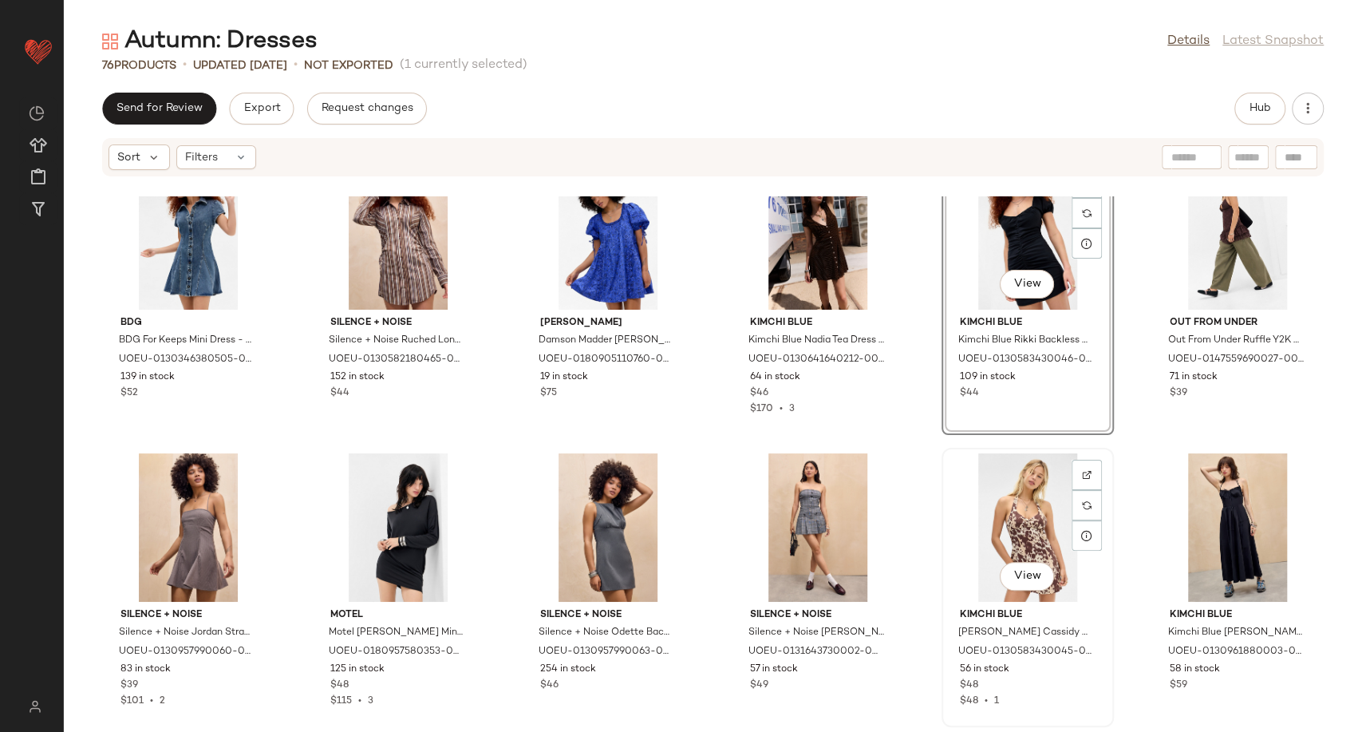
scroll to position [1519, 0]
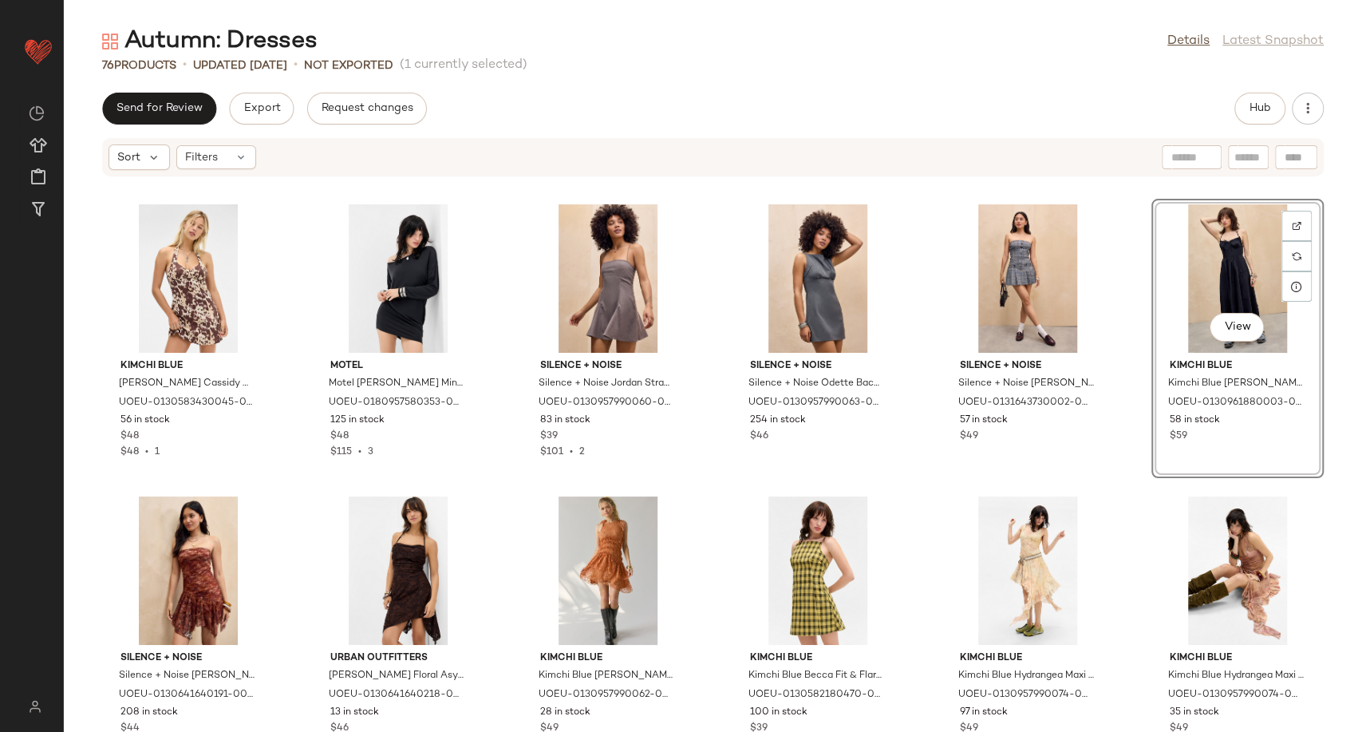
scroll to position [1785, 0]
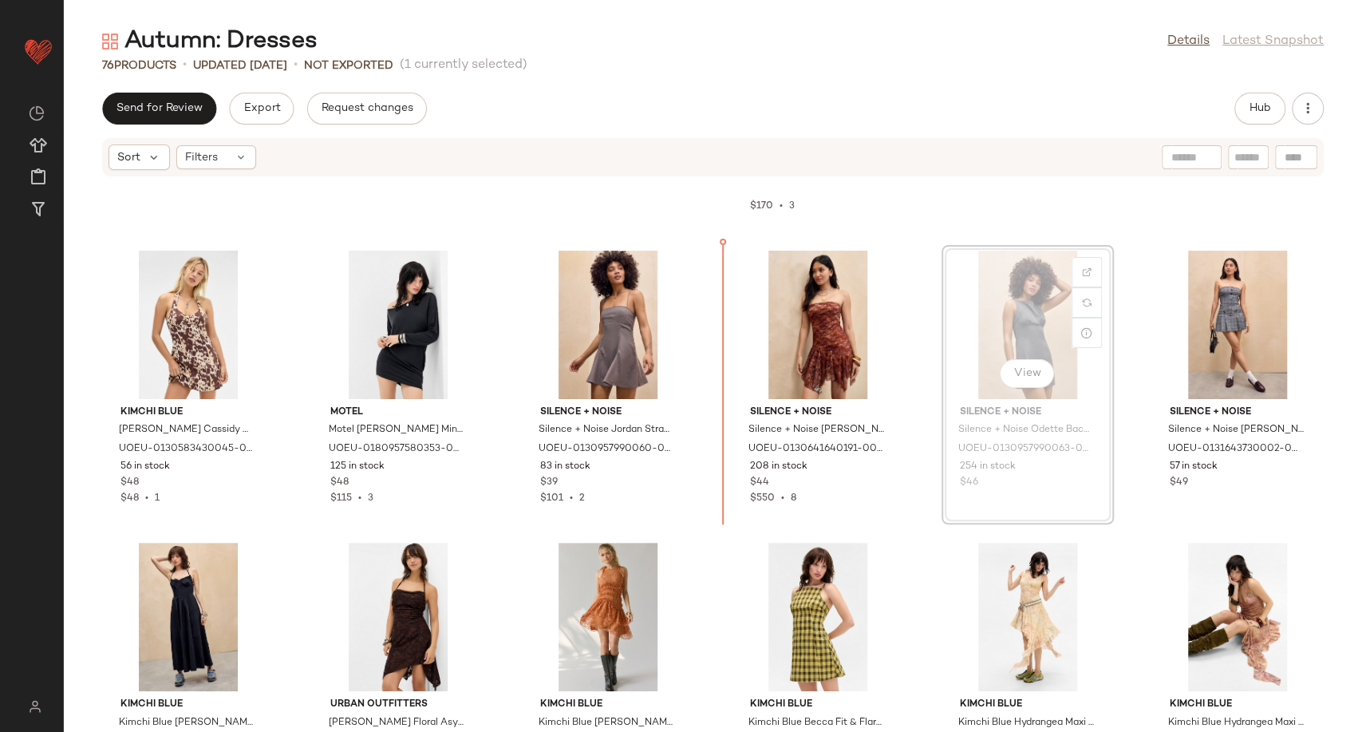
scroll to position [1640, 0]
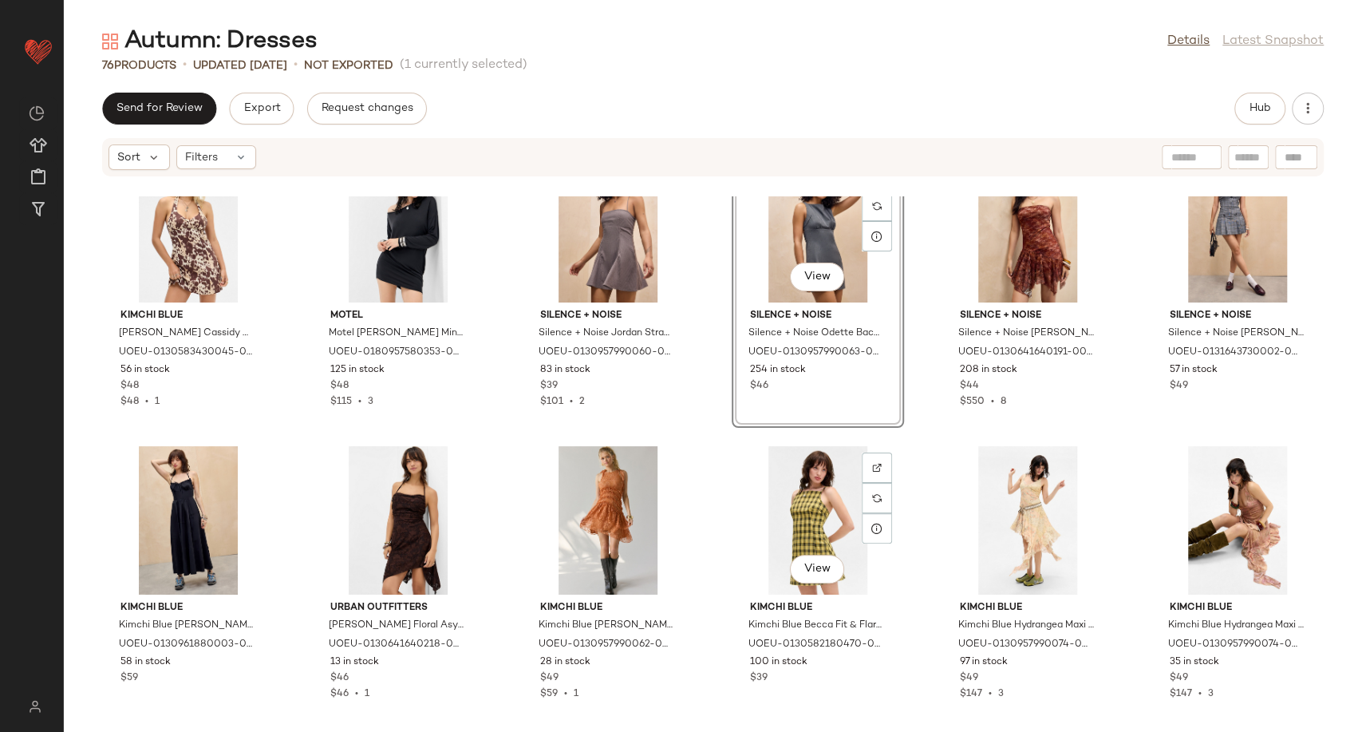
scroll to position [1817, 0]
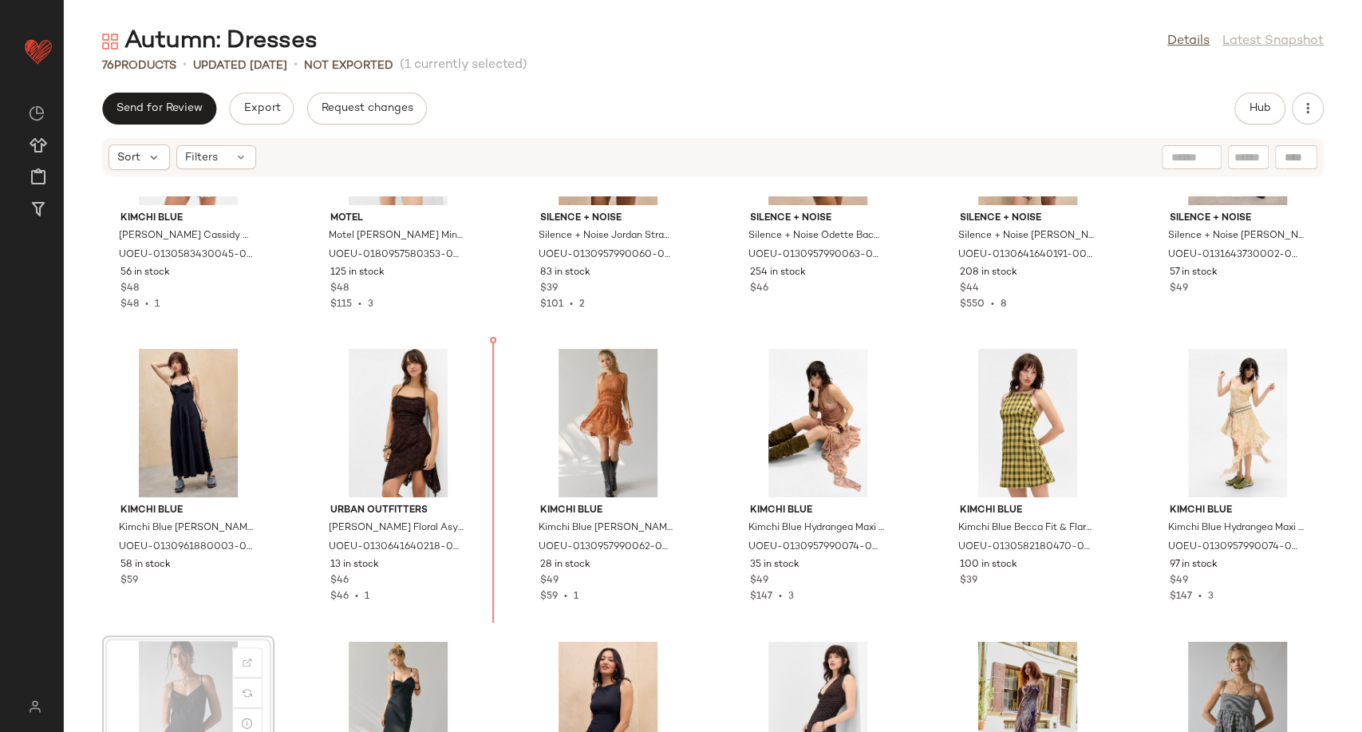
scroll to position [1913, 0]
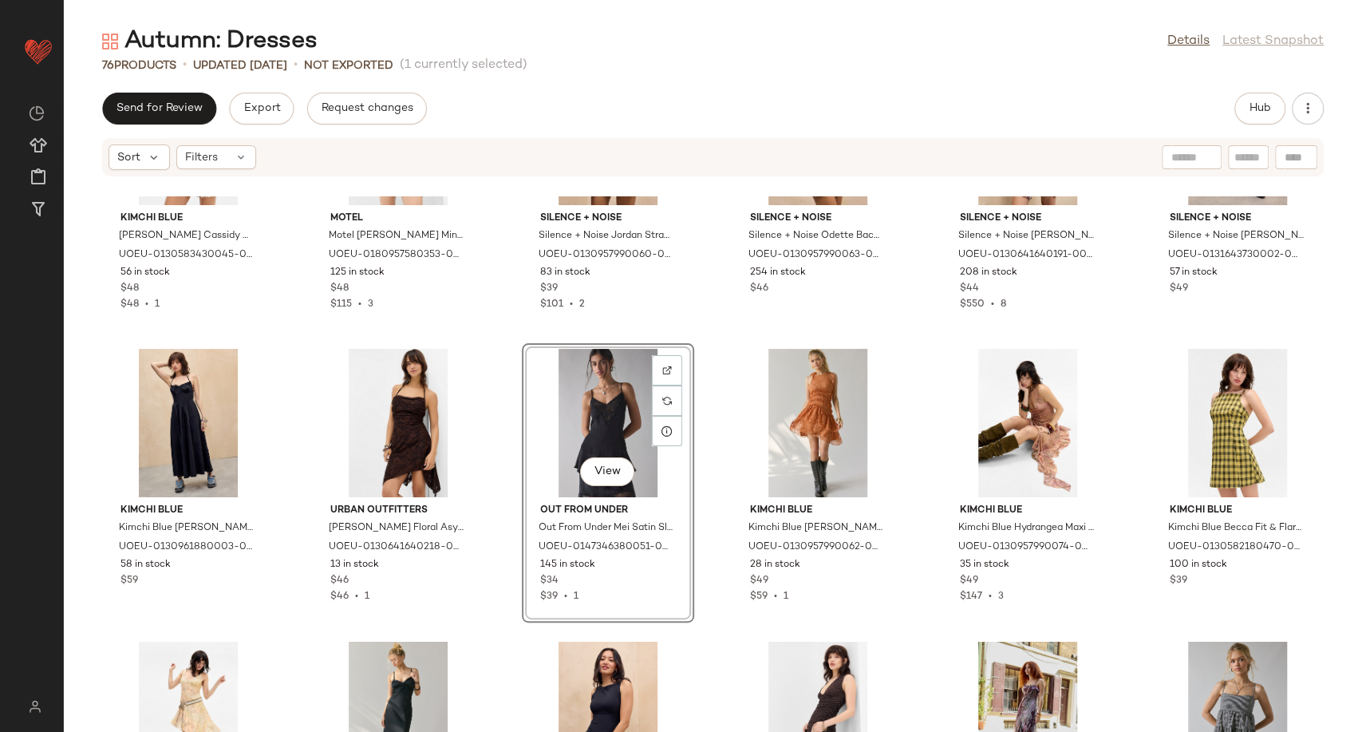
scroll to position [2090, 0]
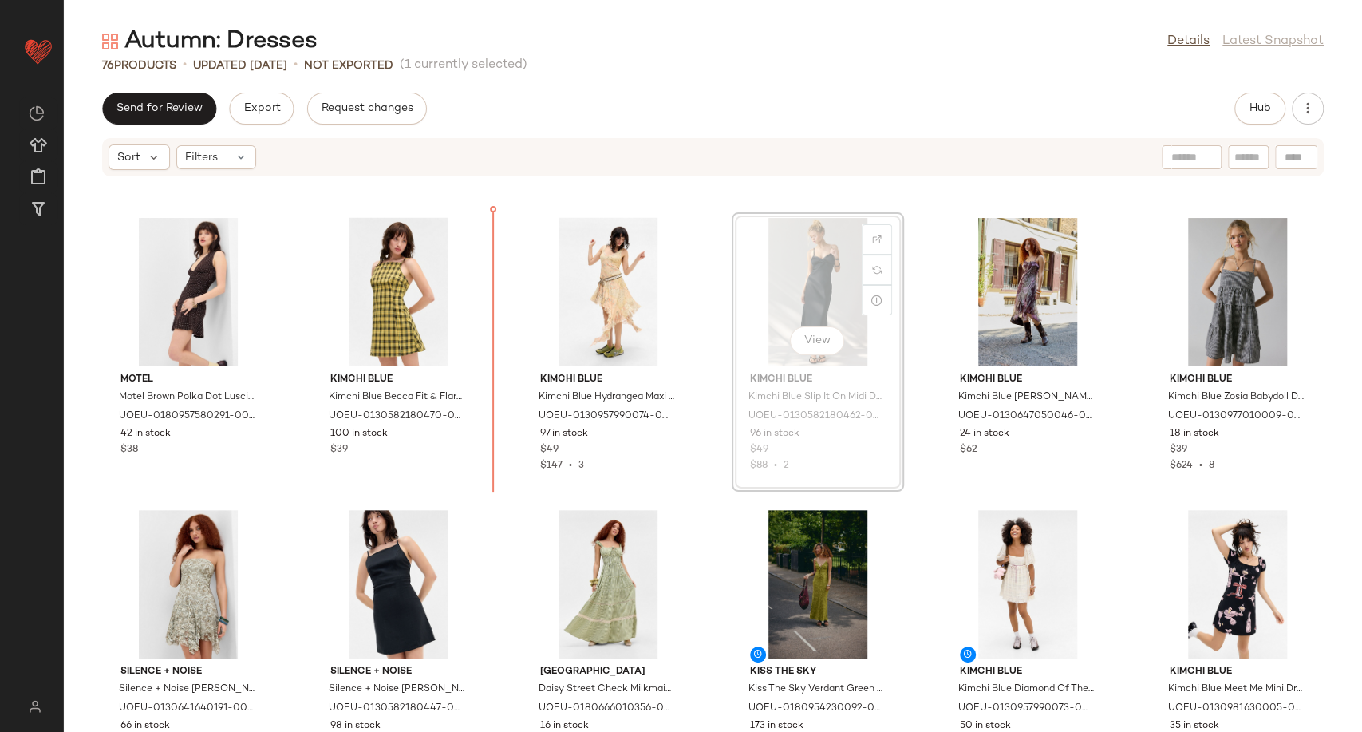
scroll to position [2336, 0]
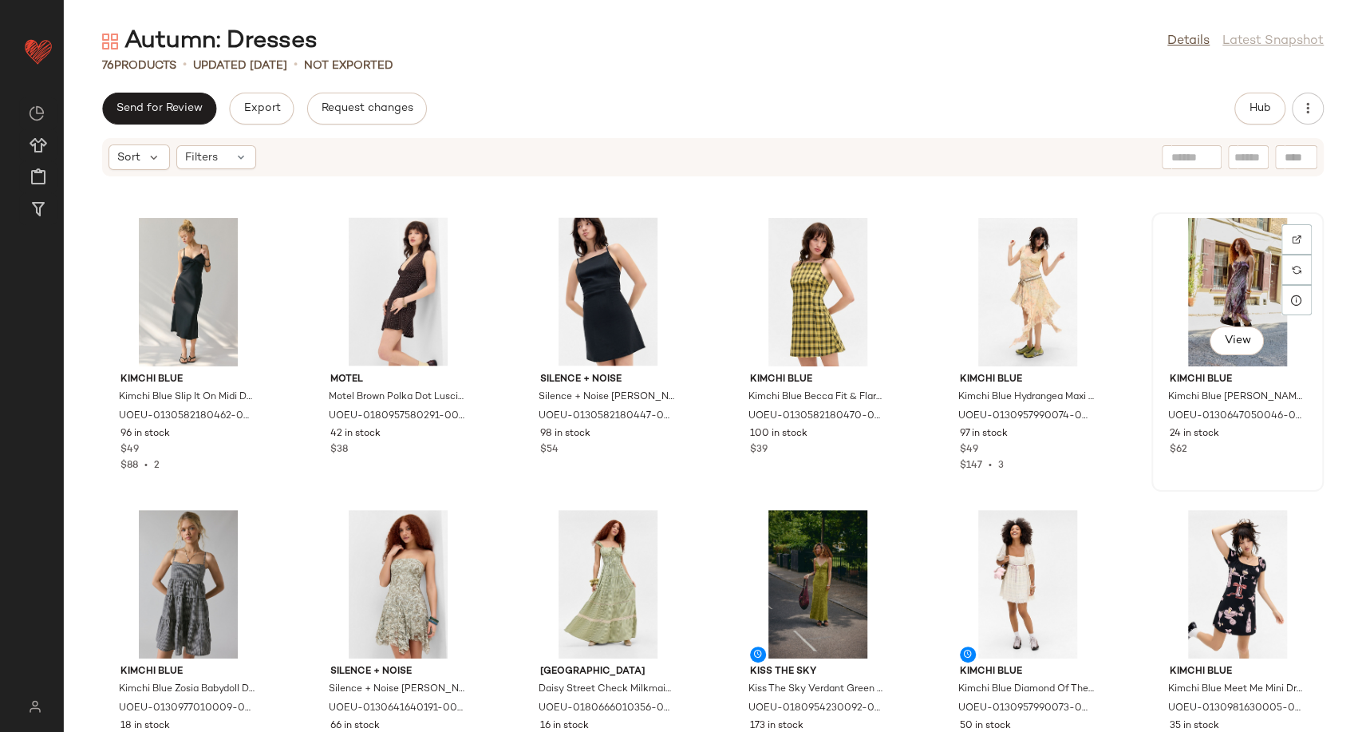
scroll to position [2330, 0]
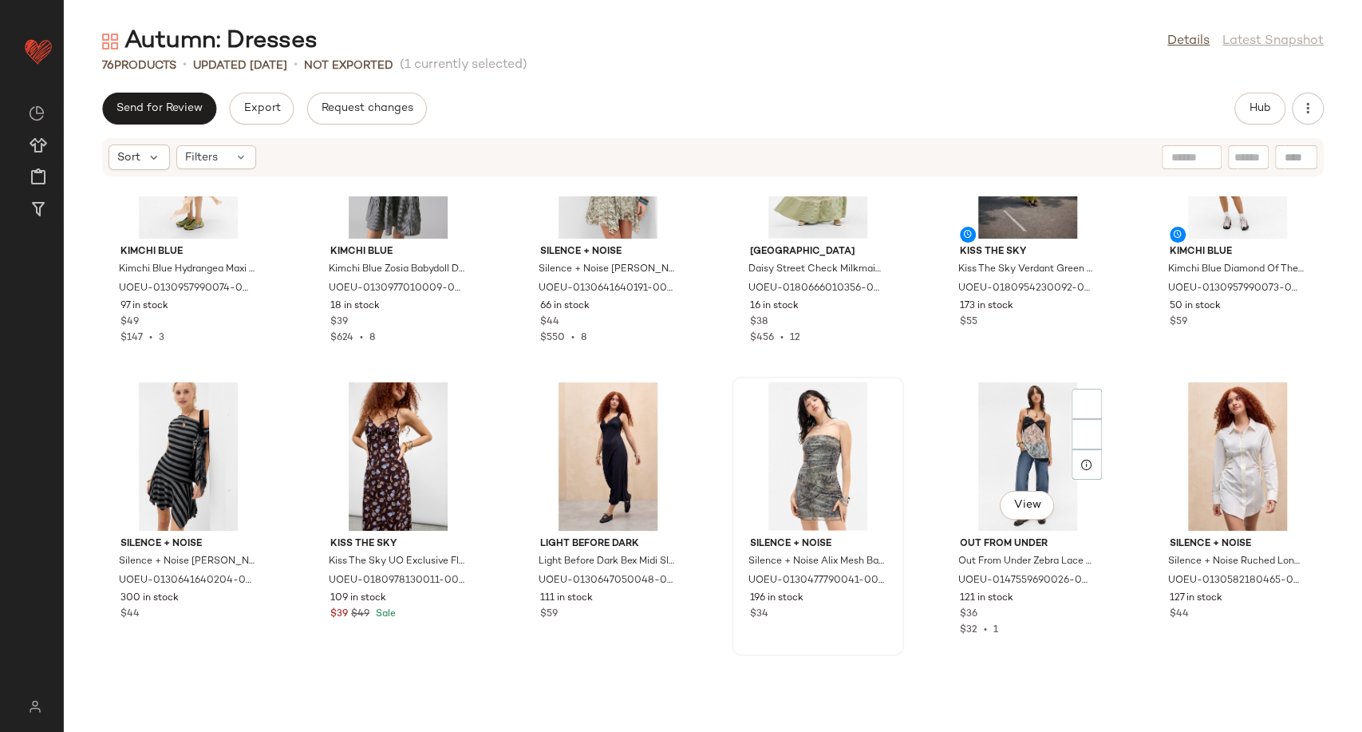
scroll to position [2774, 0]
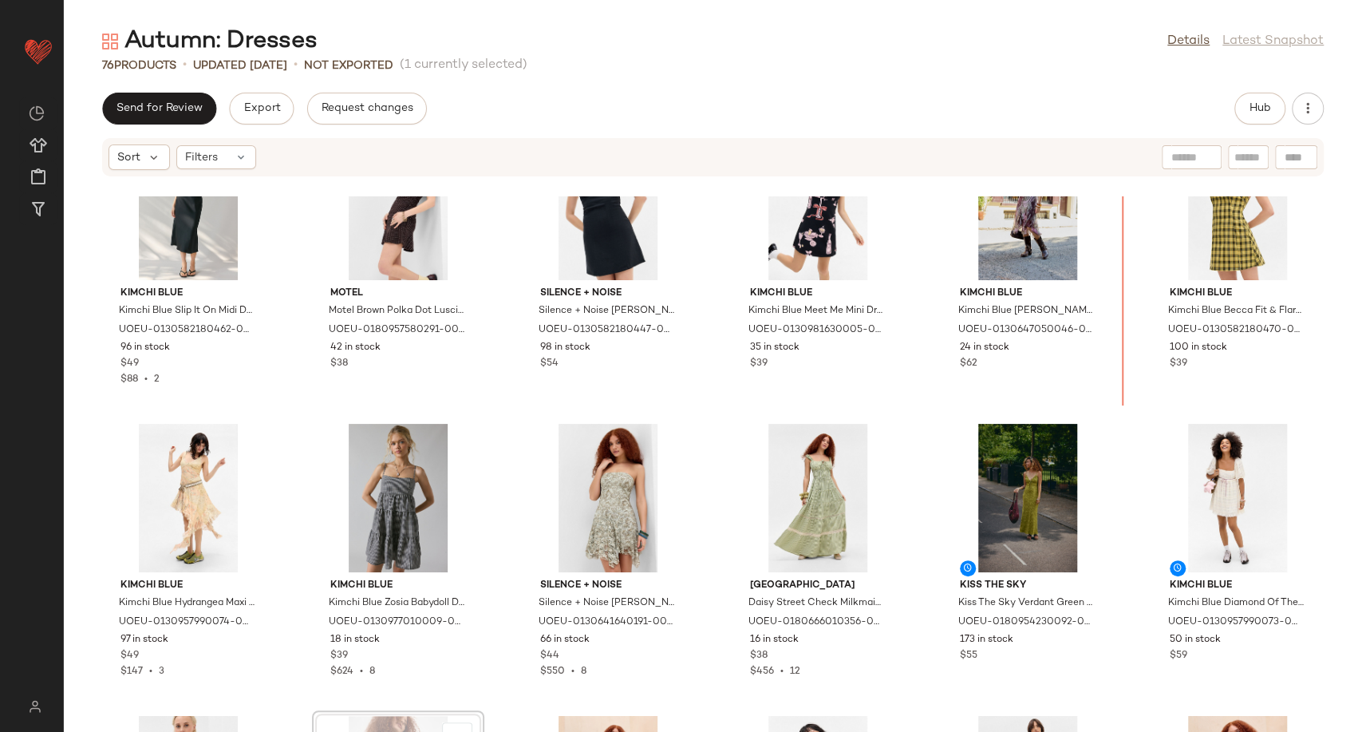
scroll to position [2369, 0]
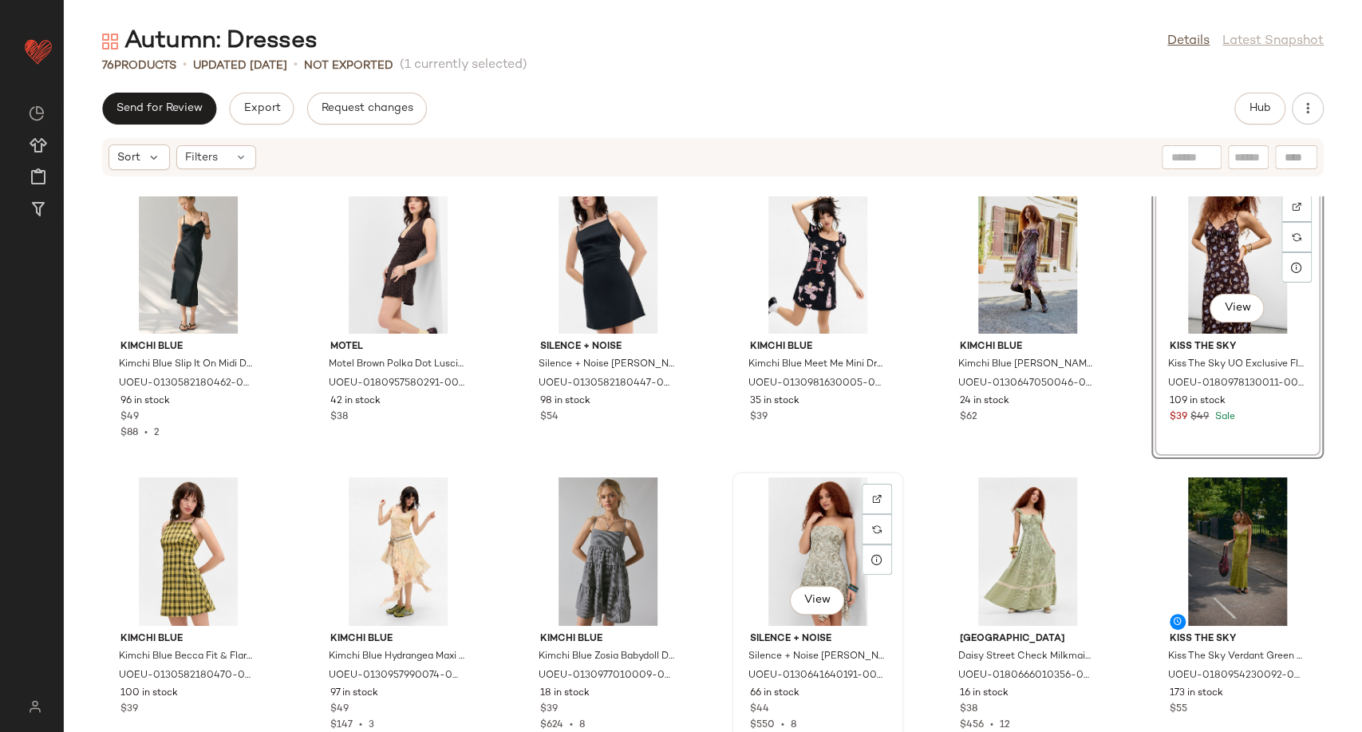
scroll to position [2547, 0]
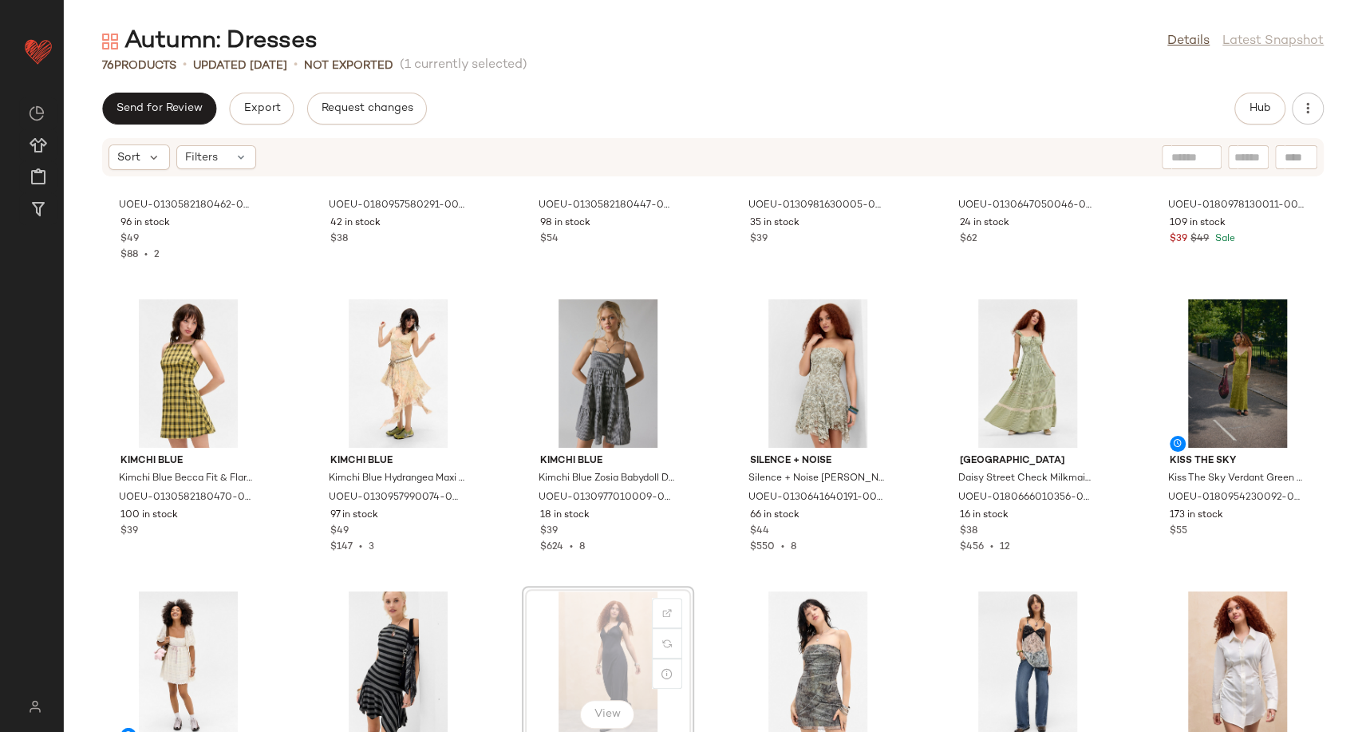
scroll to position [2552, 0]
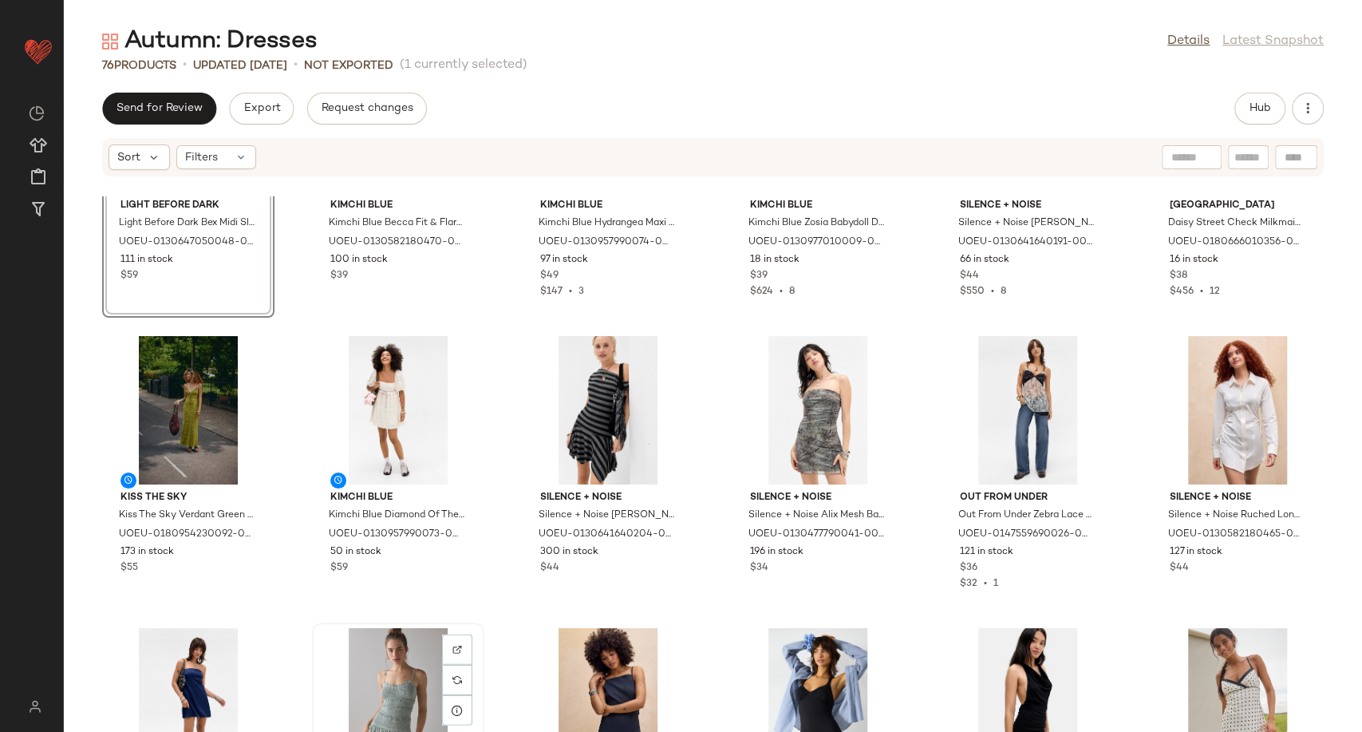
scroll to position [2554, 0]
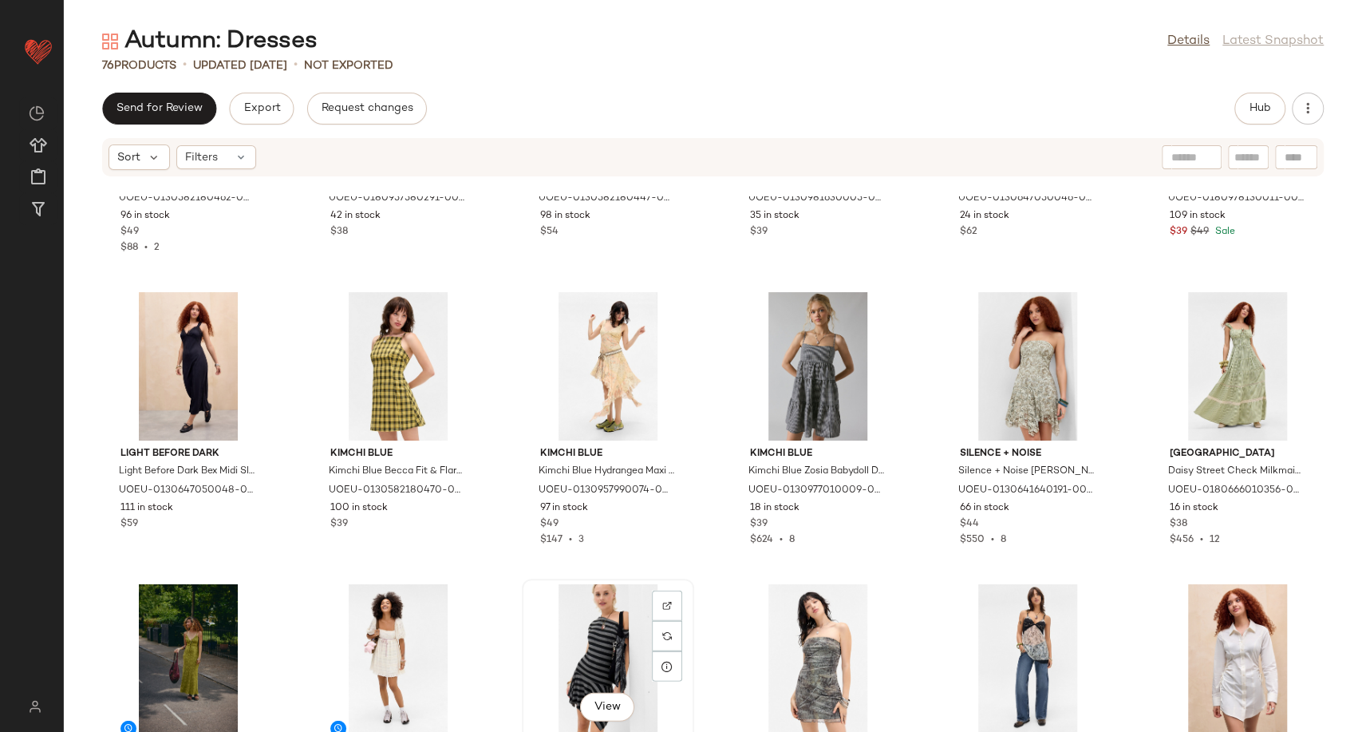
scroll to position [2557, 0]
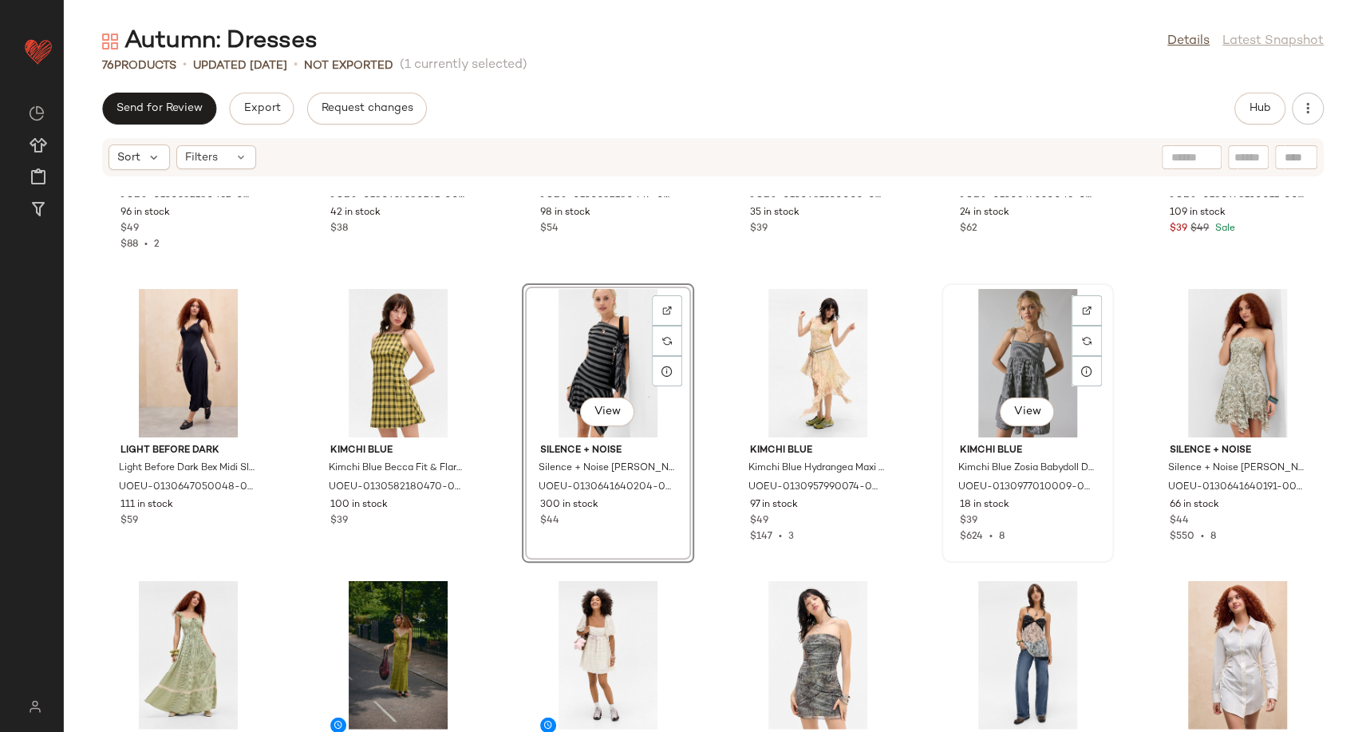
scroll to position [2646, 0]
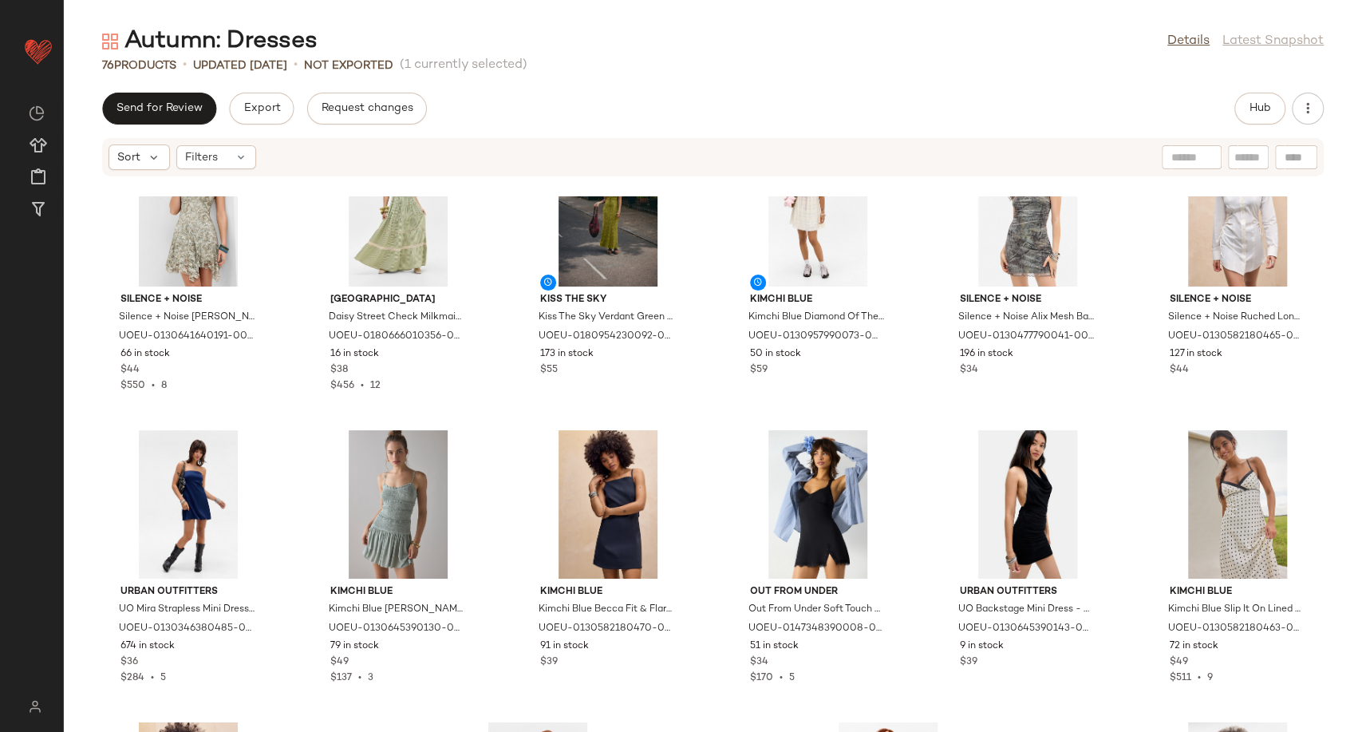
scroll to position [2911, 0]
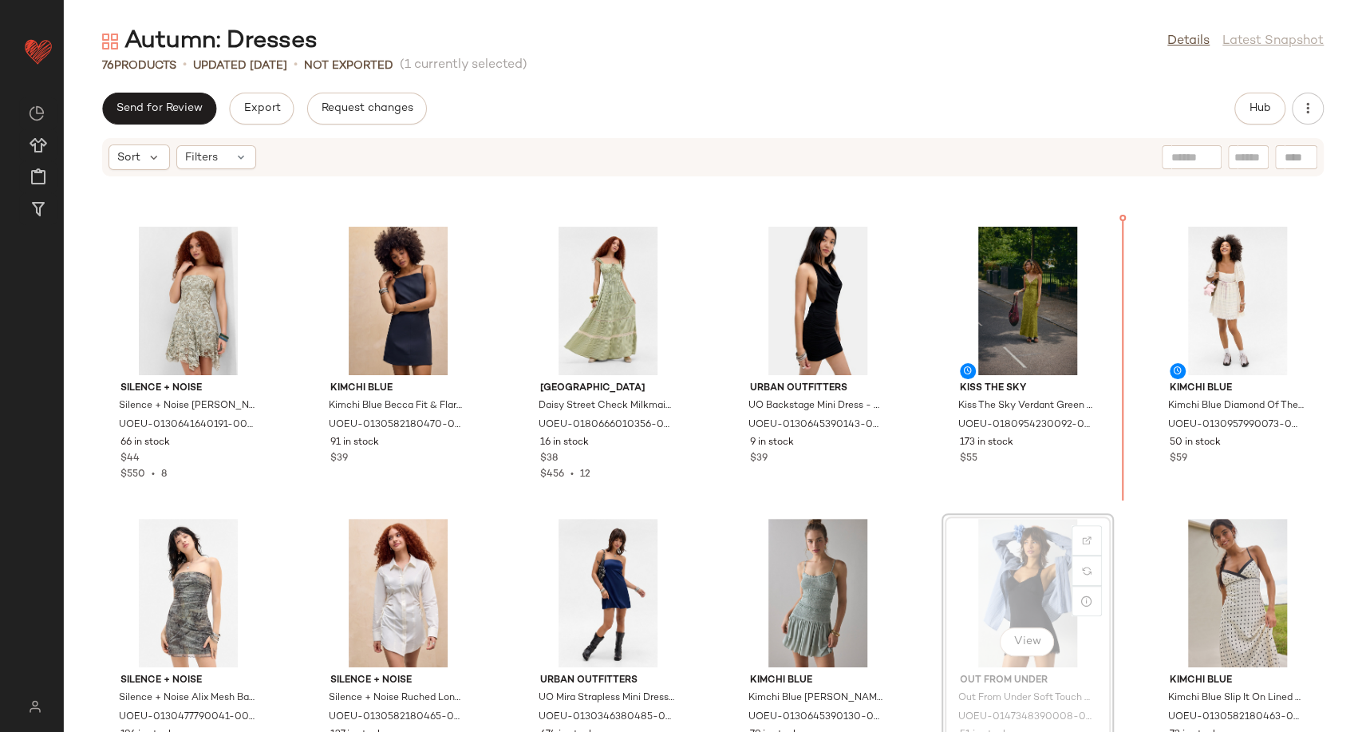
scroll to position [2912, 0]
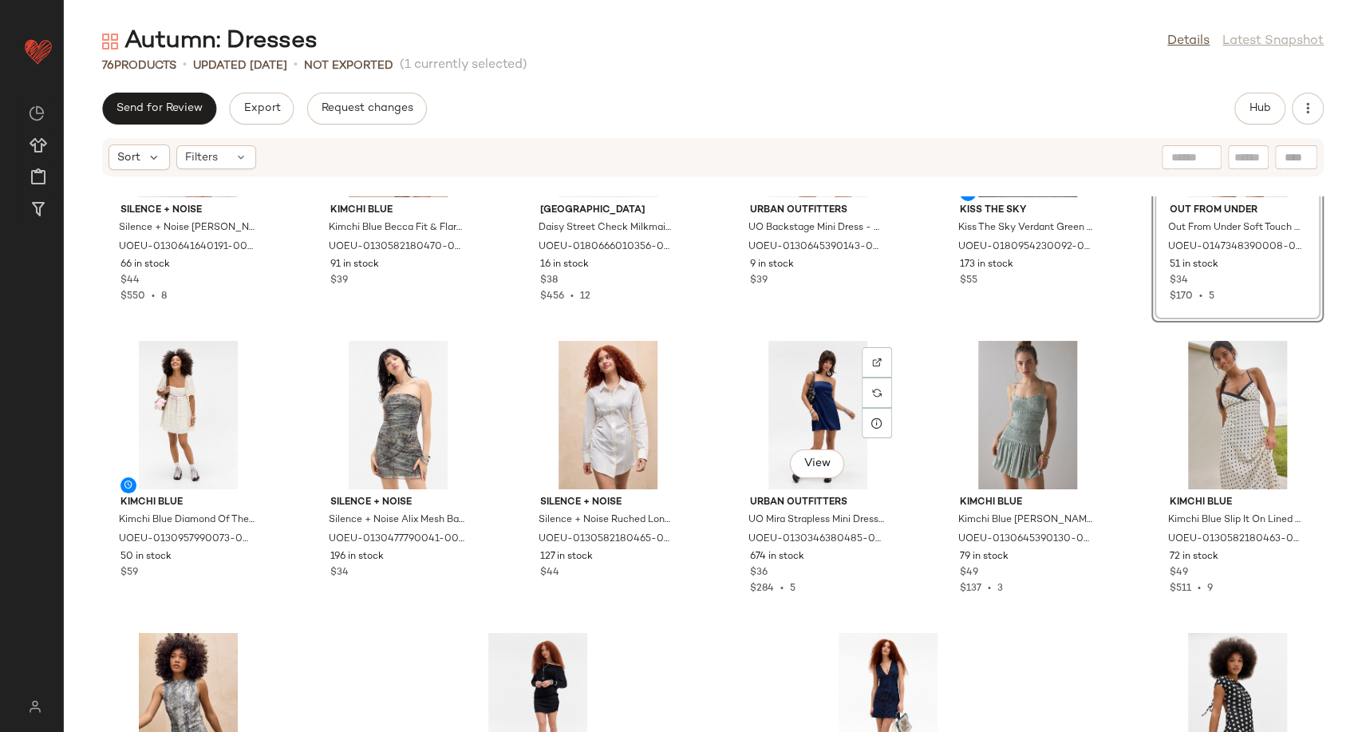
scroll to position [3089, 0]
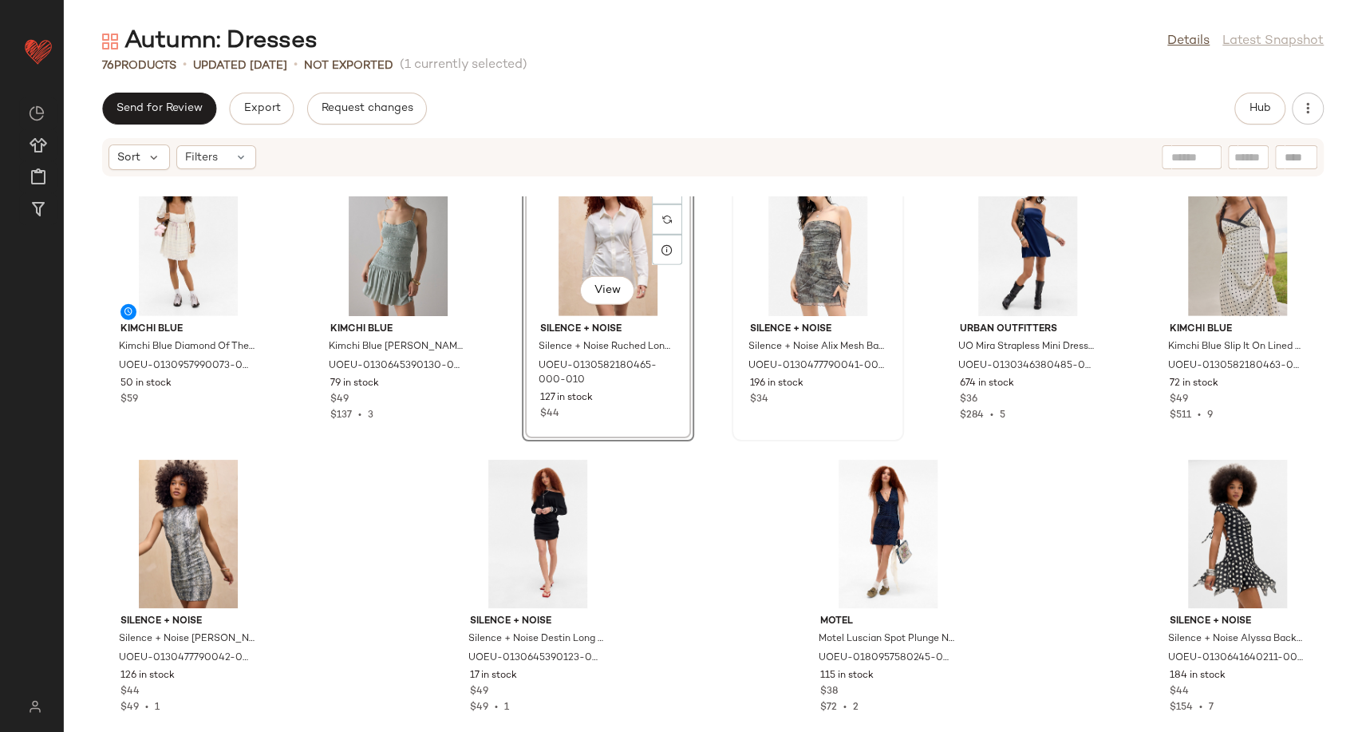
scroll to position [3263, 0]
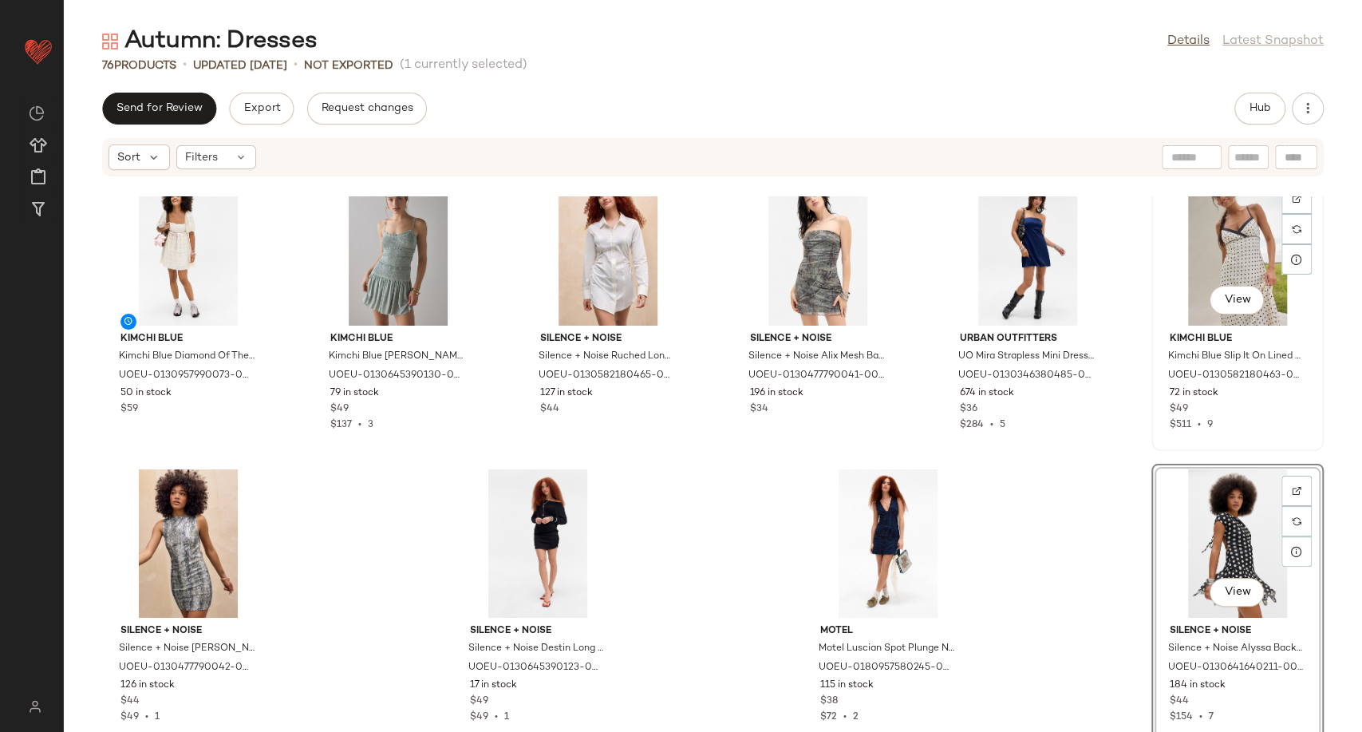
scroll to position [3253, 0]
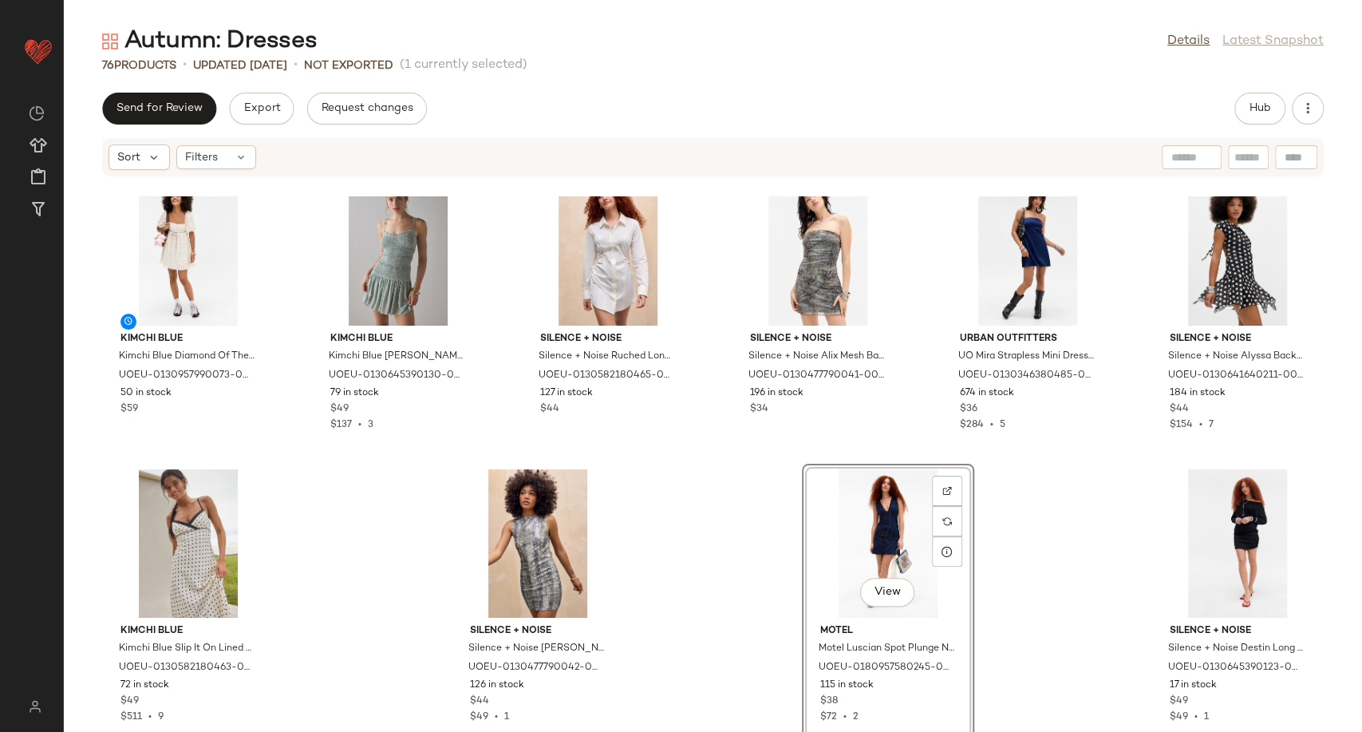
click at [1040, 573] on div "Kimchi Blue Kimchi Blue Diamond Of The Season Mini Dress - Ivory XL at Urban Ou…" at bounding box center [713, 463] width 1298 height 535
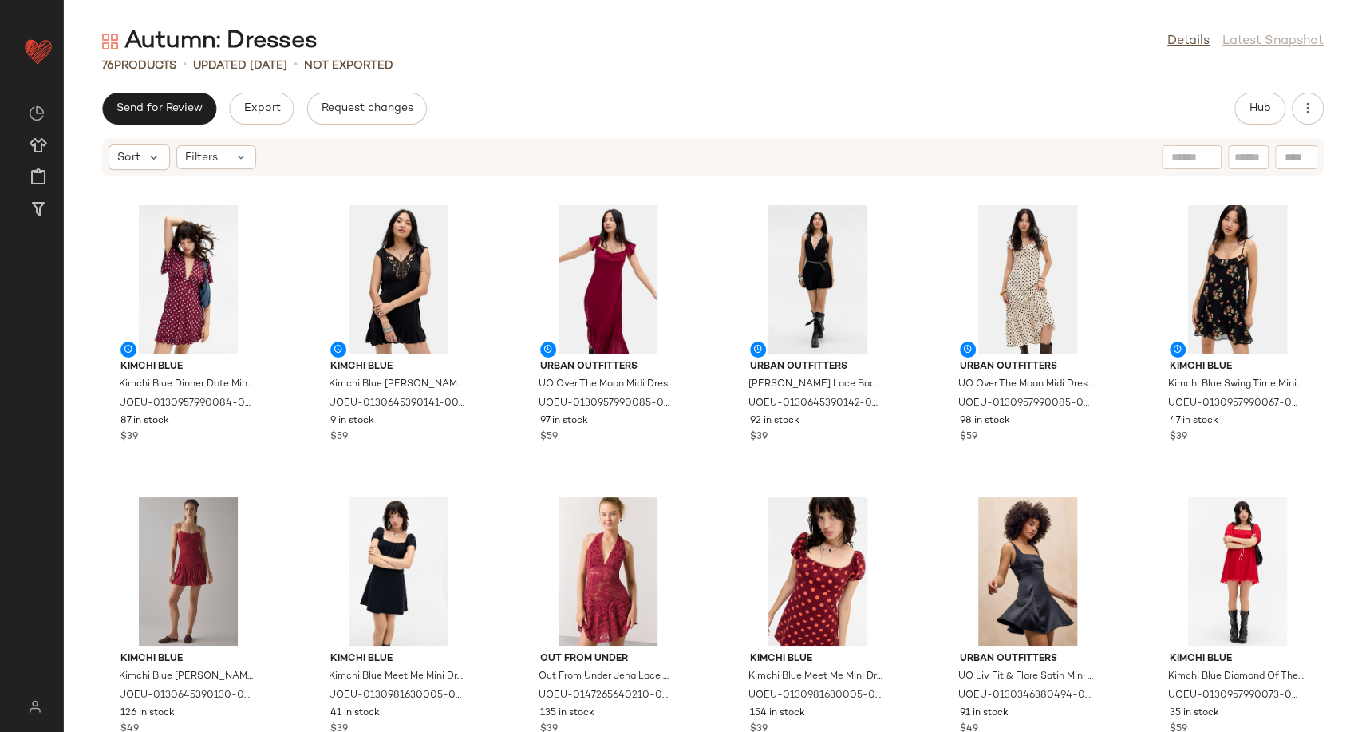
click at [634, 96] on div "Send for Review Export Request changes Hub" at bounding box center [713, 109] width 1298 height 32
click at [1254, 113] on span "Hub" at bounding box center [1260, 108] width 22 height 13
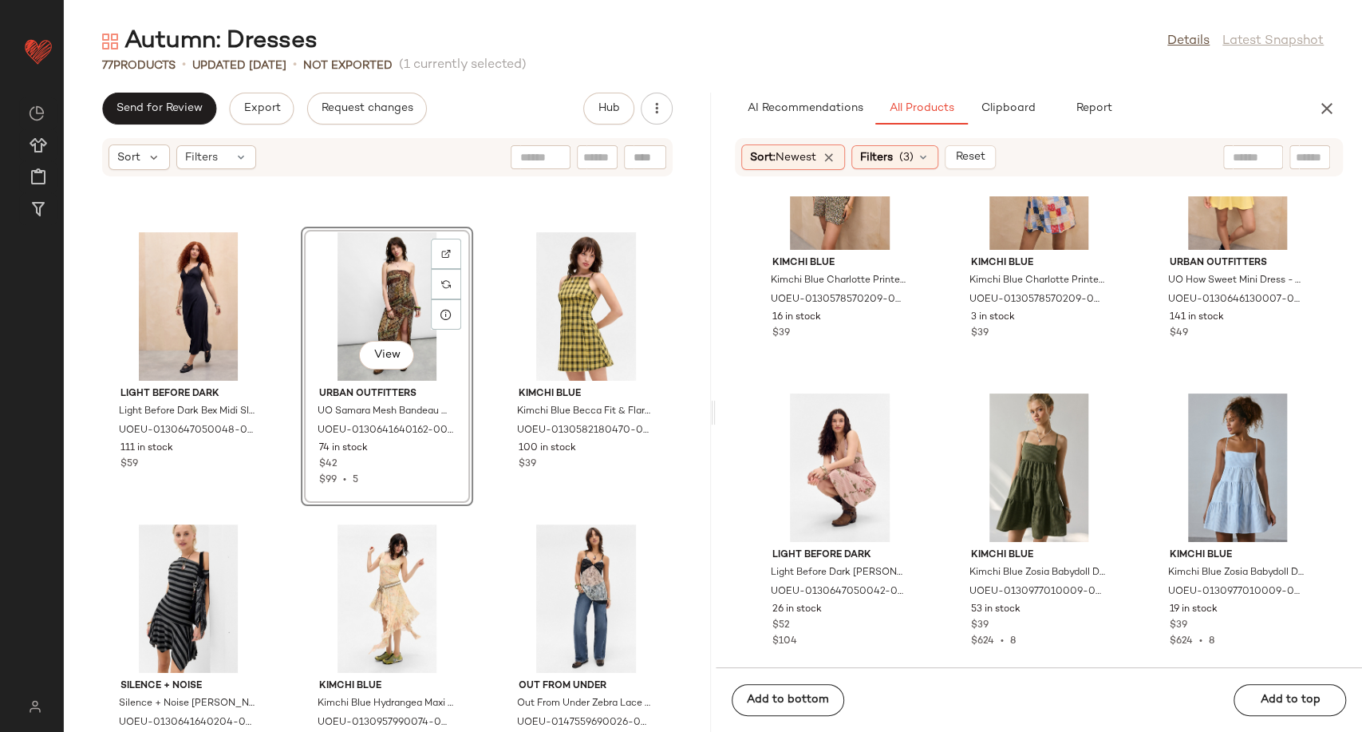
scroll to position [5242, 0]
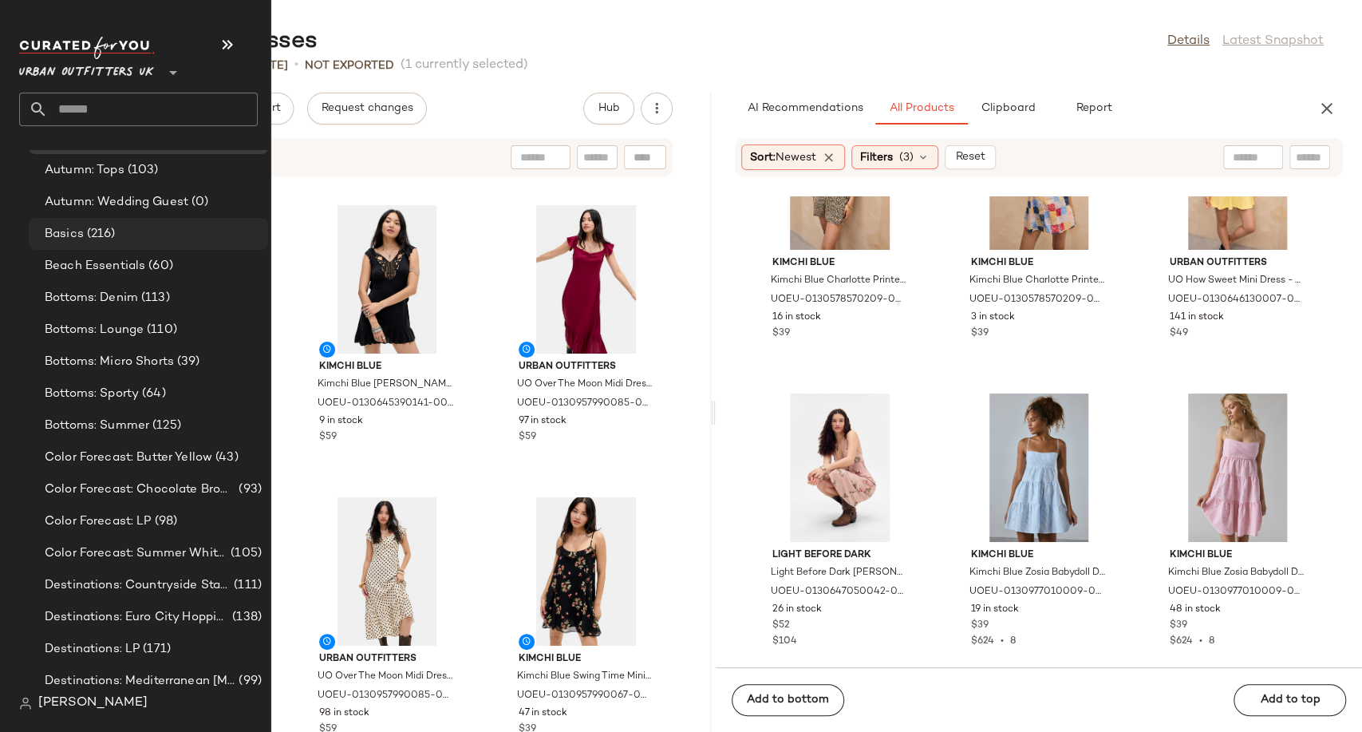
scroll to position [2659, 0]
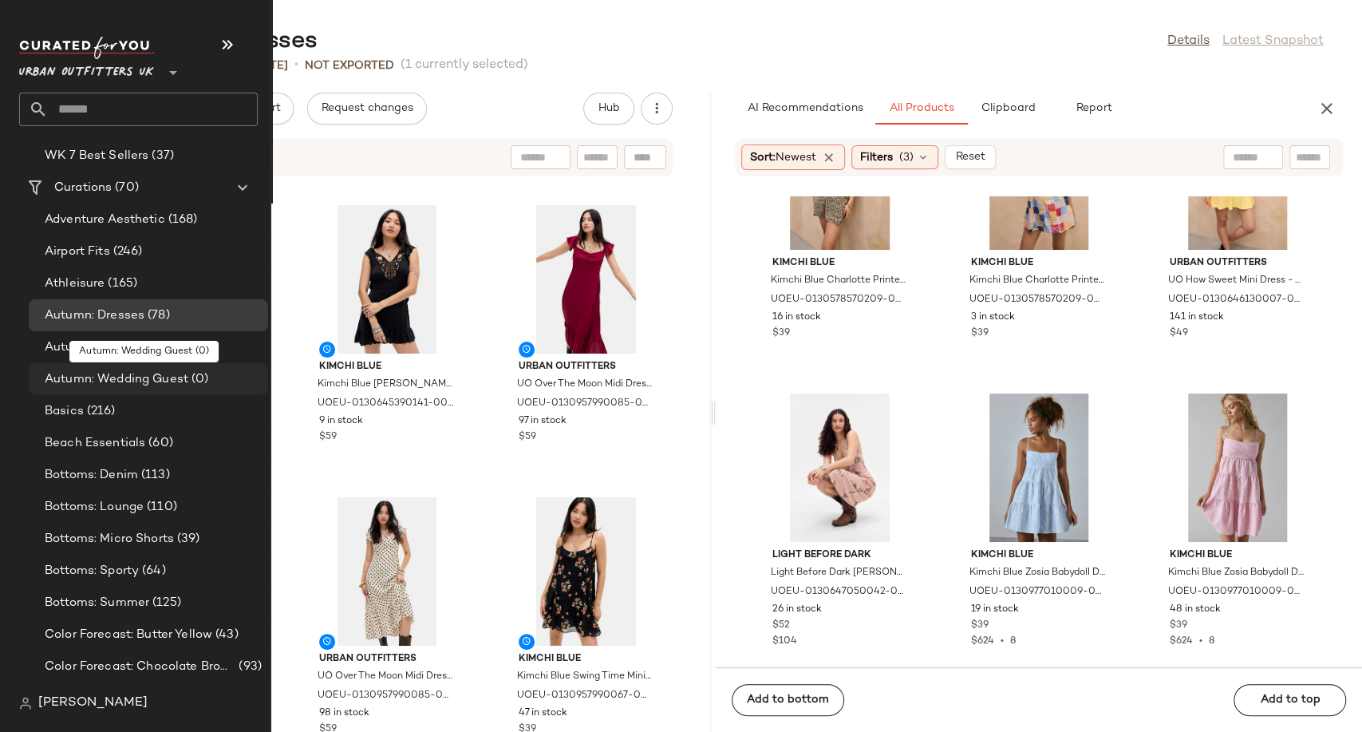
click at [134, 385] on span "Autumn: Wedding Guest" at bounding box center [117, 379] width 144 height 18
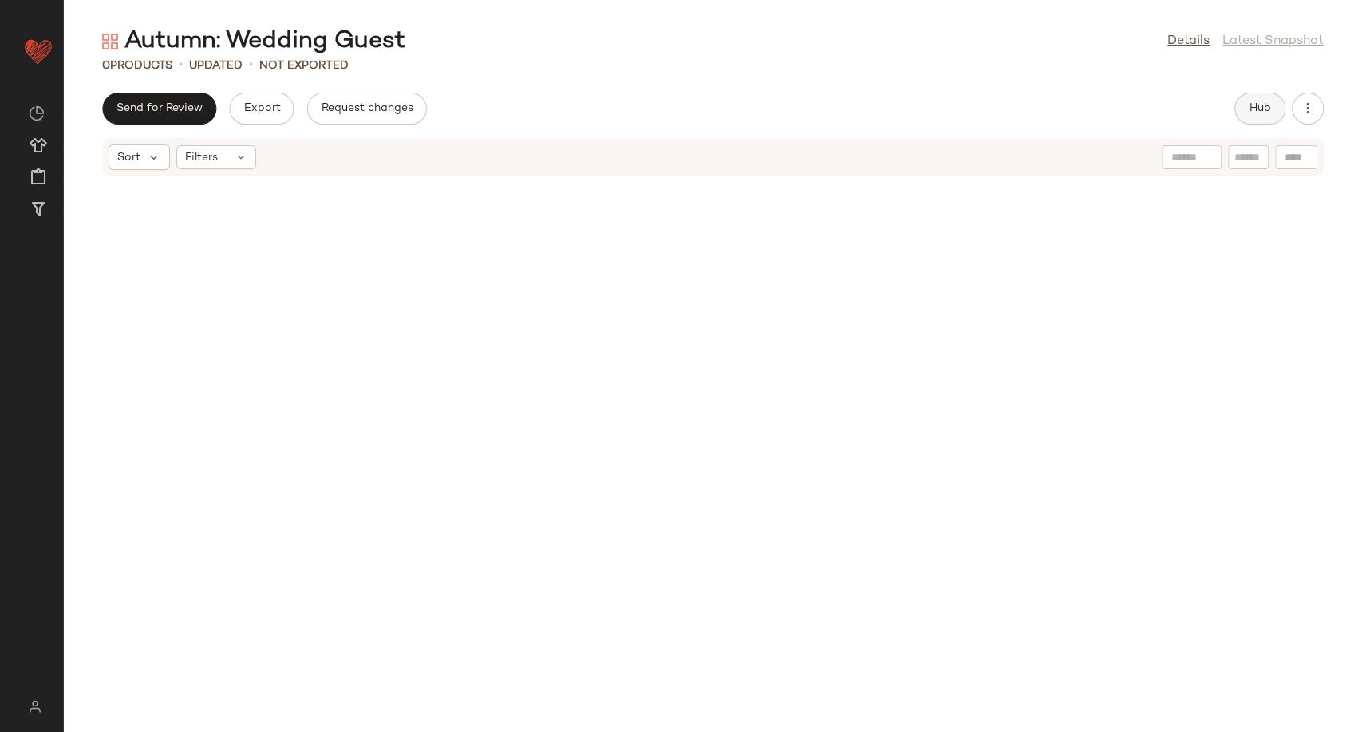
click at [1245, 108] on button "Hub" at bounding box center [1259, 109] width 51 height 32
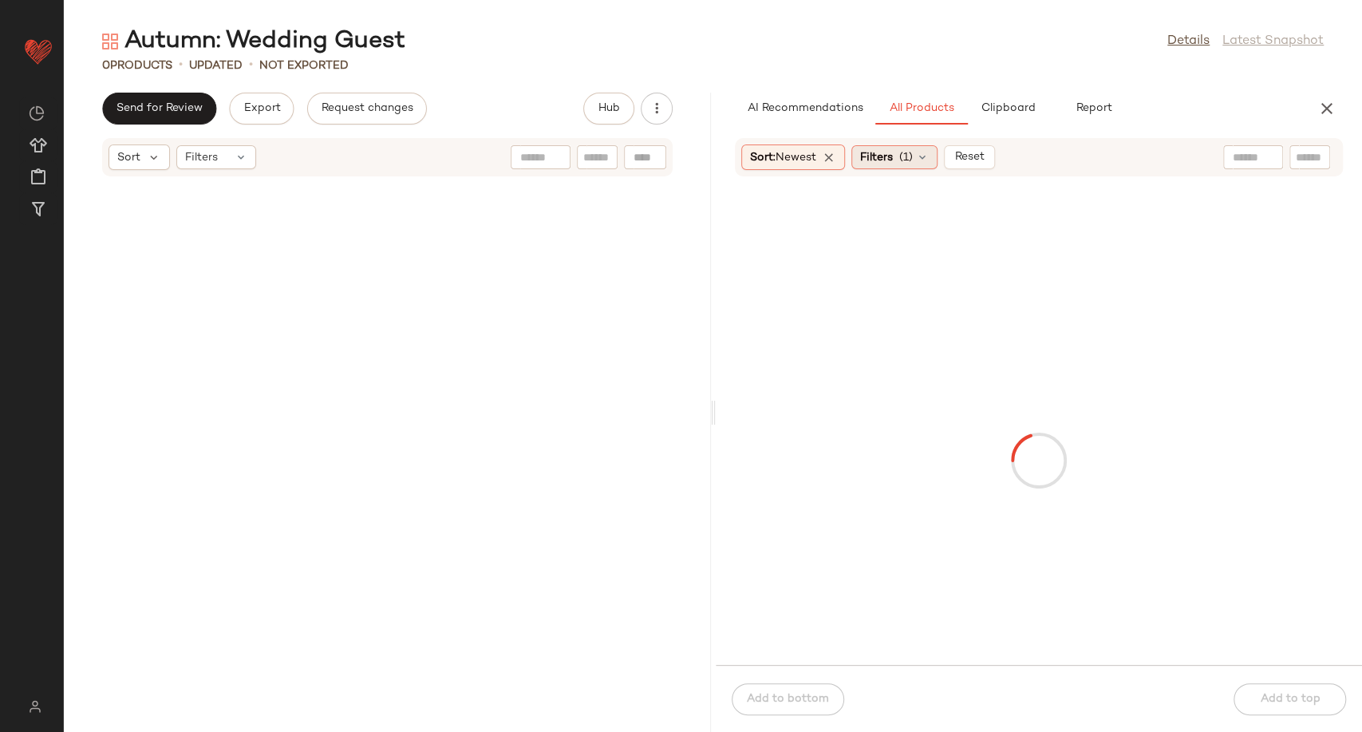
click at [925, 158] on icon at bounding box center [922, 157] width 13 height 13
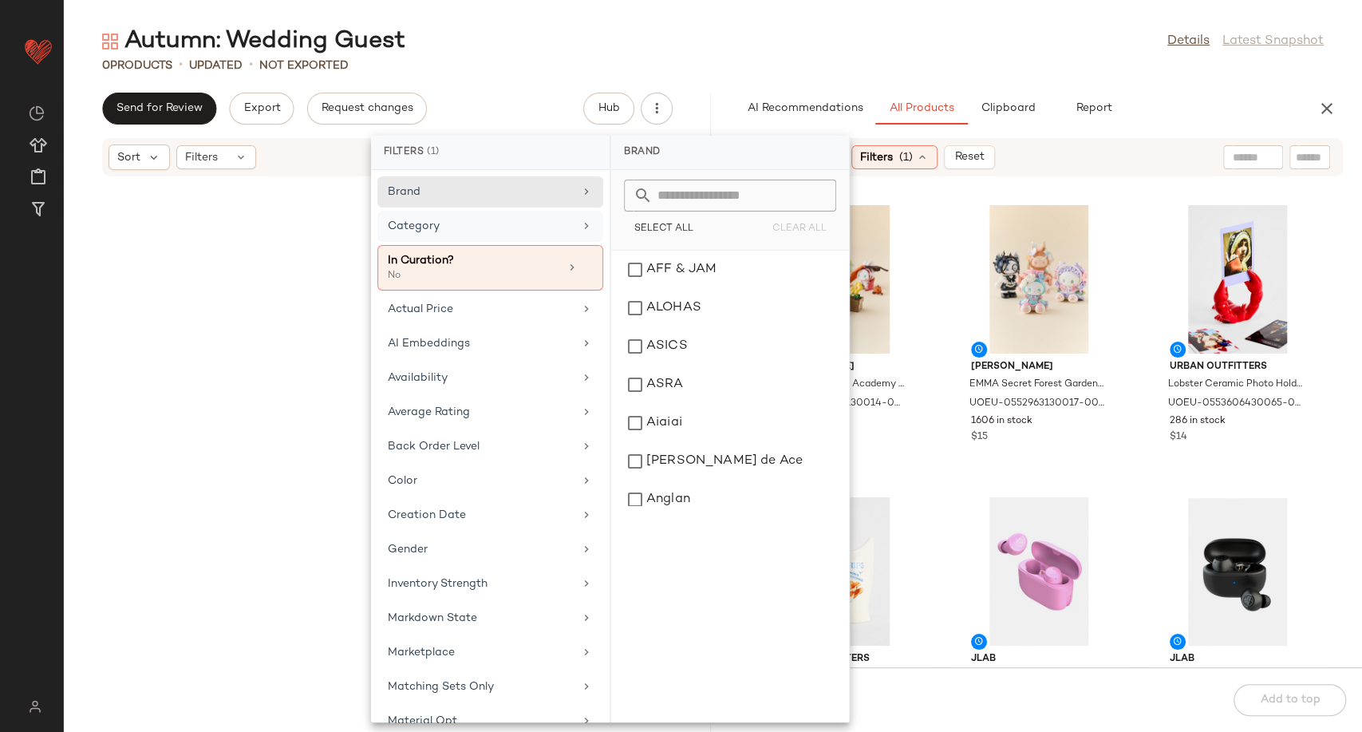
click at [496, 223] on div "Category" at bounding box center [481, 226] width 186 height 17
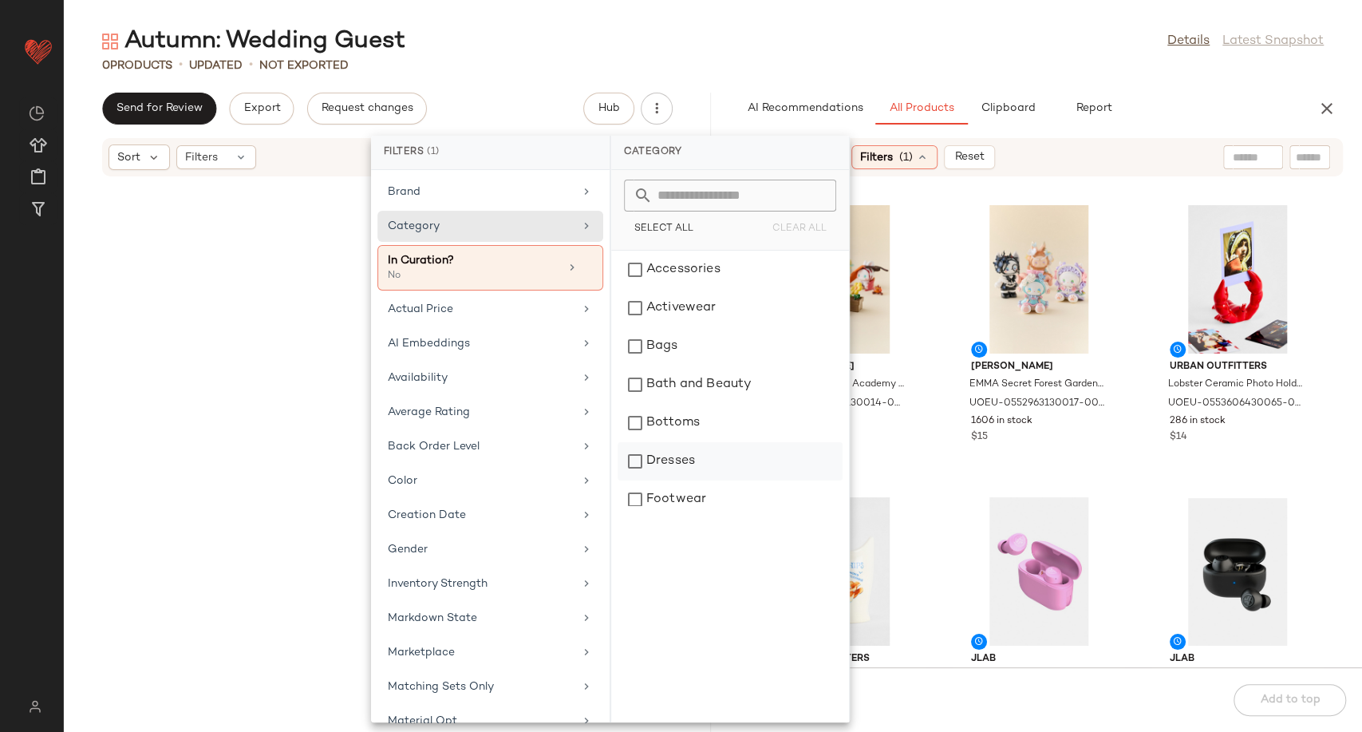
click at [676, 461] on div "Dresses" at bounding box center [730, 461] width 225 height 38
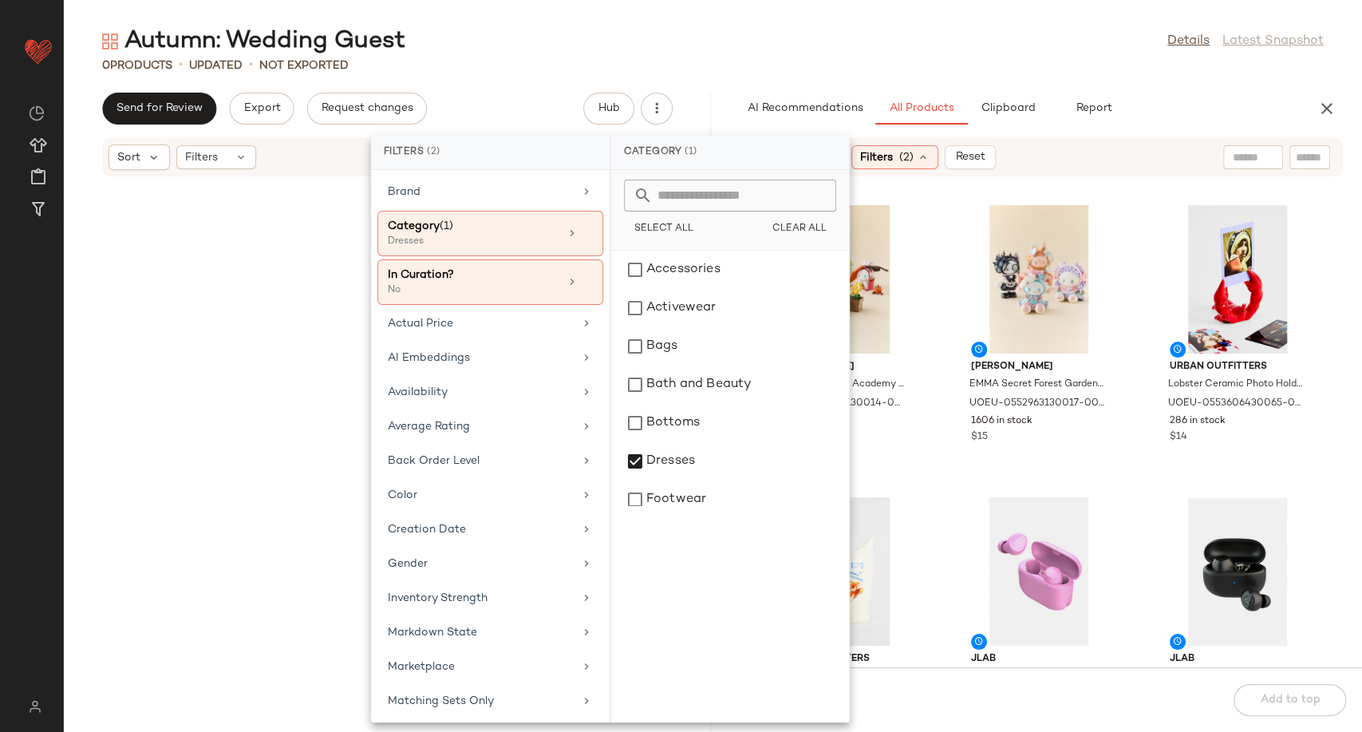
drag, startPoint x: 938, startPoint y: 464, endPoint x: 932, endPoint y: 459, distance: 8.5
click at [938, 464] on div "EMMA EMMA Fairy Babe Academy Blind Box ALL at Urban Outfitters UOEU-05529631300…" at bounding box center [1039, 431] width 647 height 471
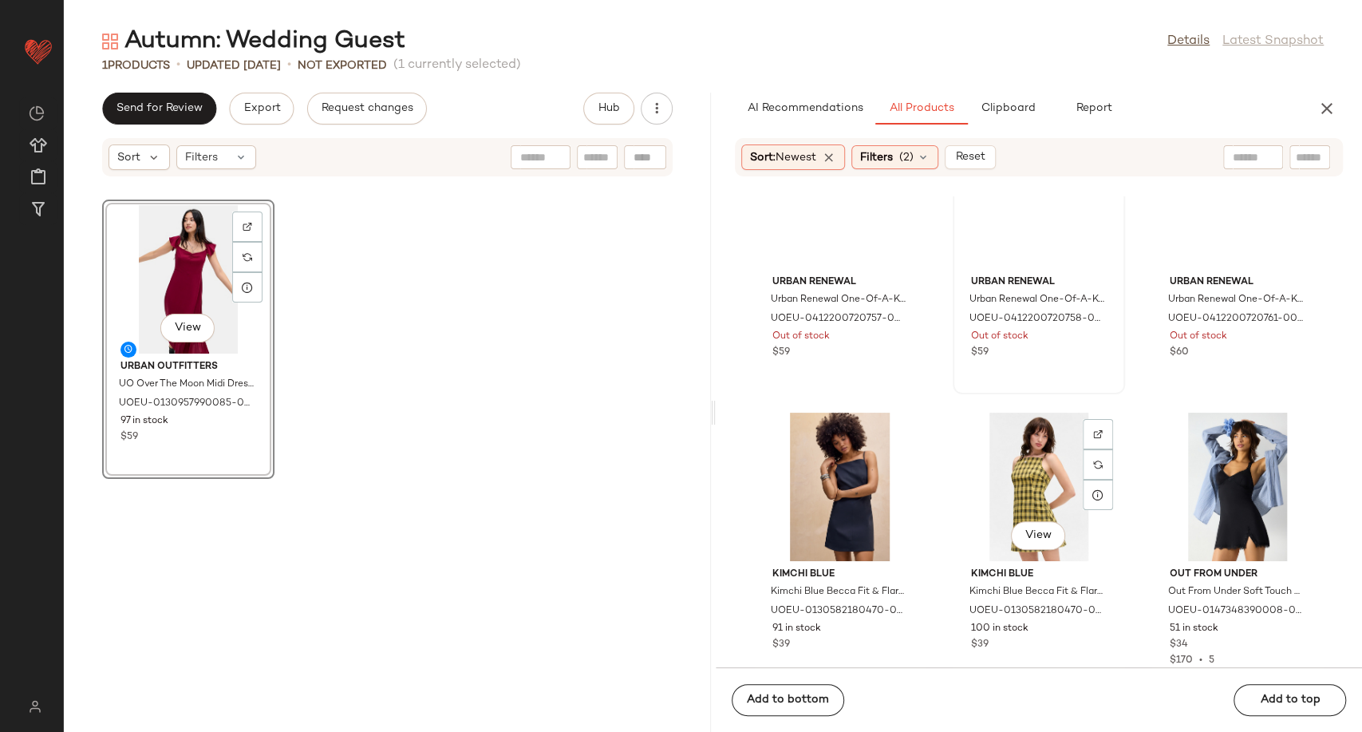
scroll to position [4002, 0]
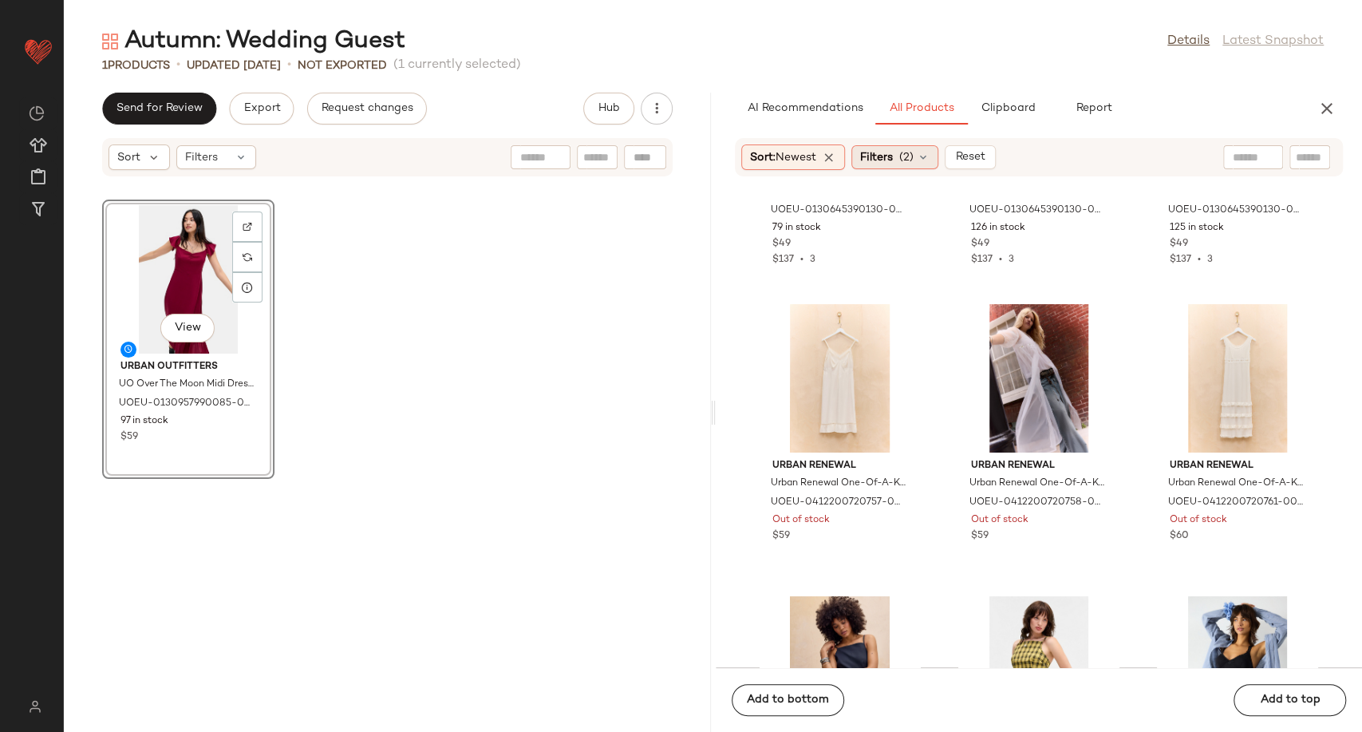
click at [925, 148] on div "Filters (2)" at bounding box center [894, 157] width 87 height 24
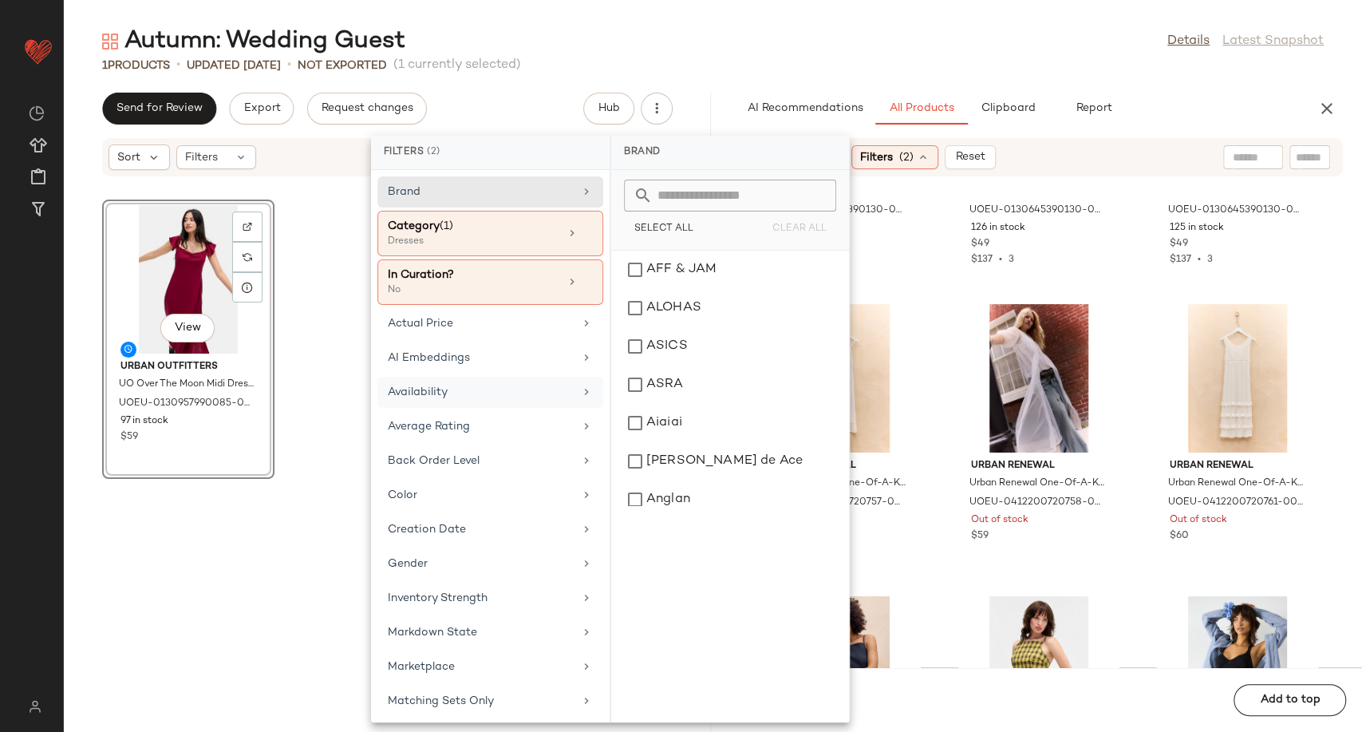
click at [476, 411] on div "Availability" at bounding box center [490, 426] width 226 height 31
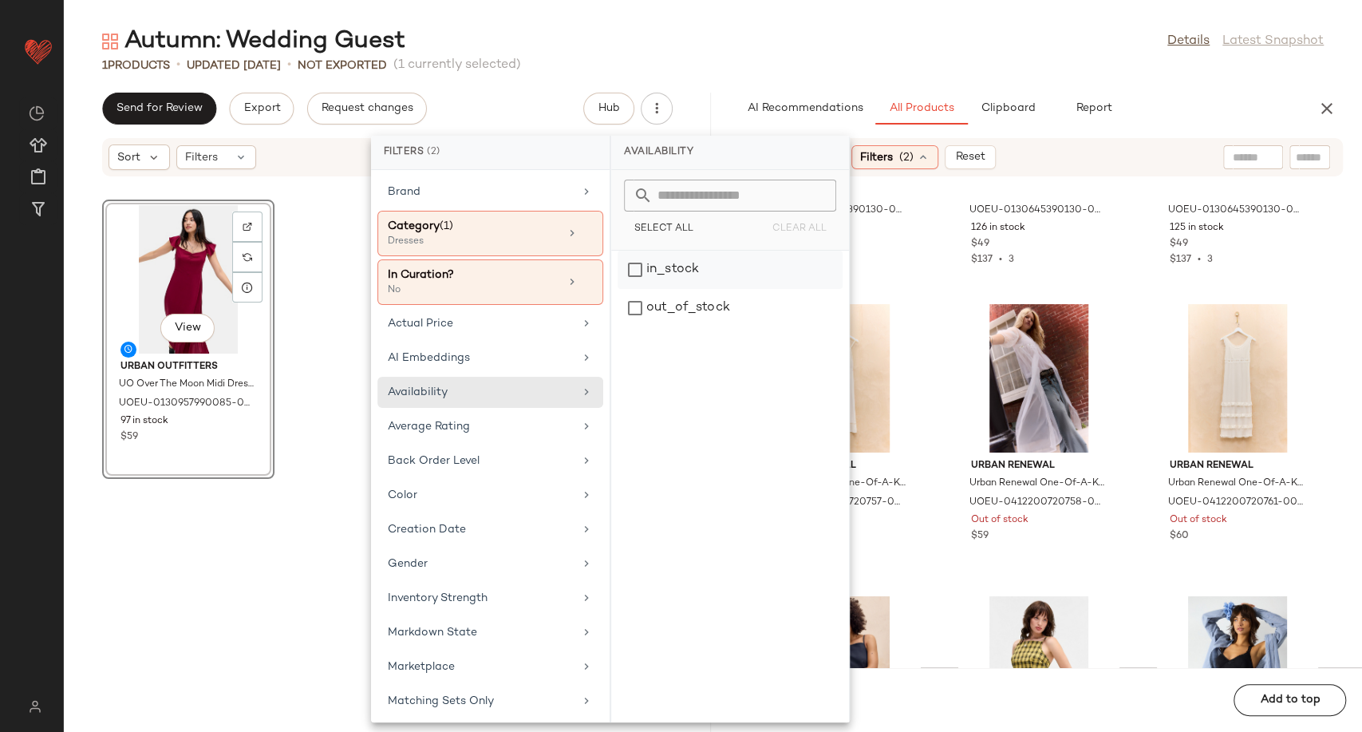
click at [663, 289] on div "in_stock" at bounding box center [730, 308] width 225 height 38
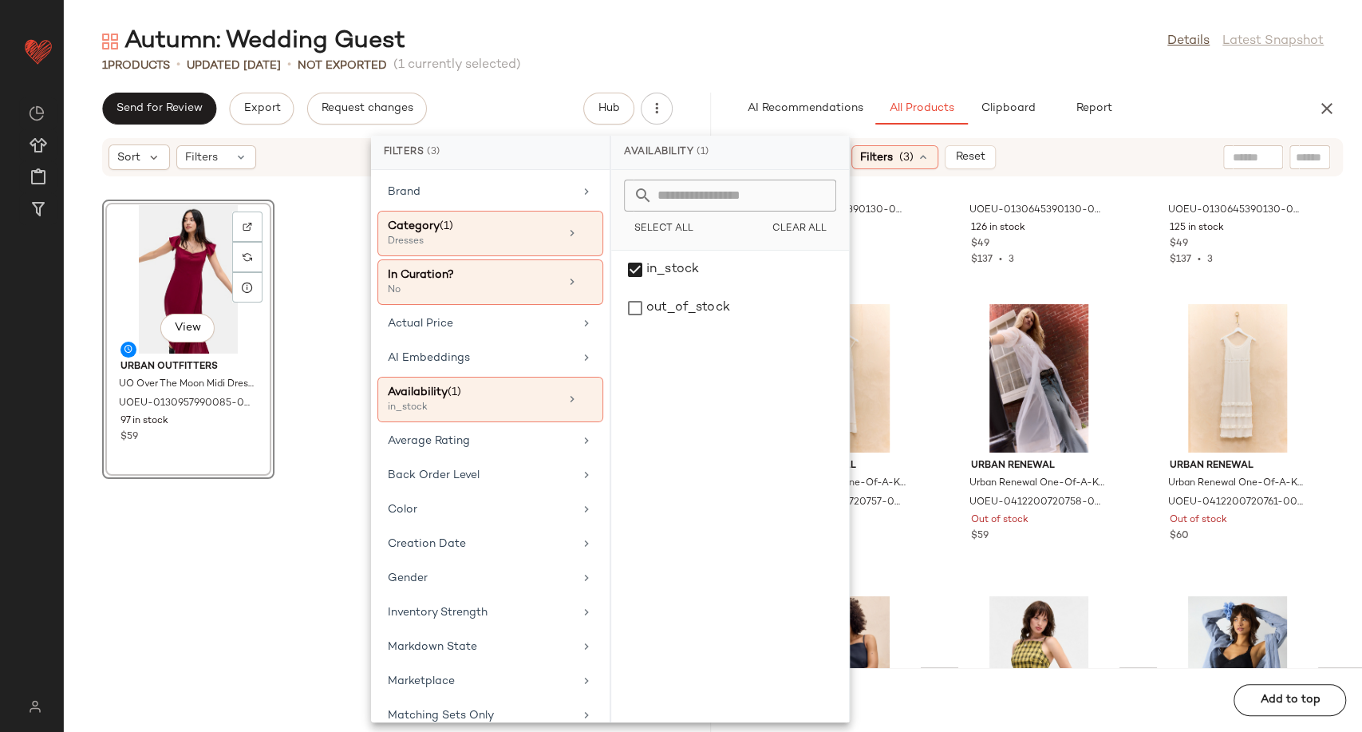
click at [931, 465] on div "Kimchi Blue Kimchi Blue Heidi Smocked Mini Dress - Green S at Urban Outfitters …" at bounding box center [1039, 431] width 647 height 471
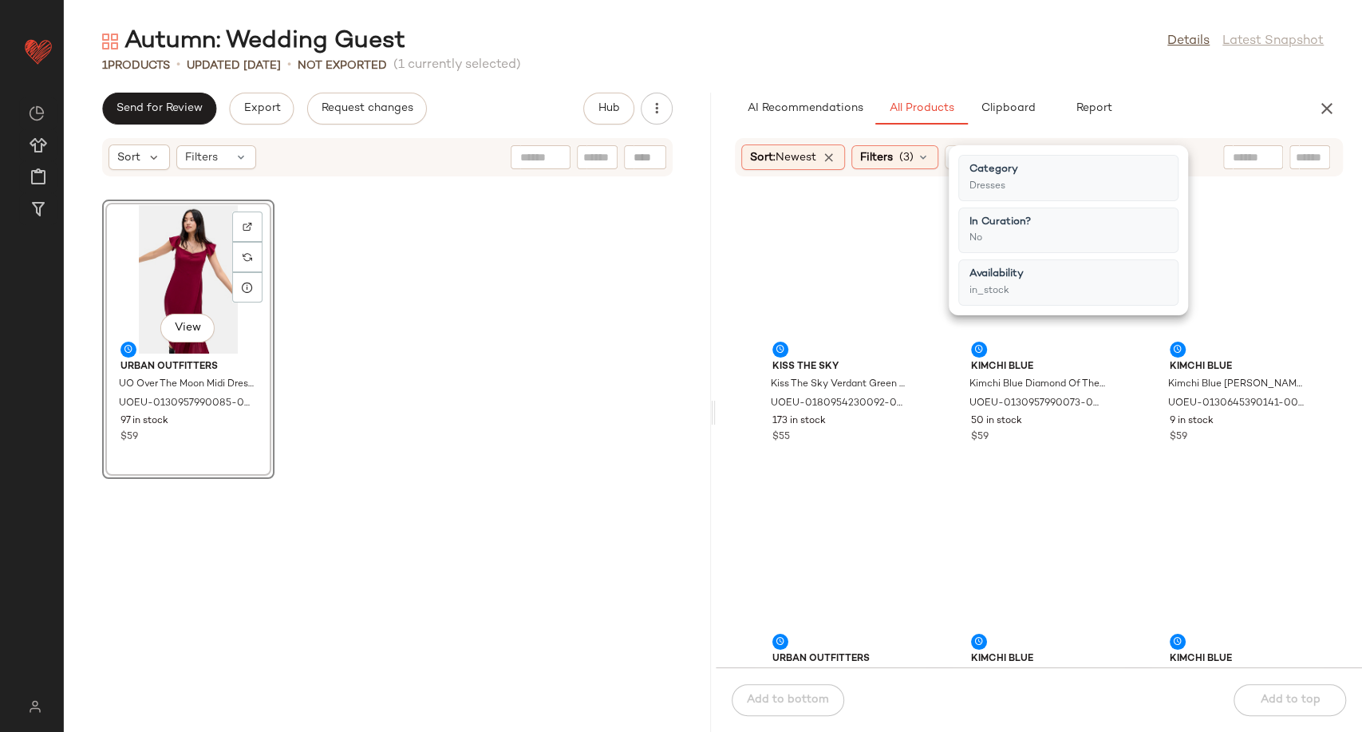
click at [934, 468] on div "Kiss The Sky Kiss The Sky Verdant Green Slip Dress - Green M at Urban Outfitter…" at bounding box center [1039, 431] width 647 height 471
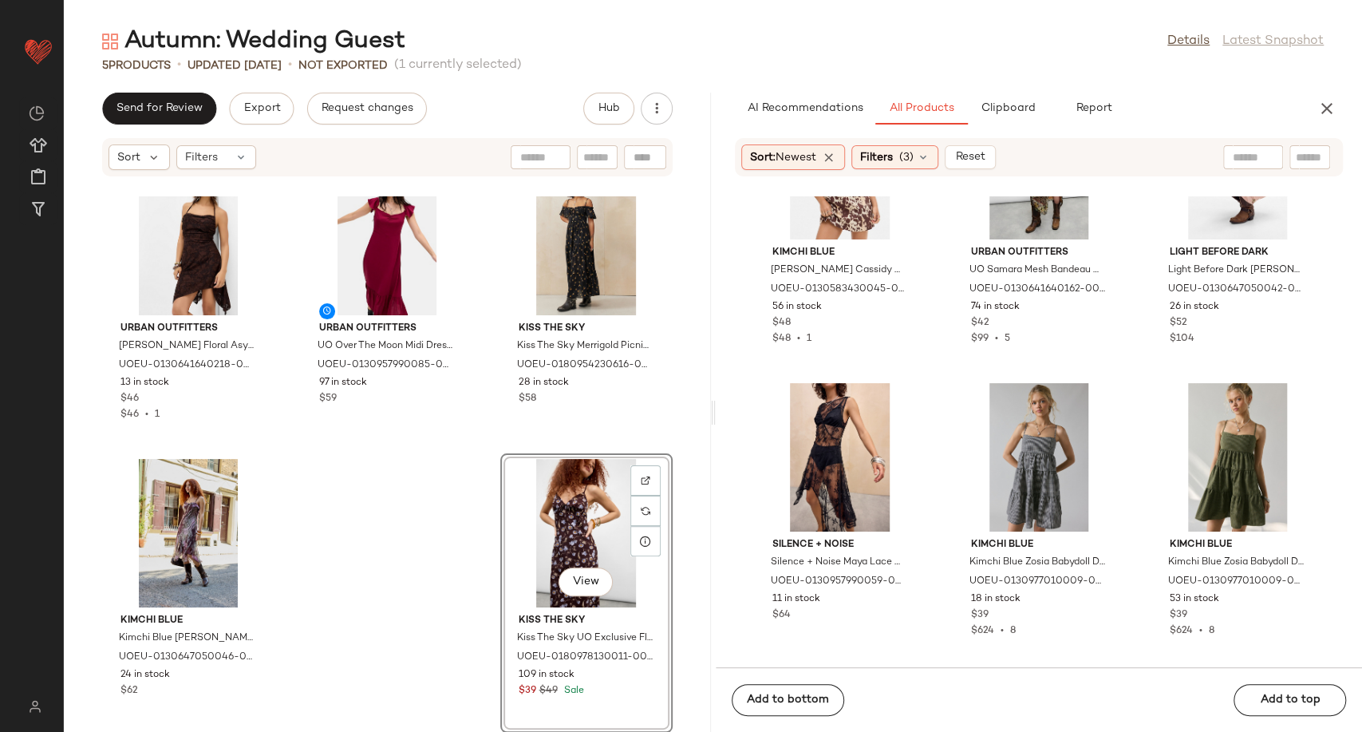
scroll to position [9643, 0]
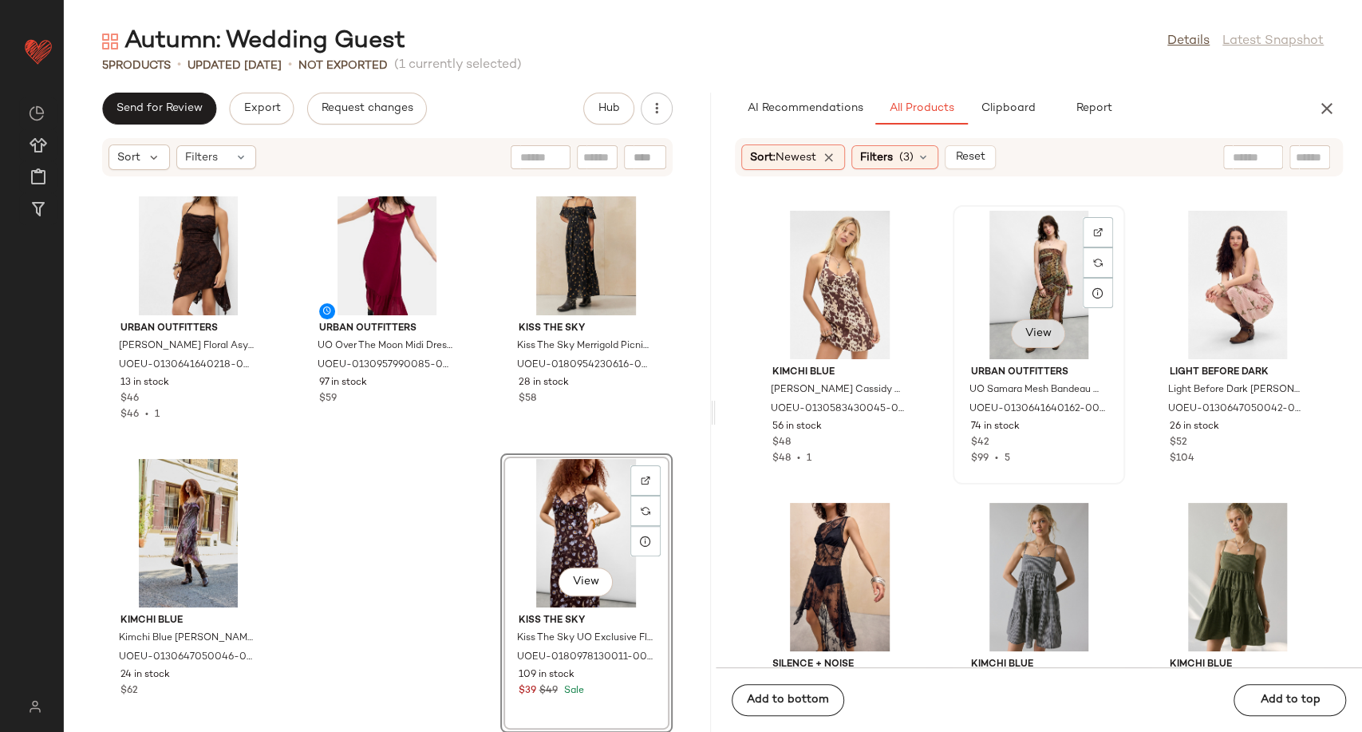
click at [1053, 324] on button "View" at bounding box center [1038, 333] width 54 height 29
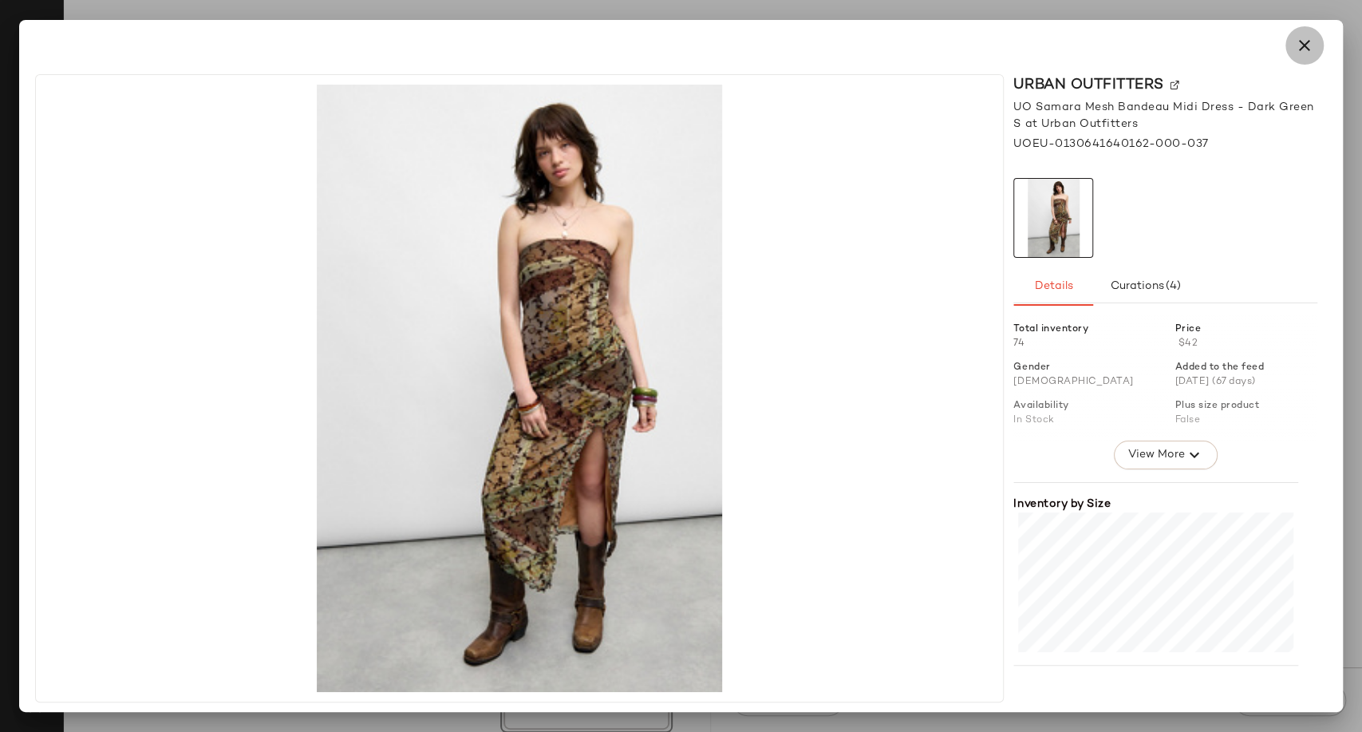
click at [1296, 37] on icon "button" at bounding box center [1304, 45] width 19 height 19
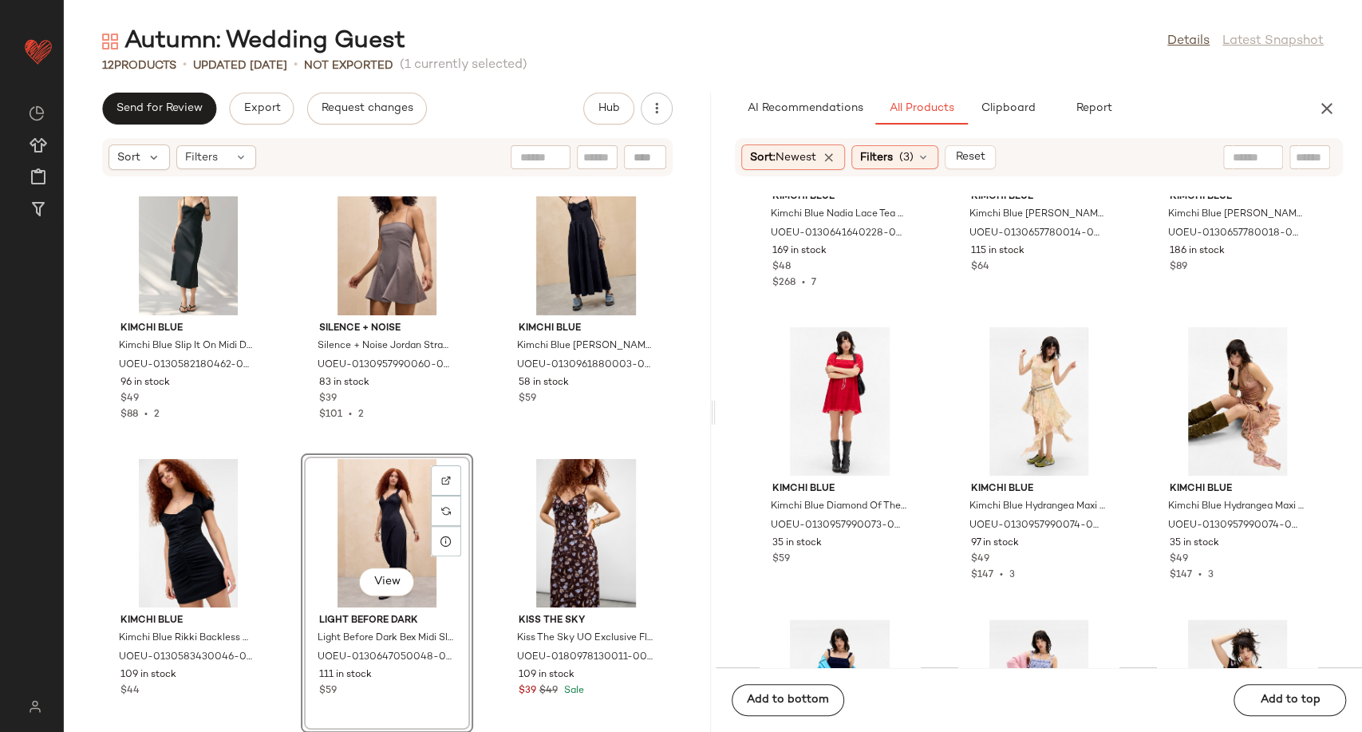
scroll to position [1308, 0]
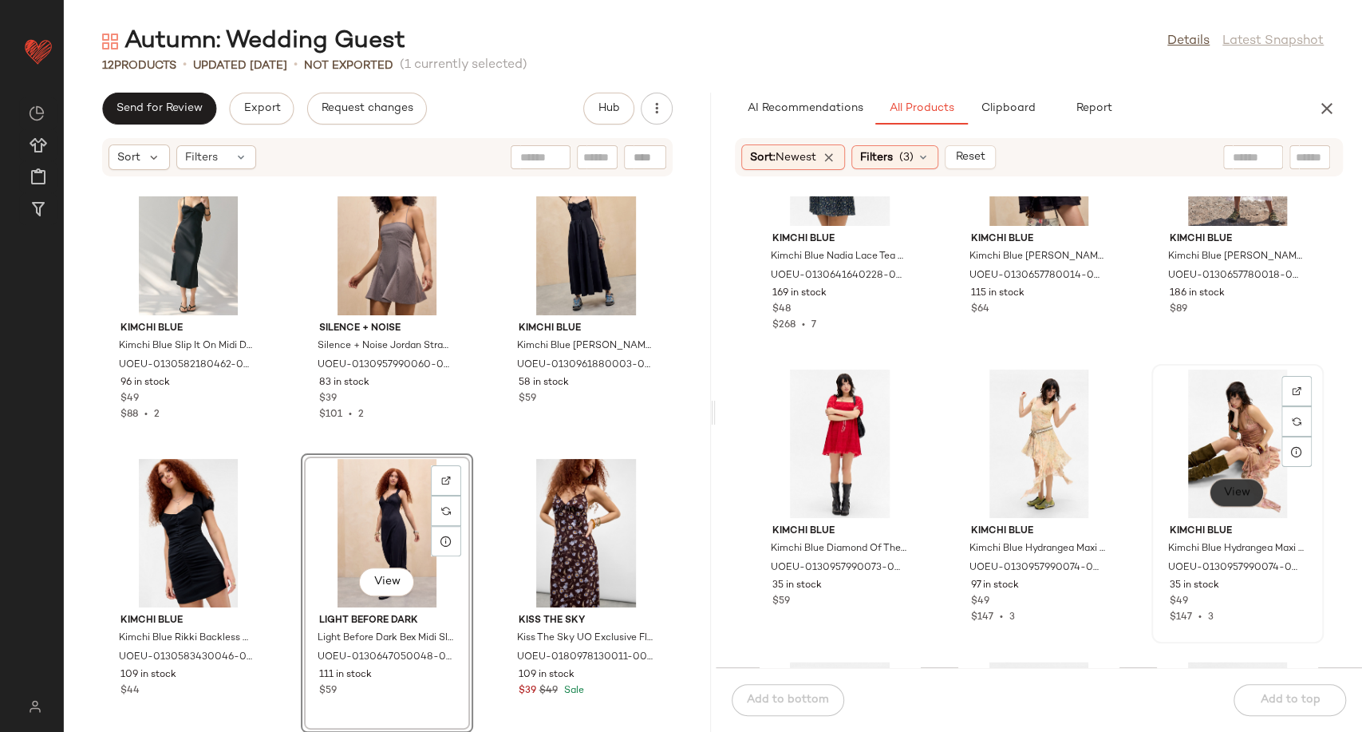
click at [1225, 486] on span "View" at bounding box center [1236, 492] width 27 height 13
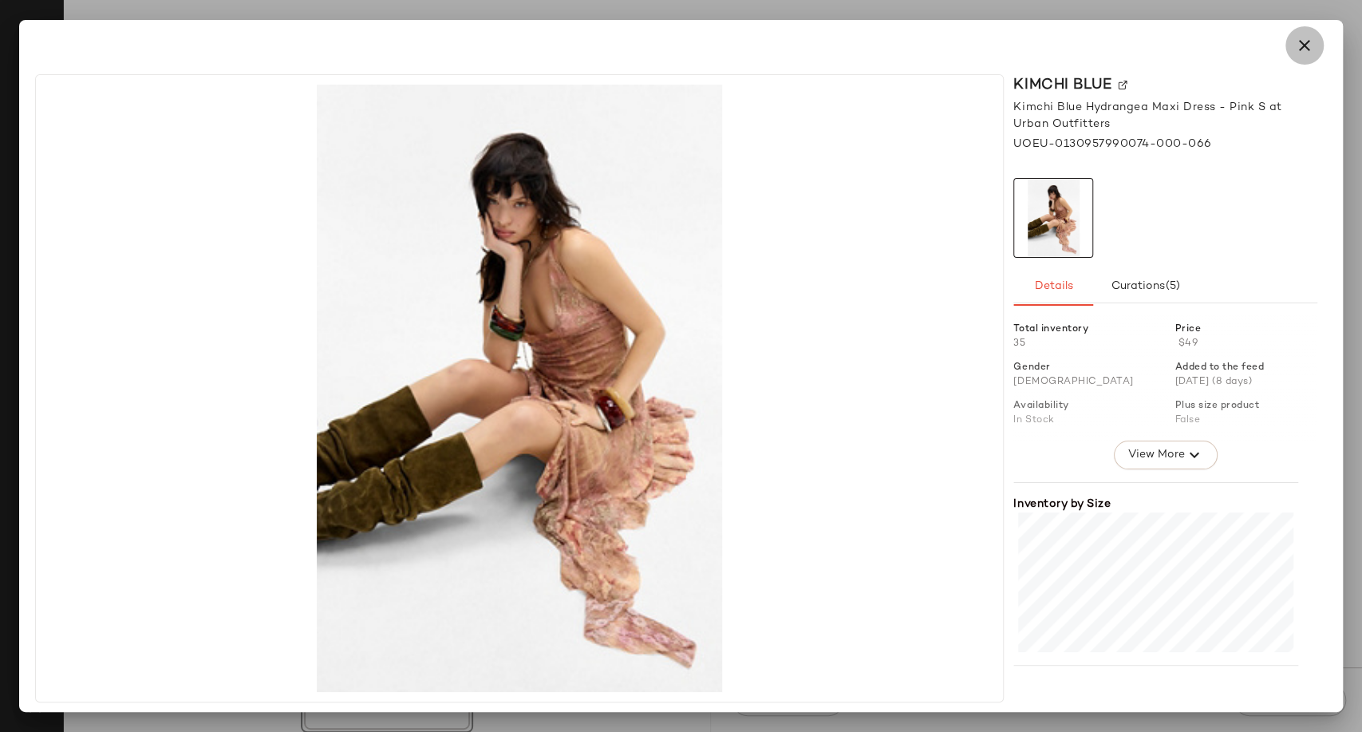
click at [1297, 45] on icon "button" at bounding box center [1304, 45] width 19 height 19
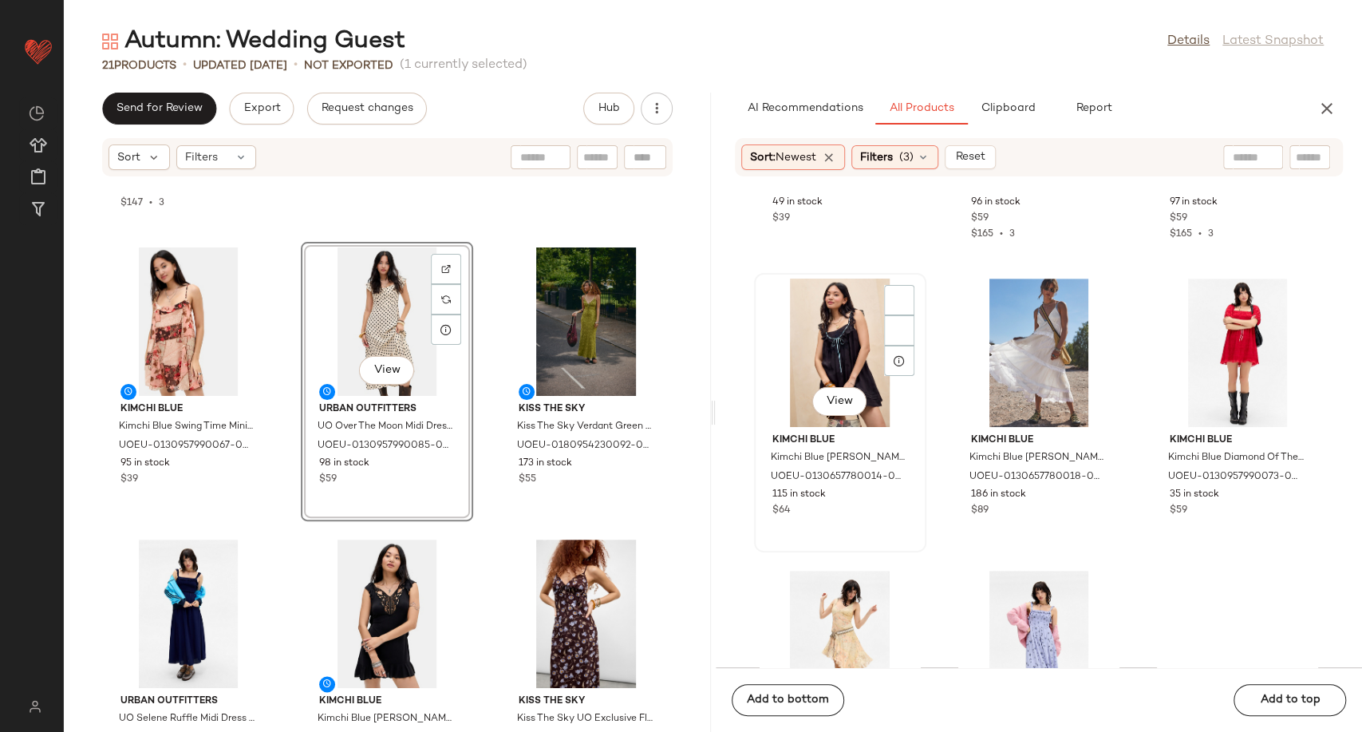
scroll to position [633, 0]
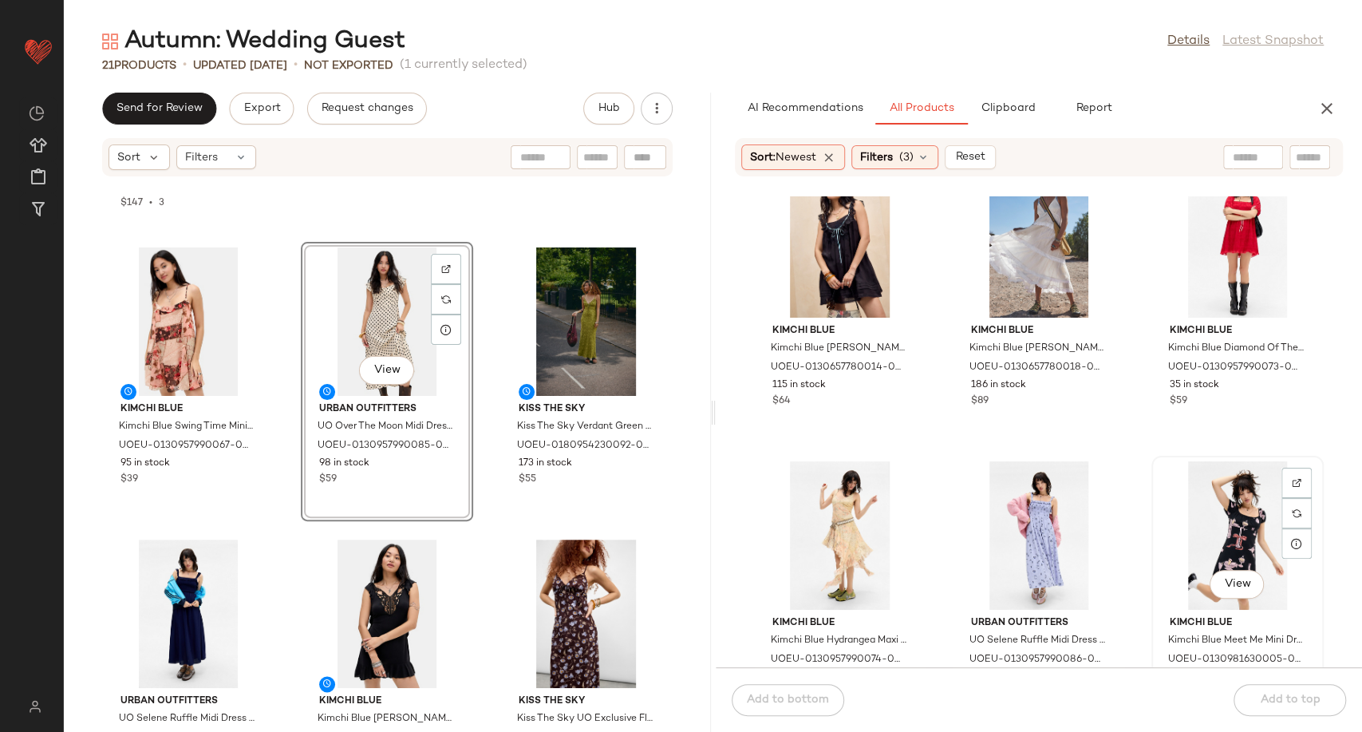
click at [1213, 544] on div "View" at bounding box center [1237, 535] width 161 height 148
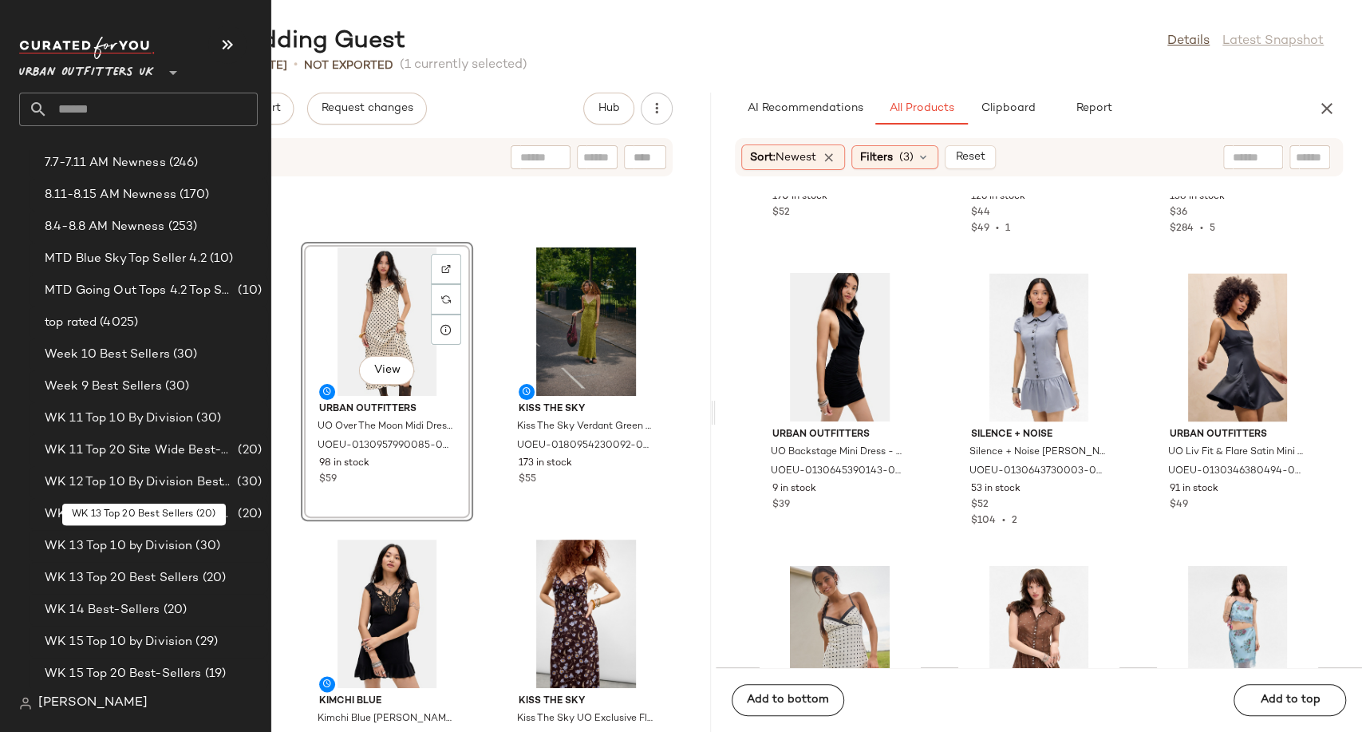
scroll to position [2482, 0]
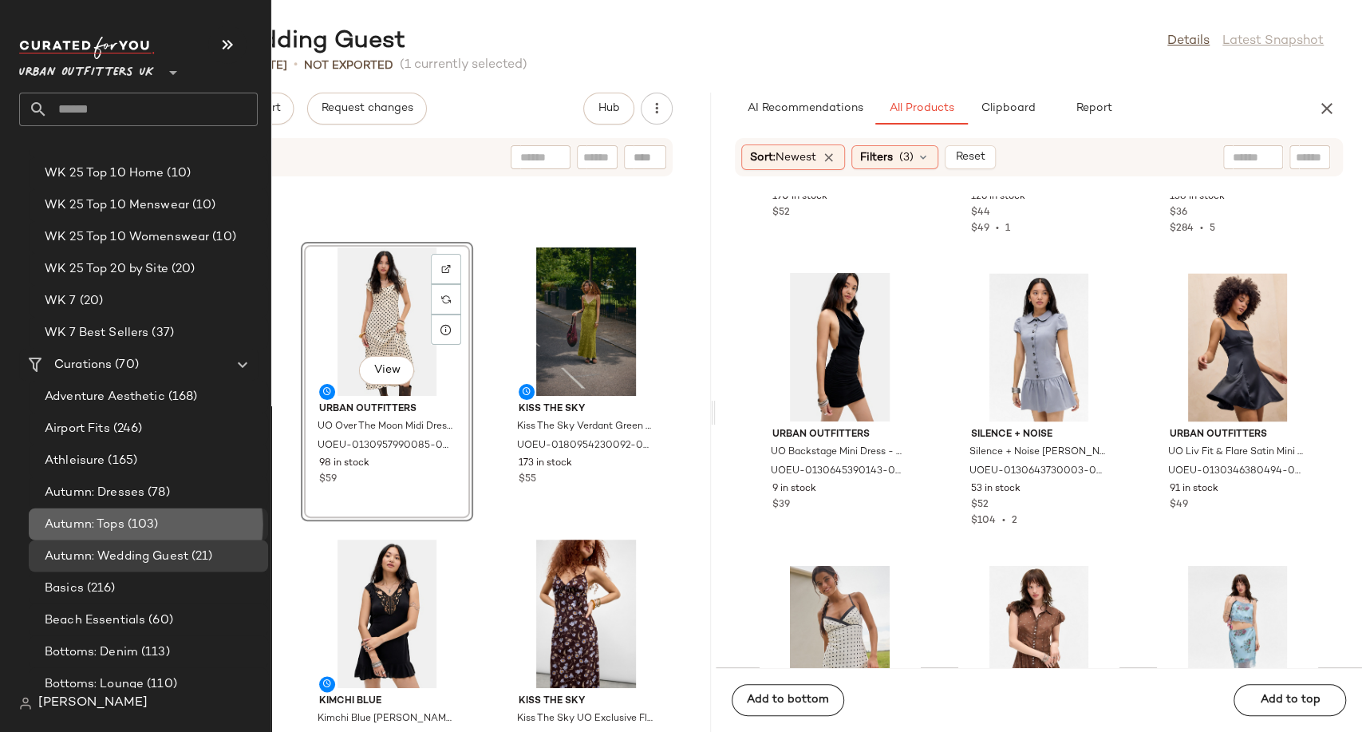
click at [136, 527] on span "(103)" at bounding box center [141, 524] width 34 height 18
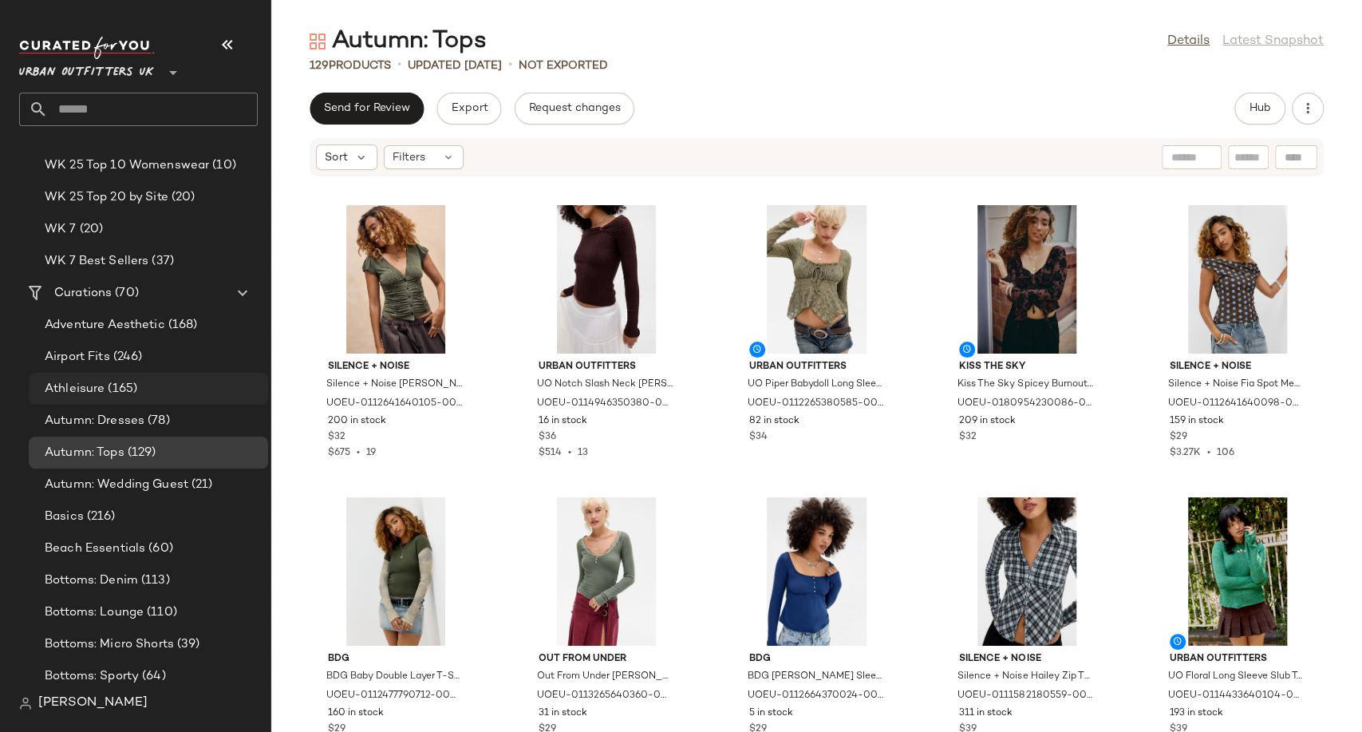
scroll to position [2659, 0]
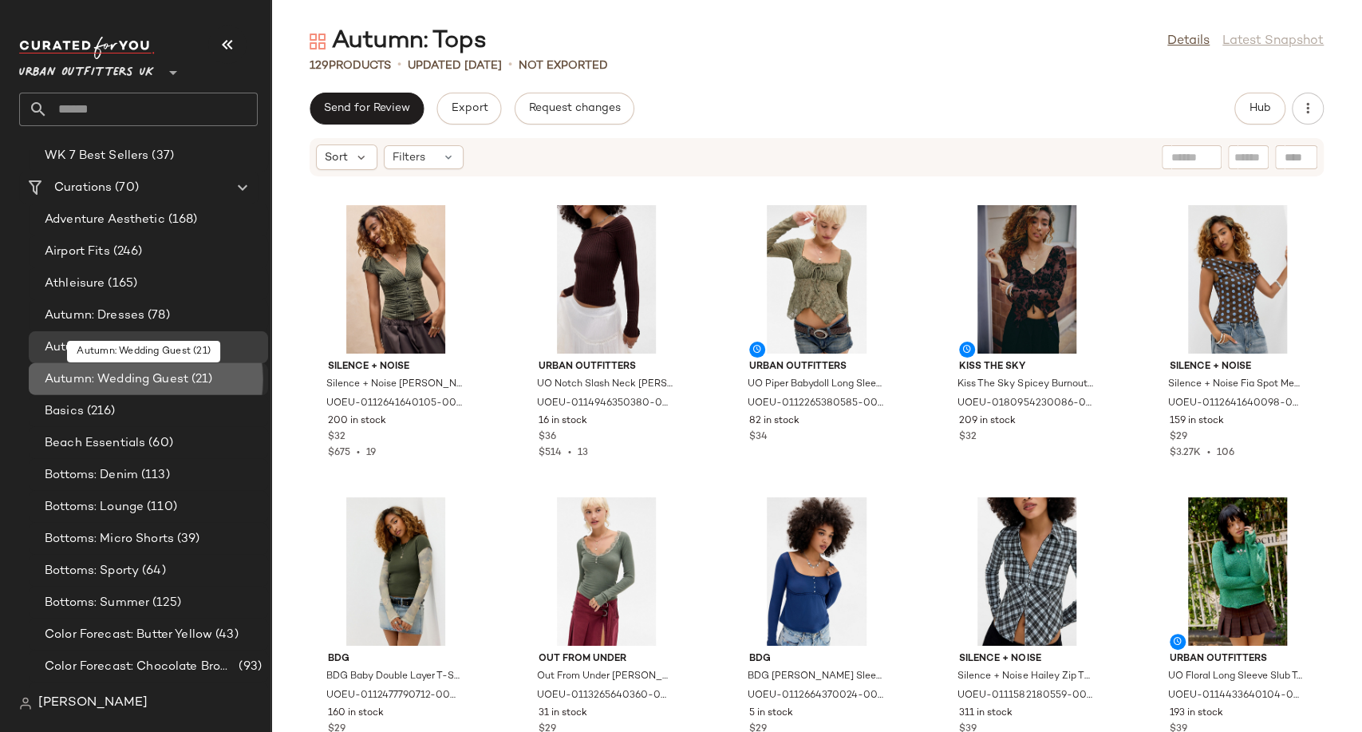
click at [179, 385] on span "Autumn: Wedding Guest" at bounding box center [117, 379] width 144 height 18
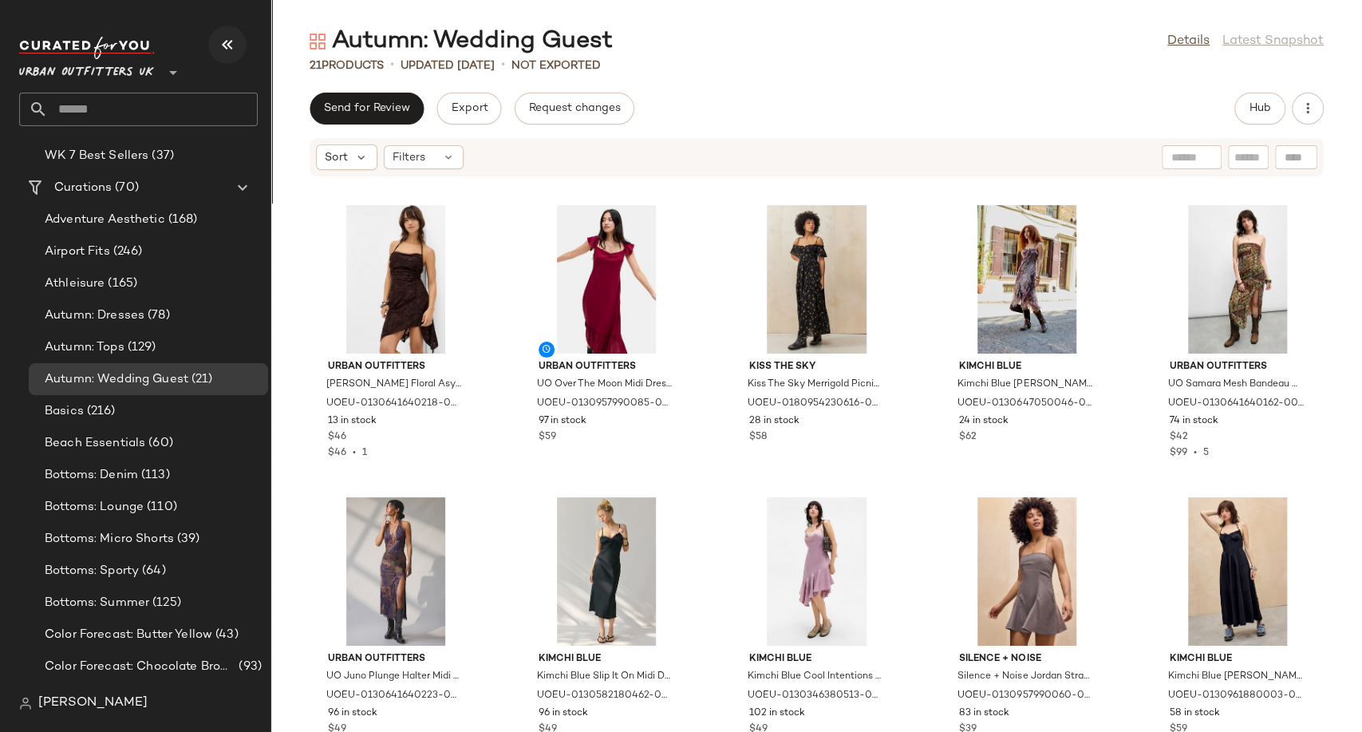
click at [218, 39] on icon "button" at bounding box center [227, 44] width 19 height 19
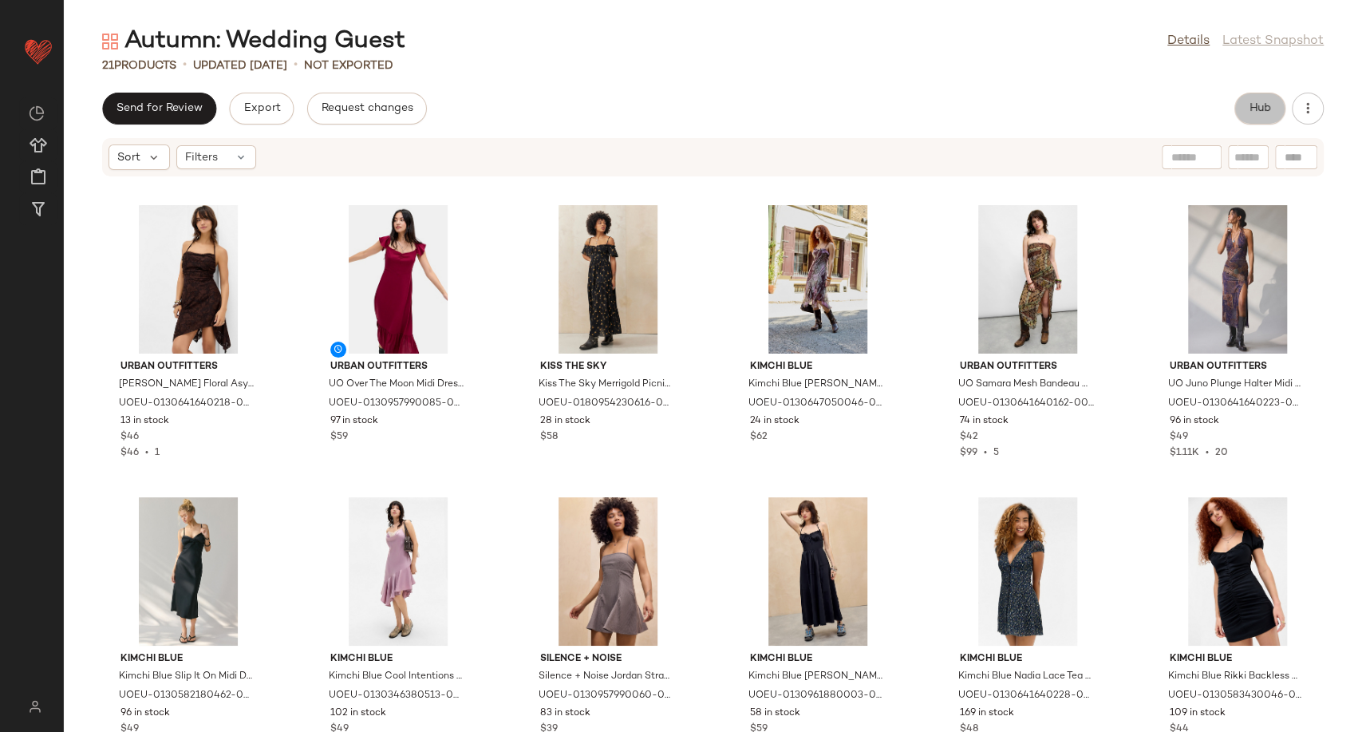
click at [1251, 99] on button "Hub" at bounding box center [1259, 109] width 51 height 32
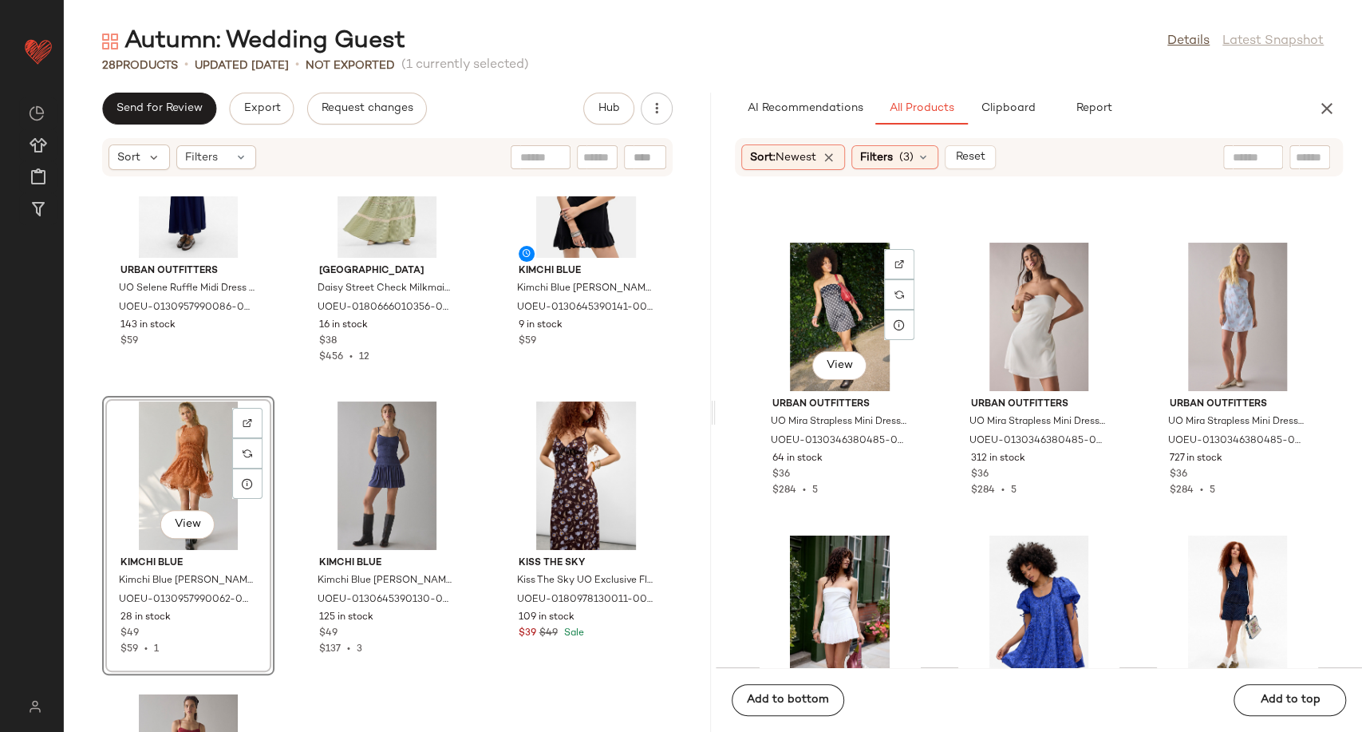
scroll to position [5950, 0]
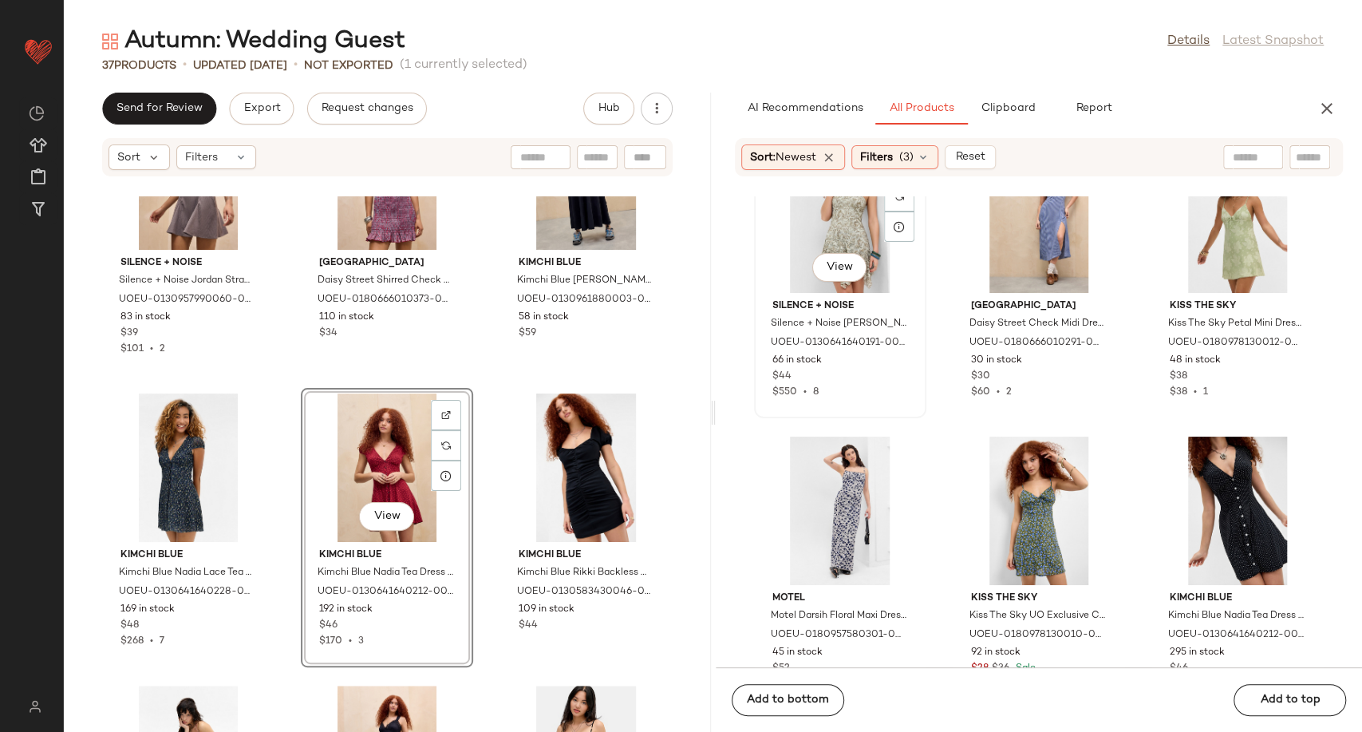
scroll to position [10091, 0]
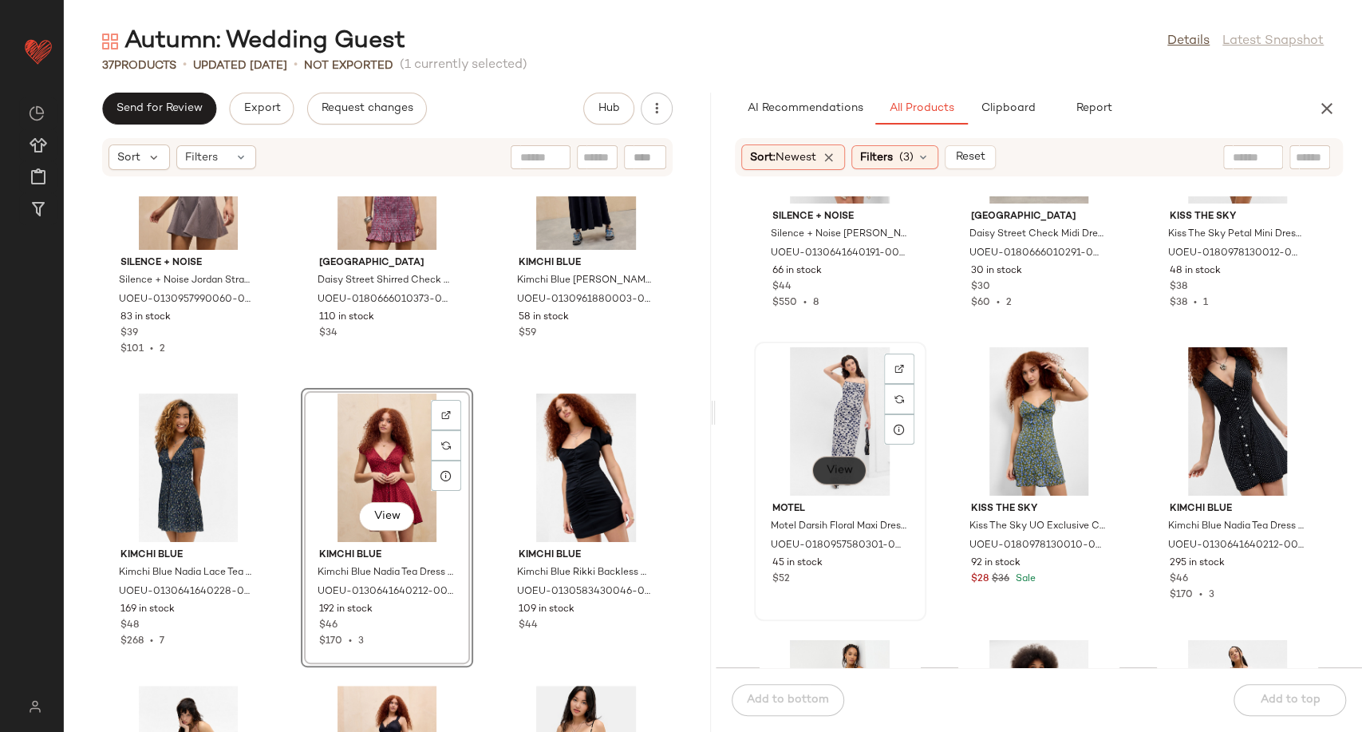
click at [838, 479] on button "View" at bounding box center [839, 470] width 54 height 29
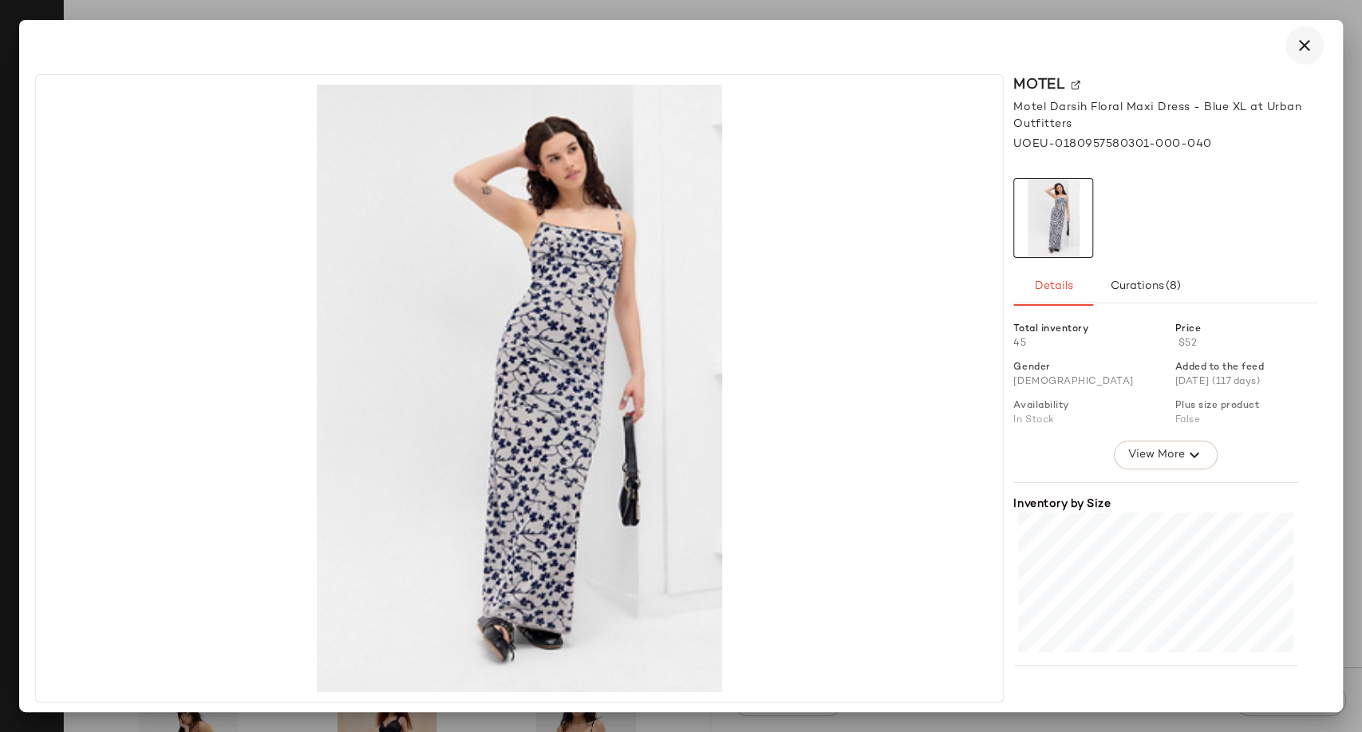
click at [1308, 37] on icon "button" at bounding box center [1304, 45] width 19 height 19
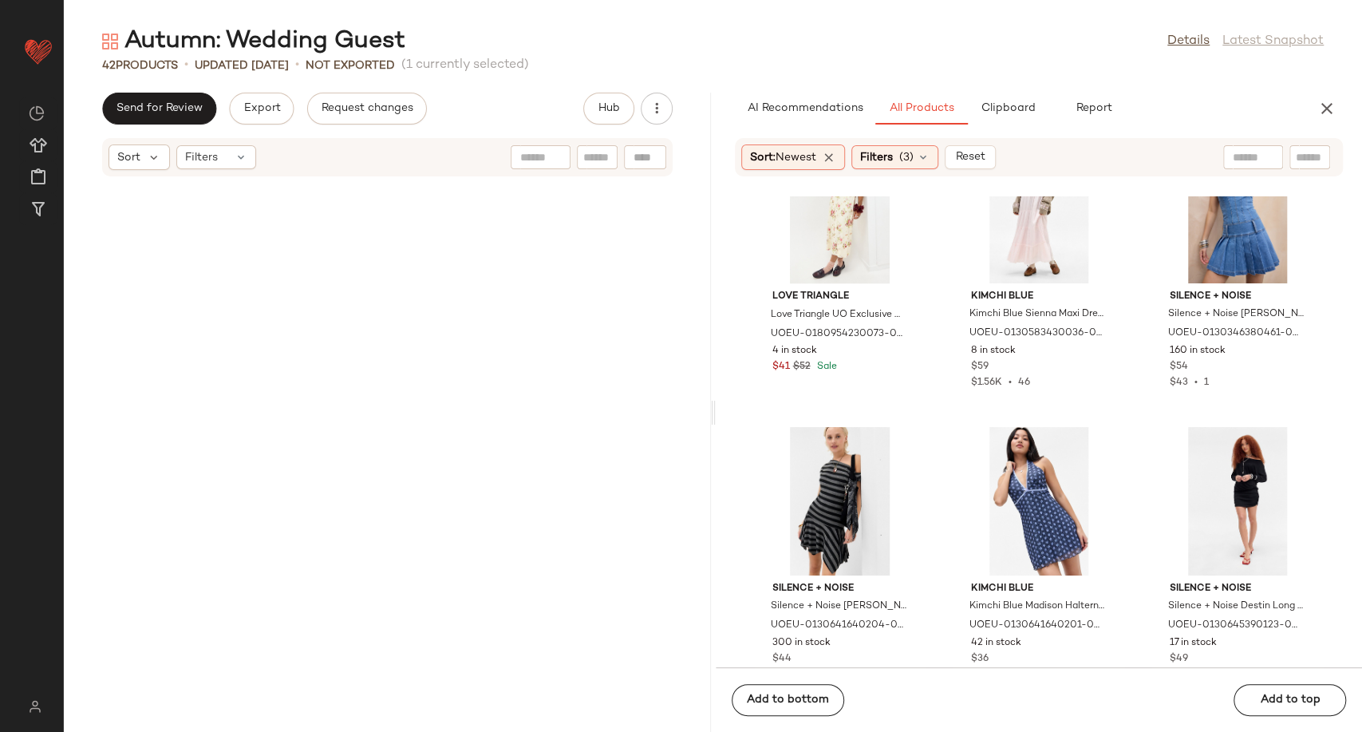
scroll to position [0, 0]
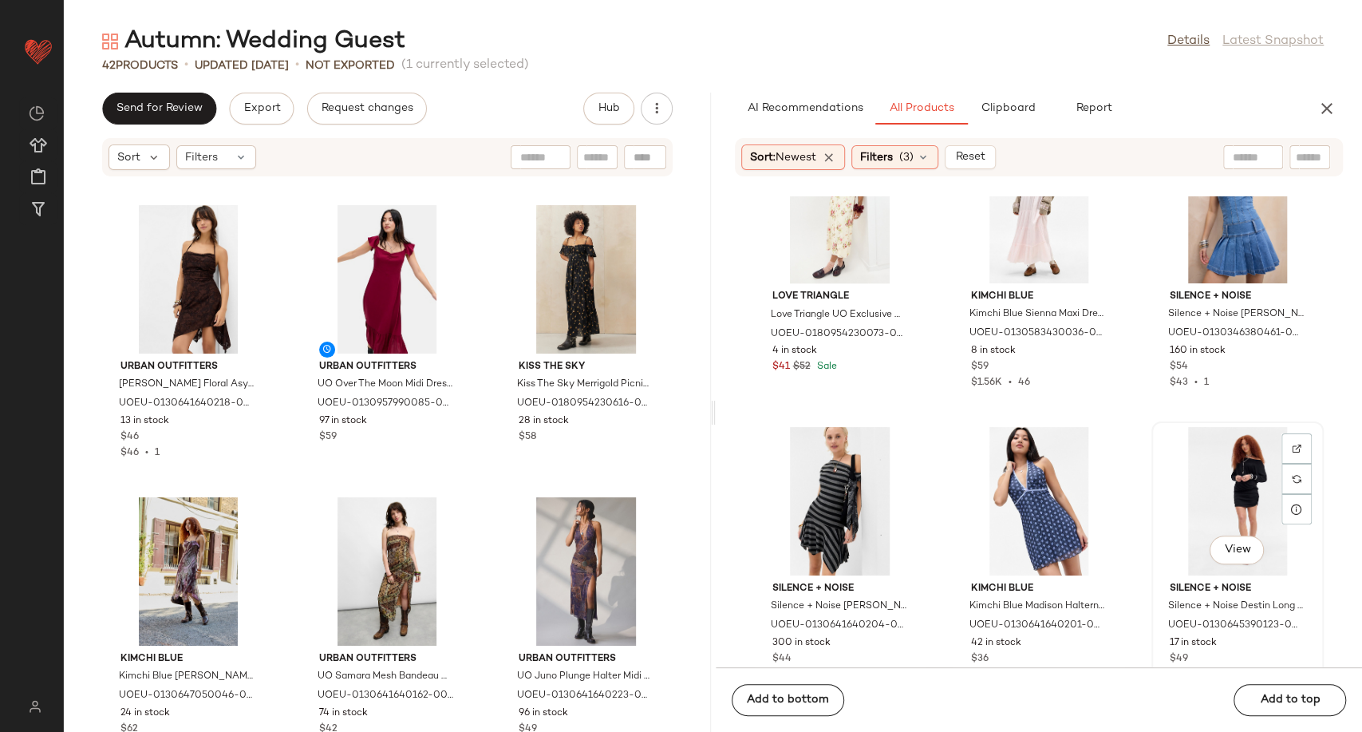
click at [1234, 489] on div "View" at bounding box center [1237, 501] width 161 height 148
click at [798, 689] on button "Add to bottom" at bounding box center [788, 700] width 112 height 32
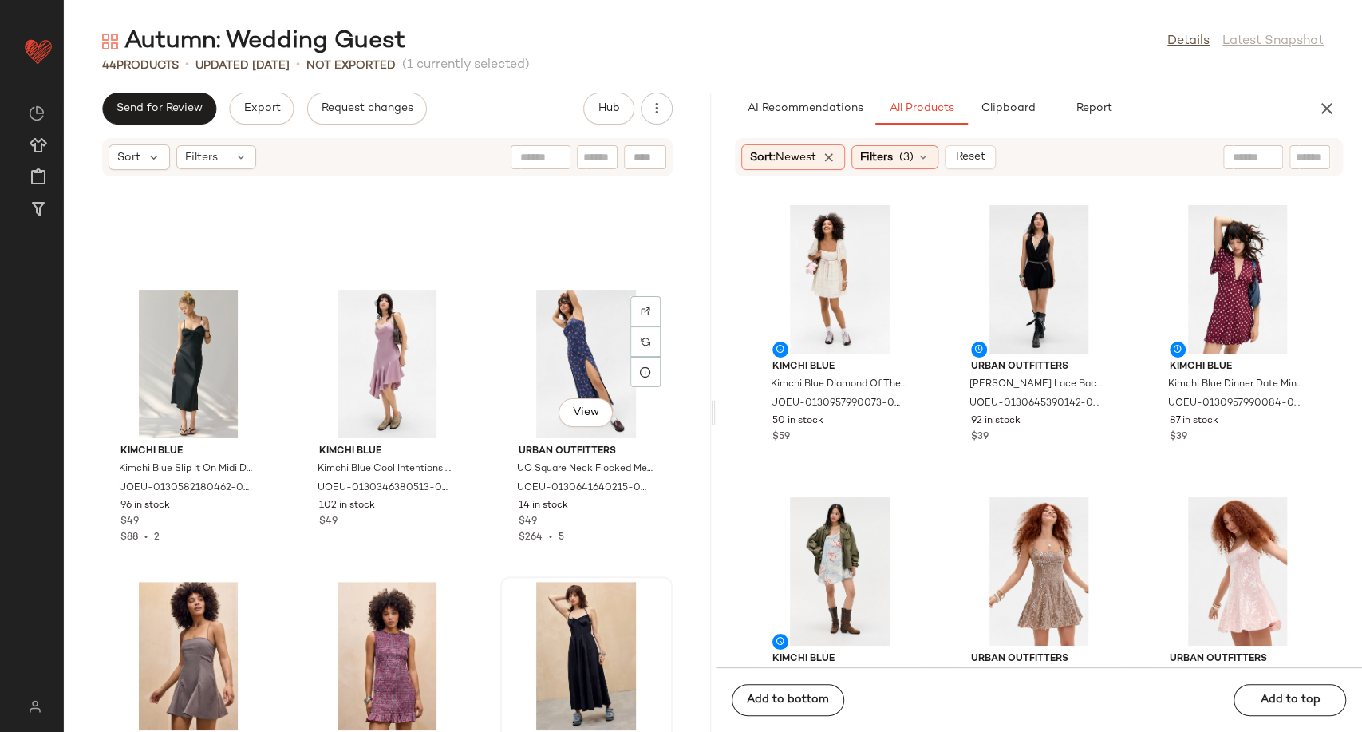
scroll to position [811, 0]
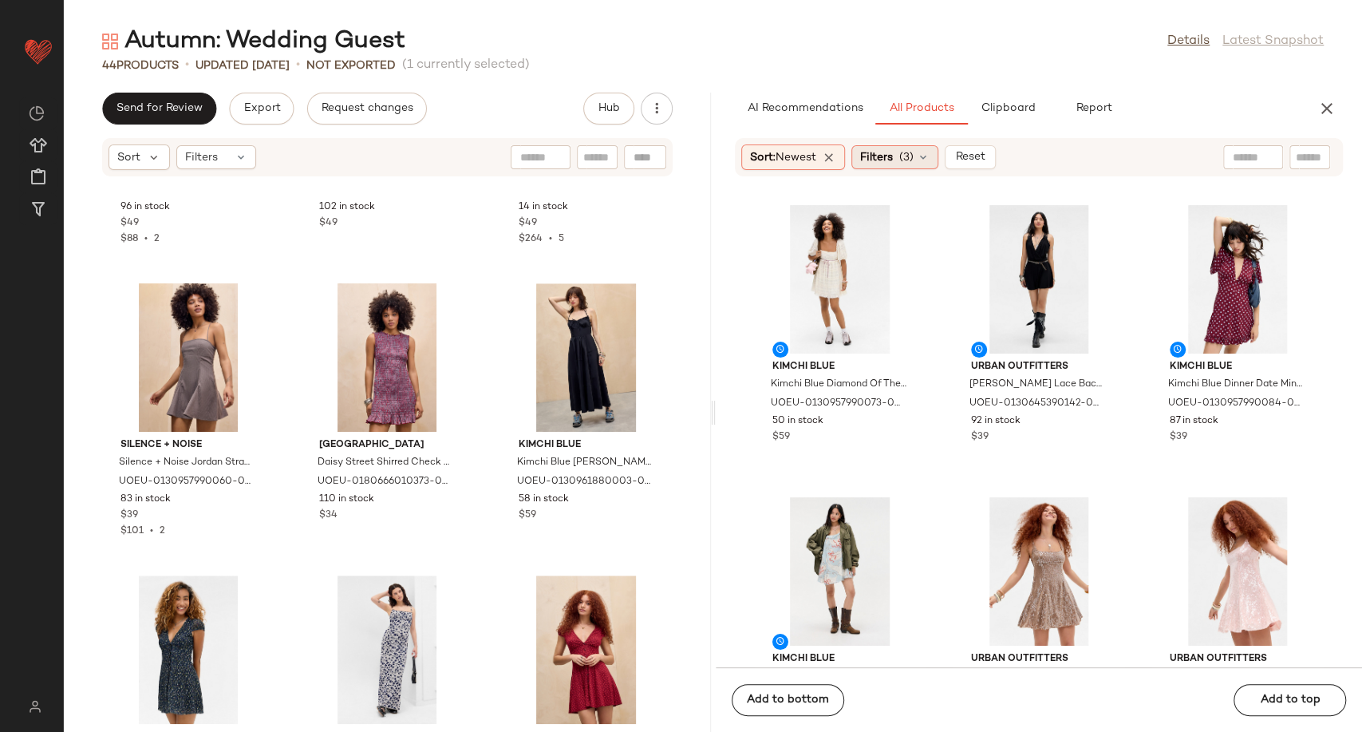
click at [932, 155] on div "Filters (3)" at bounding box center [894, 157] width 87 height 24
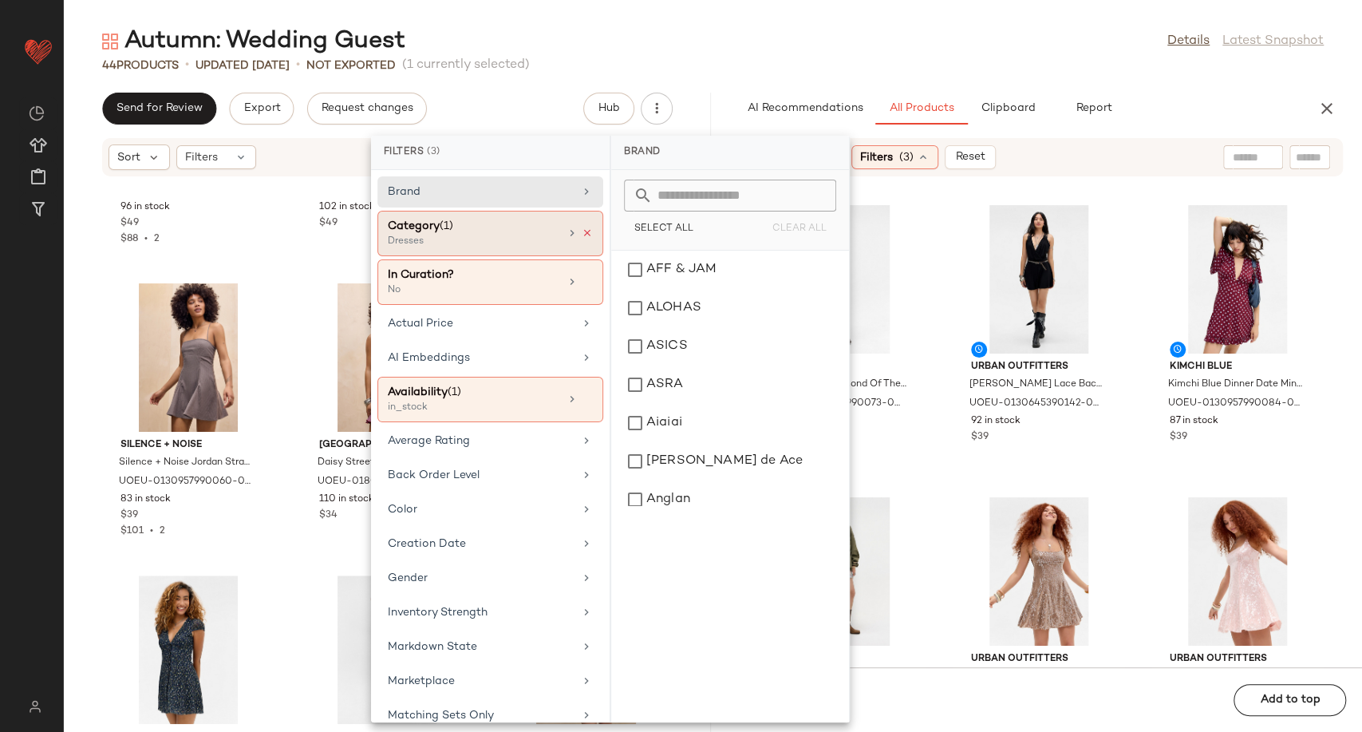
click at [582, 231] on icon at bounding box center [587, 232] width 11 height 11
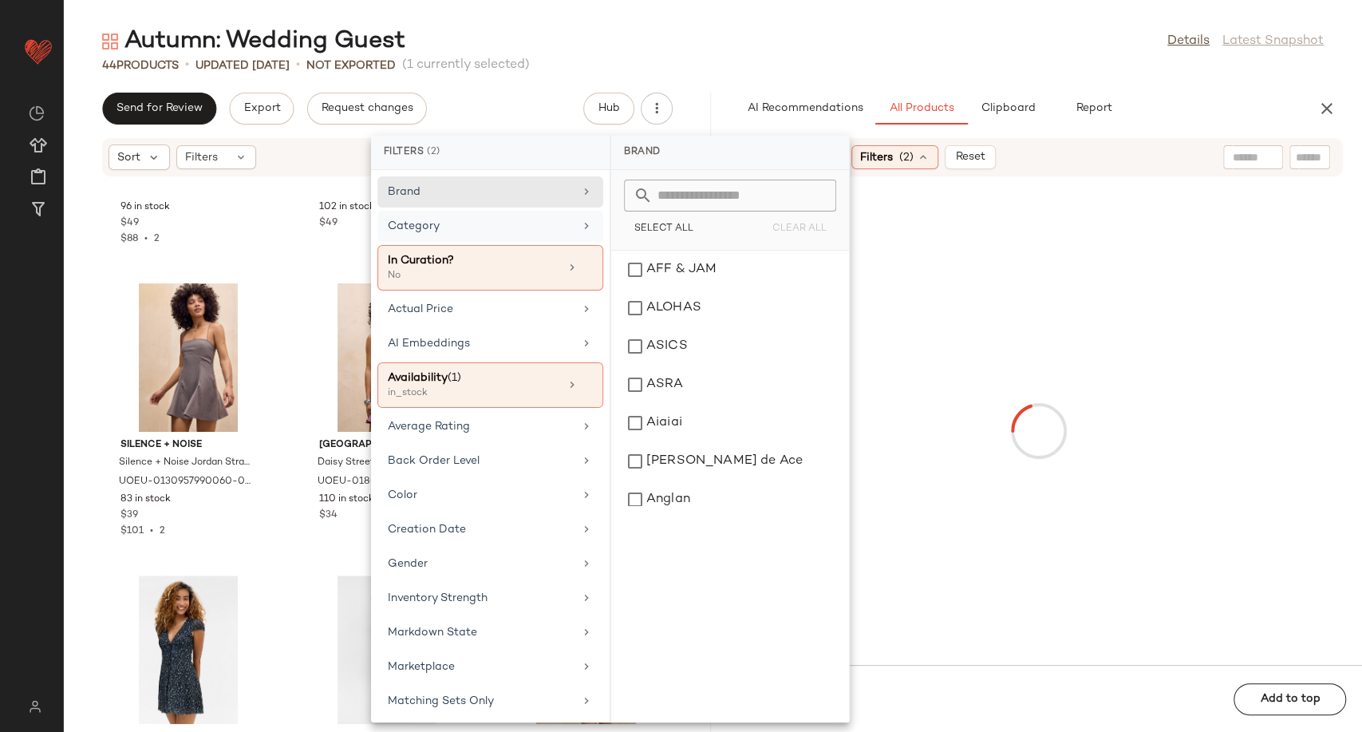
click at [555, 228] on div "Category" at bounding box center [481, 226] width 186 height 17
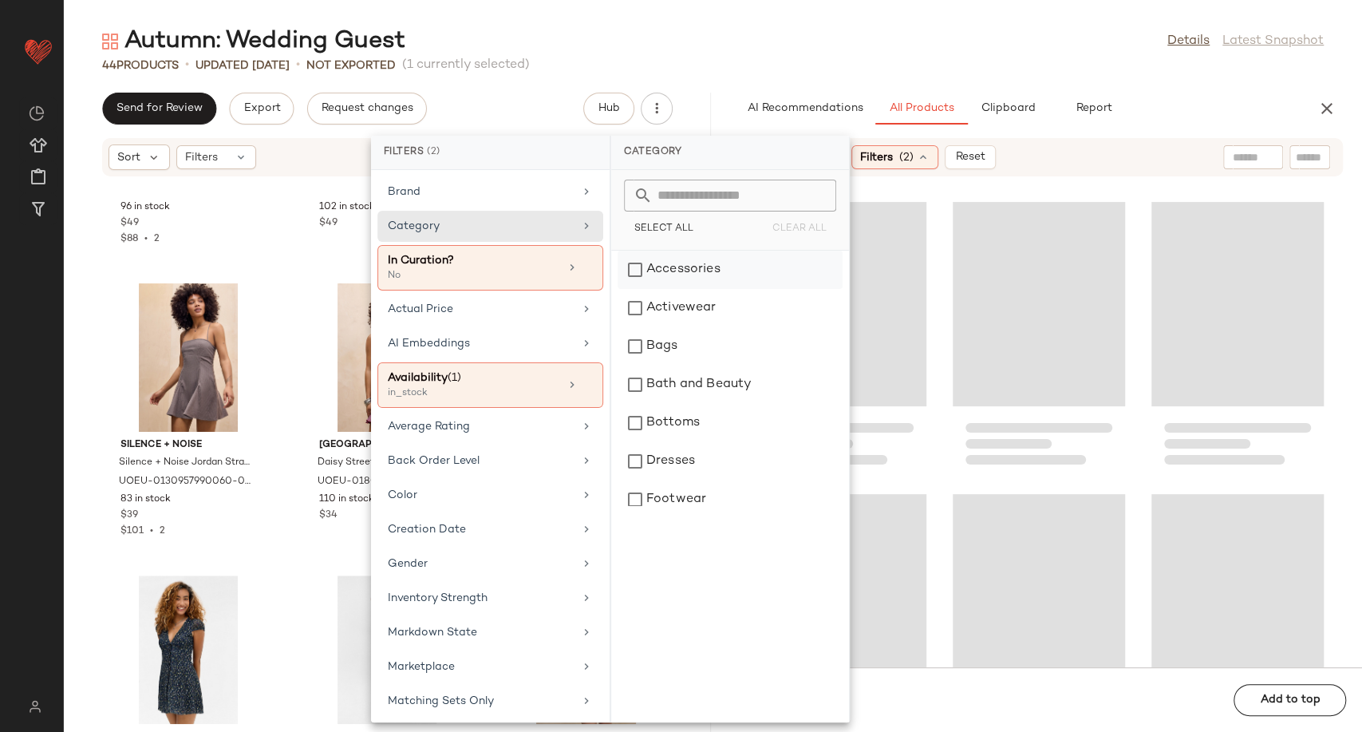
click at [678, 270] on div "Accessories" at bounding box center [730, 270] width 225 height 38
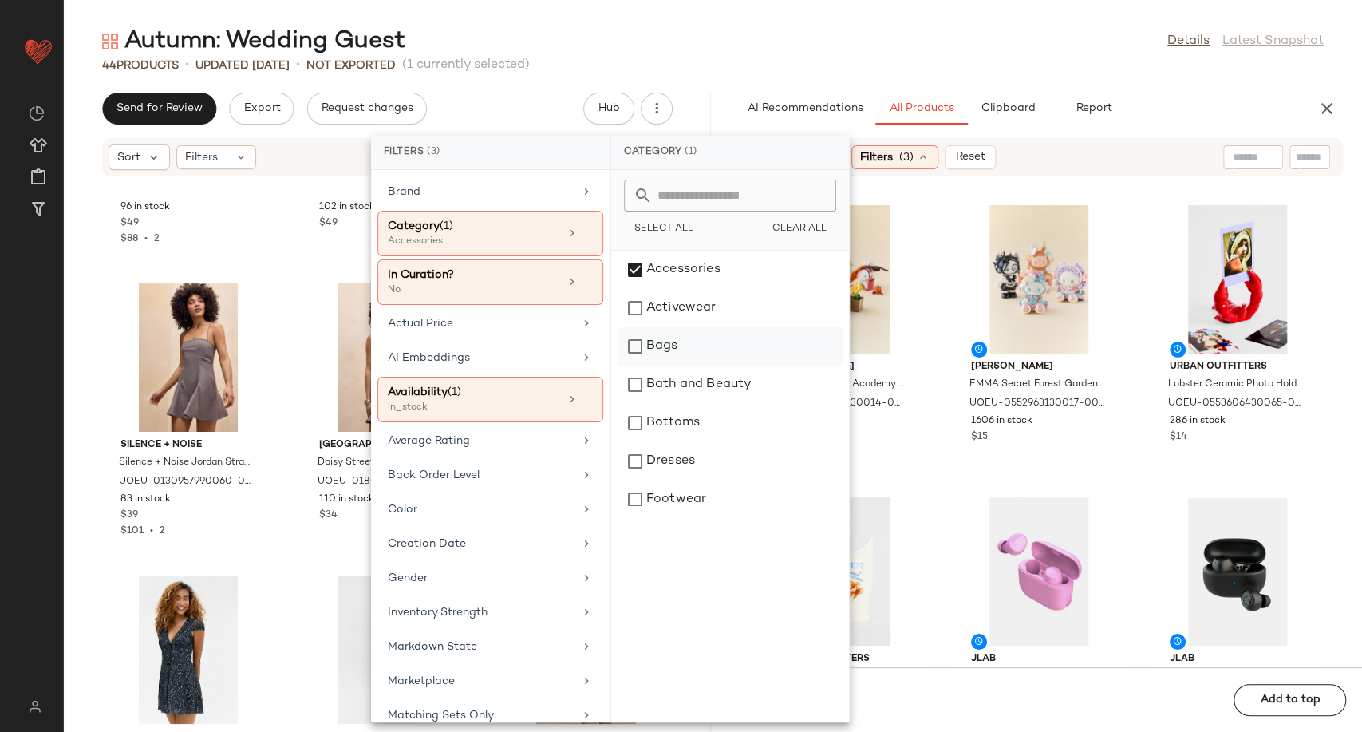
click at [652, 353] on div "Bags" at bounding box center [730, 346] width 225 height 38
click at [688, 500] on div "Footwear" at bounding box center [730, 499] width 225 height 38
click at [286, 514] on div "Kimchi Blue Kimchi Blue Slip It On Midi Dress - Black XL at Urban Outfitters UO…" at bounding box center [387, 463] width 647 height 535
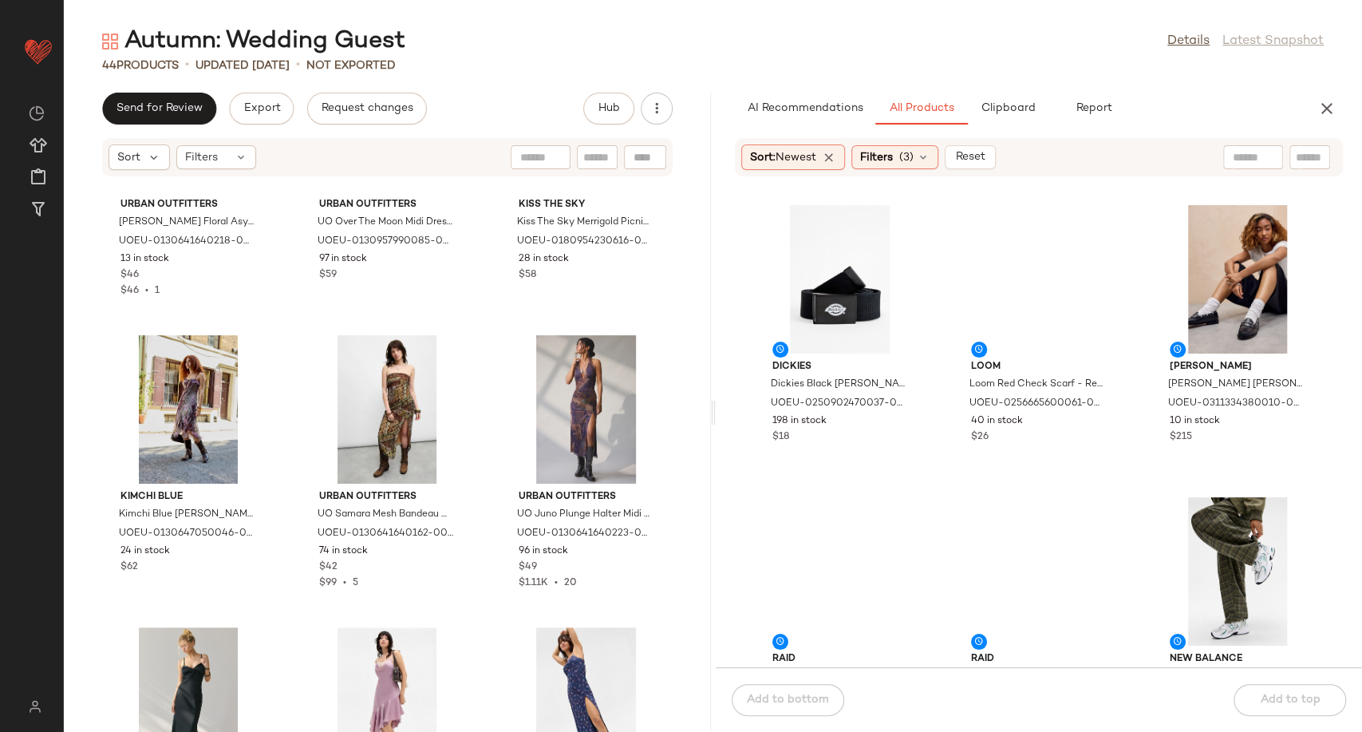
scroll to position [0, 0]
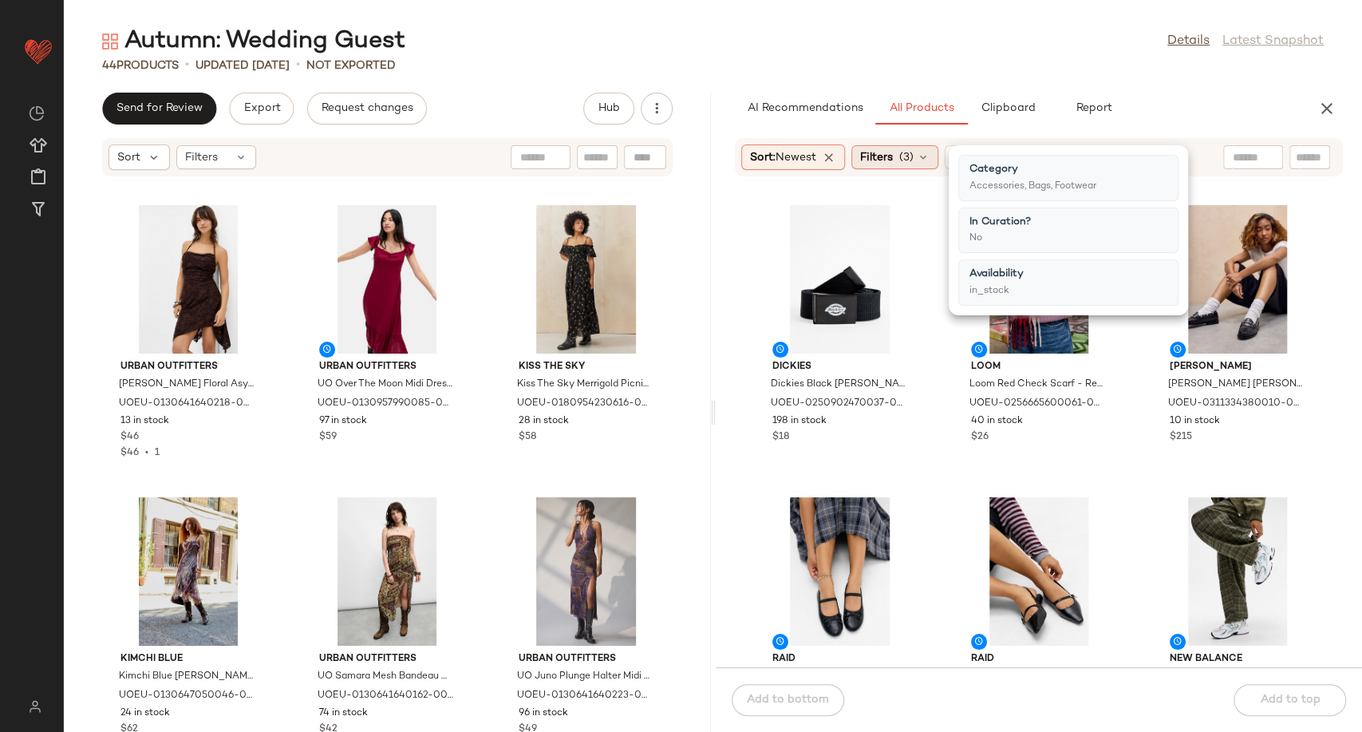
click at [929, 156] on icon at bounding box center [923, 157] width 13 height 13
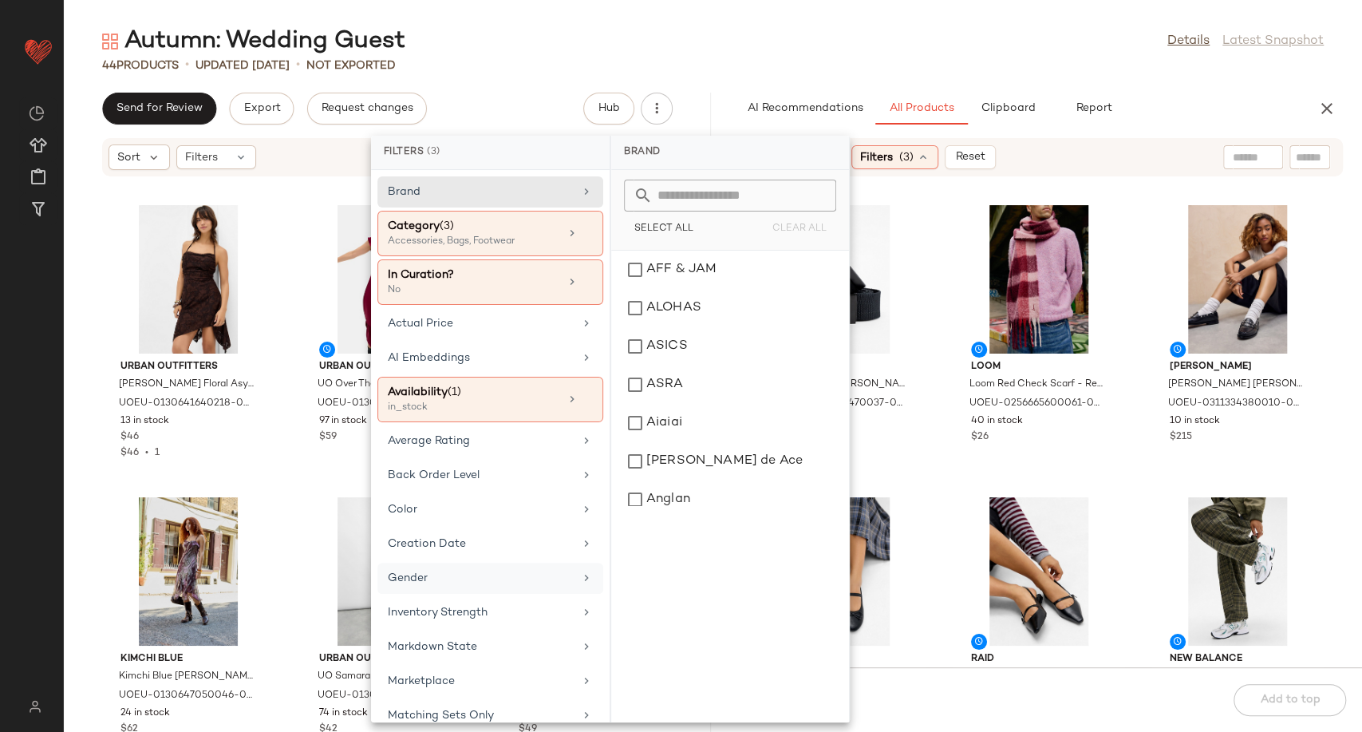
click at [461, 582] on div "Gender" at bounding box center [481, 578] width 186 height 17
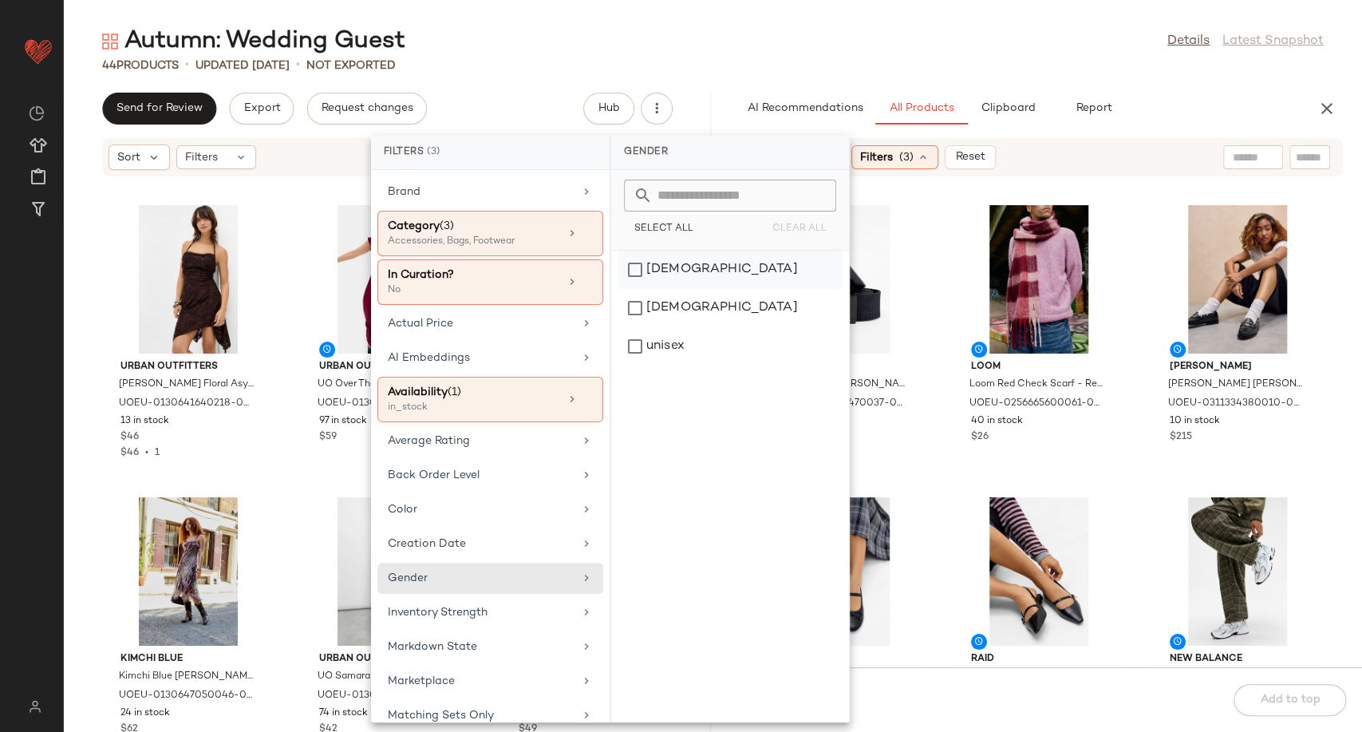
click at [670, 289] on div "[DEMOGRAPHIC_DATA]" at bounding box center [730, 308] width 225 height 38
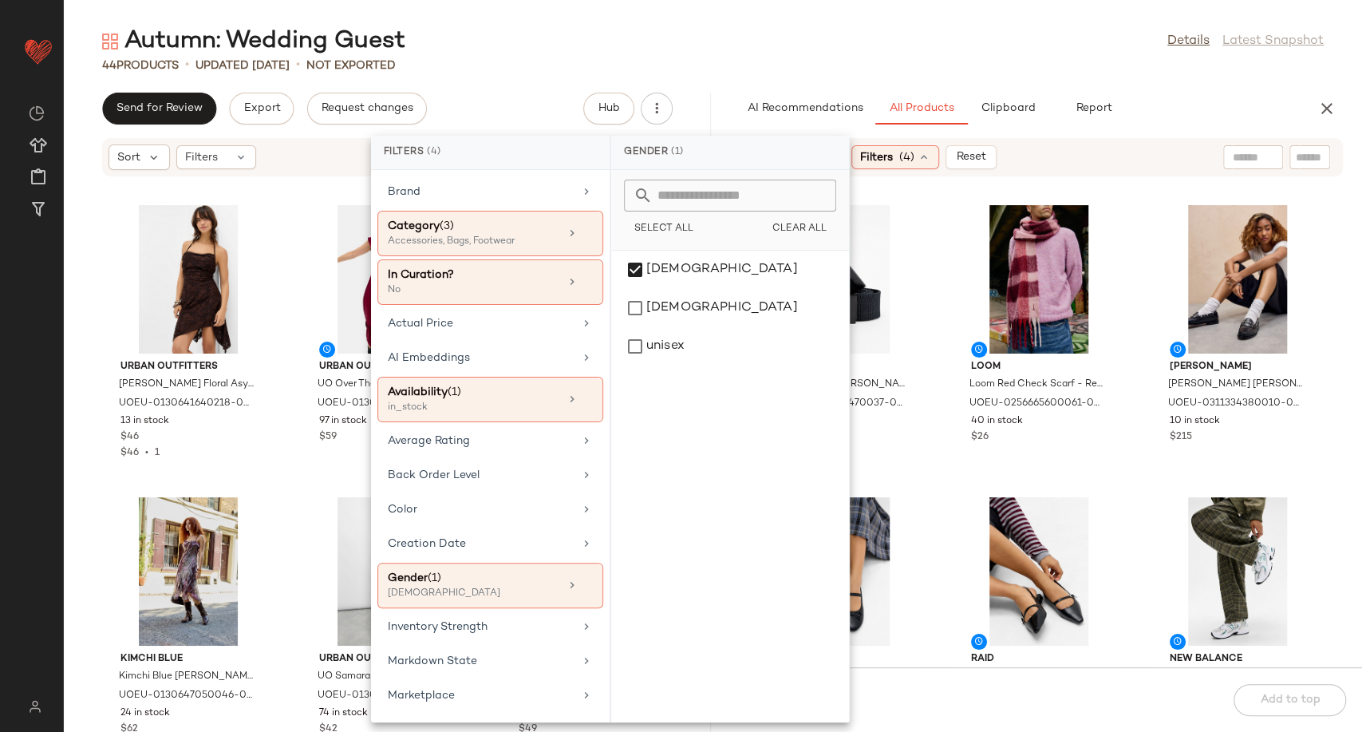
click at [933, 479] on div "Dickies Dickies Black Orcutt Belt - Black at Urban Outfitters UOEU-025090247003…" at bounding box center [1039, 431] width 647 height 471
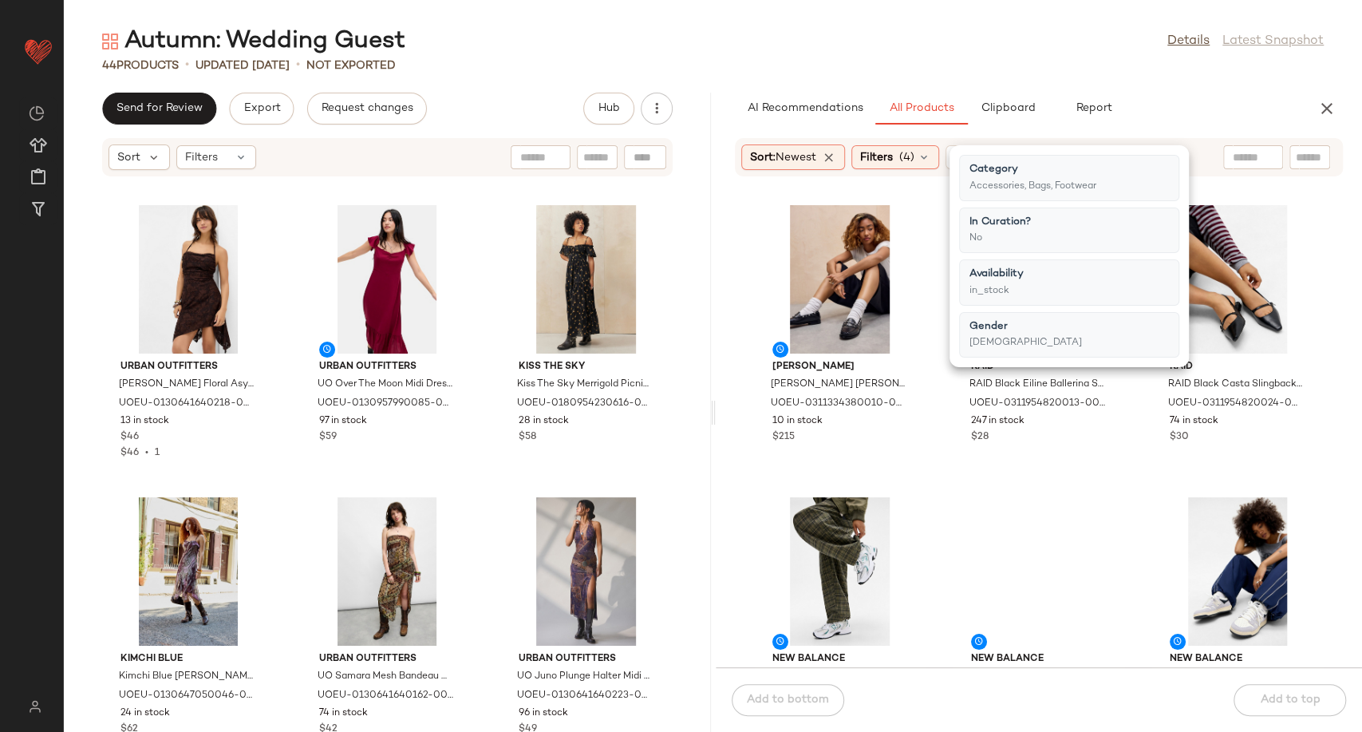
click at [938, 491] on div "G.H. Bass G.H. Bass G.H.Bass Black Weejuns Studded Loafers - Black UK 7 at Urba…" at bounding box center [1039, 431] width 647 height 471
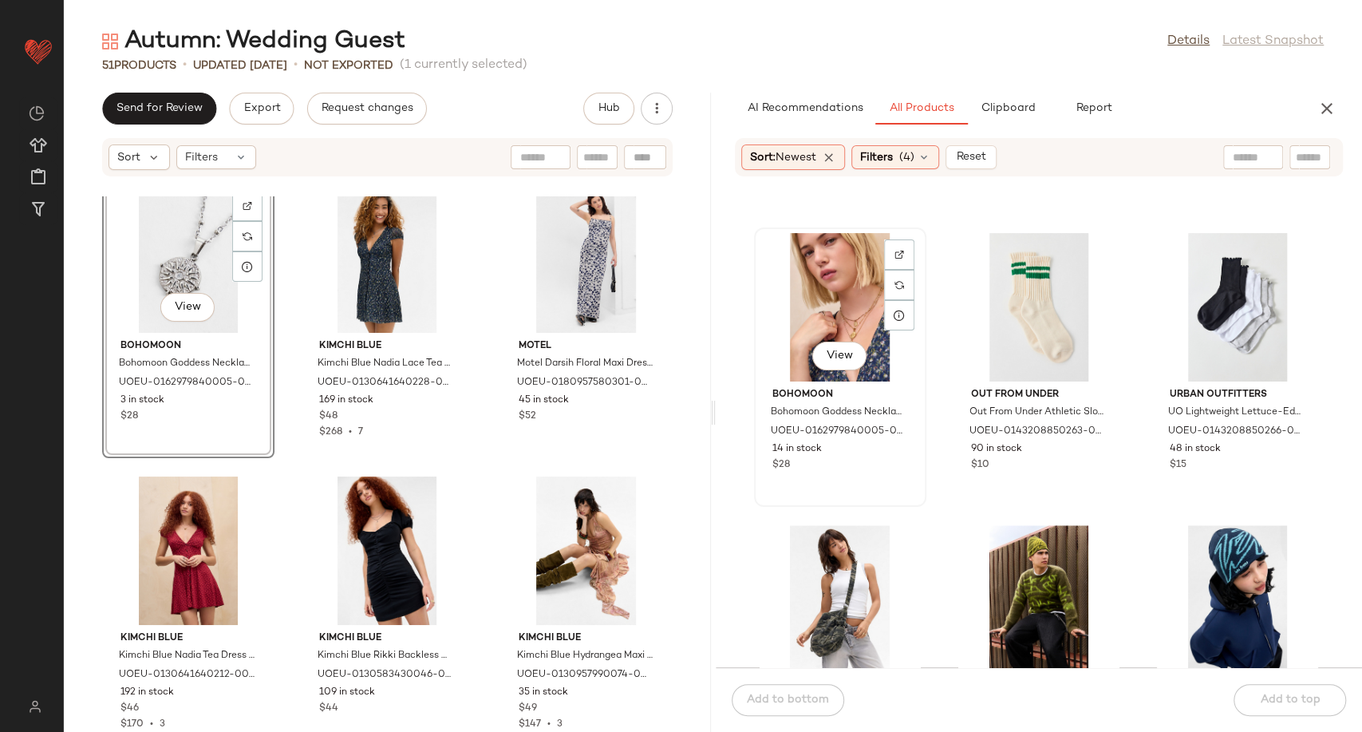
scroll to position [1784, 0]
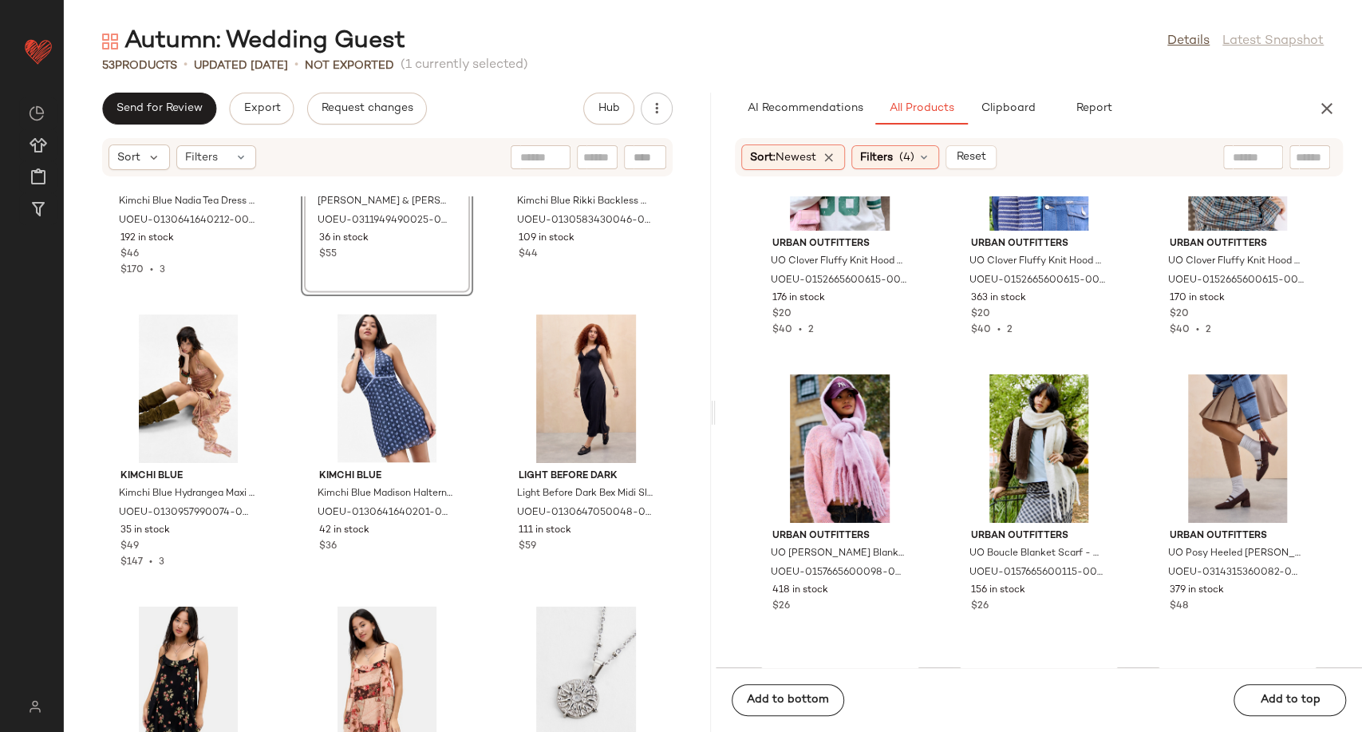
scroll to position [7545, 0]
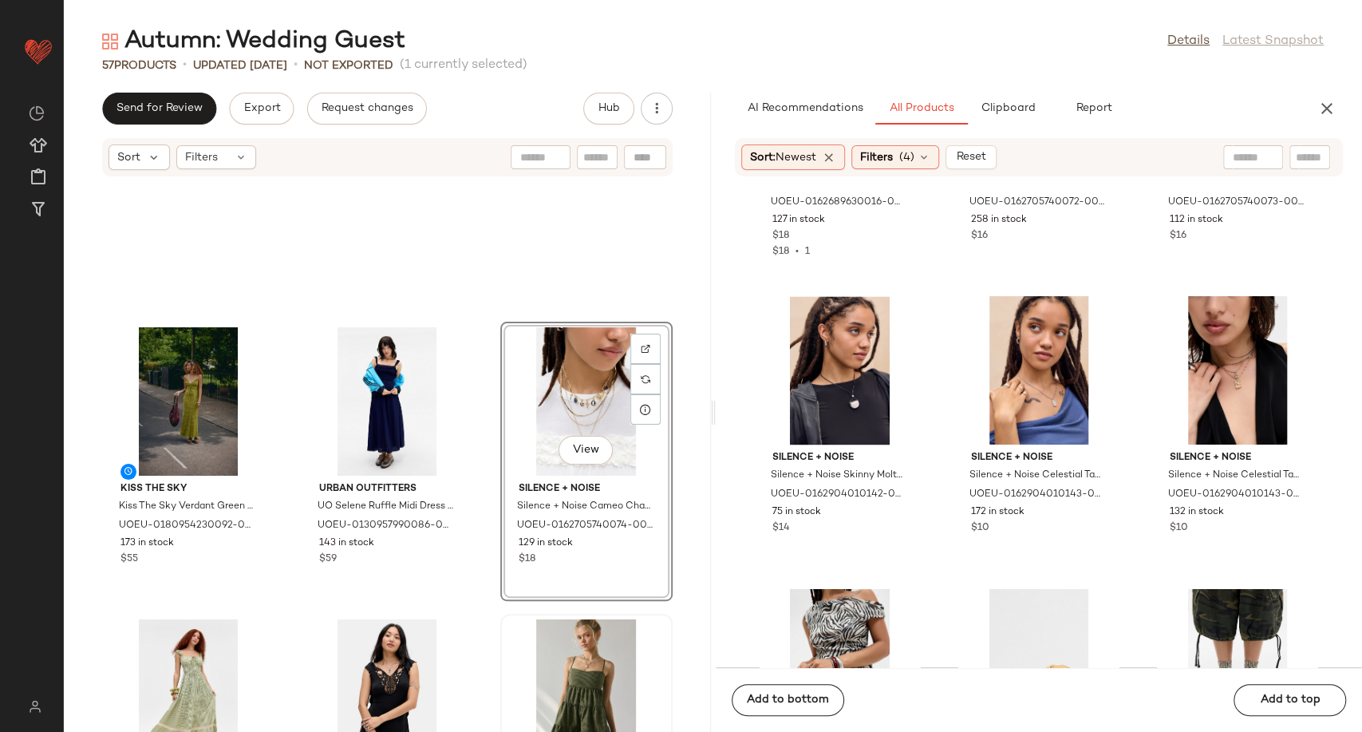
scroll to position [3483, 0]
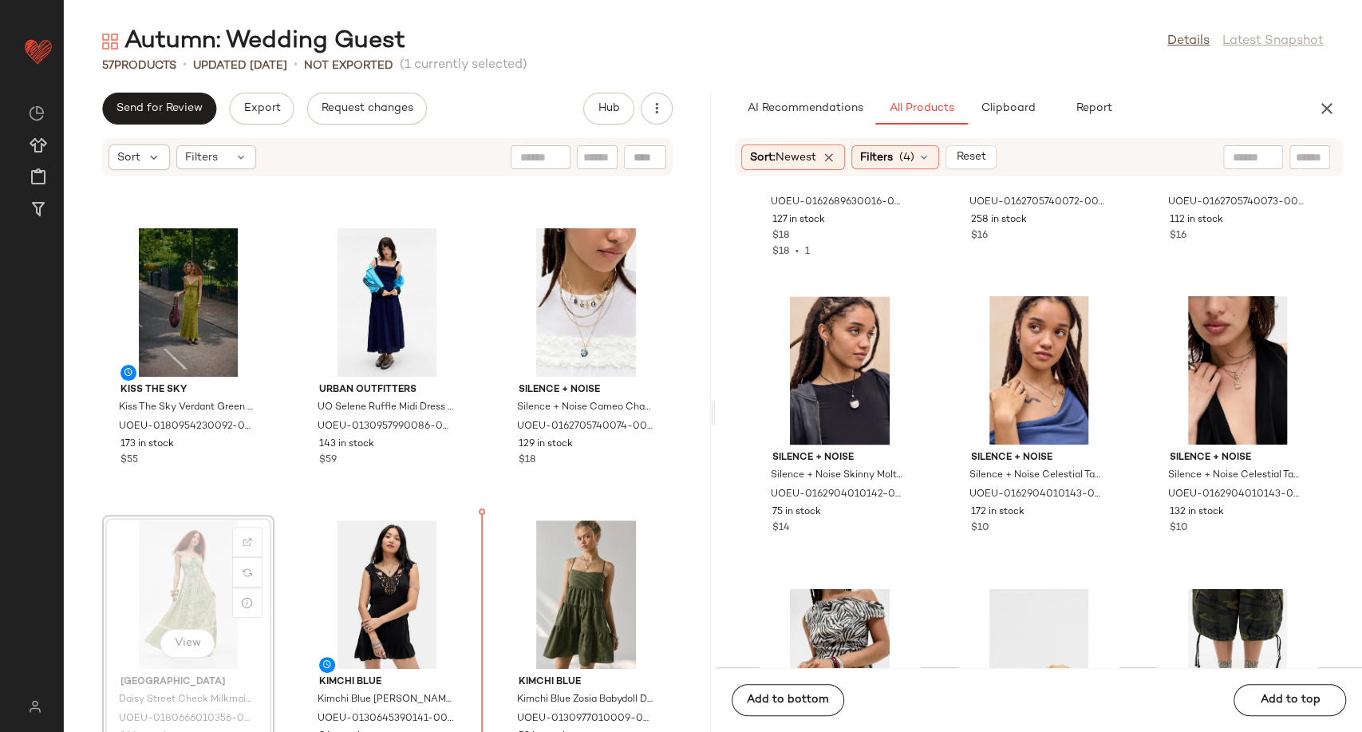
scroll to position [3498, 0]
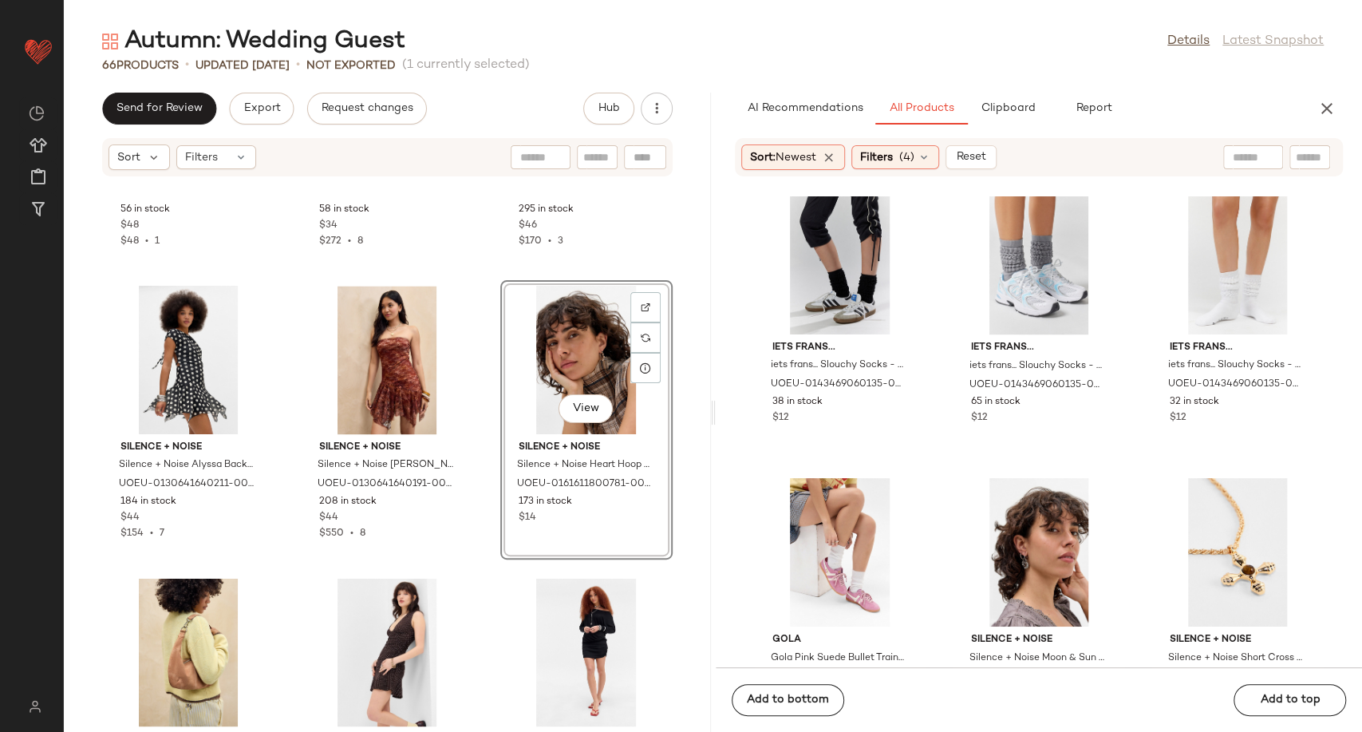
scroll to position [5802, 0]
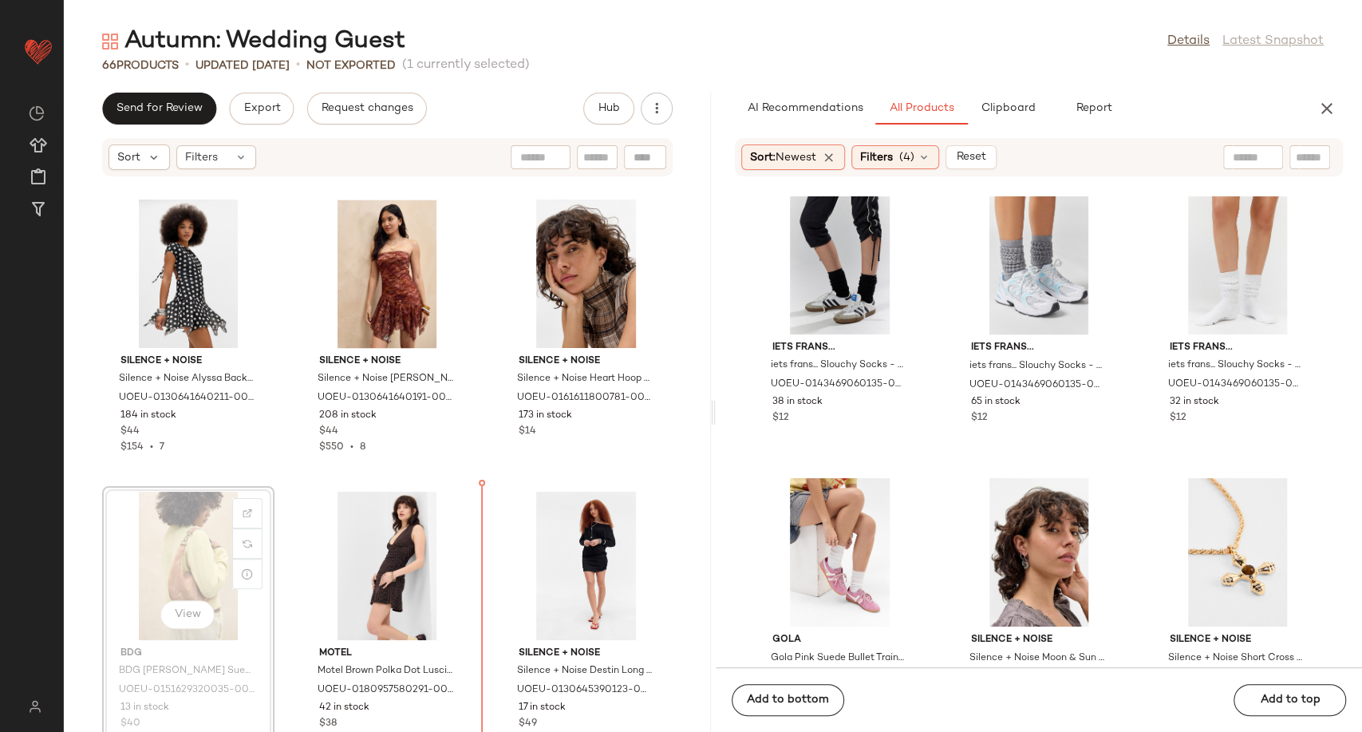
scroll to position [5864, 0]
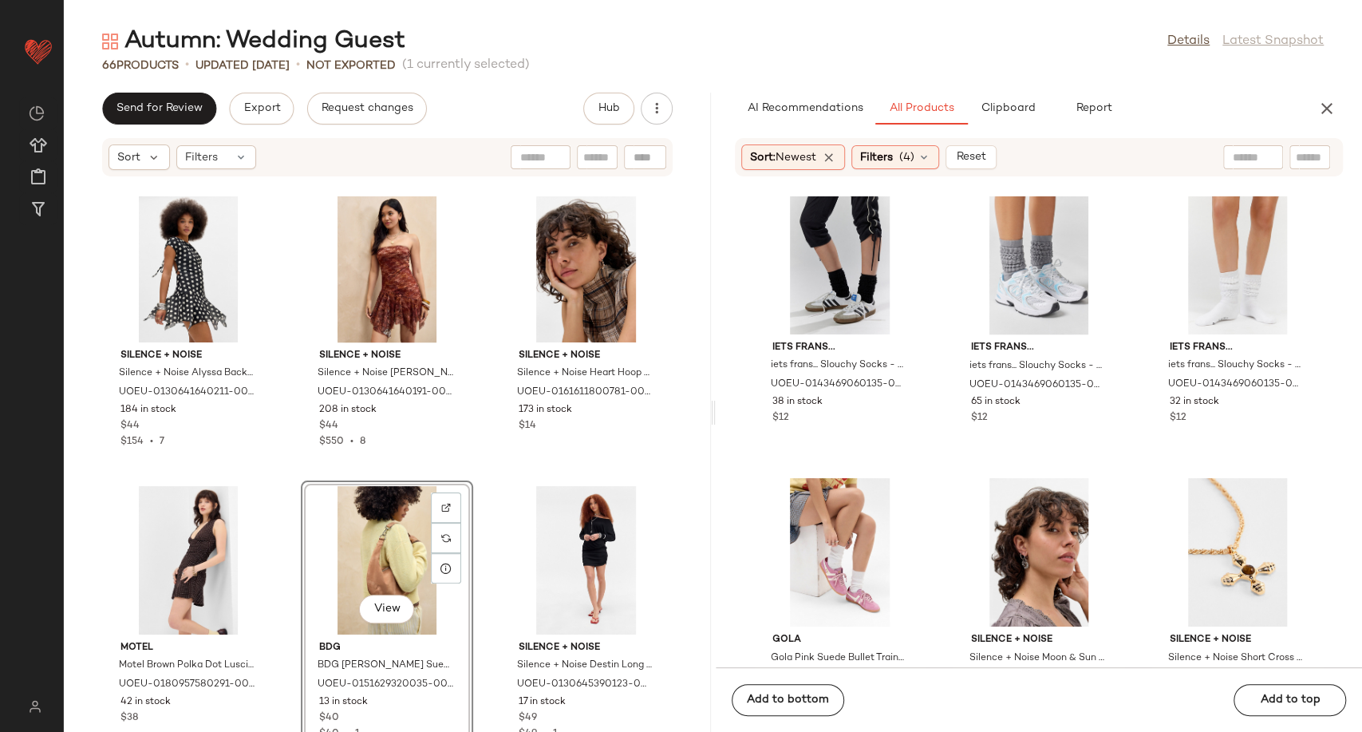
click at [479, 625] on div "Kimchi Blue Kimchi Blue Cassidy Halter Mini Dress - Brown XL at Urban Outfitter…" at bounding box center [387, 463] width 647 height 535
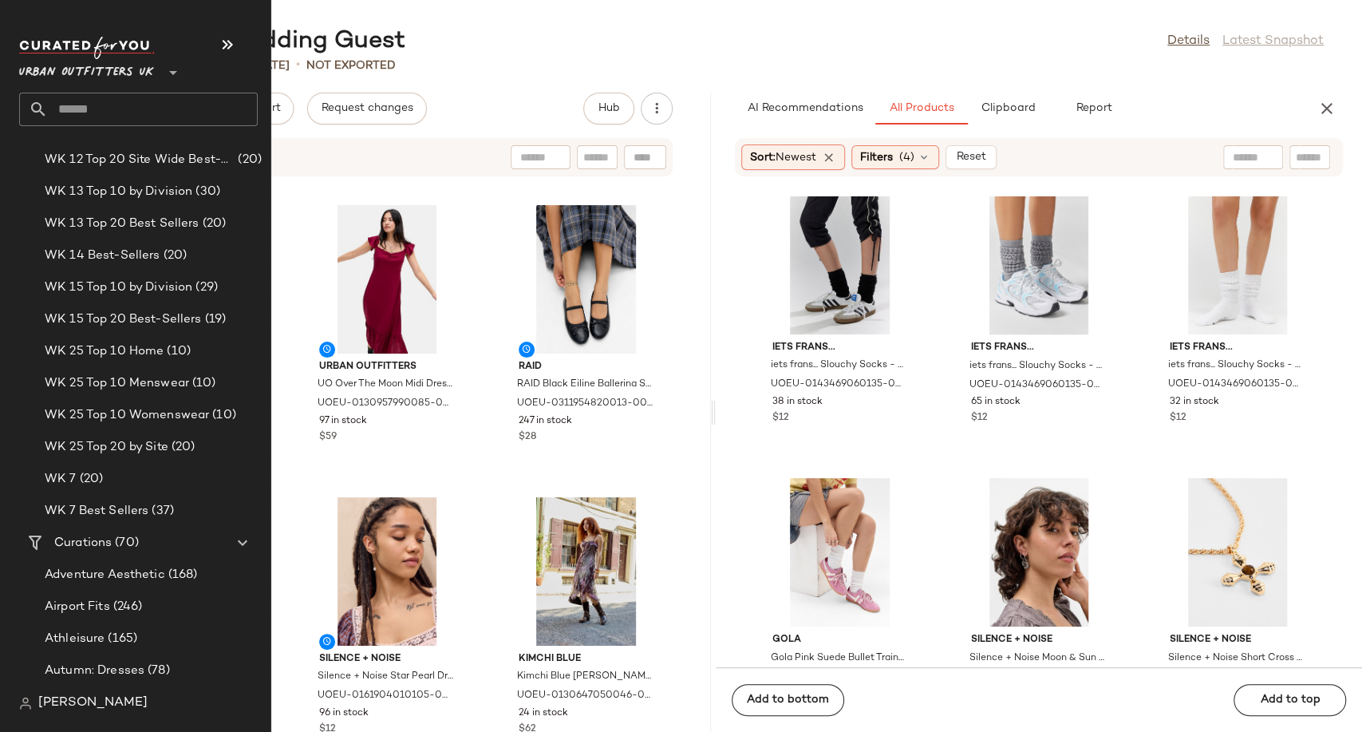
scroll to position [2748, 0]
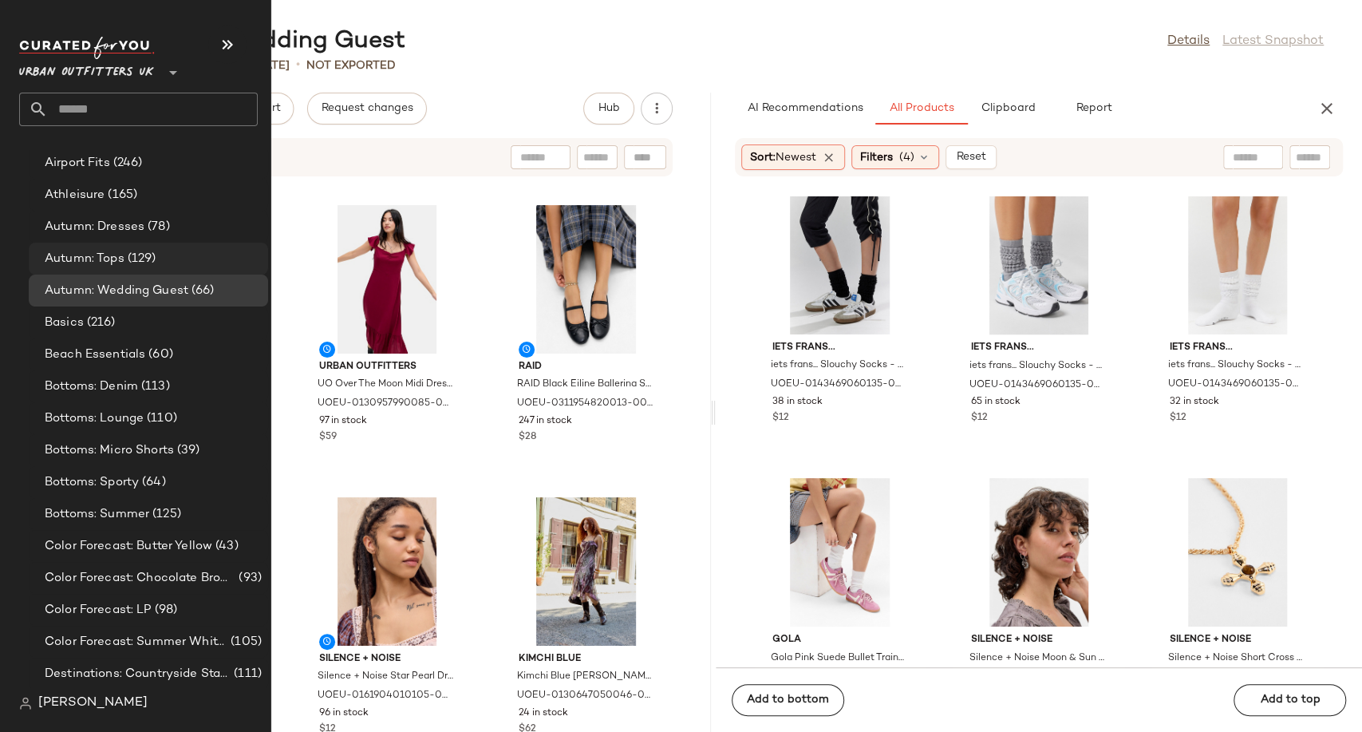
click at [177, 266] on div "Autumn: Tops (129)" at bounding box center [151, 259] width 222 height 18
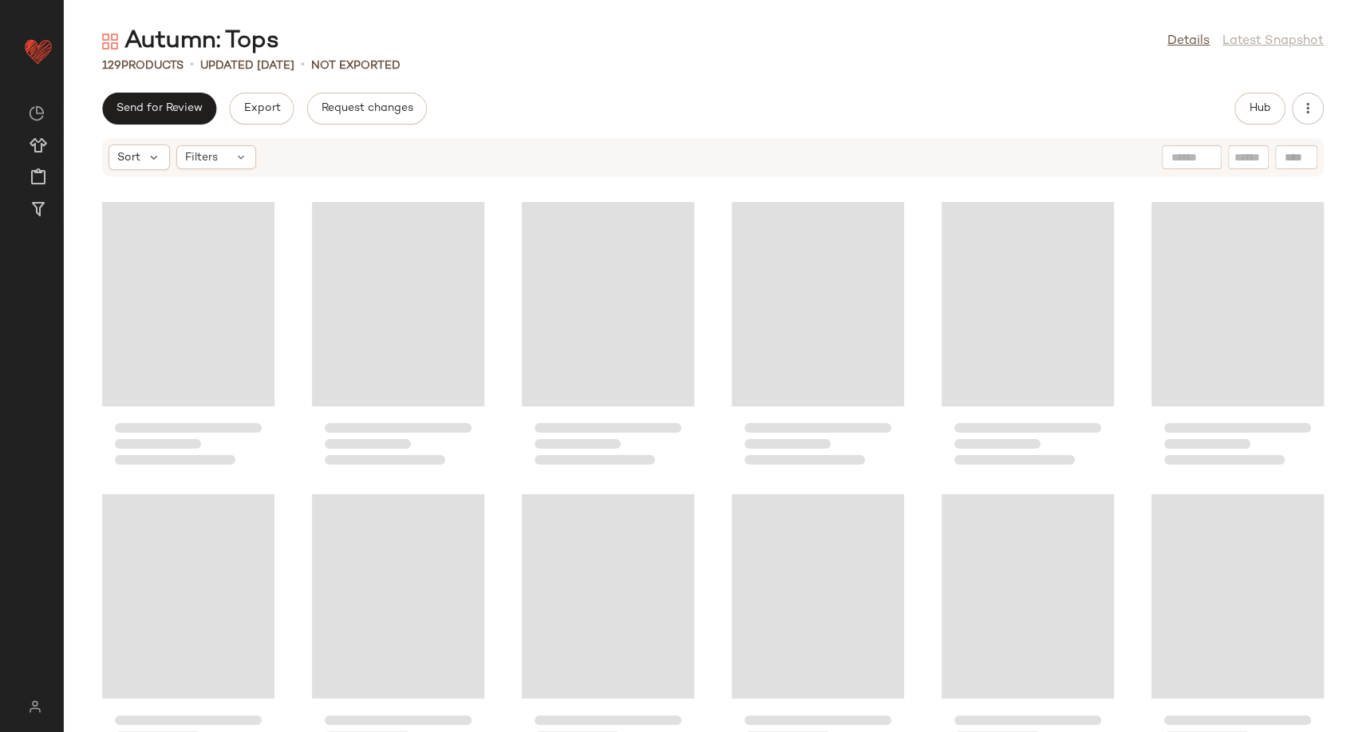
click at [543, 53] on div "Autumn: Tops Details Latest Snapshot" at bounding box center [713, 42] width 1298 height 32
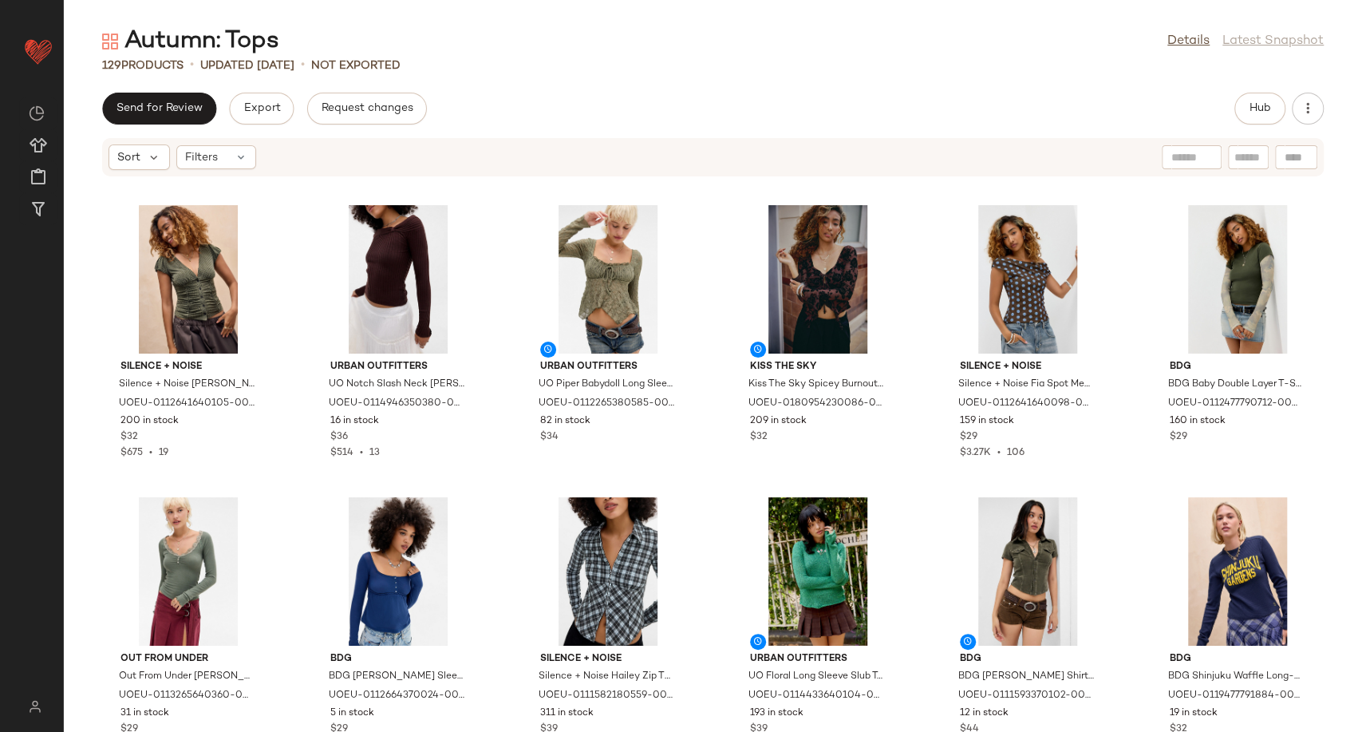
click at [894, 61] on div "129 Products • updated Aug 13th • Not Exported" at bounding box center [713, 65] width 1298 height 16
click at [1276, 100] on button "Hub" at bounding box center [1259, 109] width 51 height 32
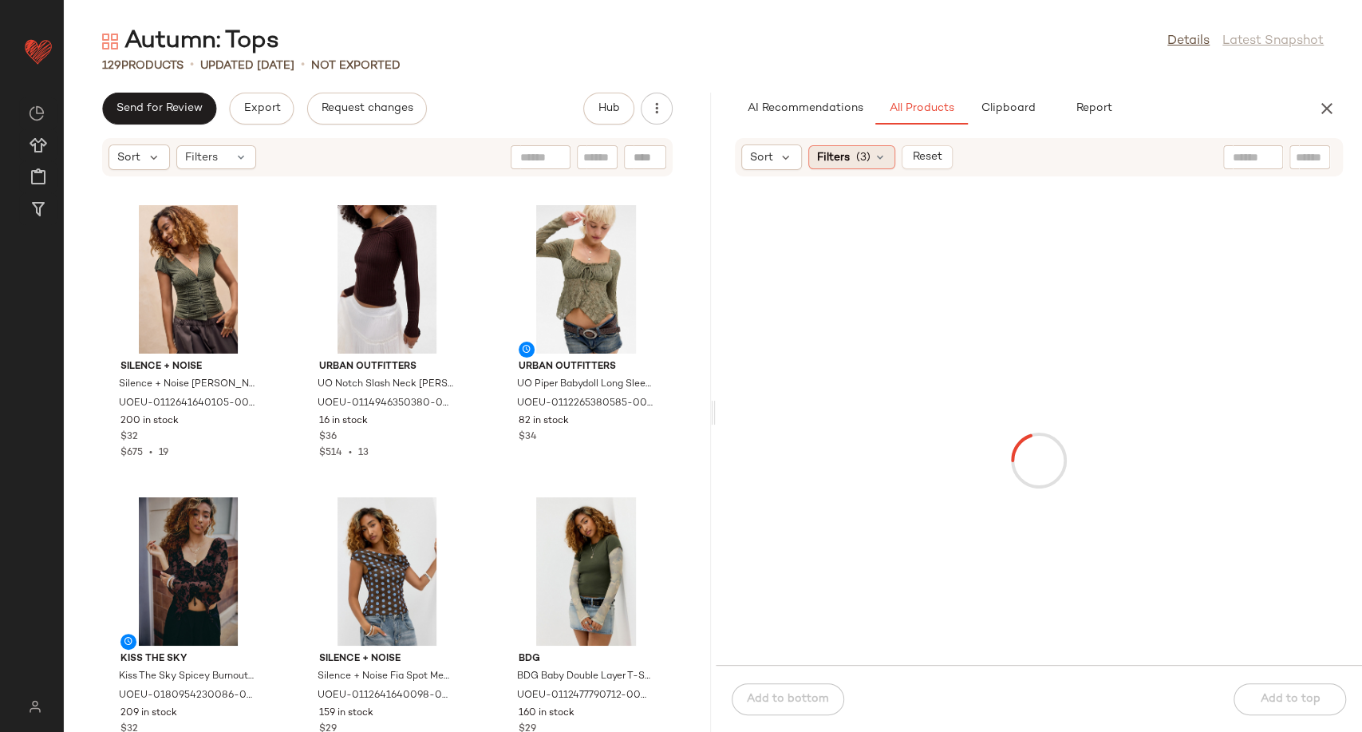
click at [882, 165] on div "Filters (3)" at bounding box center [851, 157] width 87 height 24
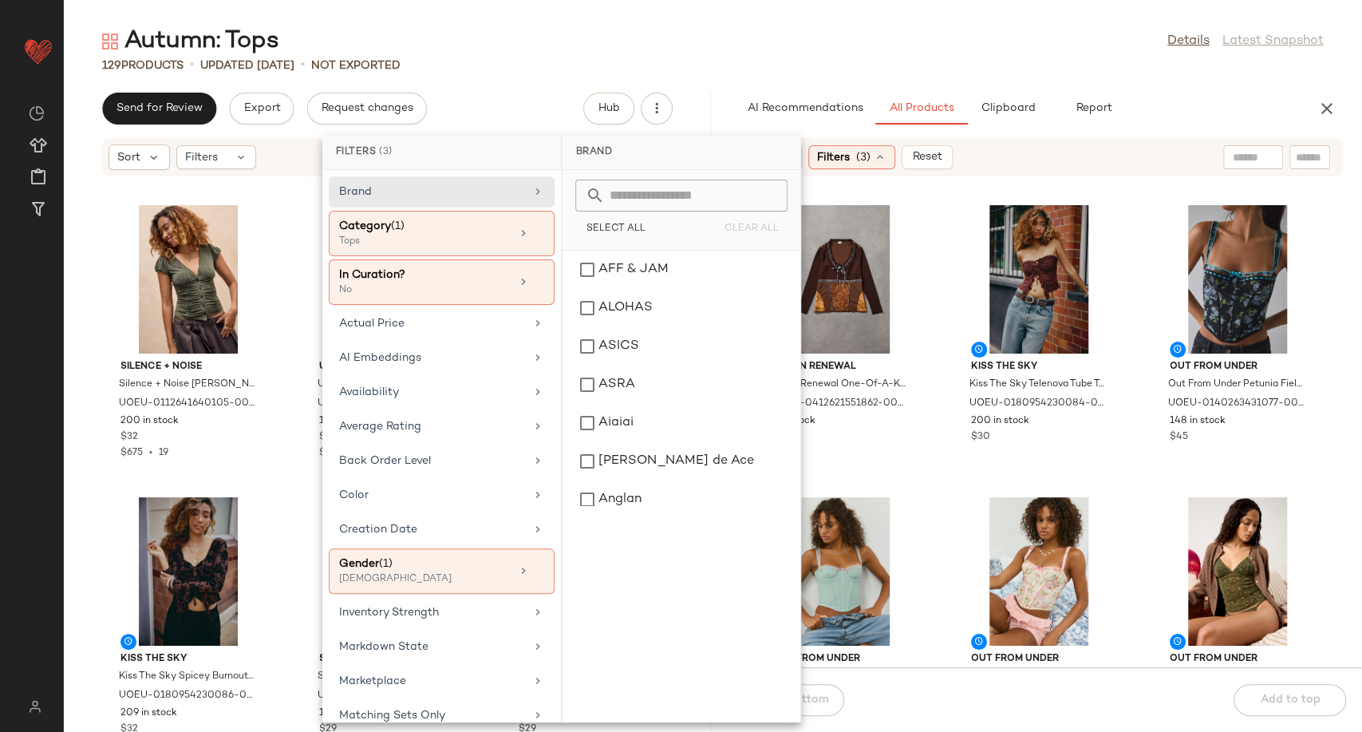
click at [933, 208] on div "Urban Renewal Urban Renewal One-Of-A-Kind Blanche Porte Brown Patchwork Lace & …" at bounding box center [1039, 431] width 647 height 471
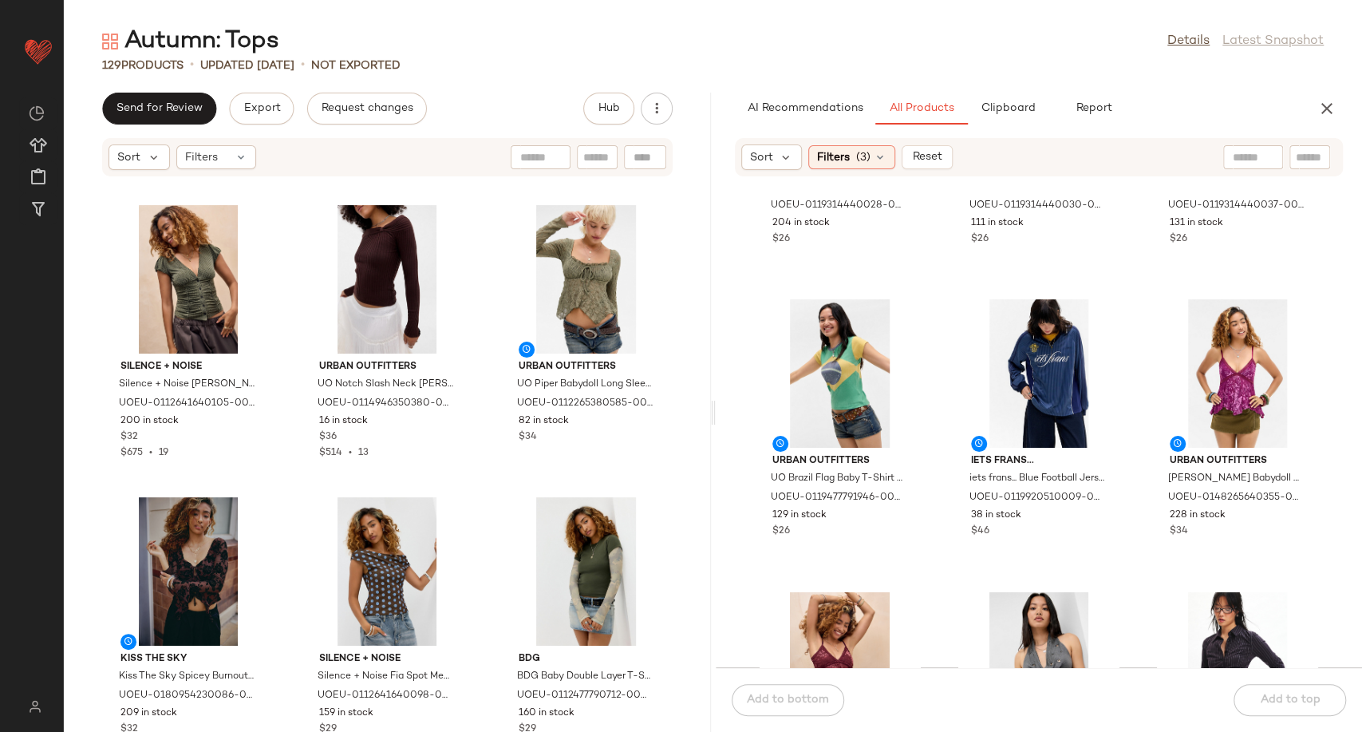
scroll to position [2317, 0]
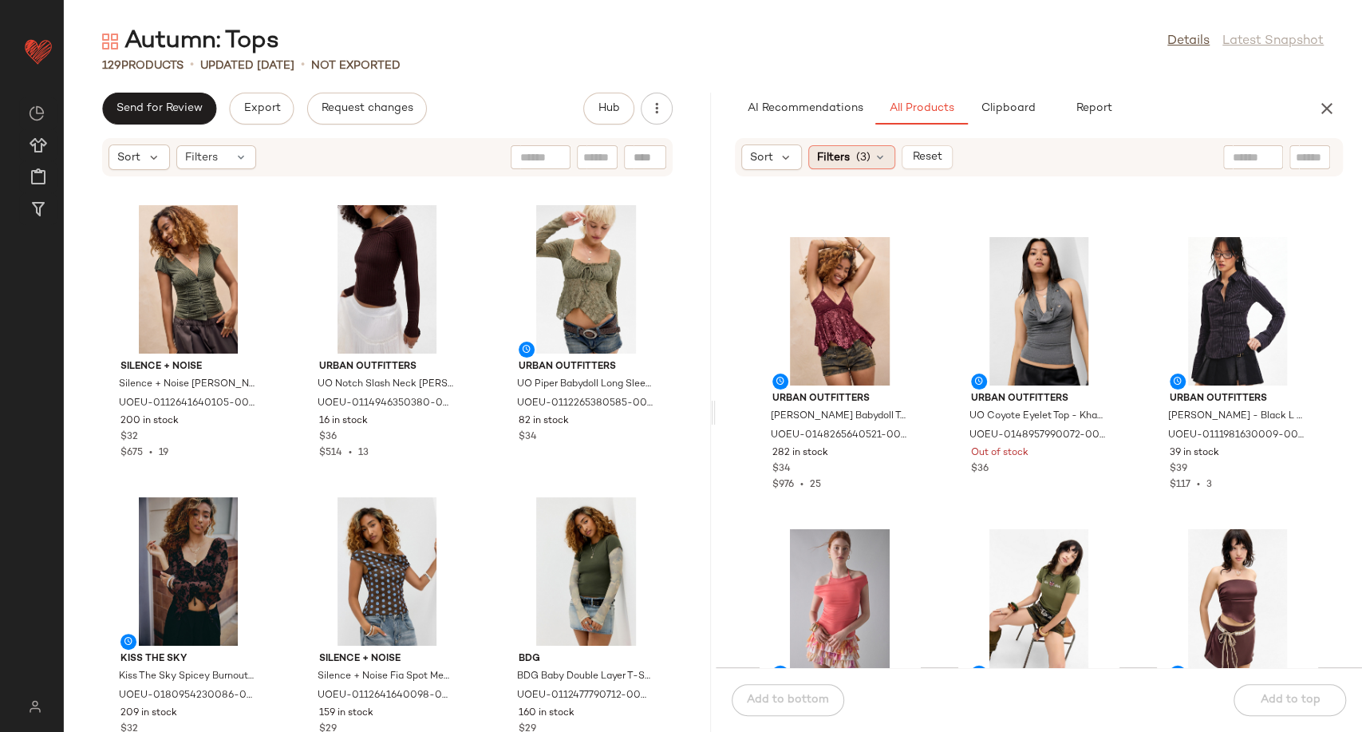
click at [879, 156] on icon at bounding box center [880, 157] width 13 height 13
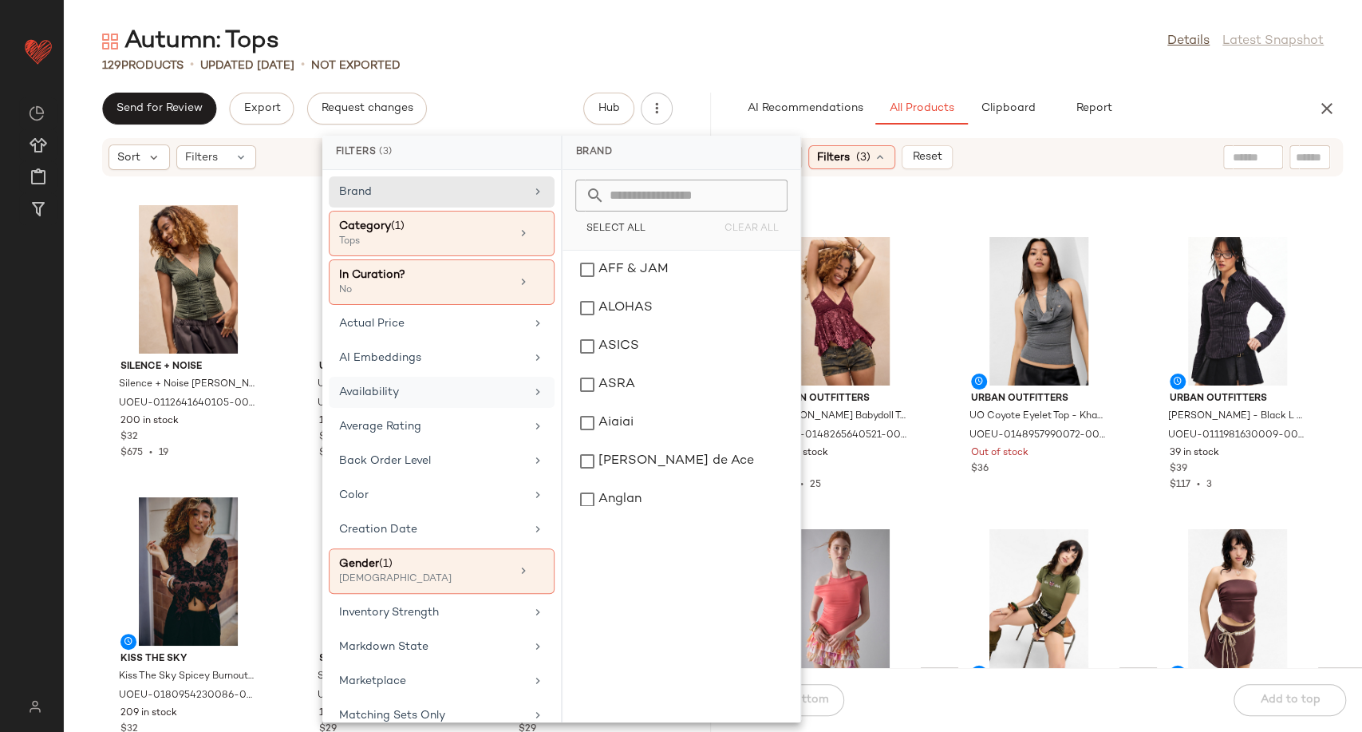
click at [443, 392] on div "Availability" at bounding box center [432, 392] width 186 height 17
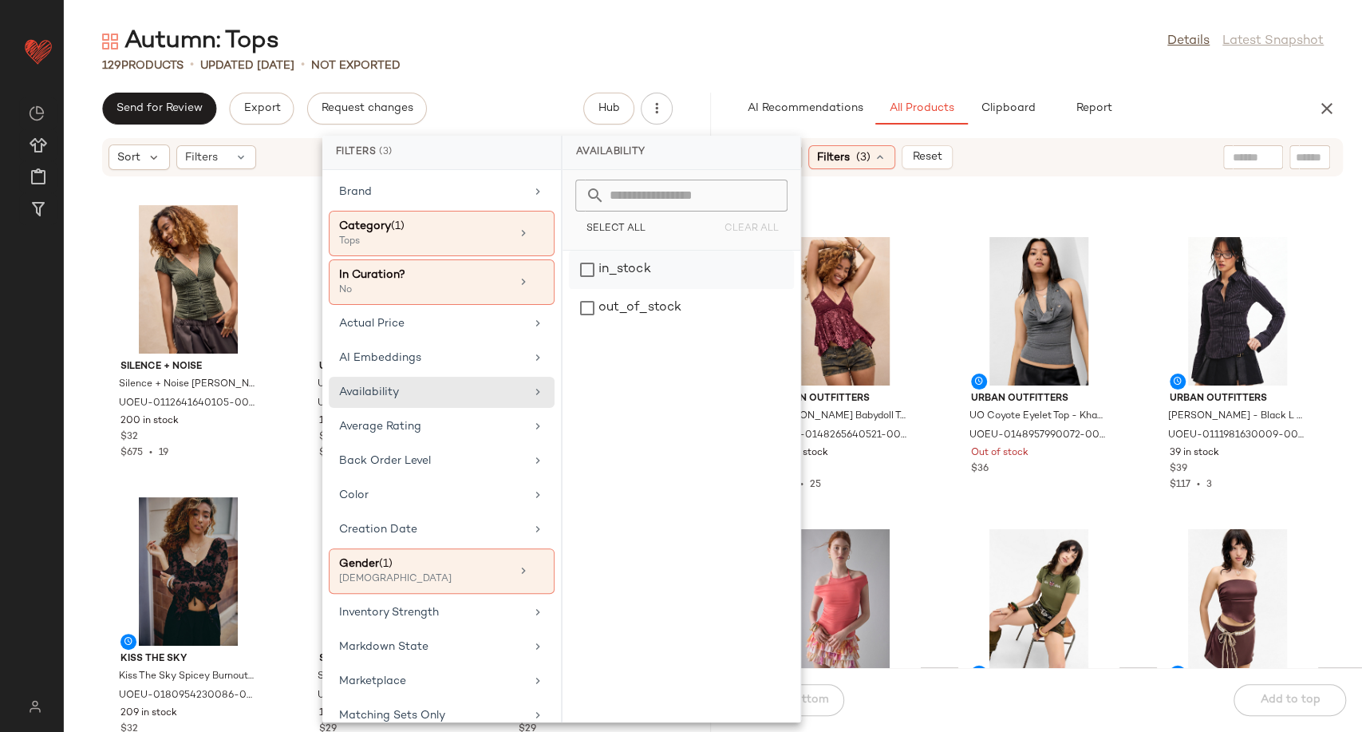
click at [644, 289] on div "in_stock" at bounding box center [681, 308] width 225 height 38
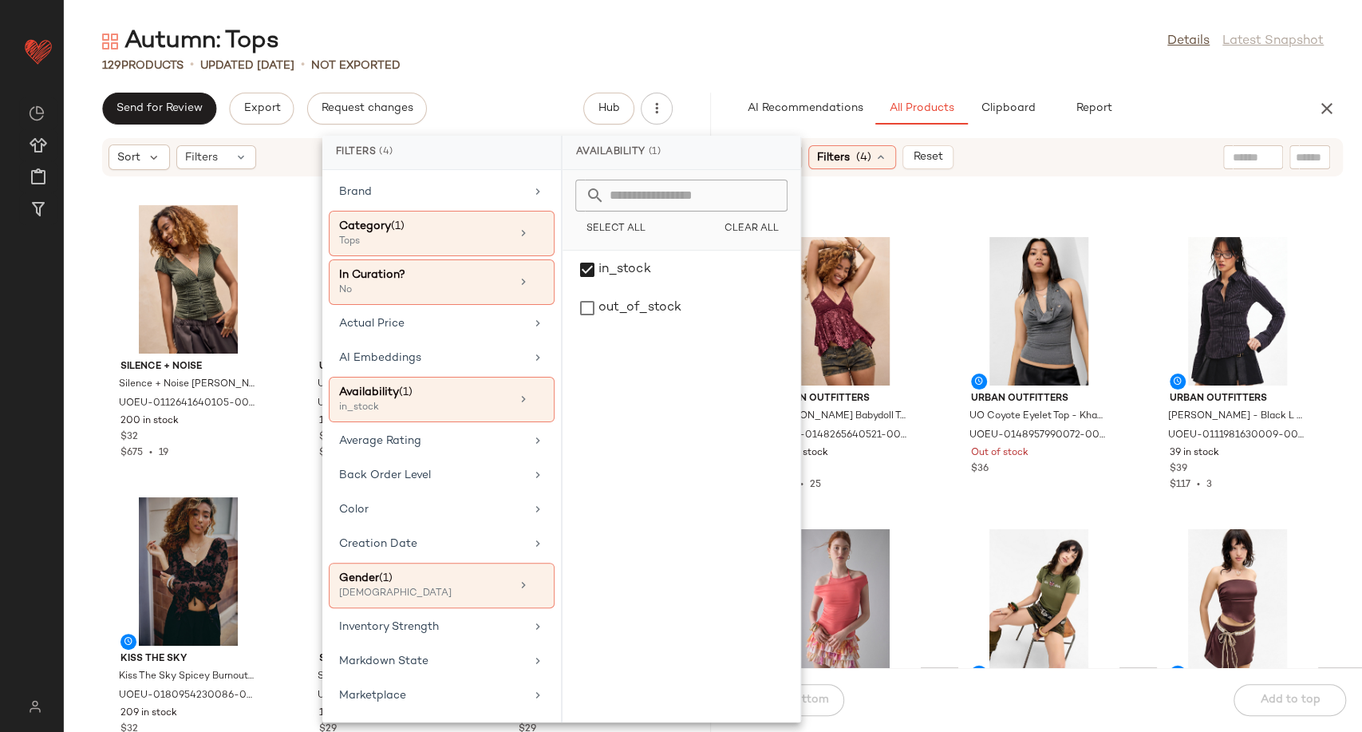
click at [938, 413] on div "Urban Outfitters UO Brazil Flag Baby T-Shirt - Yellow M at Urban Outfitters UOE…" at bounding box center [1039, 431] width 647 height 471
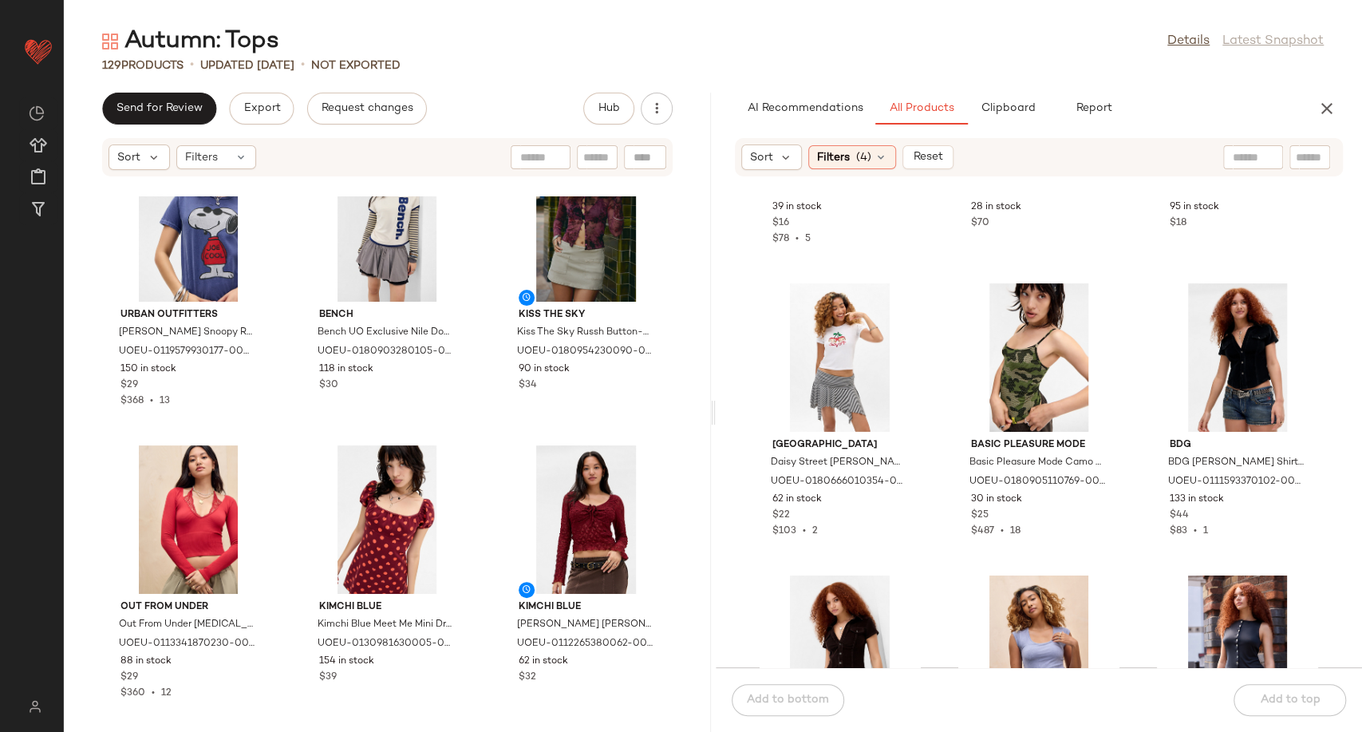
scroll to position [4533, 0]
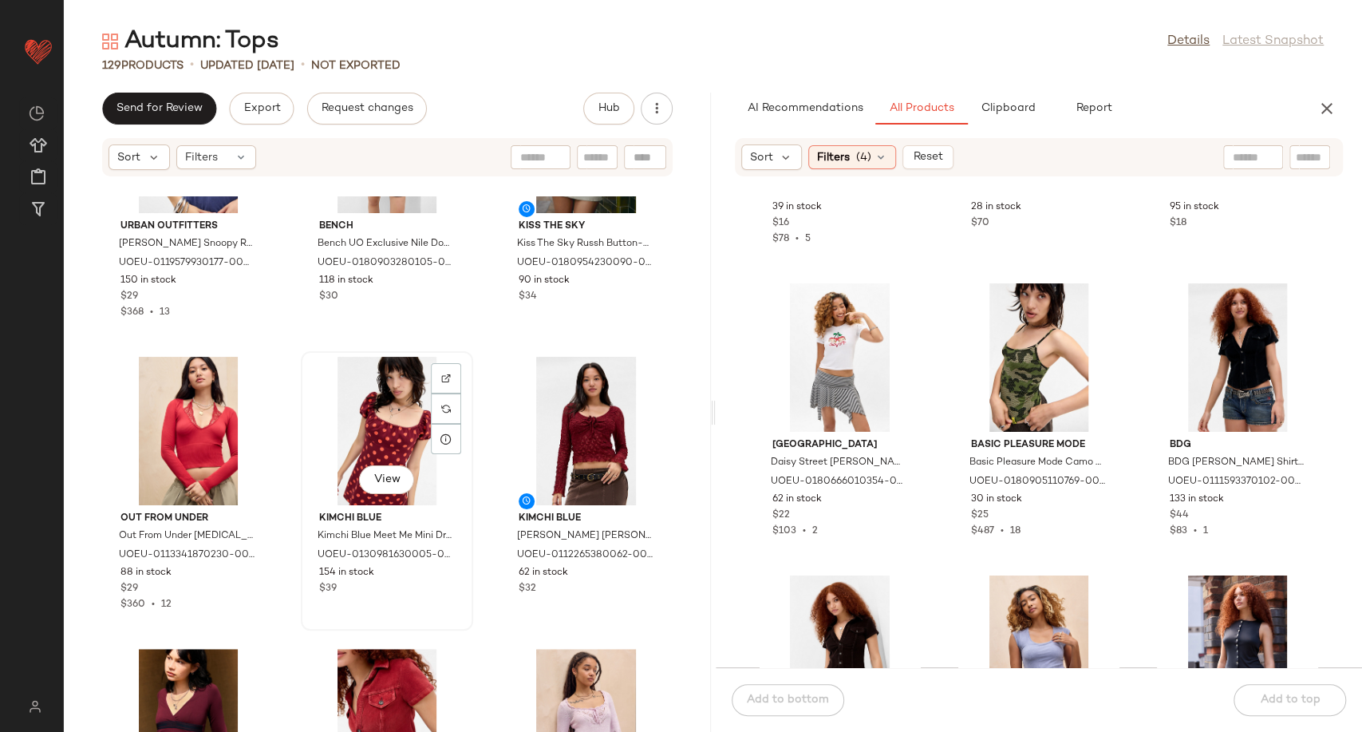
click at [383, 423] on div "View" at bounding box center [386, 431] width 161 height 148
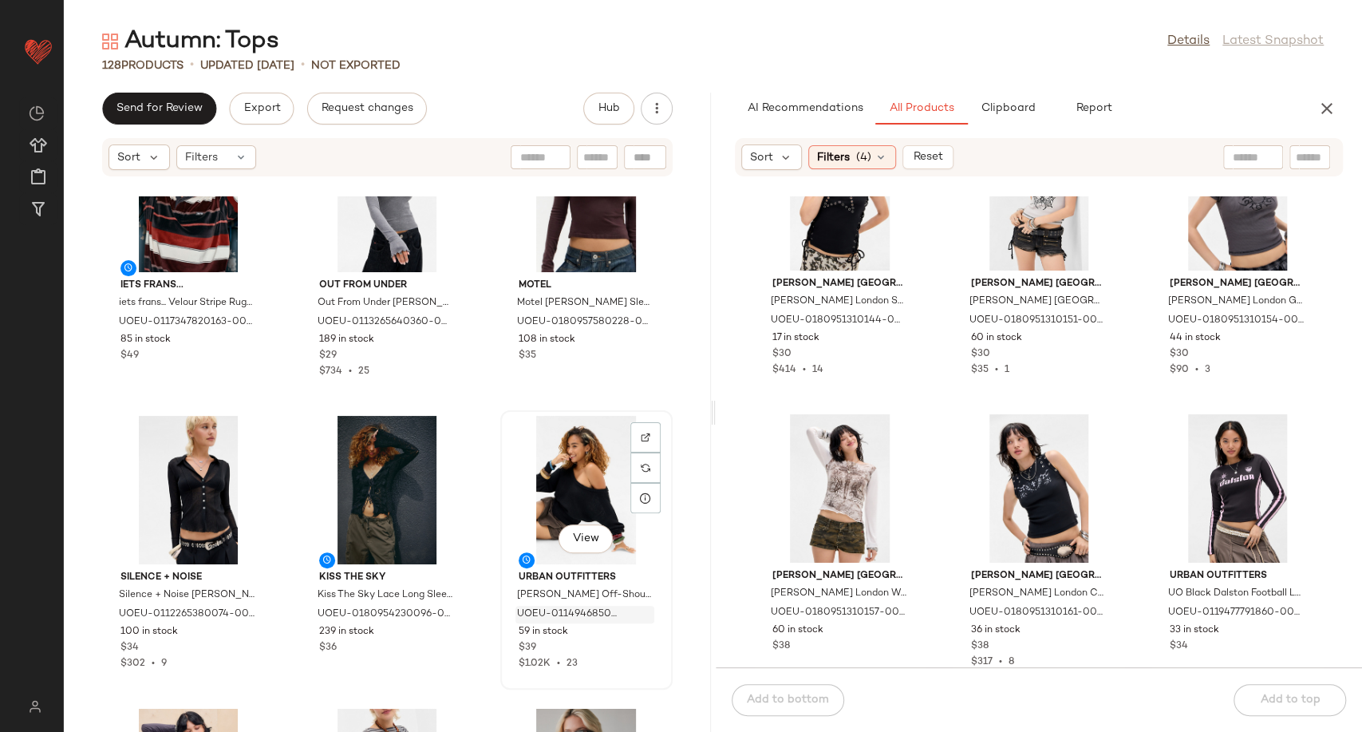
scroll to position [9985, 0]
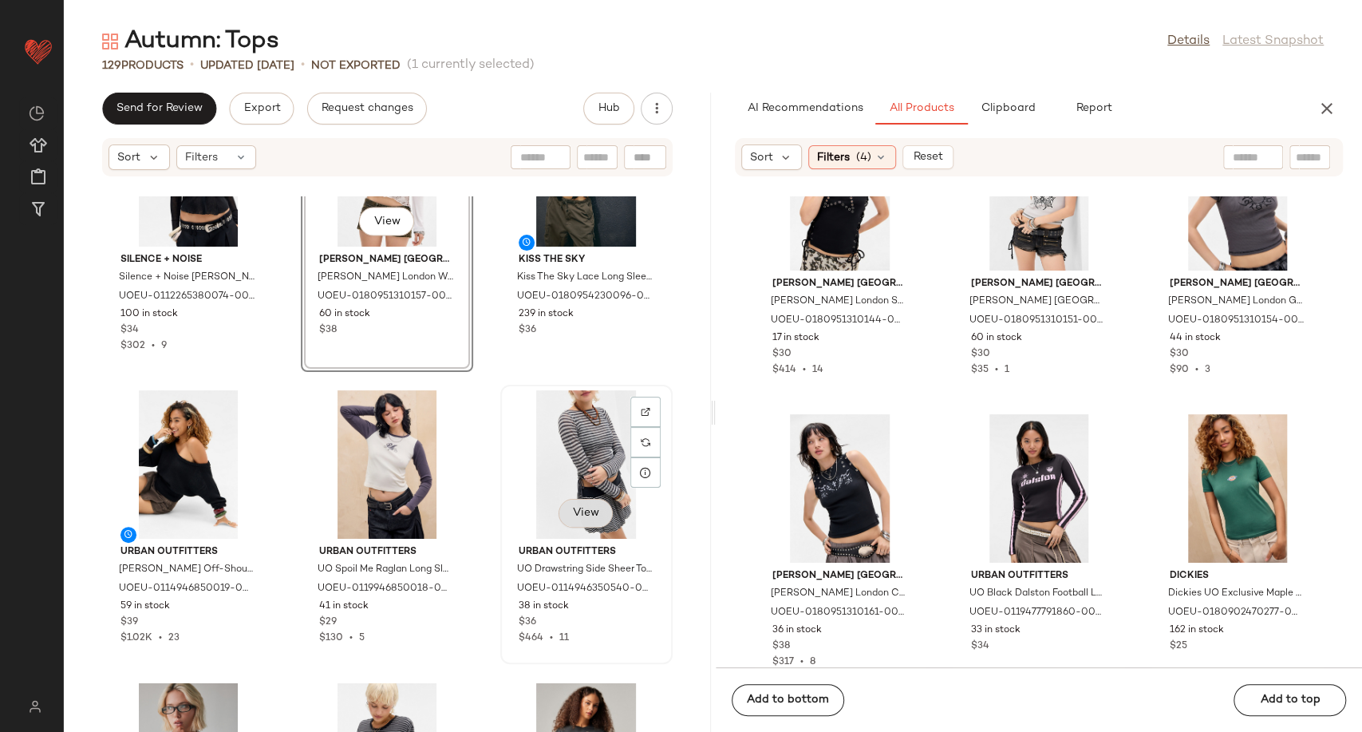
scroll to position [10517, 0]
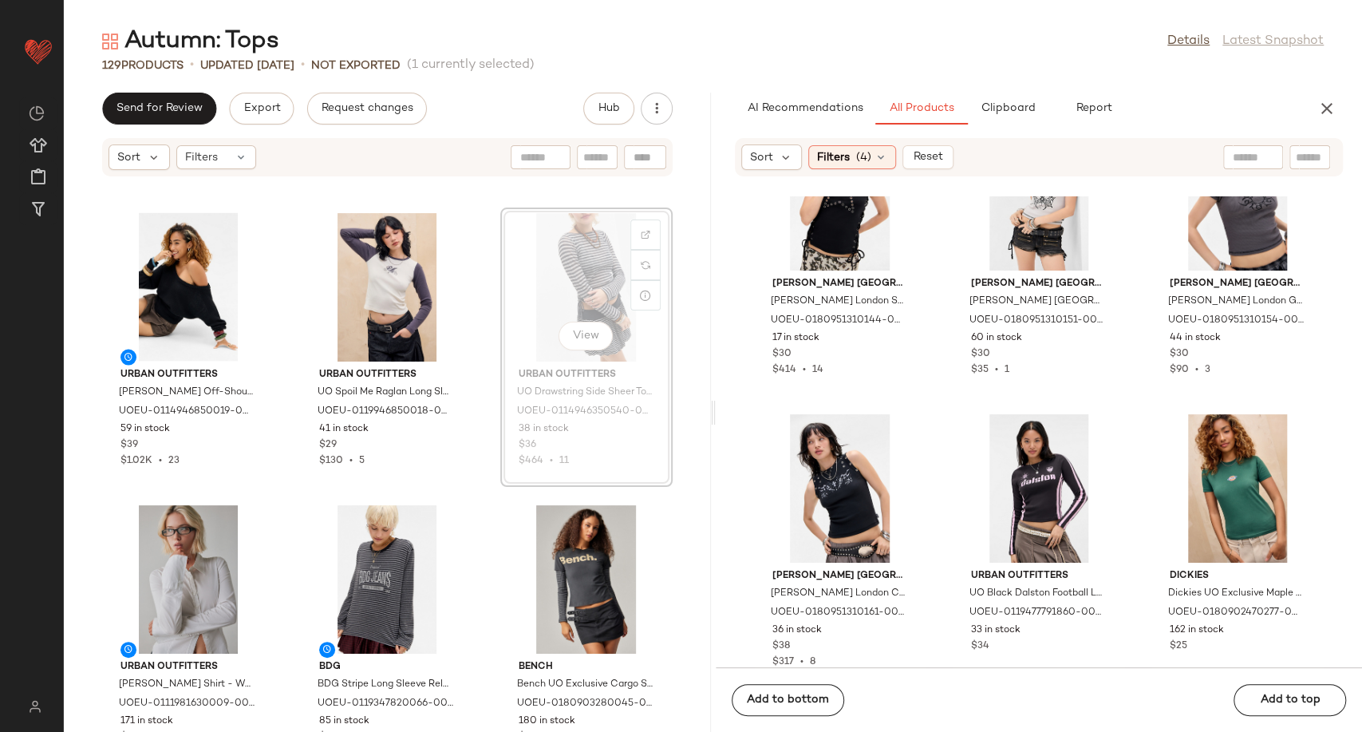
scroll to position [10512, 0]
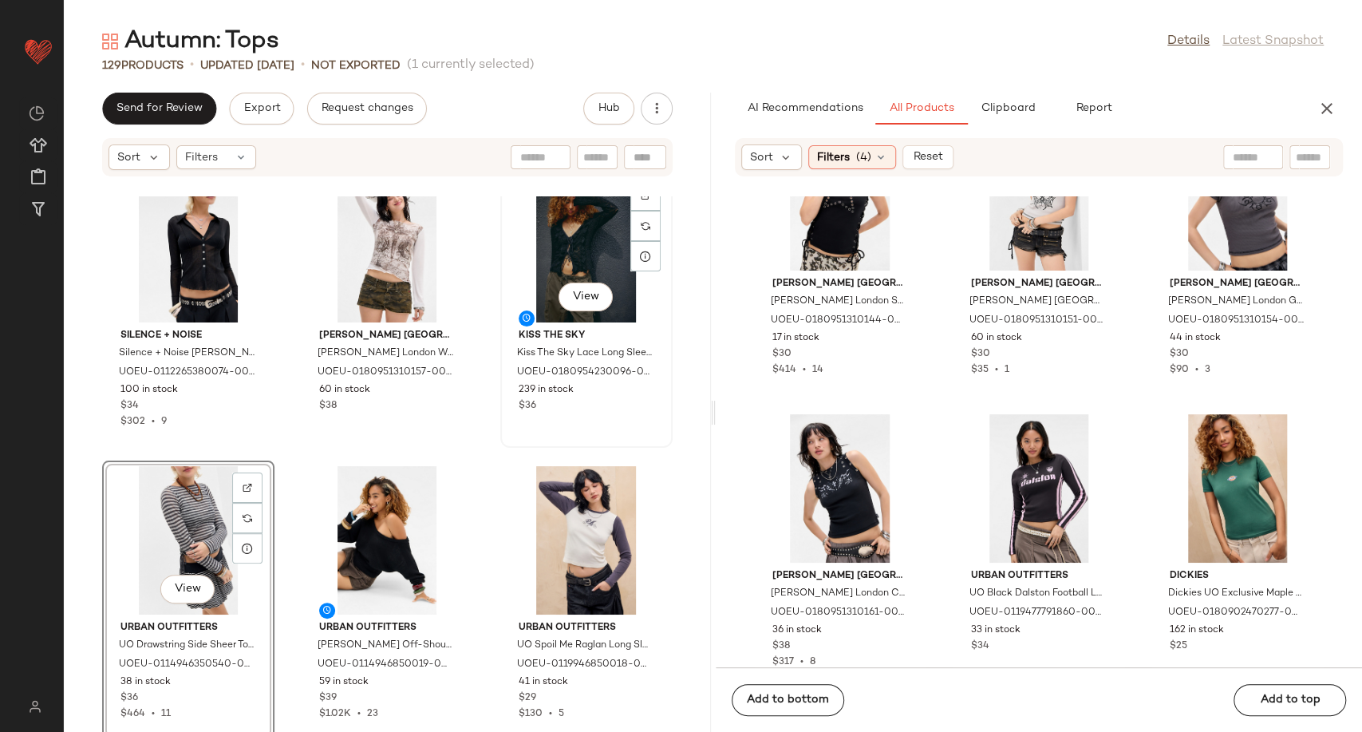
scroll to position [10245, 0]
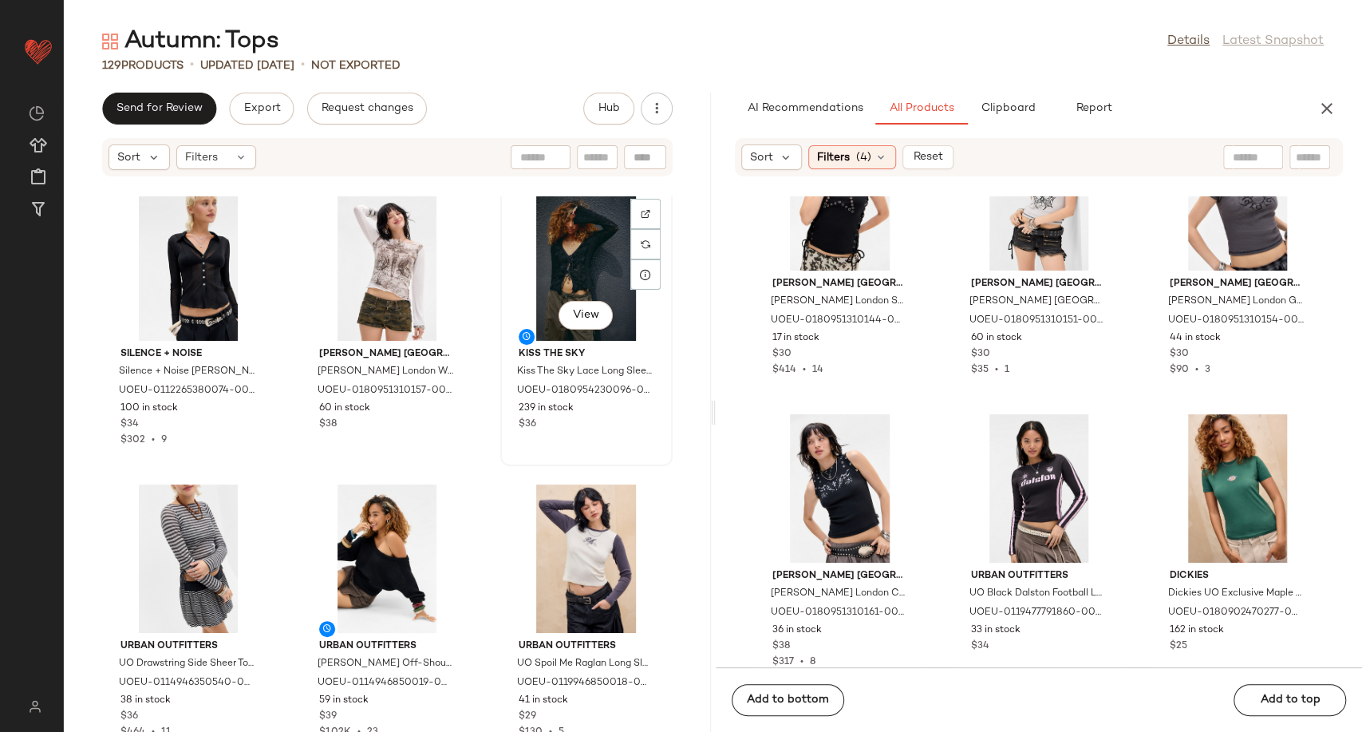
click at [502, 458] on div "View Kiss The Sky Kiss The Sky Lace Long Sleeve Top - Black 2XS at Urban Outfit…" at bounding box center [586, 326] width 169 height 276
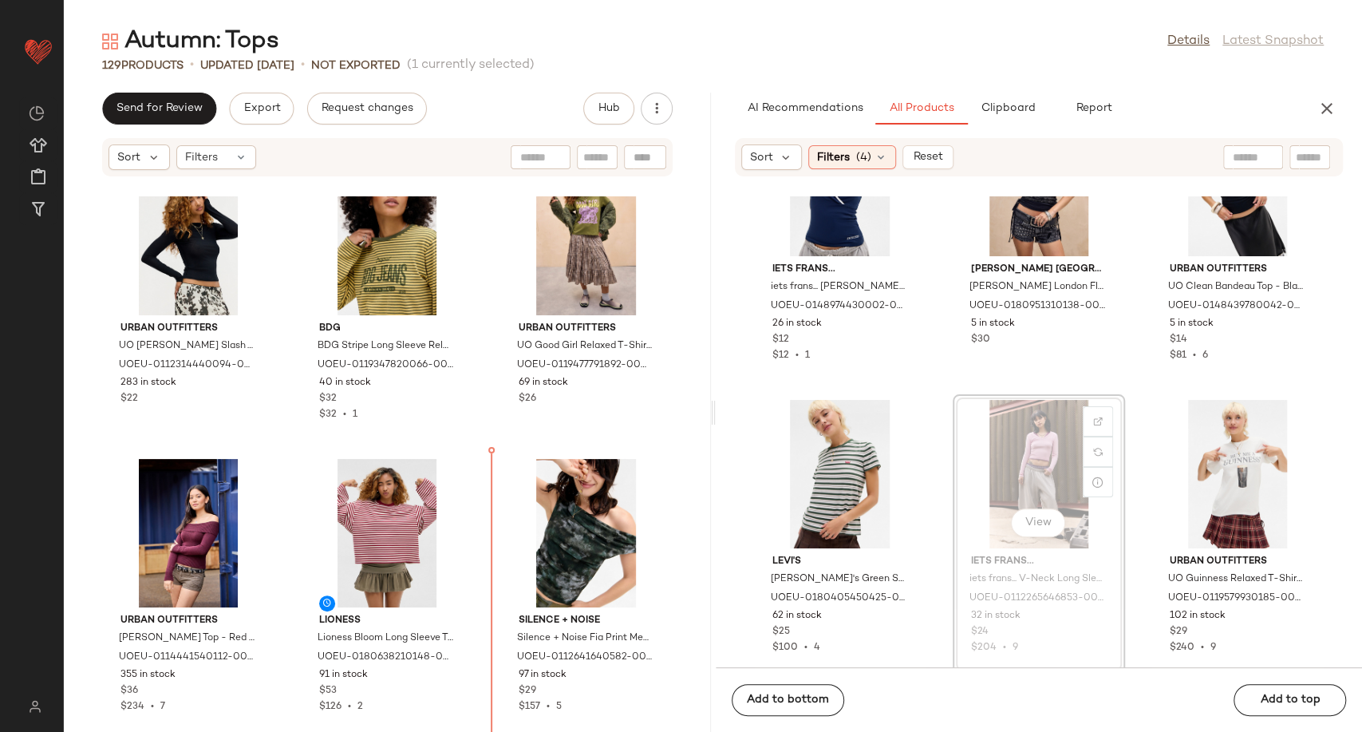
scroll to position [12023, 0]
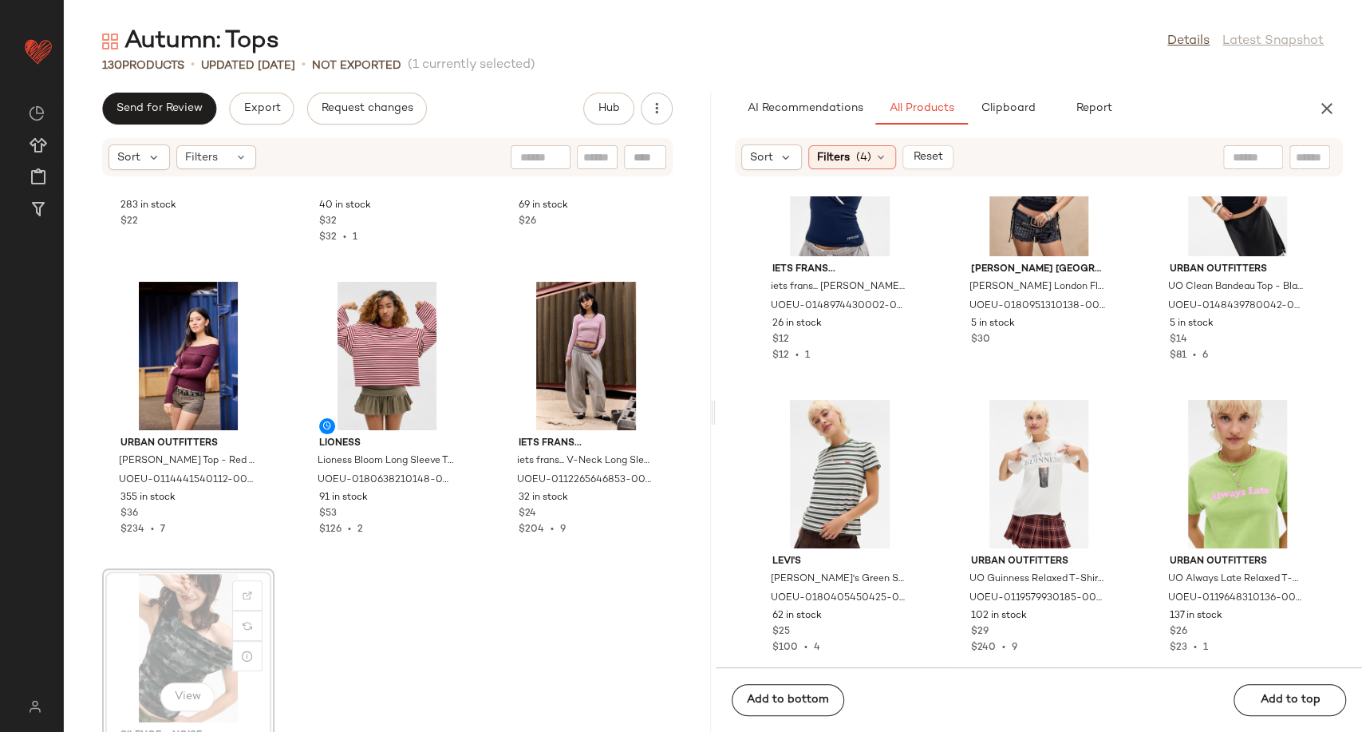
scroll to position [12202, 0]
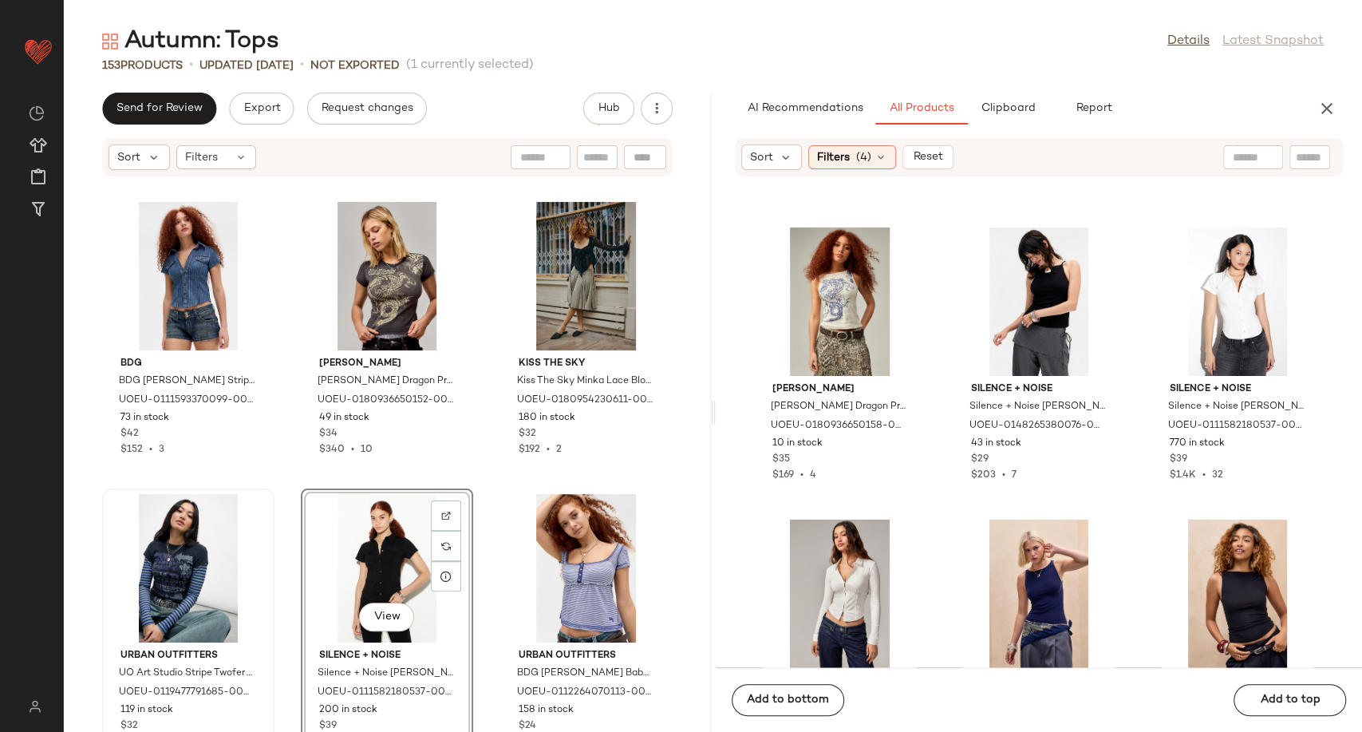
scroll to position [13739, 0]
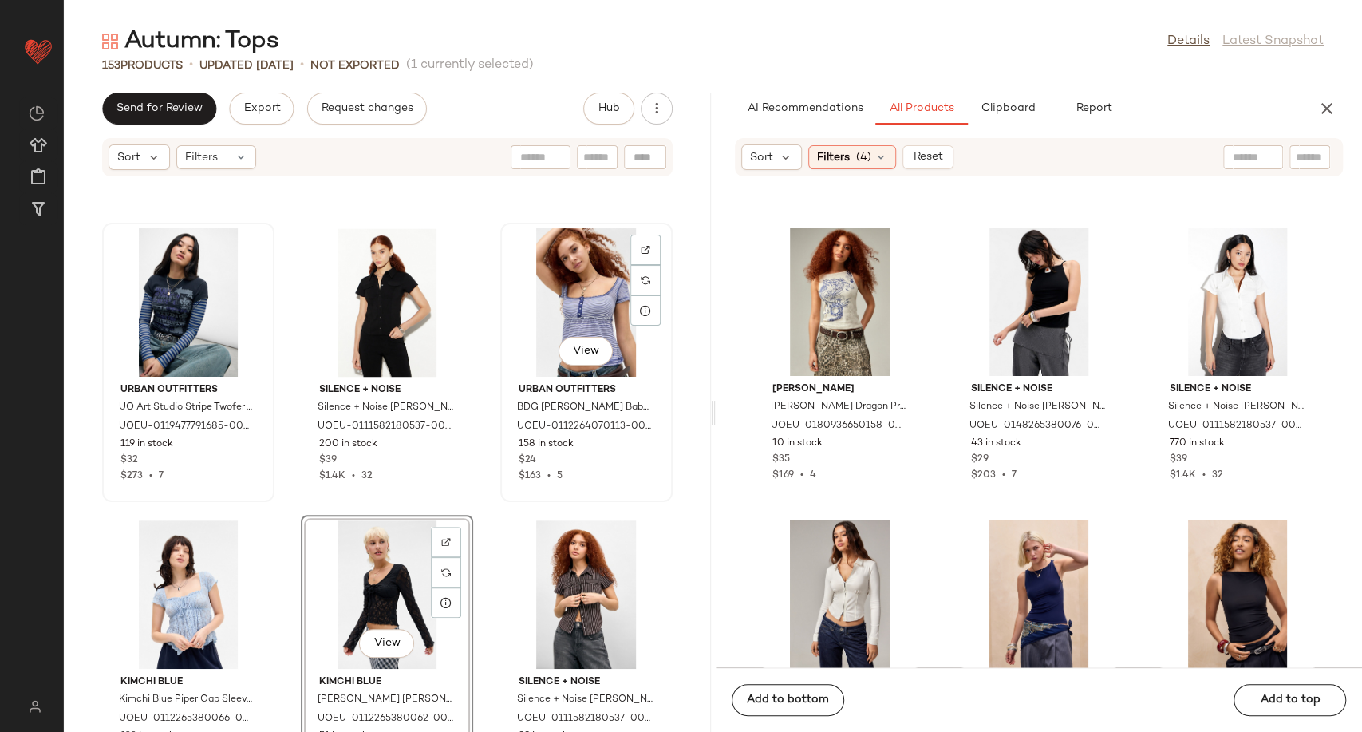
scroll to position [14360, 0]
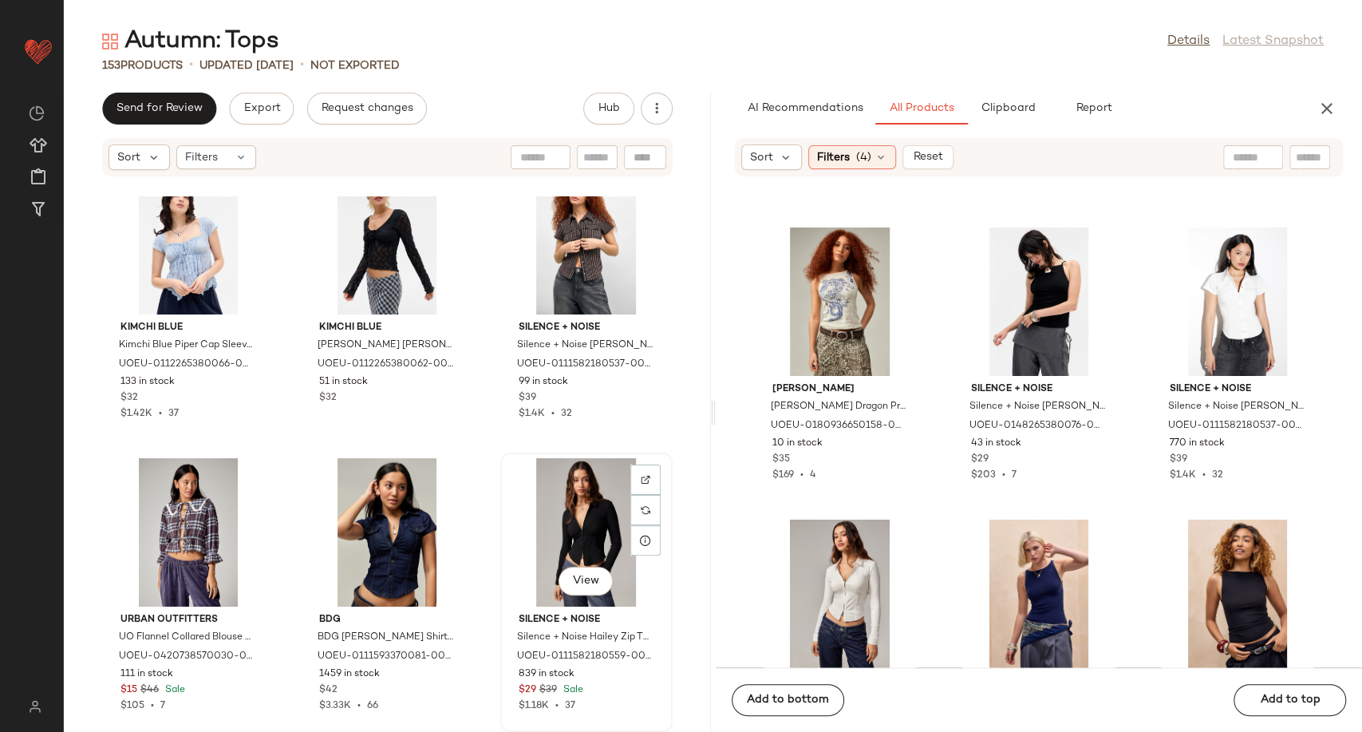
click at [502, 484] on div "View Silence + Noise Silence + Noise Hailey Zip Through Shirt - Black XS at Urb…" at bounding box center [586, 592] width 169 height 276
click at [479, 487] on div "Kimchi Blue Kimchi Blue Piper Cap Sleeve Blouse - Blue M at Urban Outfitters UO…" at bounding box center [387, 463] width 647 height 535
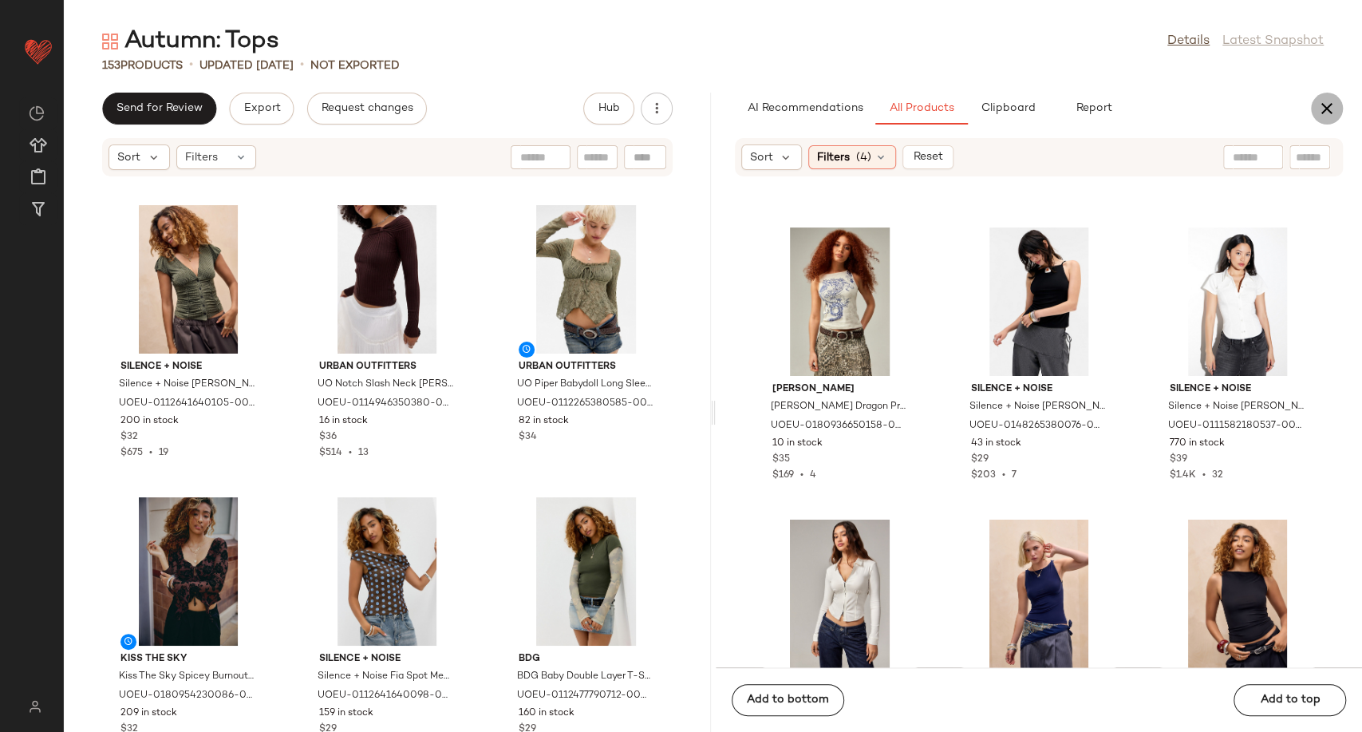
click at [1323, 105] on icon "button" at bounding box center [1326, 108] width 19 height 19
